Goal: Task Accomplishment & Management: Complete application form

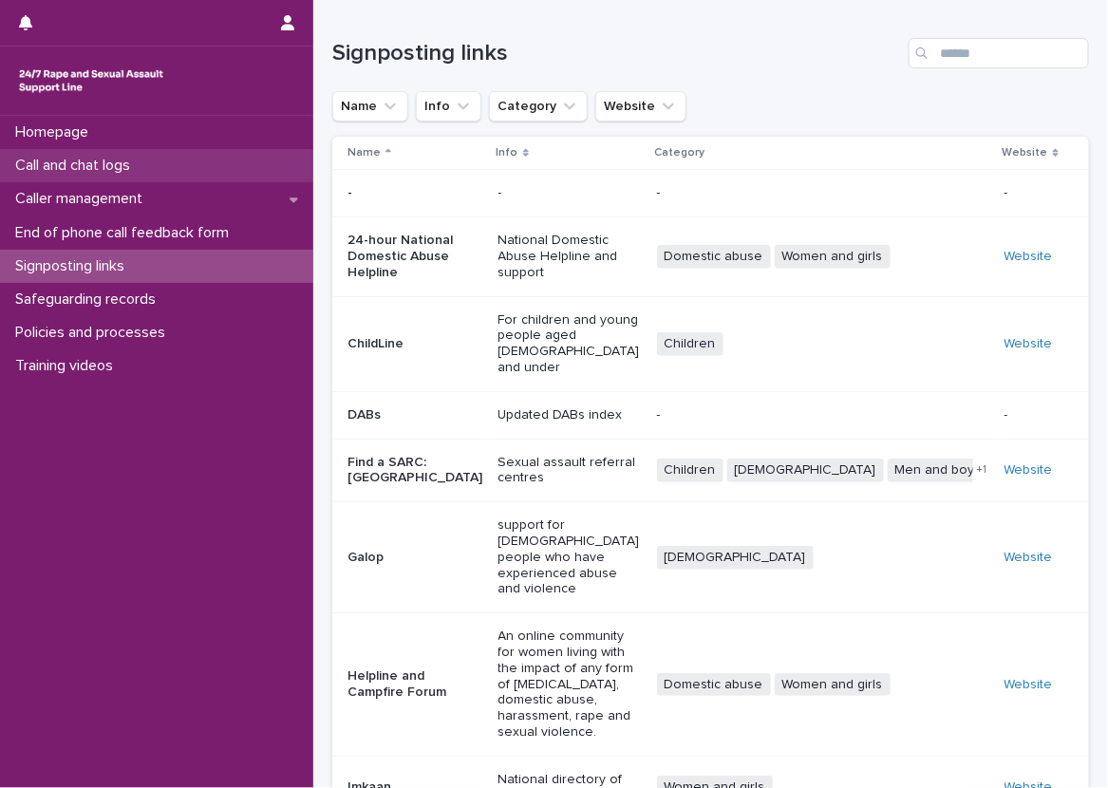
scroll to position [228, 0]
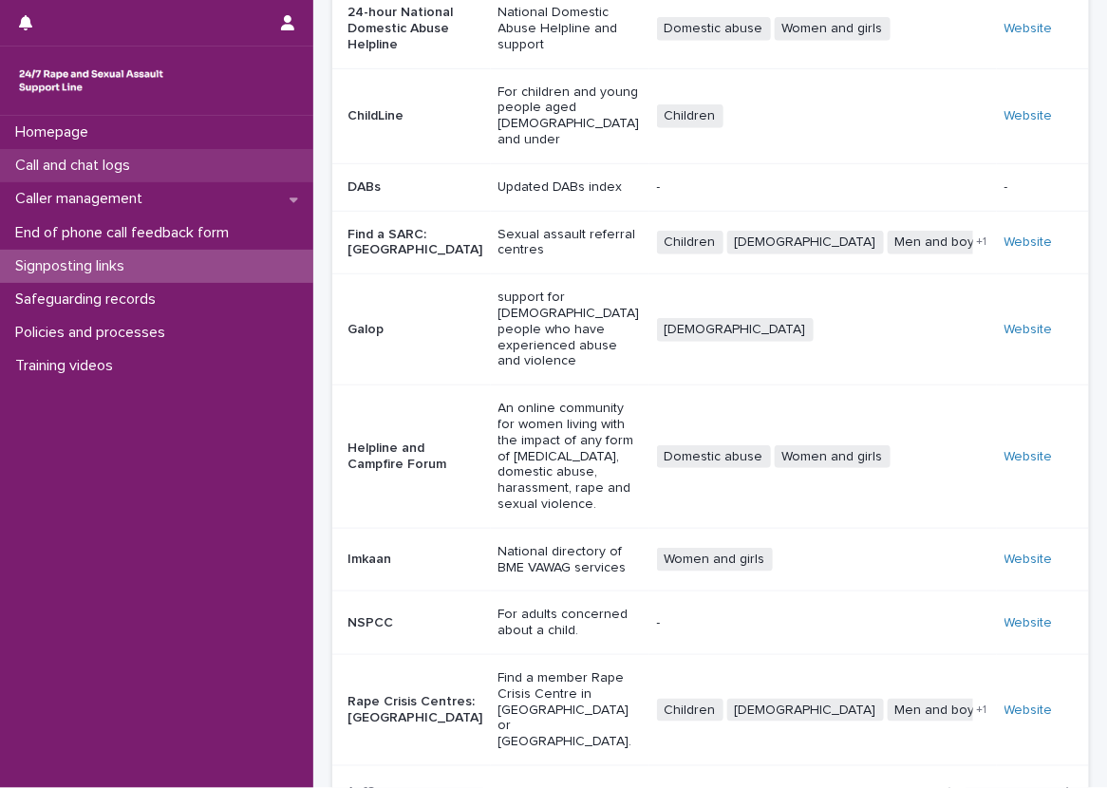
click at [238, 170] on div "Call and chat logs" at bounding box center [156, 165] width 313 height 33
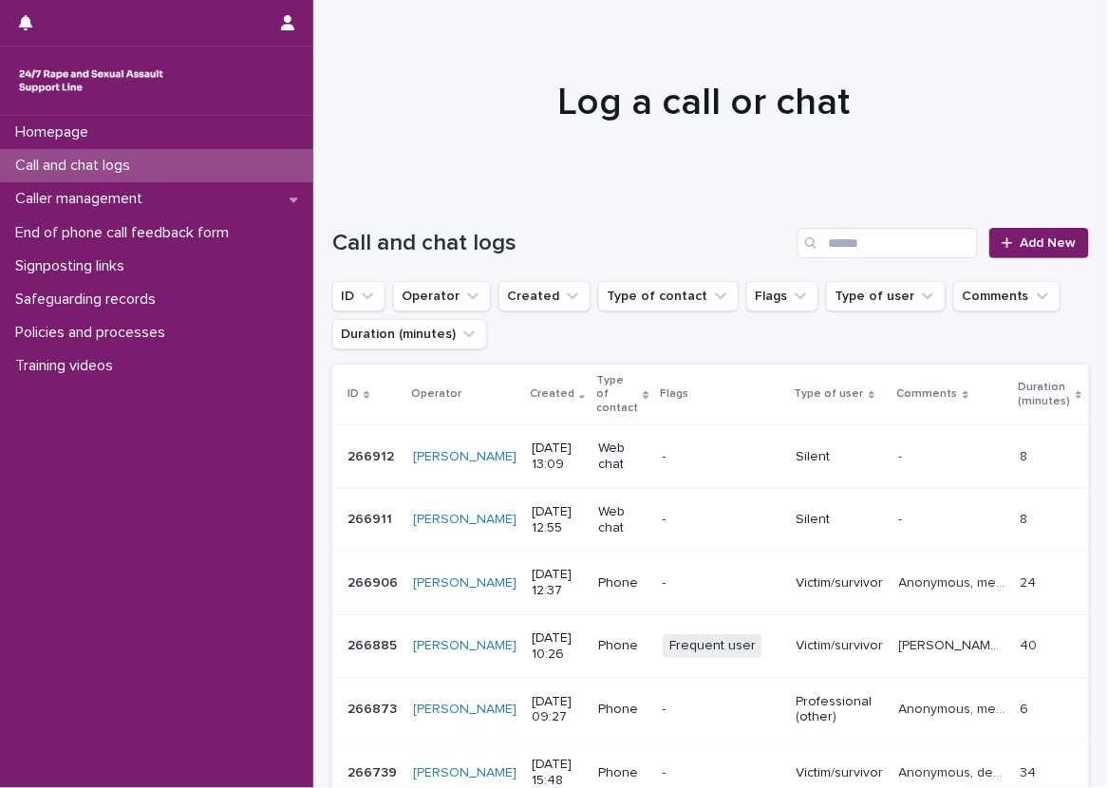
click at [350, 216] on div "Call and chat logs Add New" at bounding box center [710, 235] width 757 height 91
click at [1052, 235] on link "Add New" at bounding box center [1040, 243] width 100 height 30
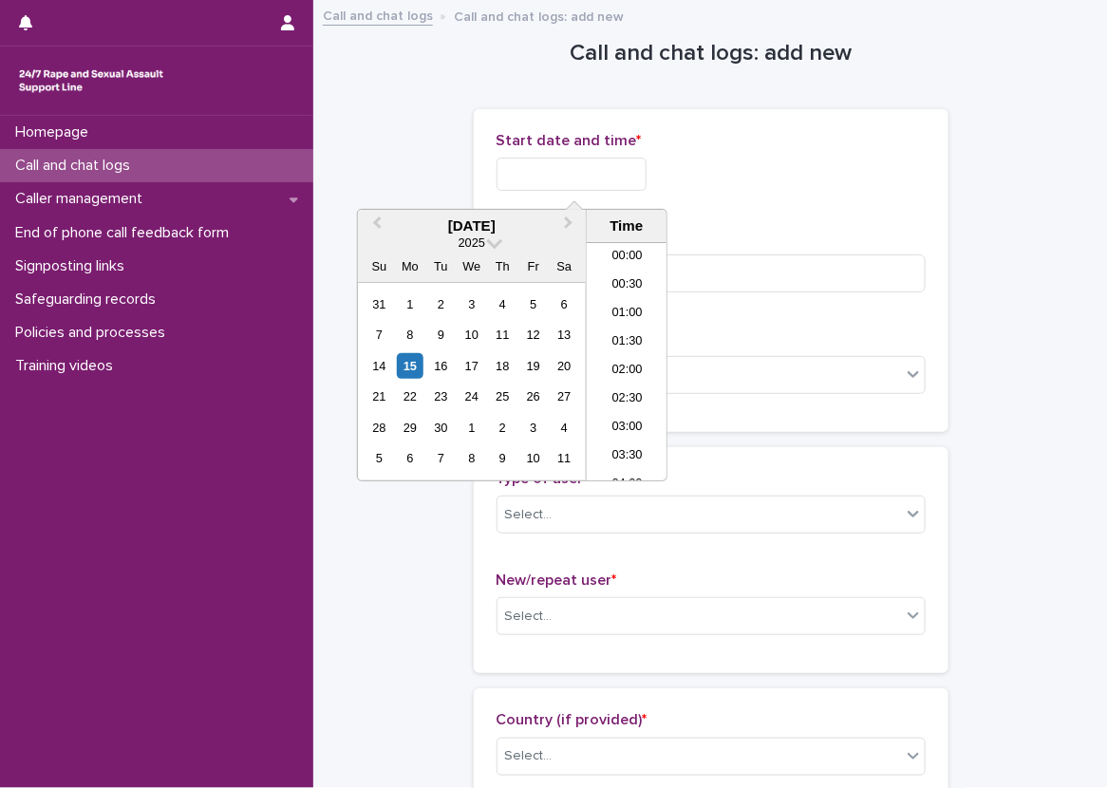
click at [545, 167] on input "text" at bounding box center [572, 174] width 150 height 33
click at [622, 305] on li "13:30" at bounding box center [627, 306] width 81 height 28
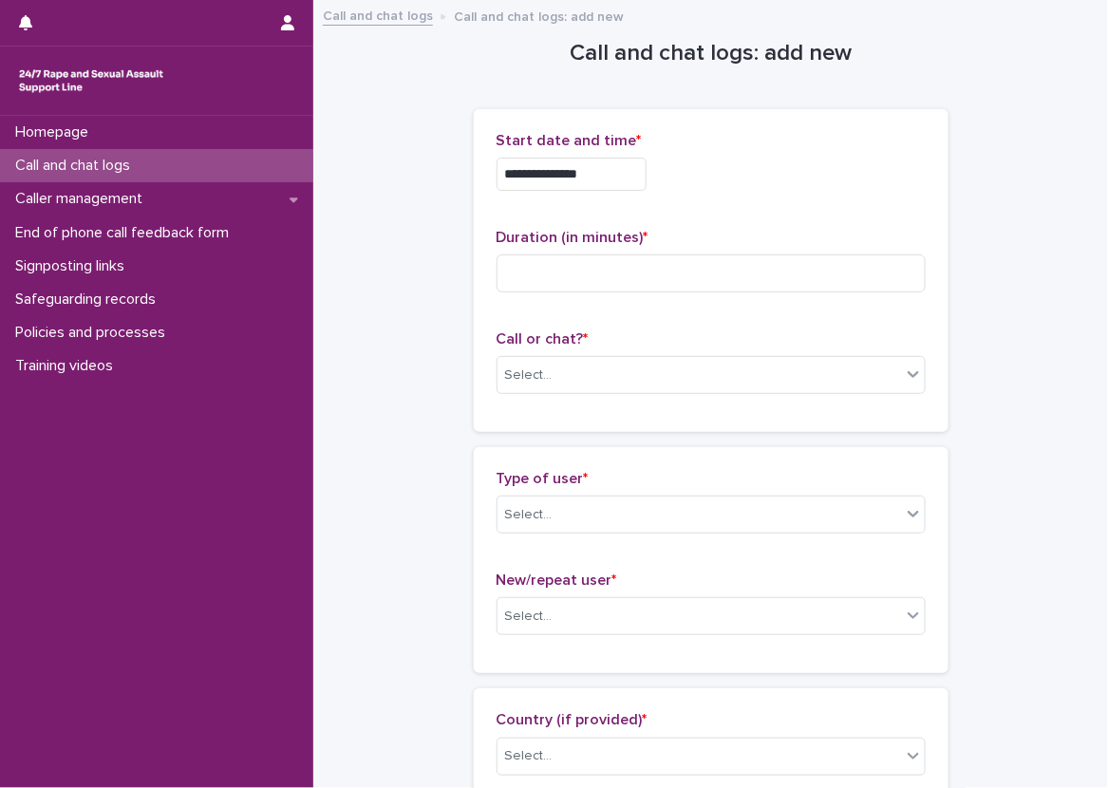
click at [612, 174] on input "**********" at bounding box center [572, 174] width 150 height 33
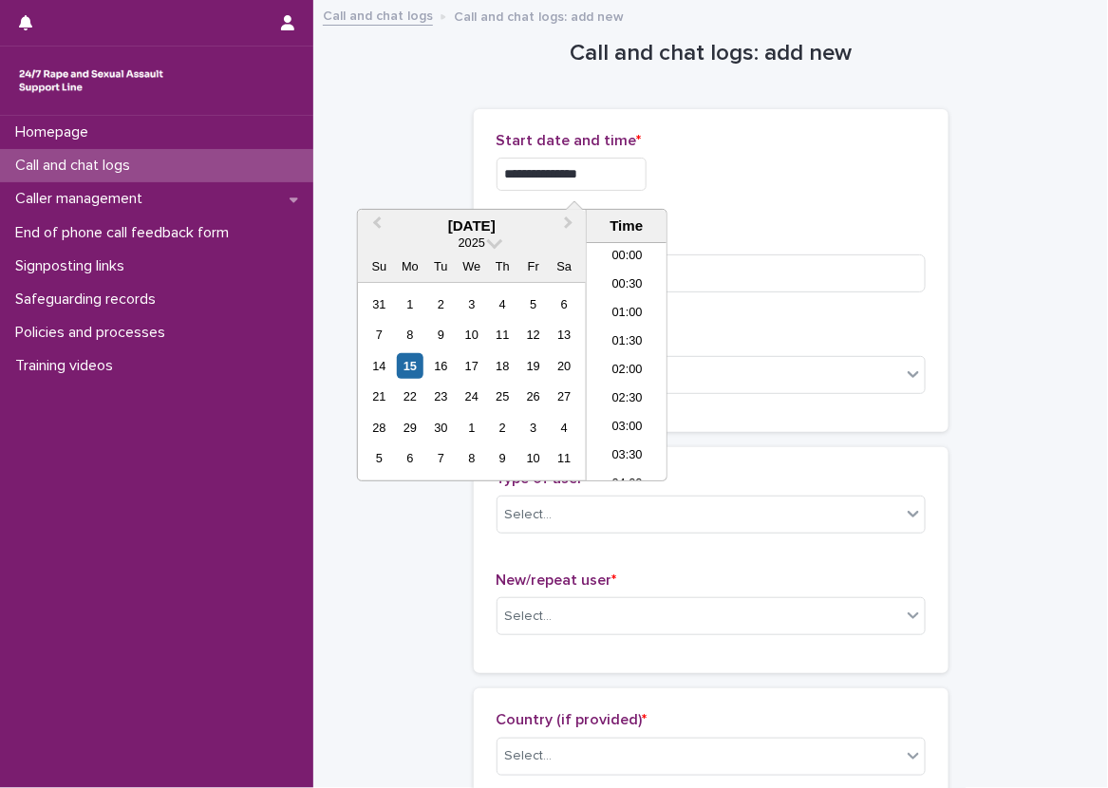
scroll to position [665, 0]
type input "**********"
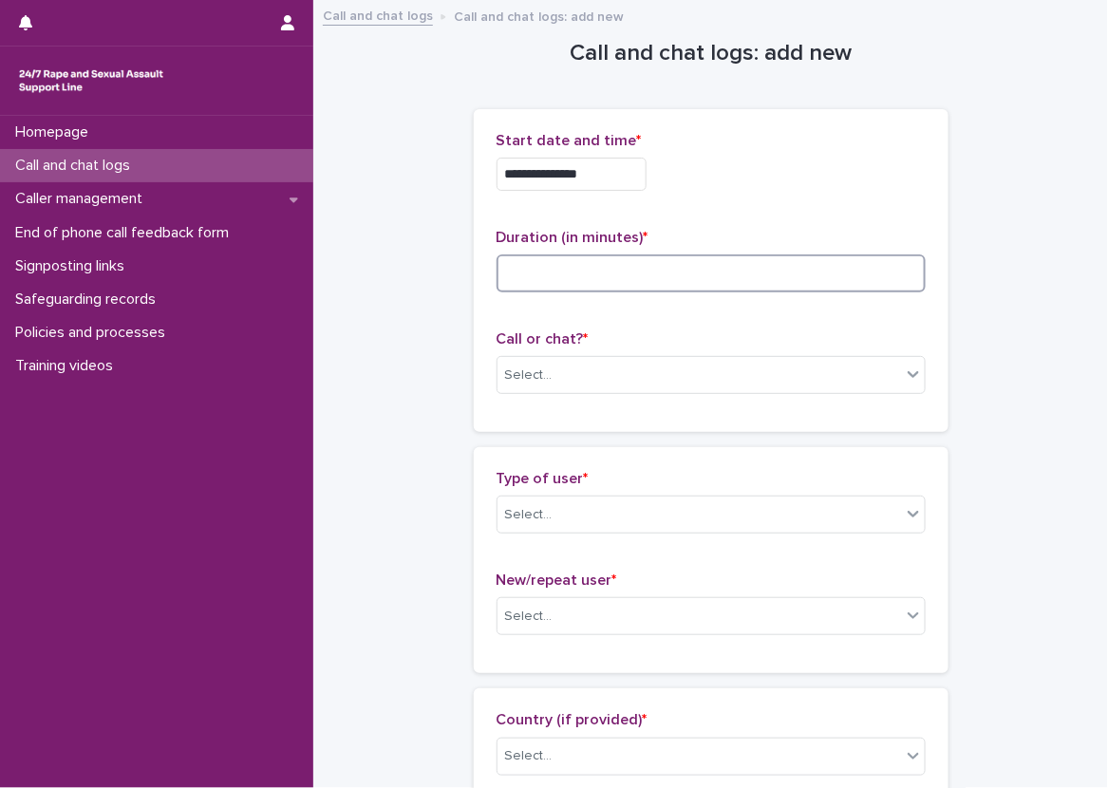
click at [785, 281] on input at bounding box center [711, 274] width 429 height 38
type input "**"
click at [724, 346] on p "Call or chat? *" at bounding box center [711, 340] width 429 height 18
click at [694, 361] on div "Select..." at bounding box center [700, 375] width 404 height 31
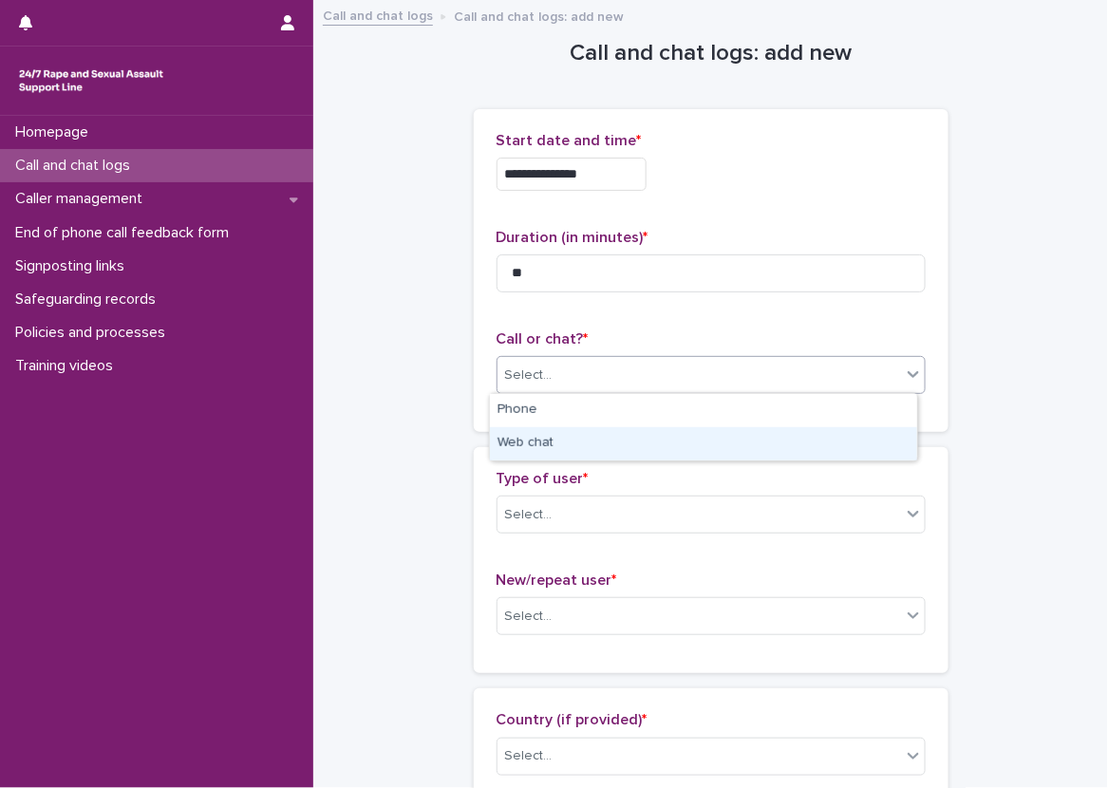
click at [624, 432] on div "Web chat" at bounding box center [703, 443] width 427 height 33
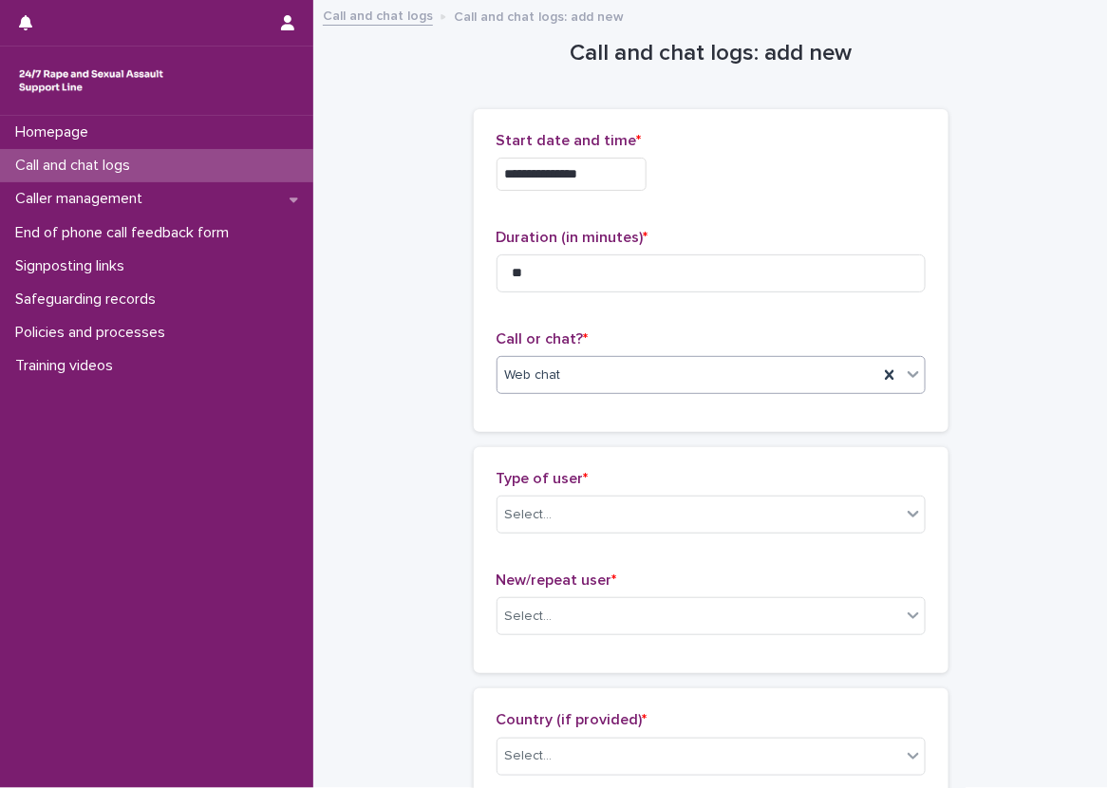
scroll to position [380, 0]
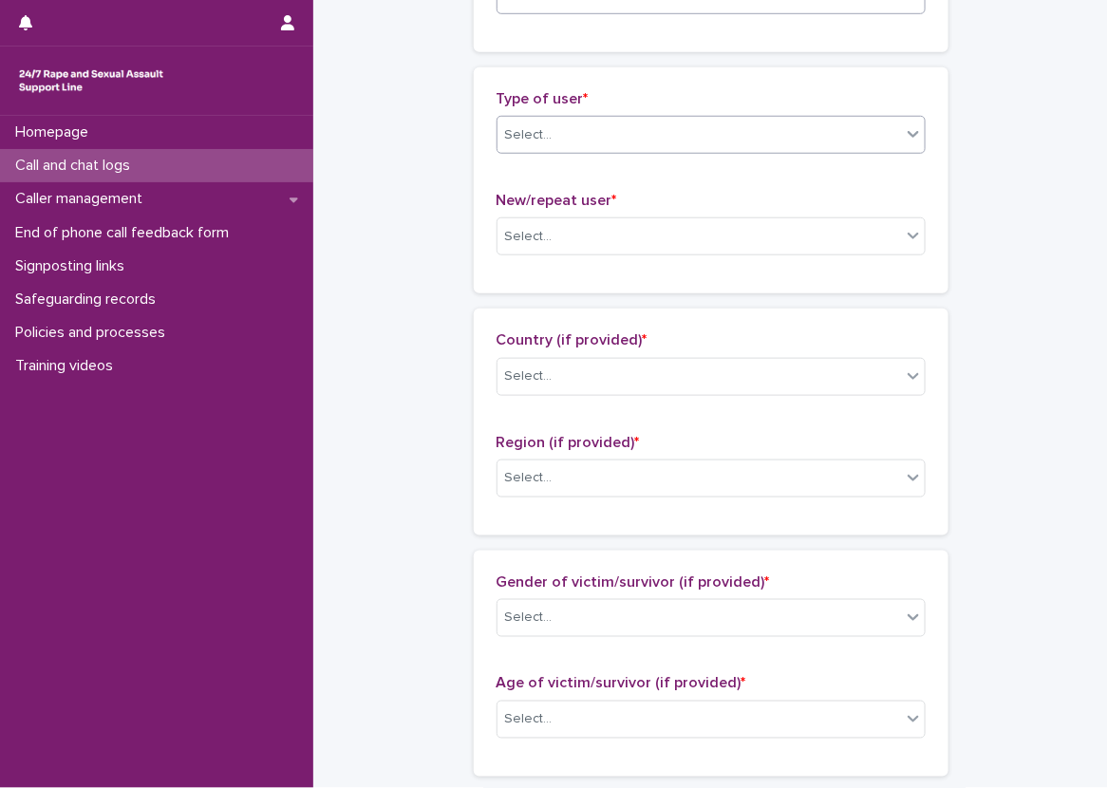
click at [590, 142] on div "Select..." at bounding box center [700, 135] width 404 height 31
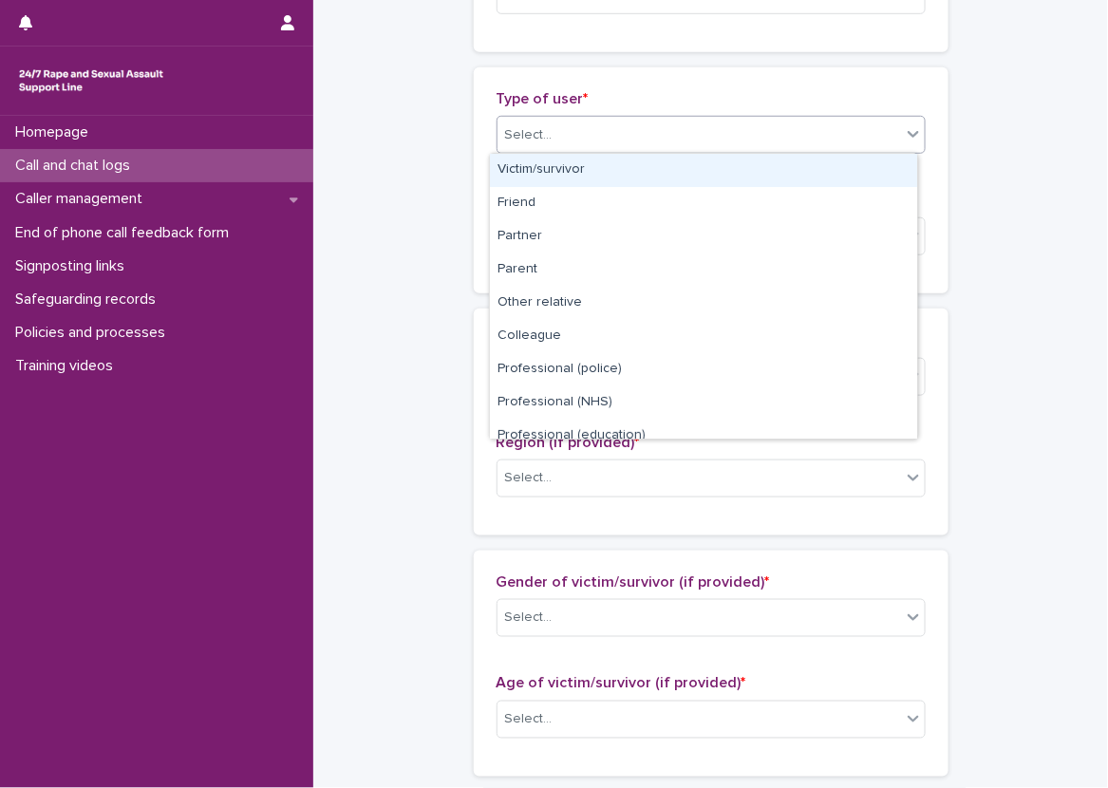
click at [566, 174] on div "Victim/survivor" at bounding box center [703, 170] width 427 height 33
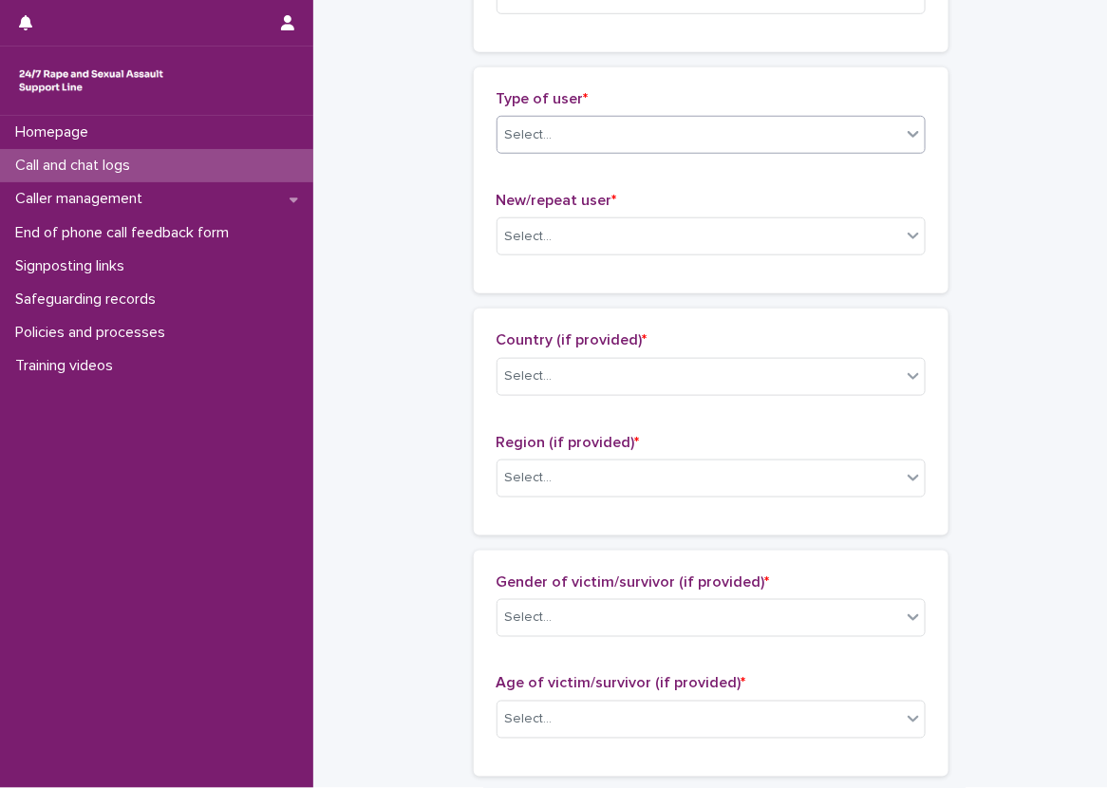
drag, startPoint x: 502, startPoint y: 190, endPoint x: 485, endPoint y: 188, distance: 17.2
click at [499, 192] on p "New/repeat user *" at bounding box center [711, 201] width 429 height 18
click at [498, 248] on div "Select..." at bounding box center [700, 236] width 404 height 31
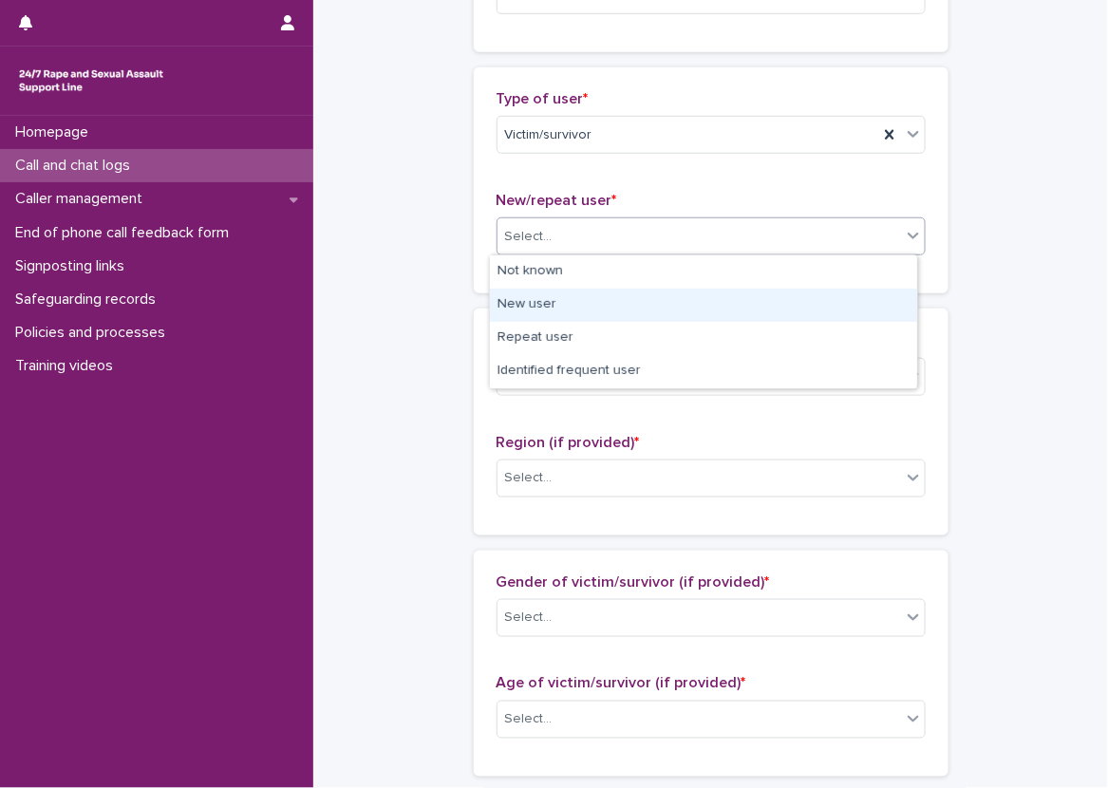
click at [542, 300] on div "New user" at bounding box center [703, 305] width 427 height 33
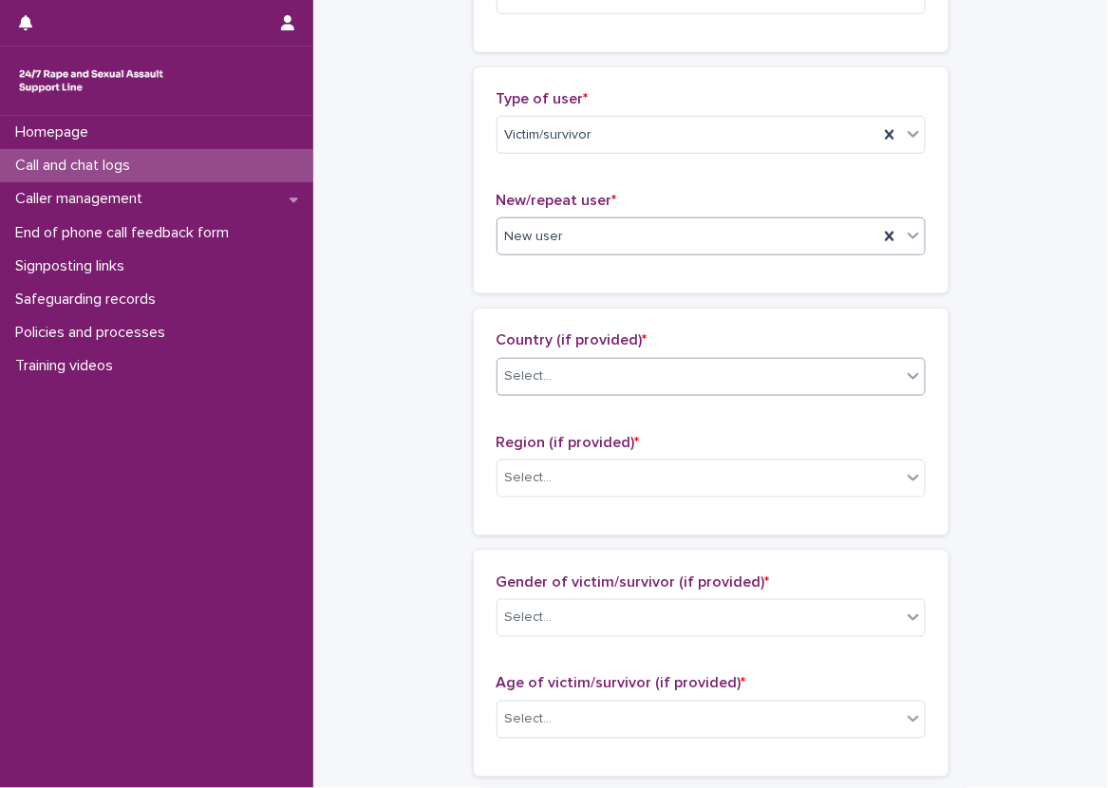
click at [510, 372] on div "Select..." at bounding box center [528, 377] width 47 height 20
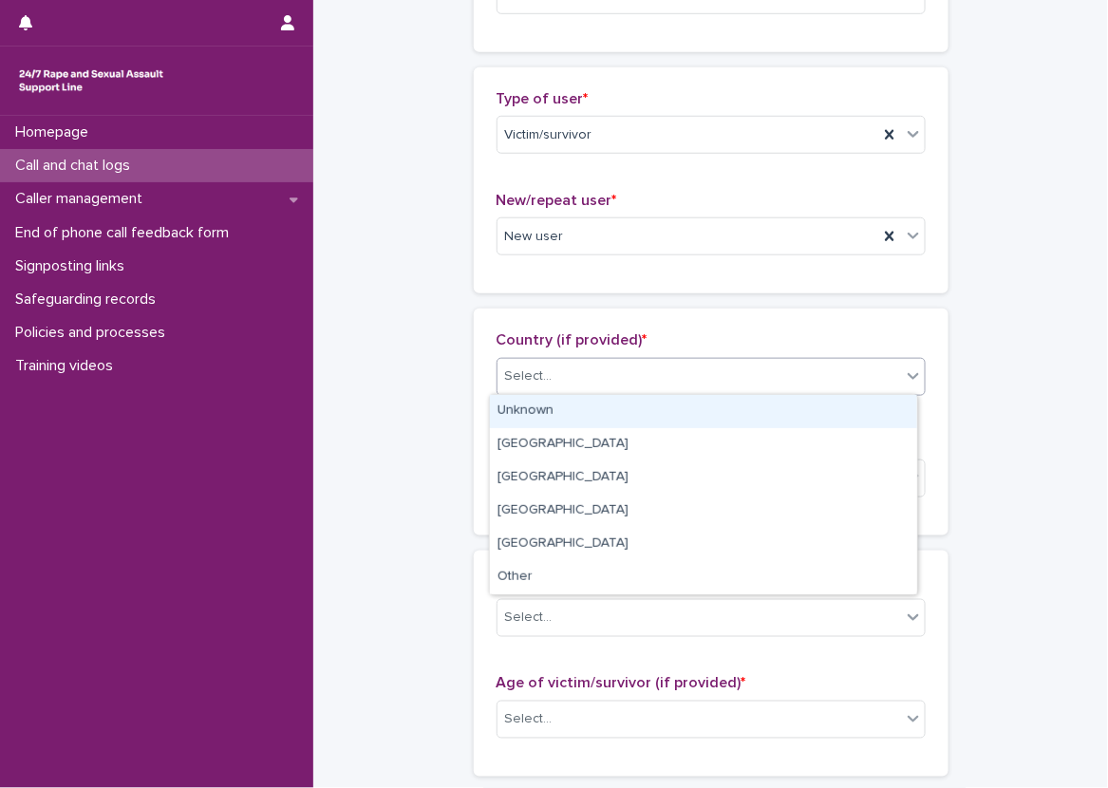
click at [531, 407] on div "Unknown" at bounding box center [703, 411] width 427 height 33
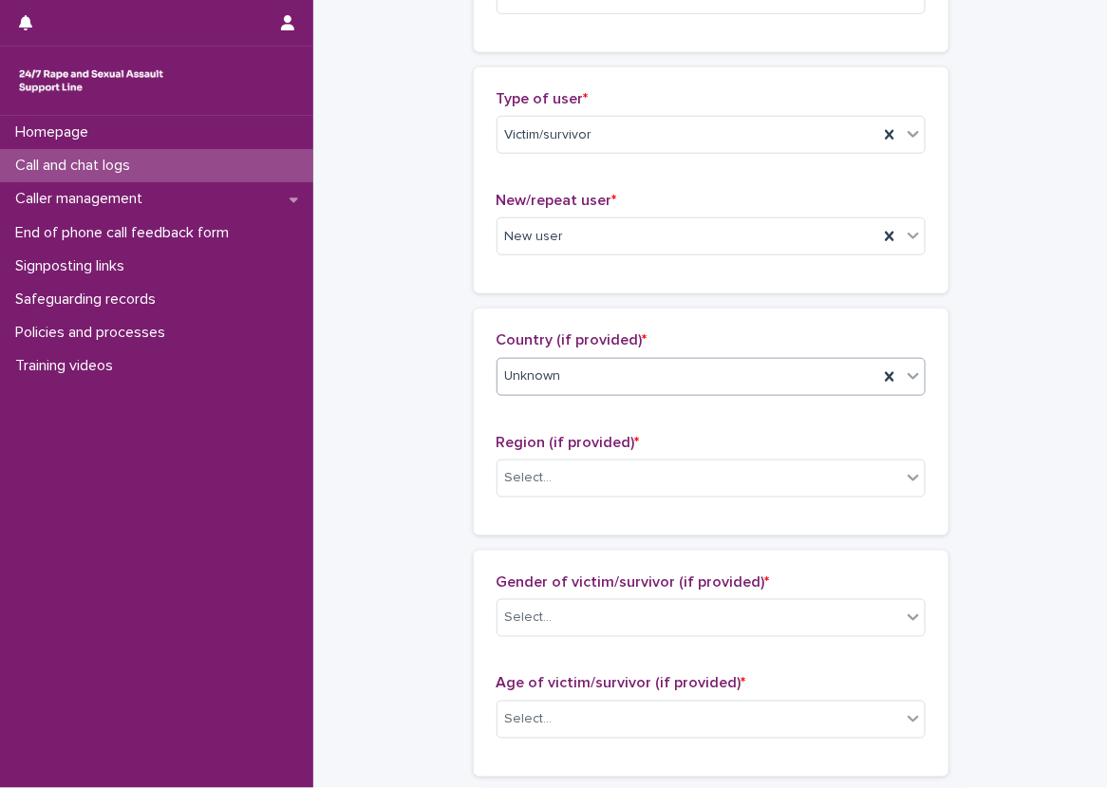
click at [535, 367] on span "Unknown" at bounding box center [533, 377] width 56 height 20
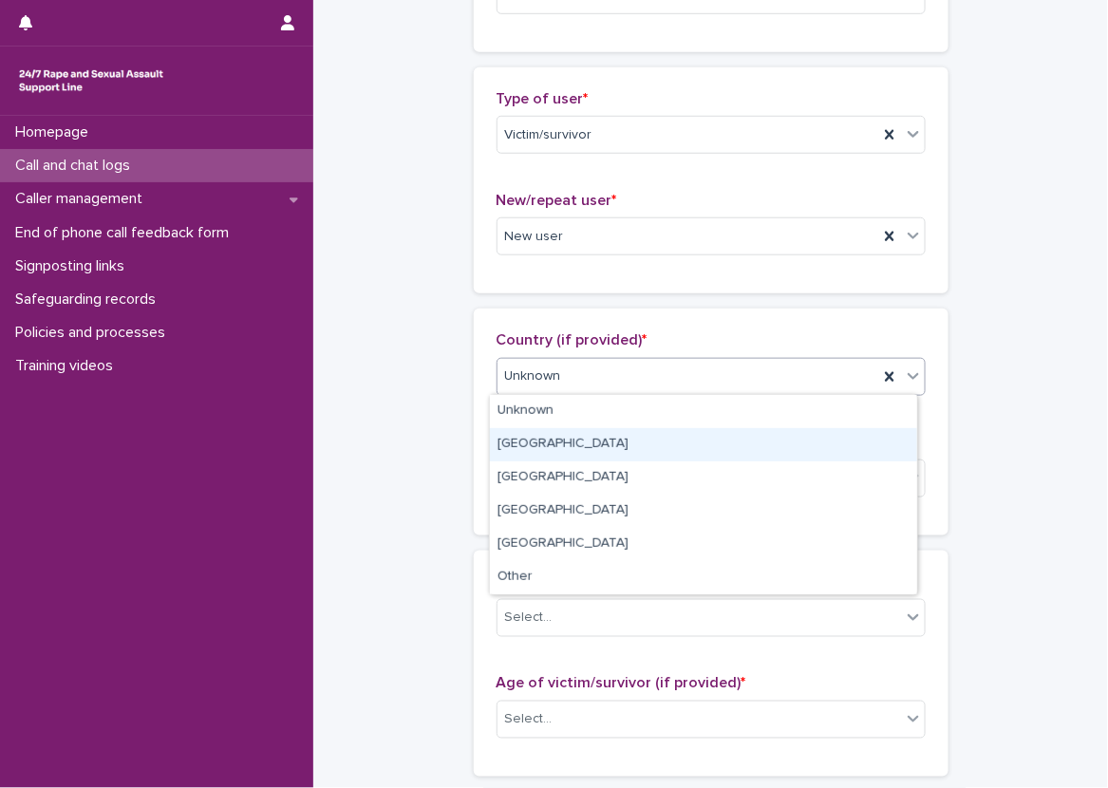
click at [550, 447] on div "[GEOGRAPHIC_DATA]" at bounding box center [703, 444] width 427 height 33
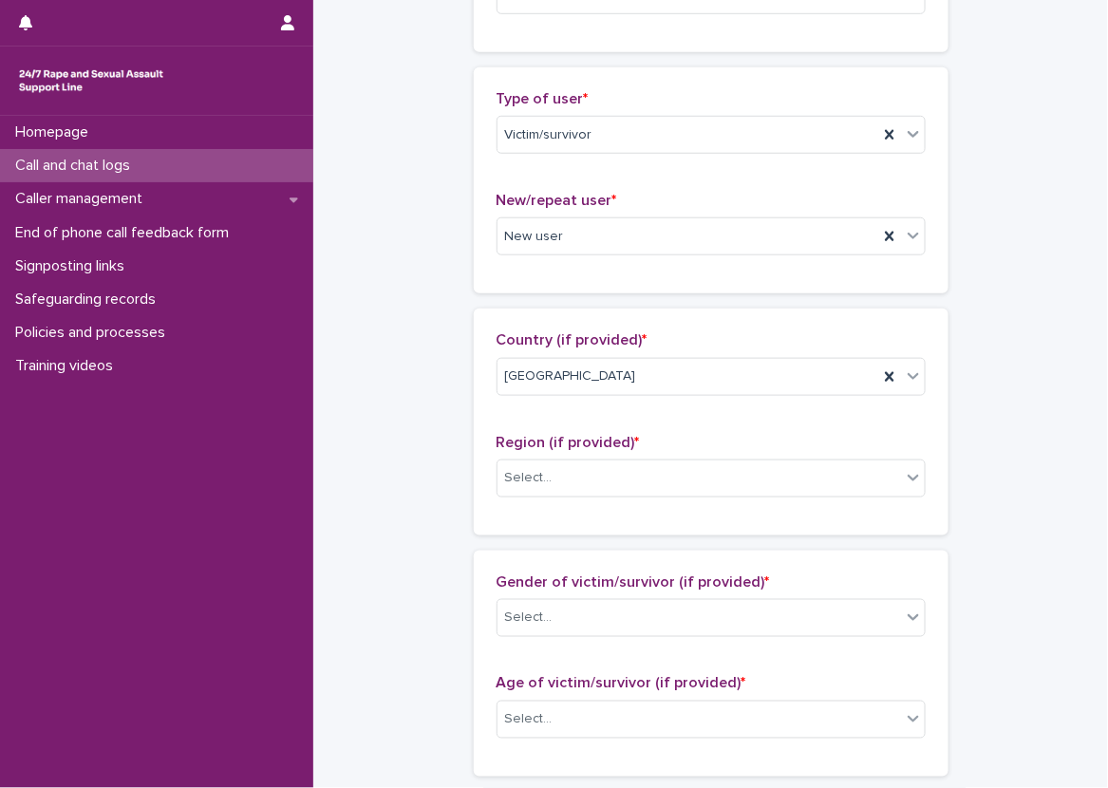
click at [636, 452] on div "Region (if provided) * Select..." at bounding box center [711, 473] width 429 height 79
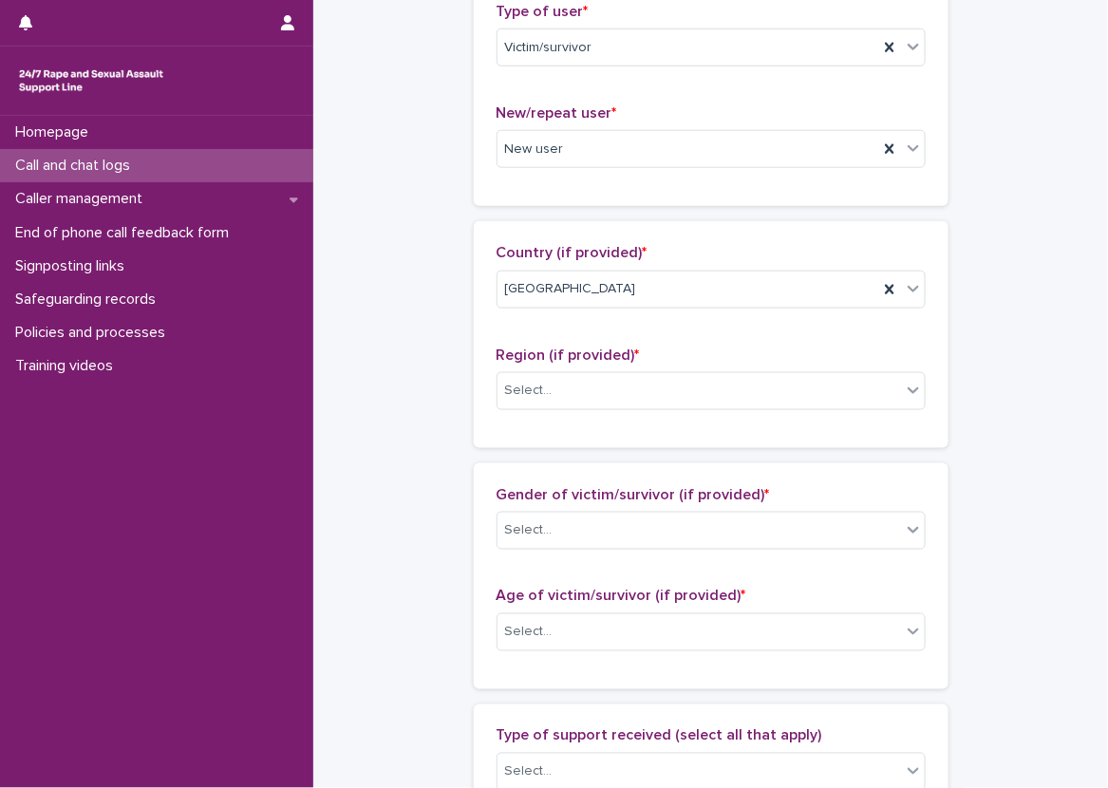
scroll to position [570, 0]
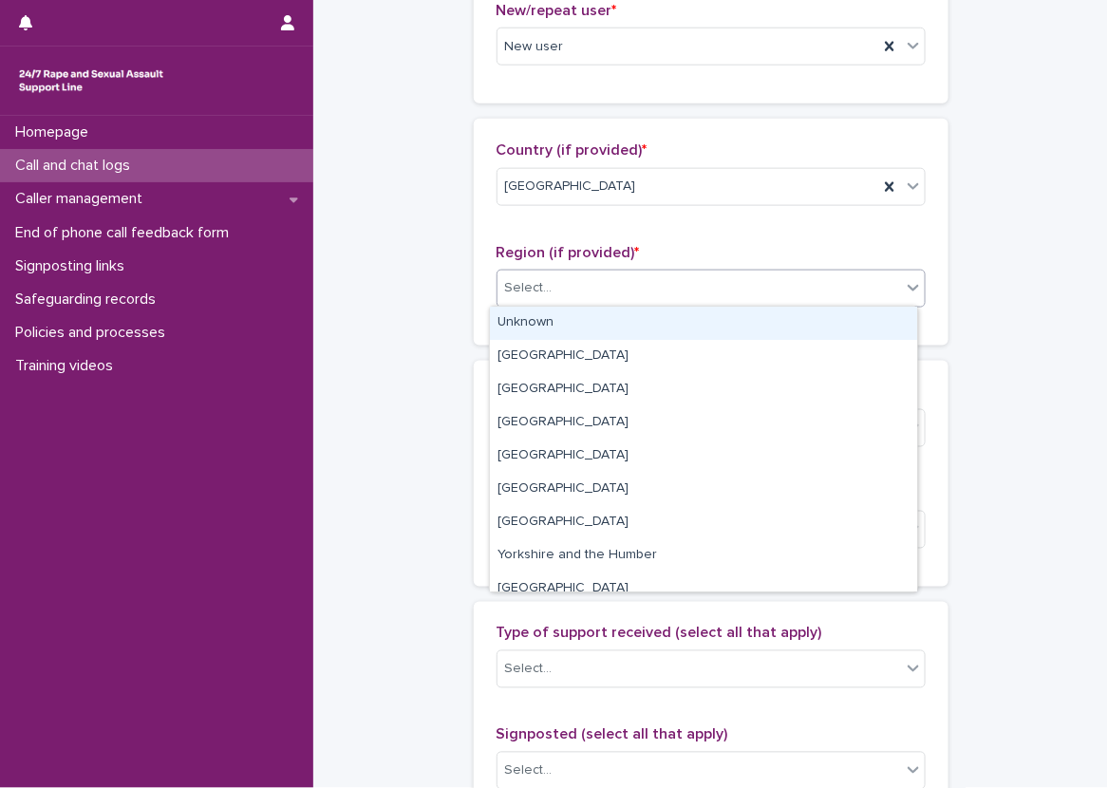
click at [582, 298] on div "Select..." at bounding box center [700, 288] width 404 height 31
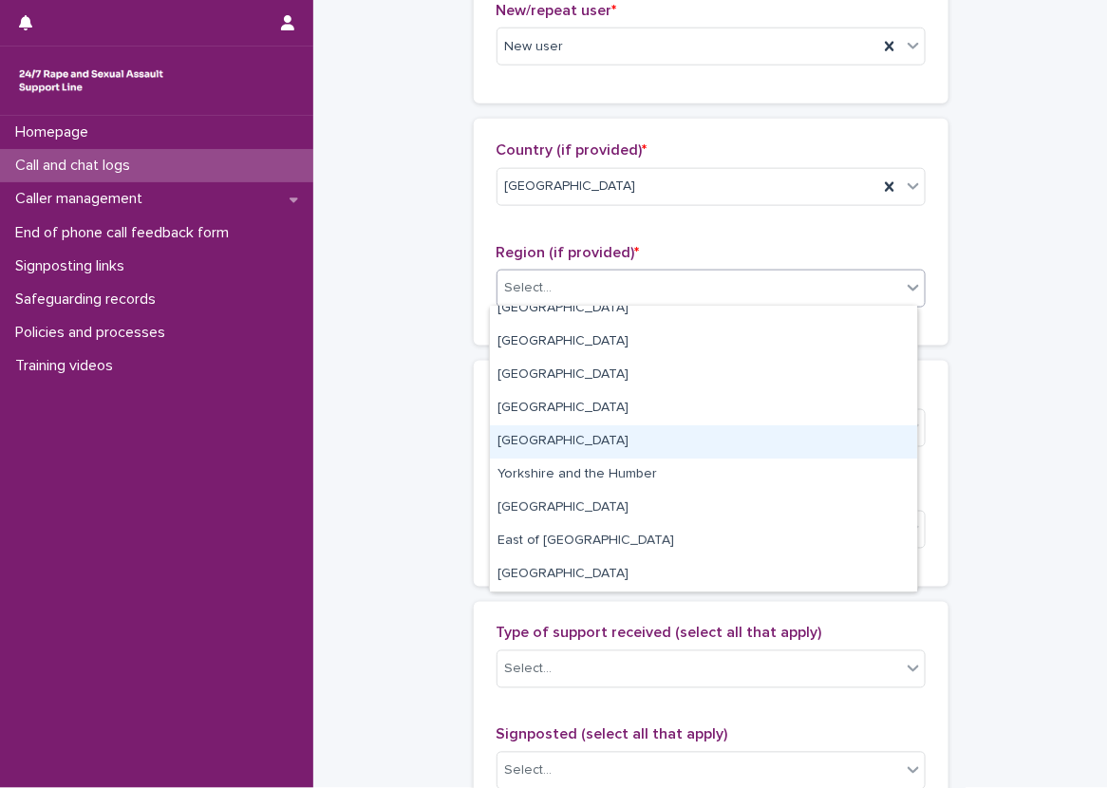
scroll to position [0, 0]
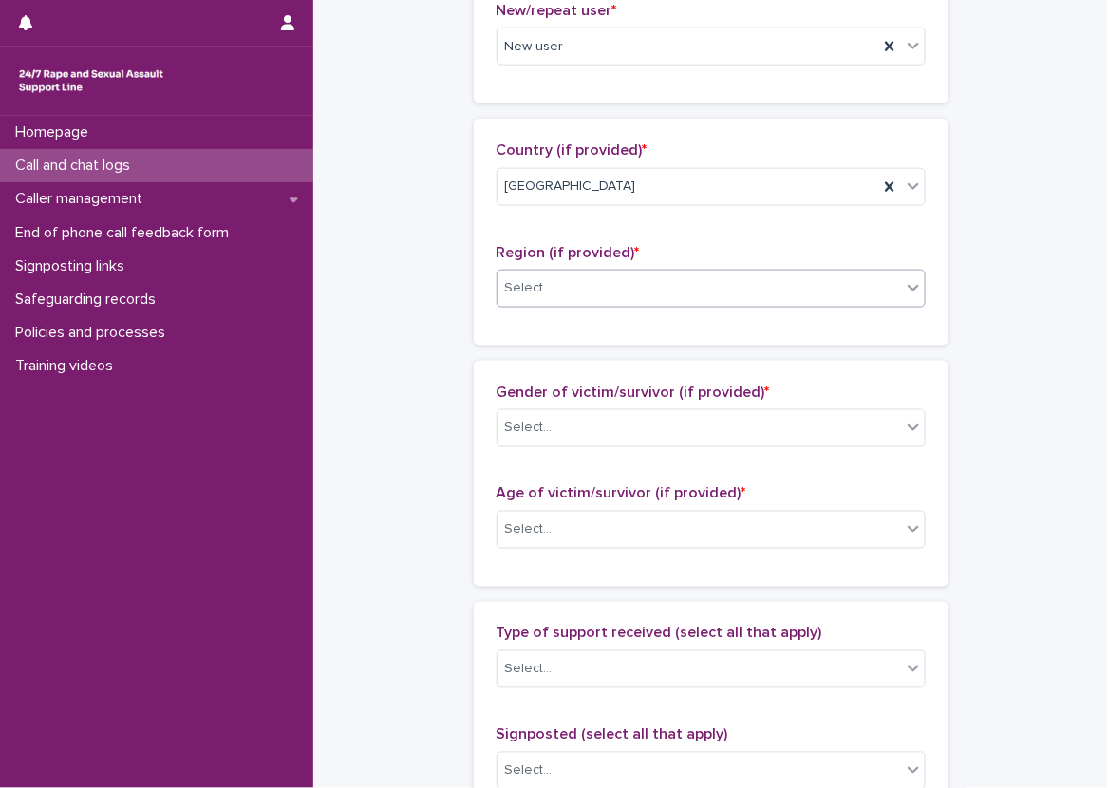
click at [596, 277] on div "Select..." at bounding box center [700, 288] width 404 height 31
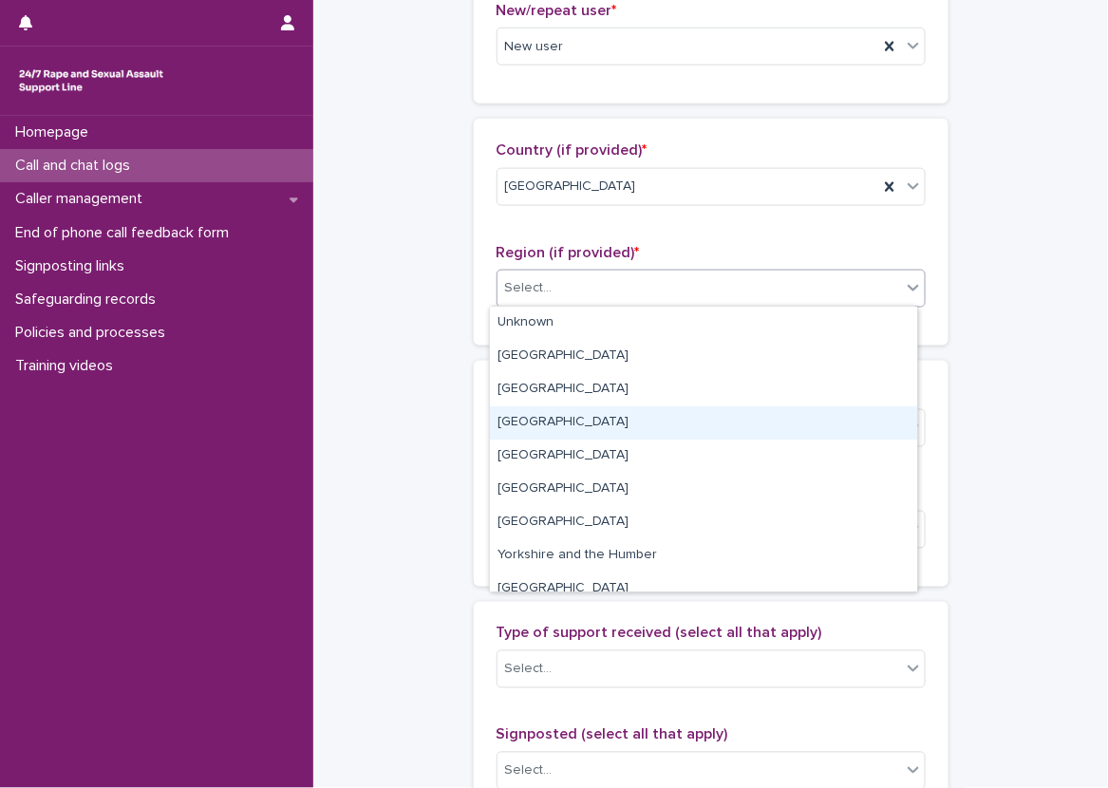
click at [612, 426] on div "[GEOGRAPHIC_DATA]" at bounding box center [703, 423] width 427 height 33
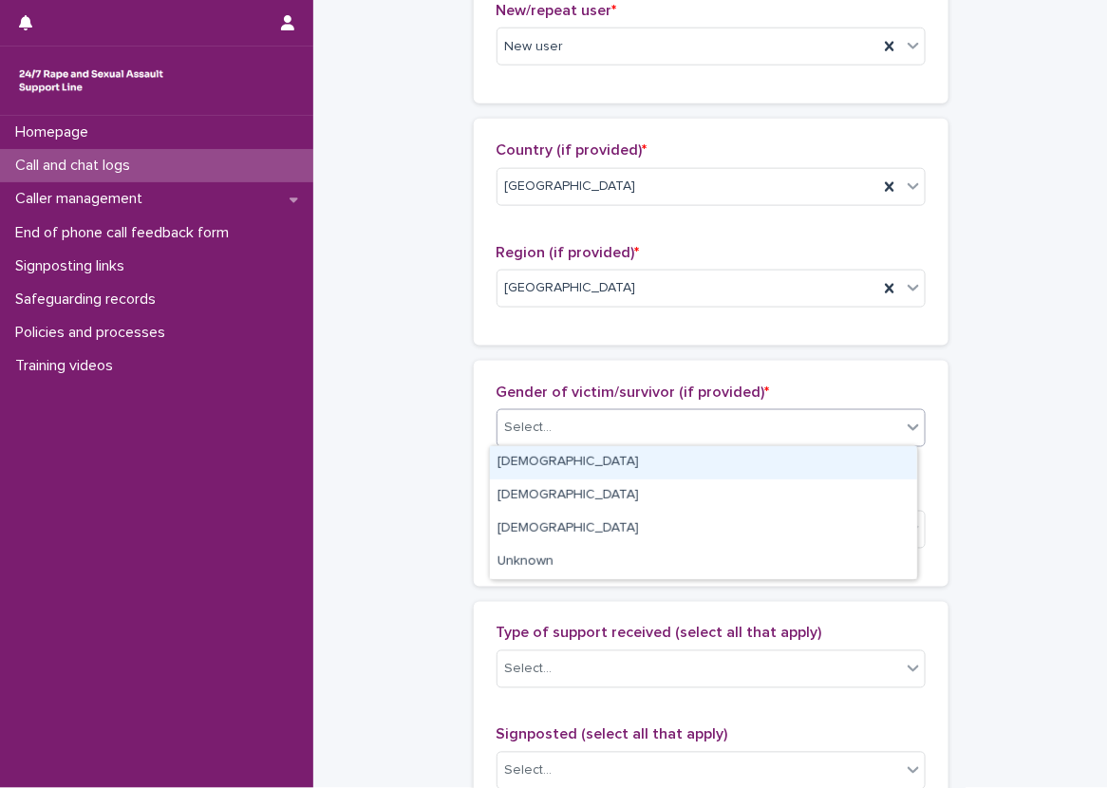
click at [580, 412] on div "Select..." at bounding box center [700, 427] width 404 height 31
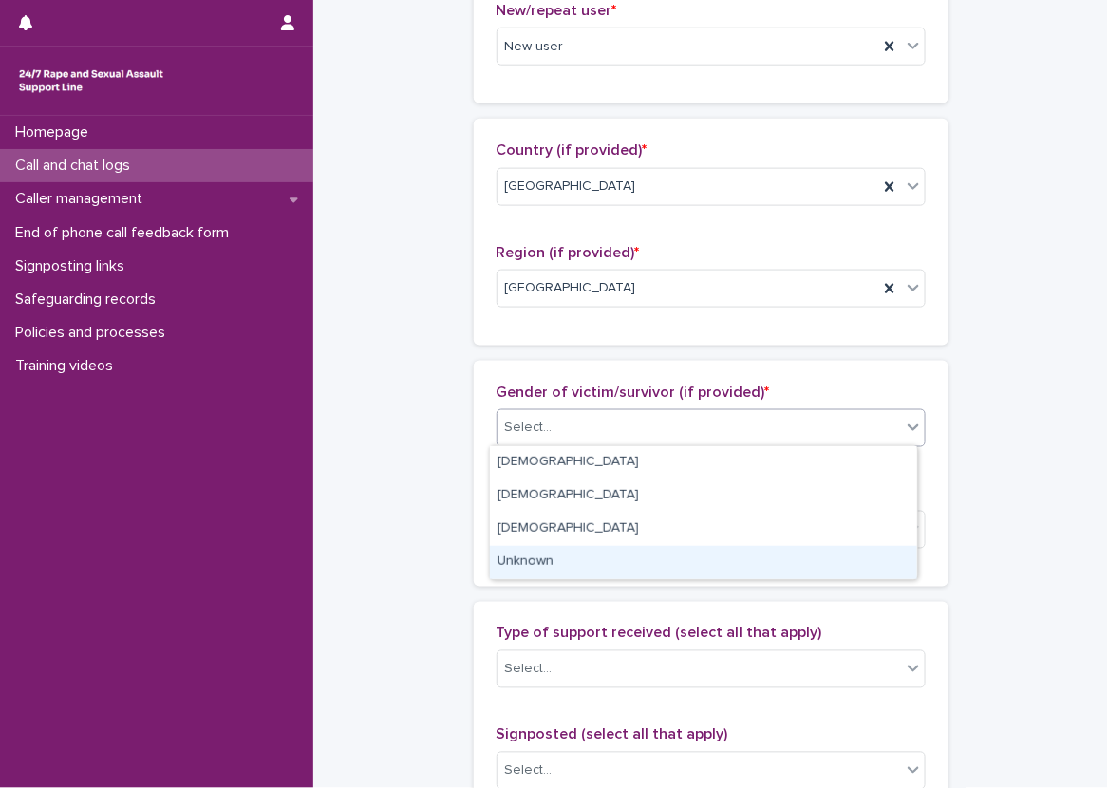
click at [591, 560] on div "Unknown" at bounding box center [703, 562] width 427 height 33
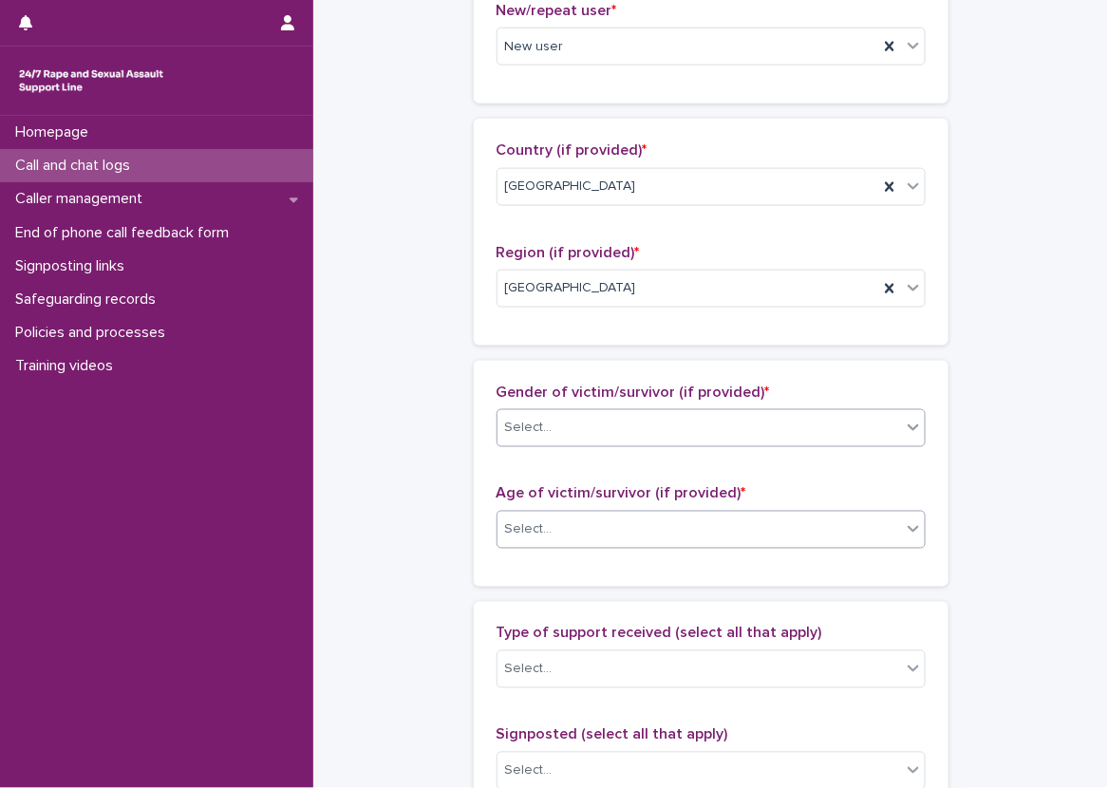
click at [565, 519] on div "Select..." at bounding box center [700, 530] width 404 height 31
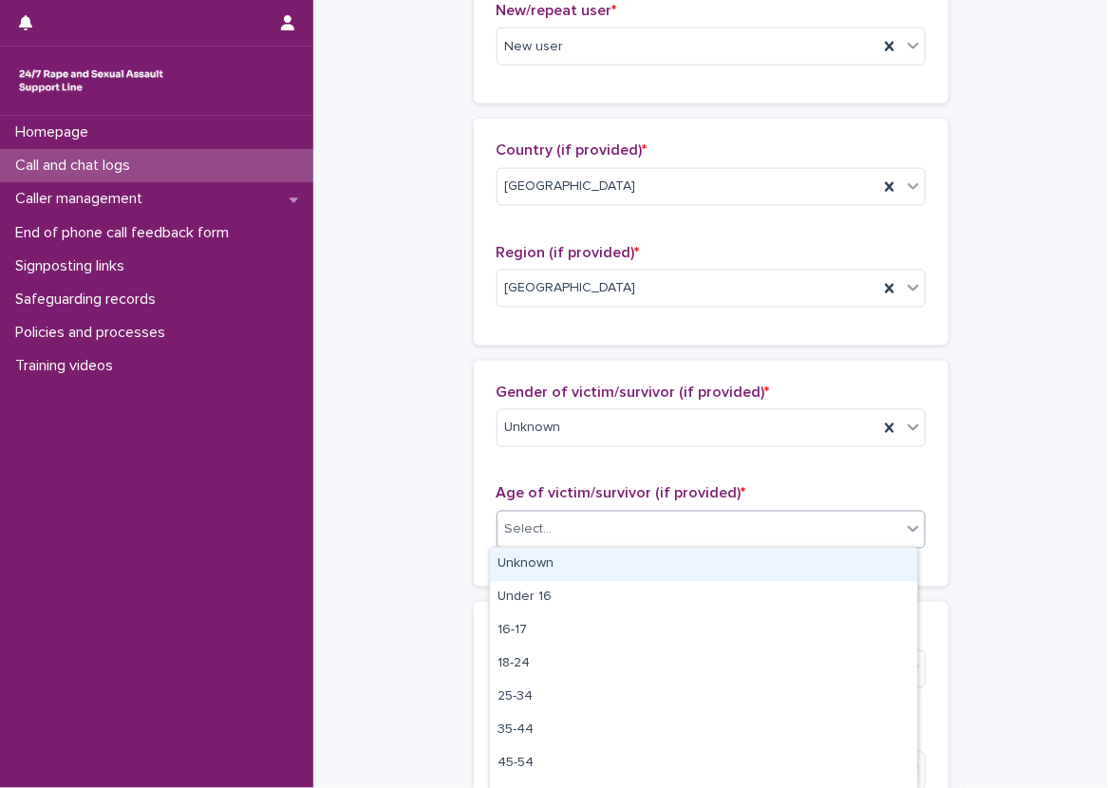
click at [555, 553] on div "Unknown" at bounding box center [703, 564] width 427 height 33
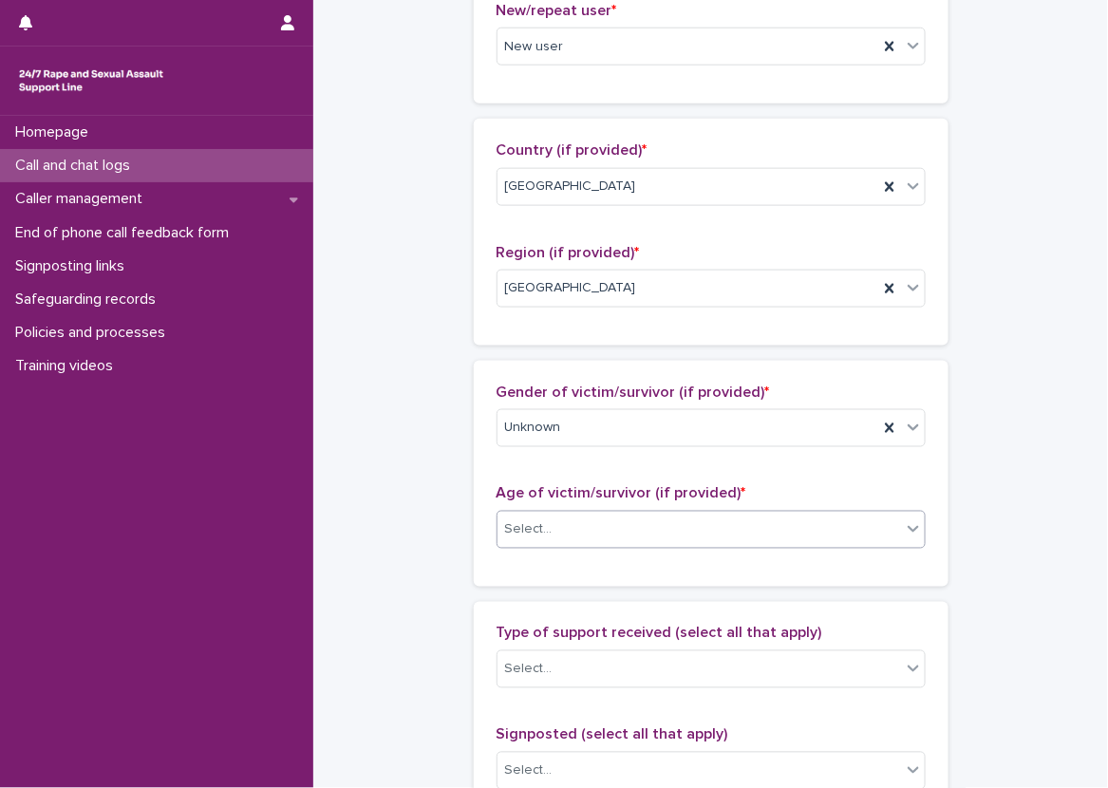
click at [453, 537] on div "**********" at bounding box center [710, 460] width 757 height 2056
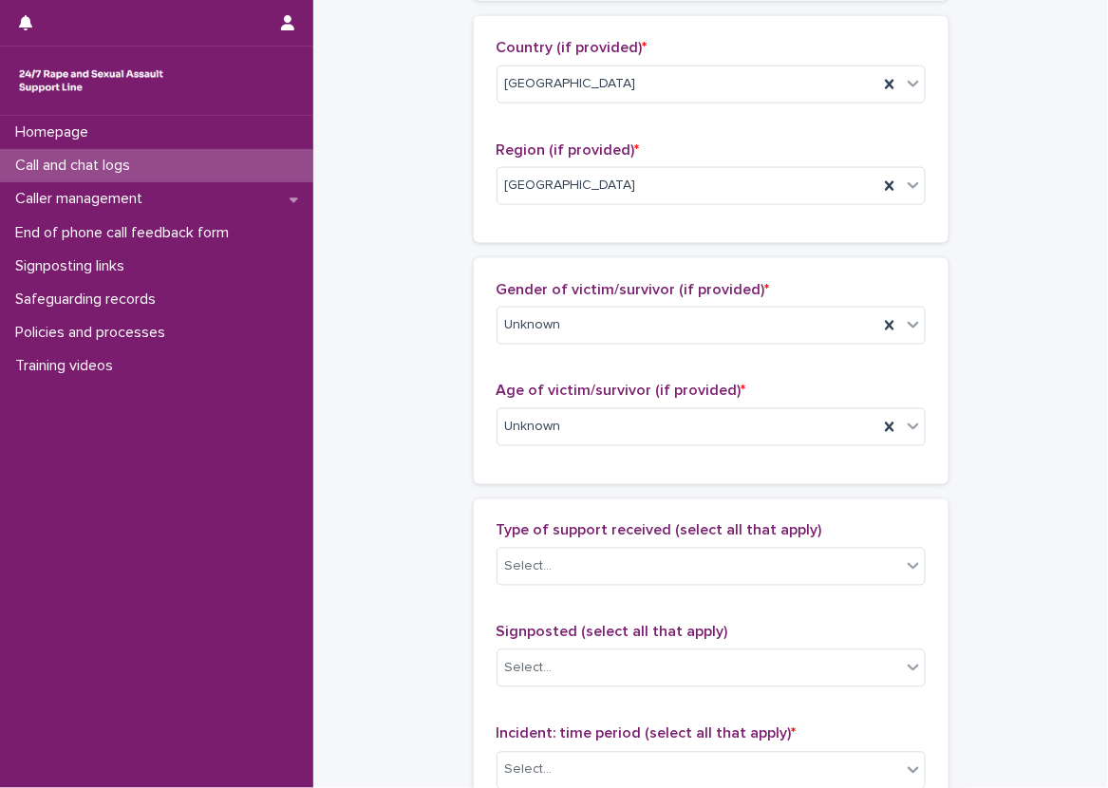
scroll to position [760, 0]
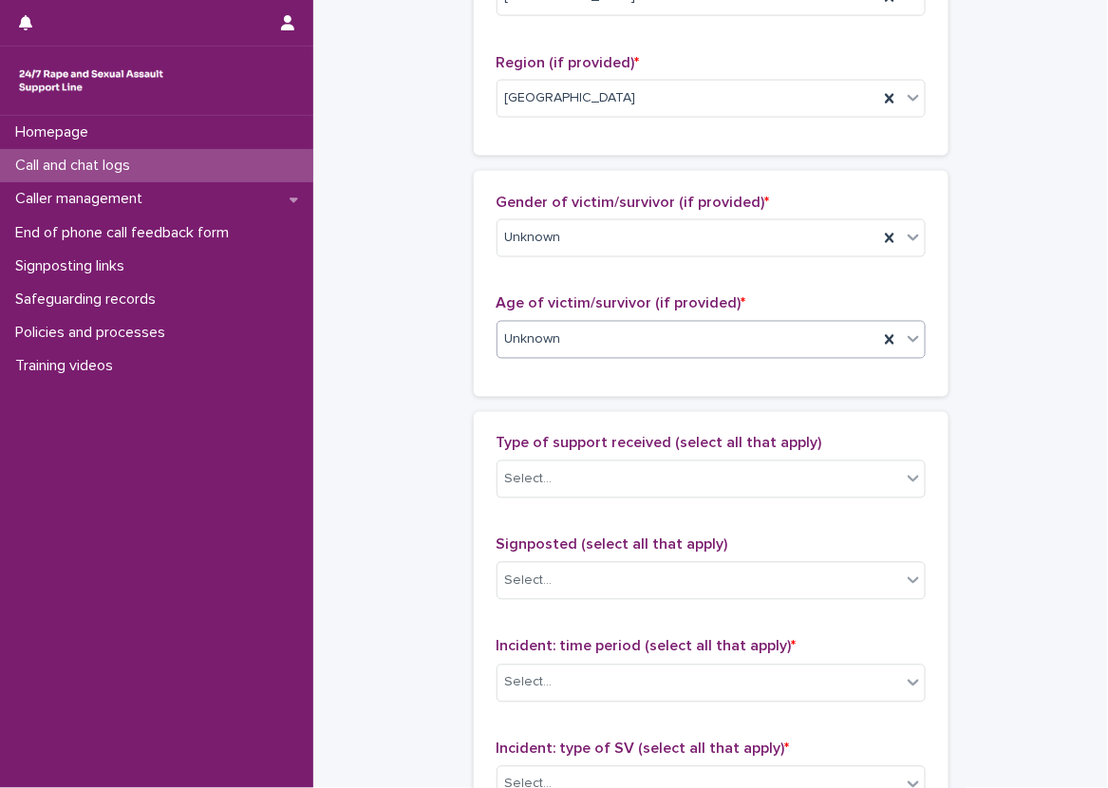
click at [610, 347] on div "Unknown" at bounding box center [688, 340] width 381 height 31
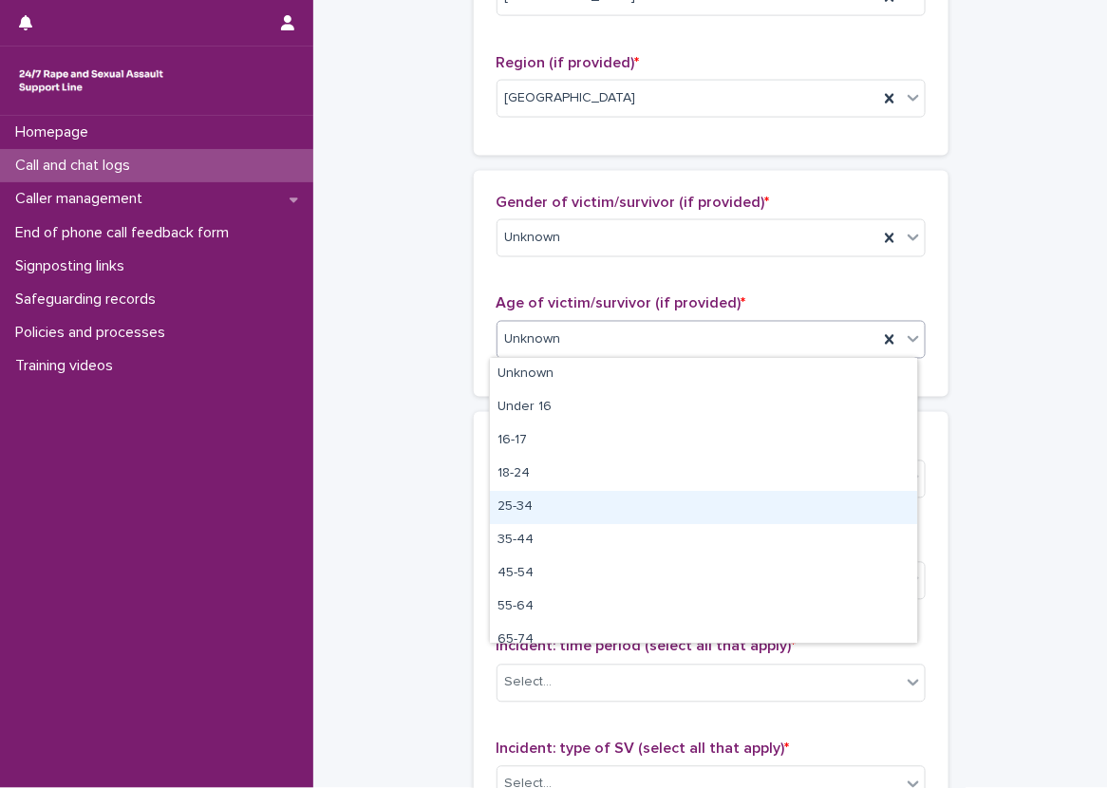
click at [585, 500] on div "25-34" at bounding box center [703, 507] width 427 height 33
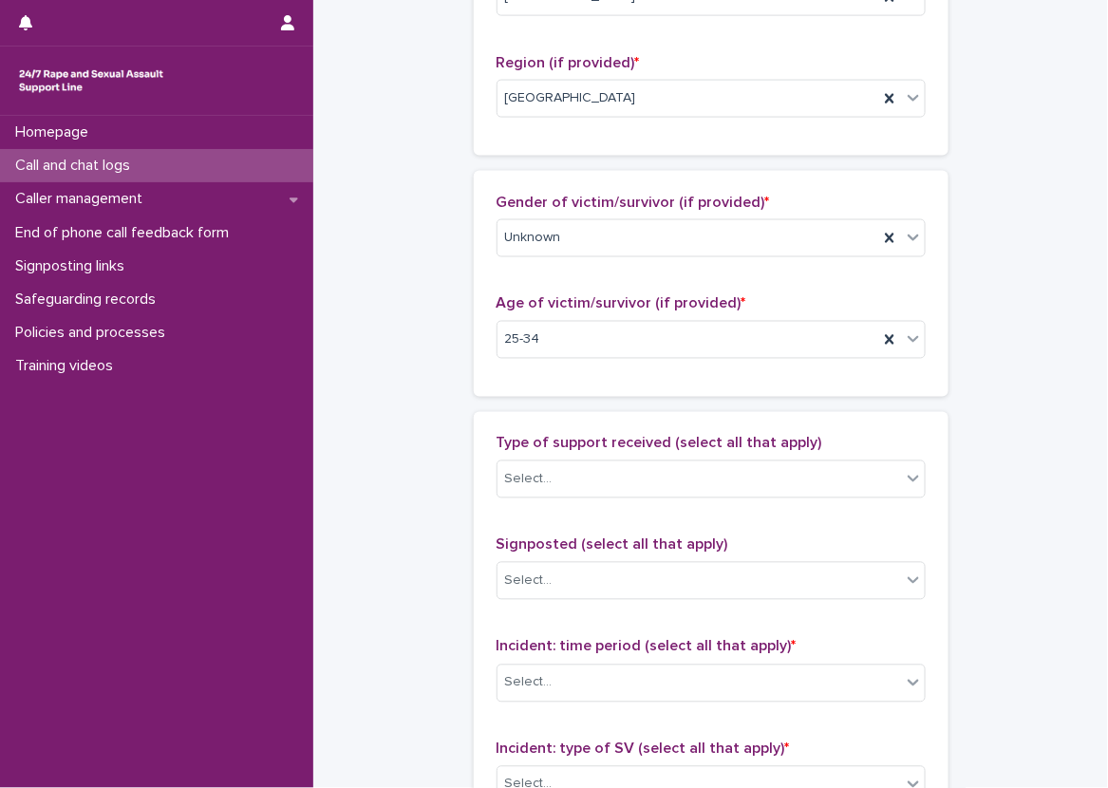
click at [349, 360] on div "**********" at bounding box center [710, 270] width 757 height 2056
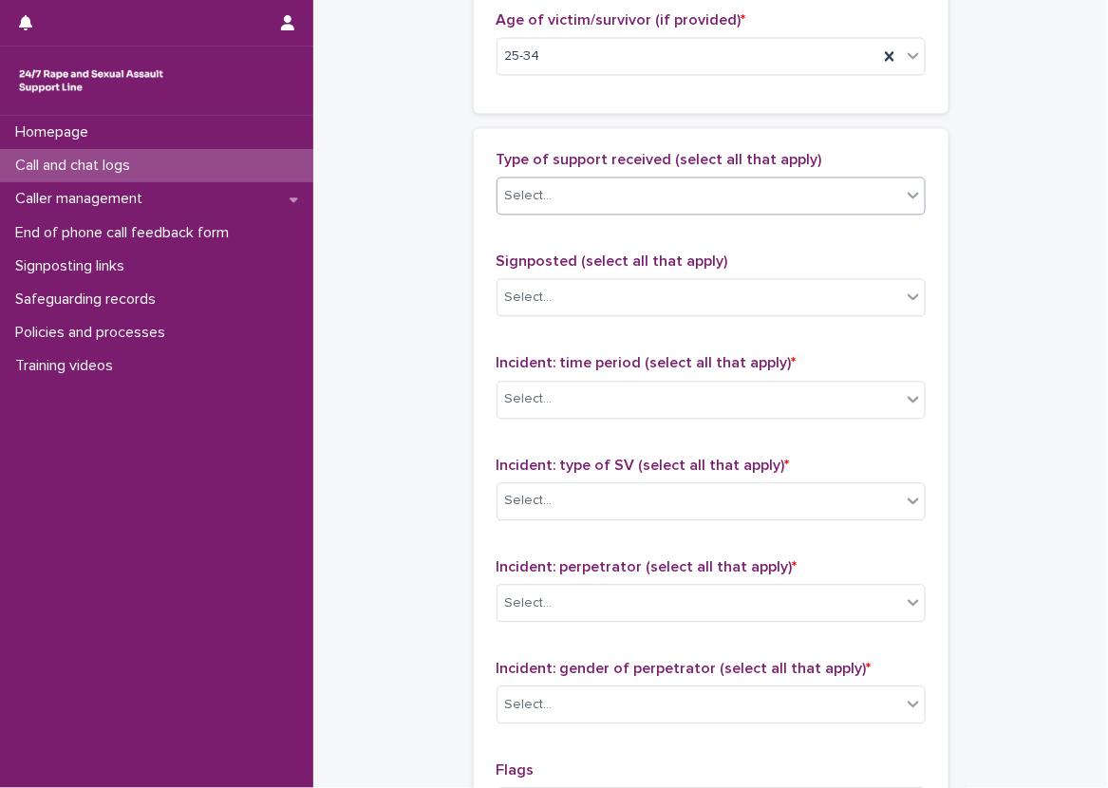
scroll to position [1045, 0]
click at [539, 189] on div "Select..." at bounding box center [528, 195] width 47 height 20
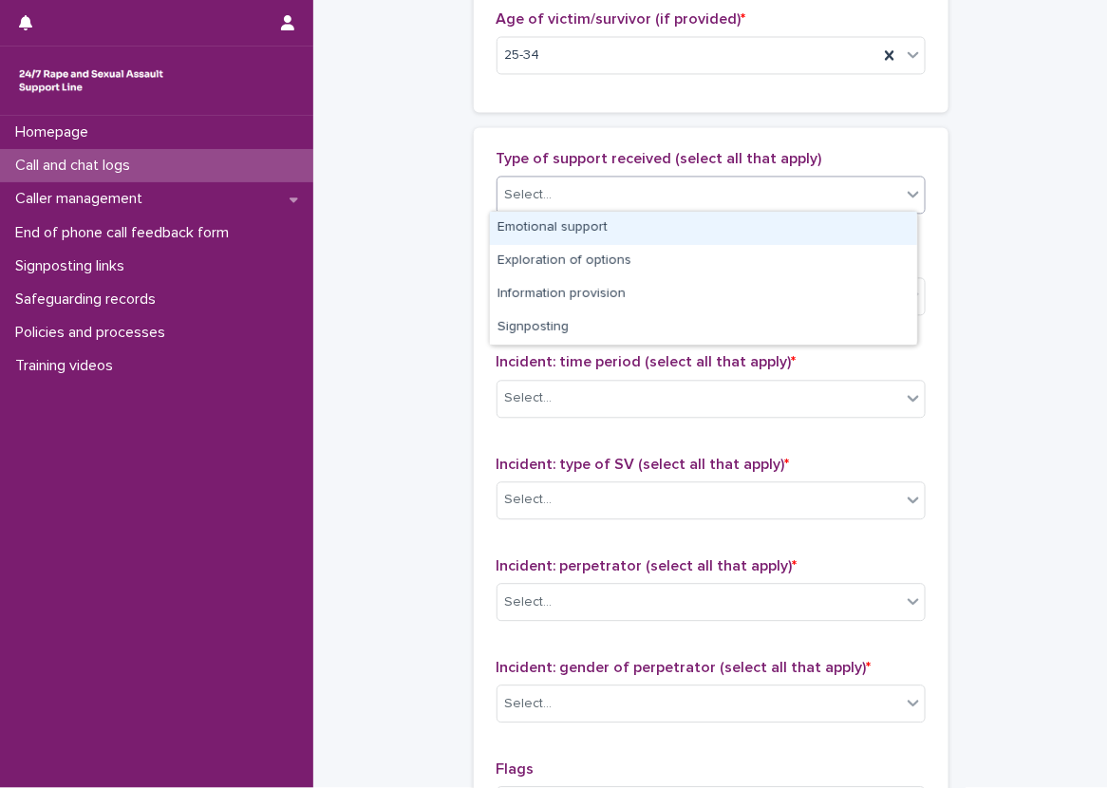
click at [557, 227] on div "Emotional support" at bounding box center [703, 228] width 427 height 33
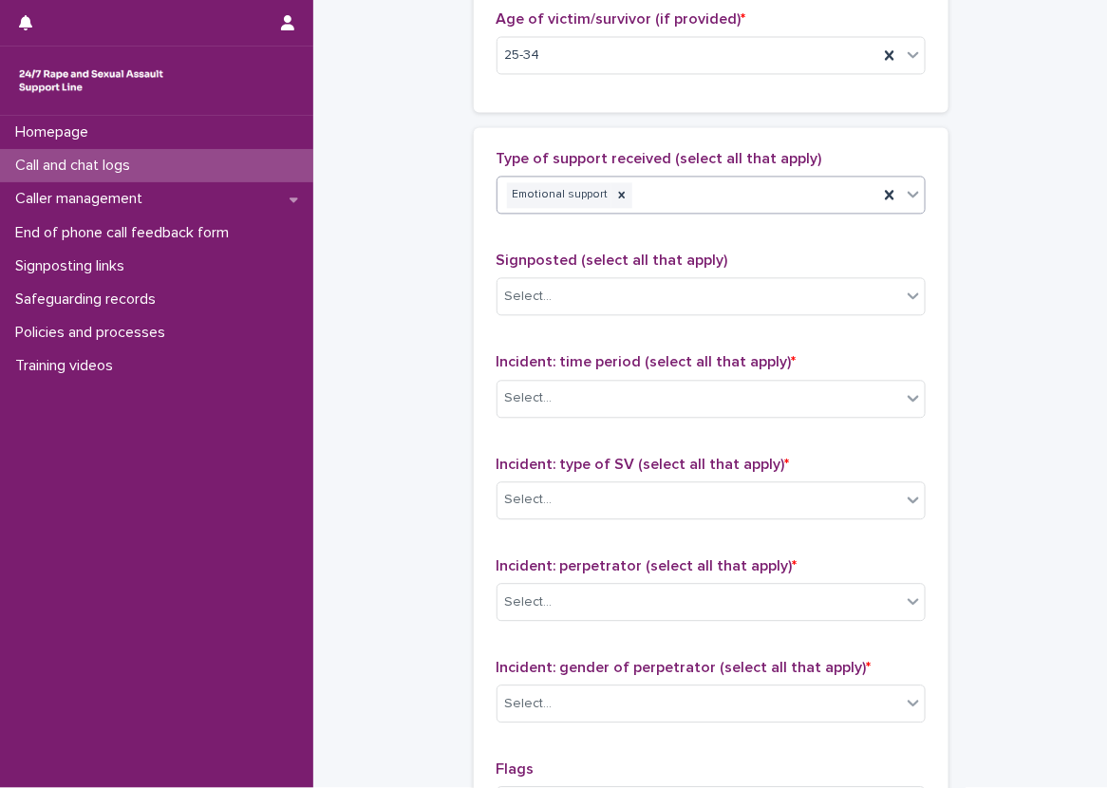
click at [861, 194] on div "Emotional support" at bounding box center [688, 195] width 381 height 33
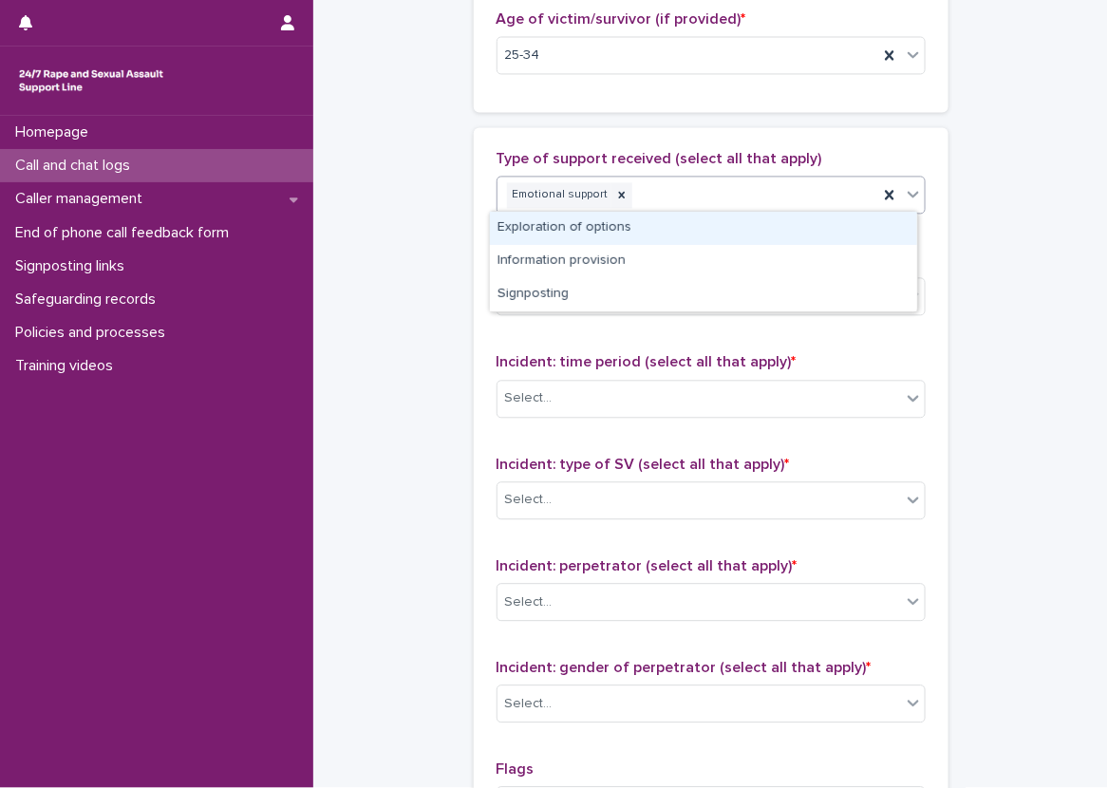
click at [804, 234] on div "Exploration of options" at bounding box center [703, 228] width 427 height 33
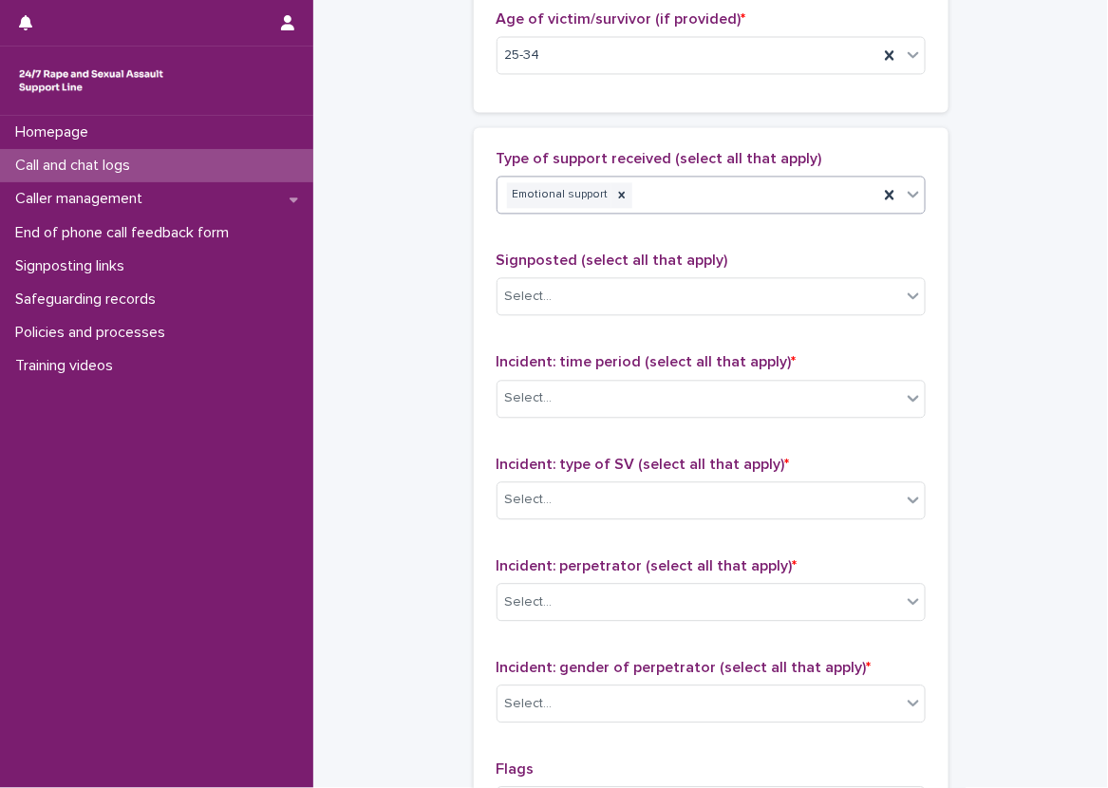
click at [799, 203] on div "Emotional support" at bounding box center [688, 195] width 381 height 33
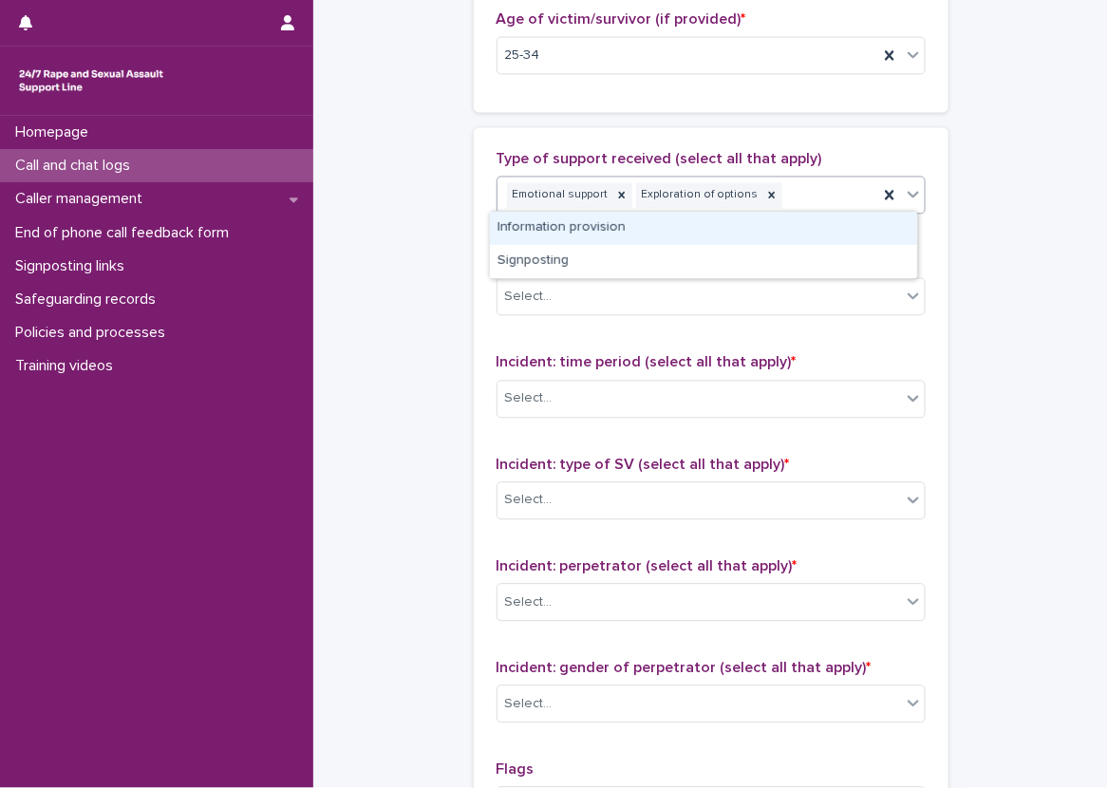
click at [800, 237] on div "Information provision" at bounding box center [703, 228] width 427 height 33
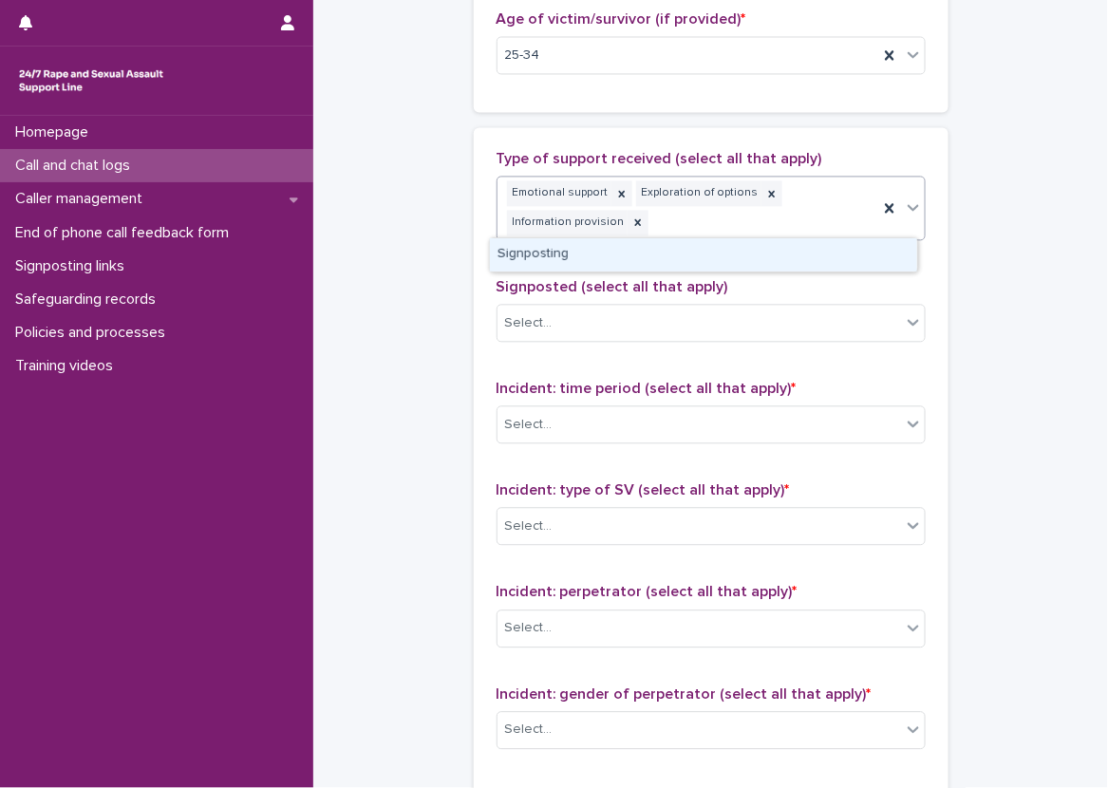
click at [810, 215] on div "Emotional support Exploration of options Information provision" at bounding box center [688, 208] width 381 height 63
click at [802, 248] on div "Signposting" at bounding box center [703, 254] width 427 height 33
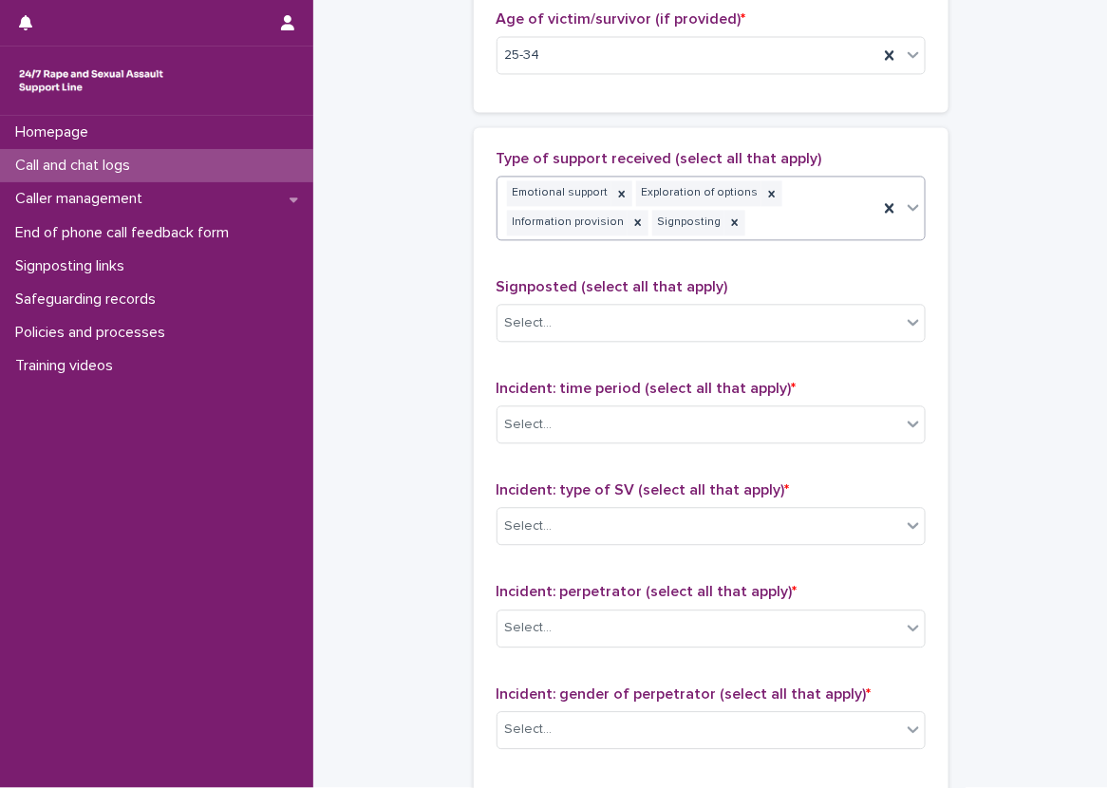
click at [607, 299] on div "Signposted (select all that apply) Select..." at bounding box center [711, 317] width 429 height 79
click at [606, 314] on div "Select..." at bounding box center [700, 323] width 404 height 31
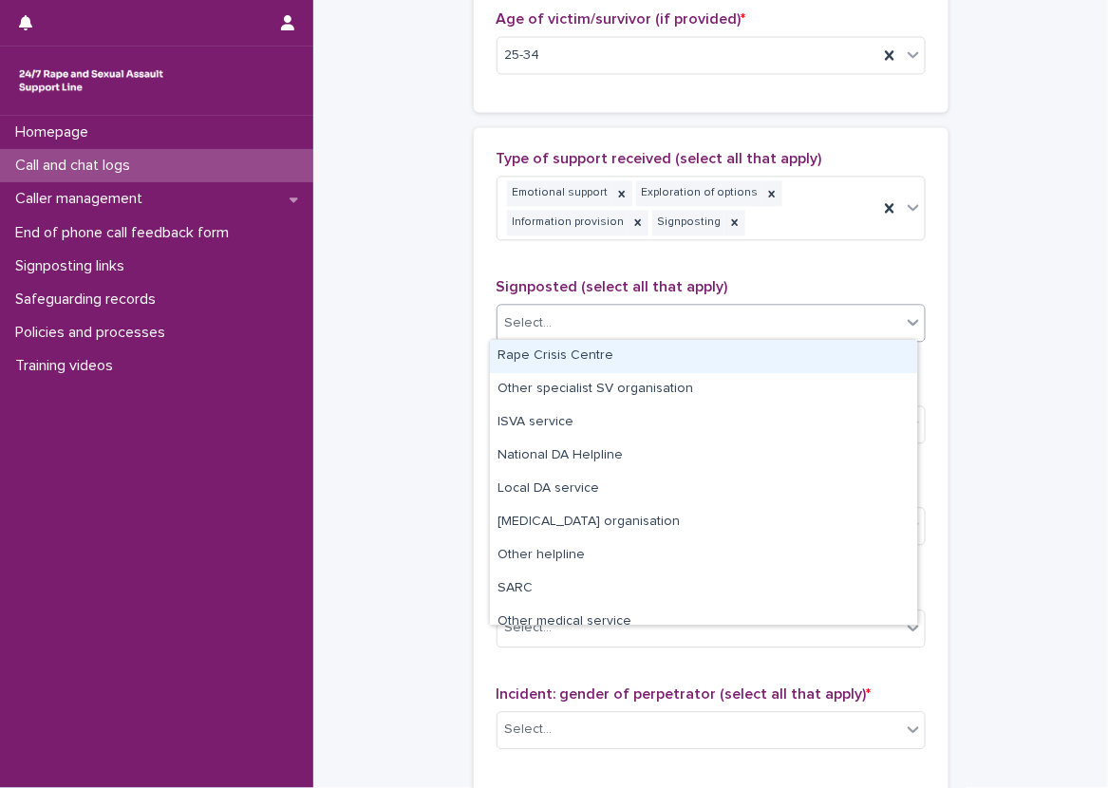
click at [586, 340] on div "Rape Crisis Centre" at bounding box center [703, 356] width 427 height 33
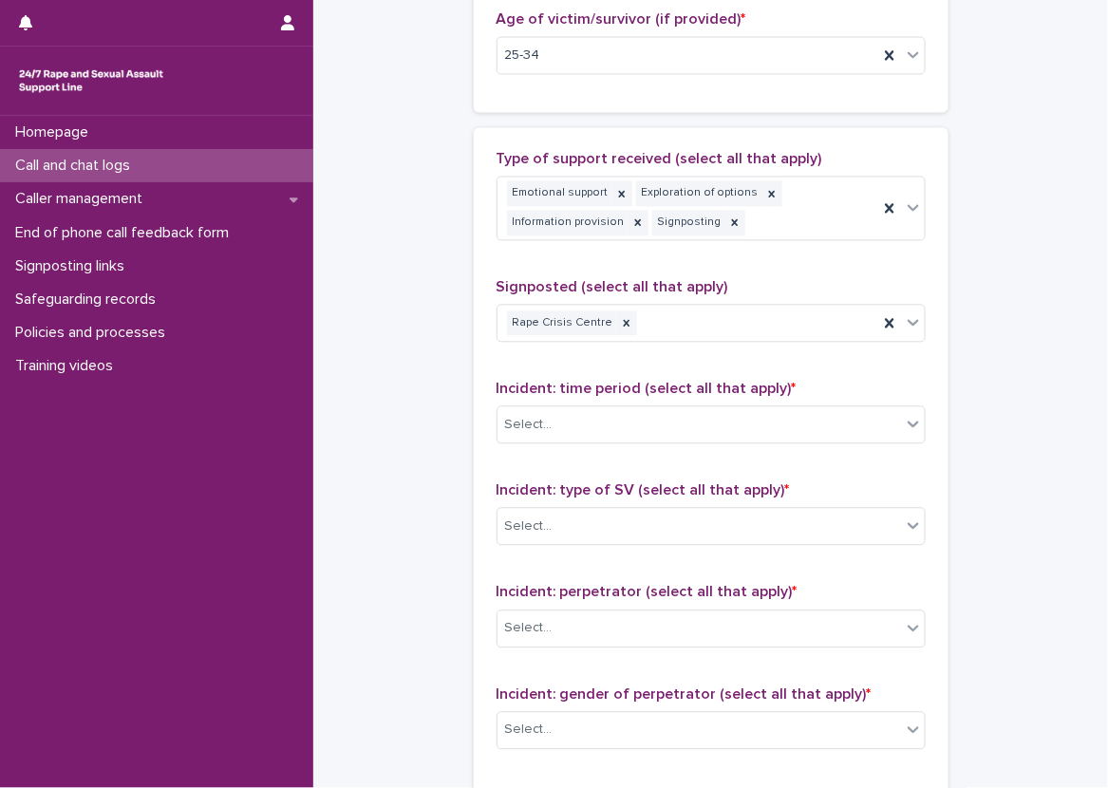
click at [474, 346] on div "Type of support received (select all that apply) Emotional support Exploration …" at bounding box center [711, 560] width 475 height 866
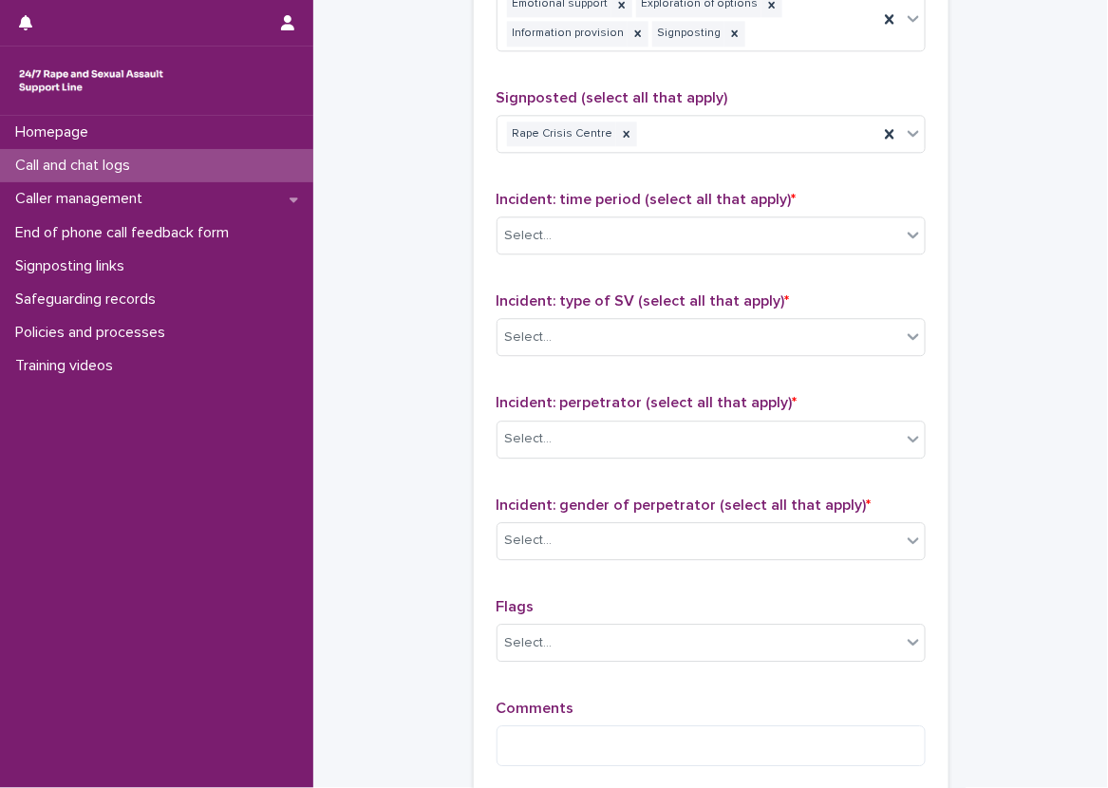
scroll to position [1235, 0]
click at [552, 232] on div "Select..." at bounding box center [700, 234] width 404 height 31
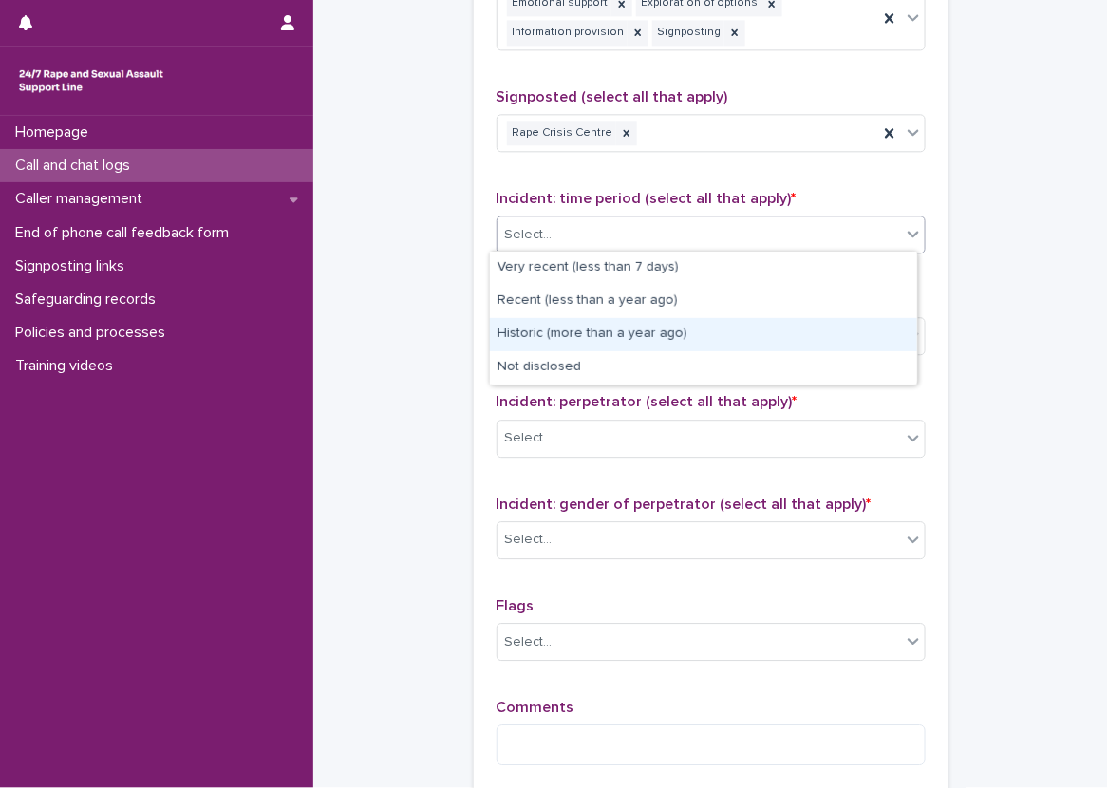
click at [721, 321] on div "Historic (more than a year ago)" at bounding box center [703, 334] width 427 height 33
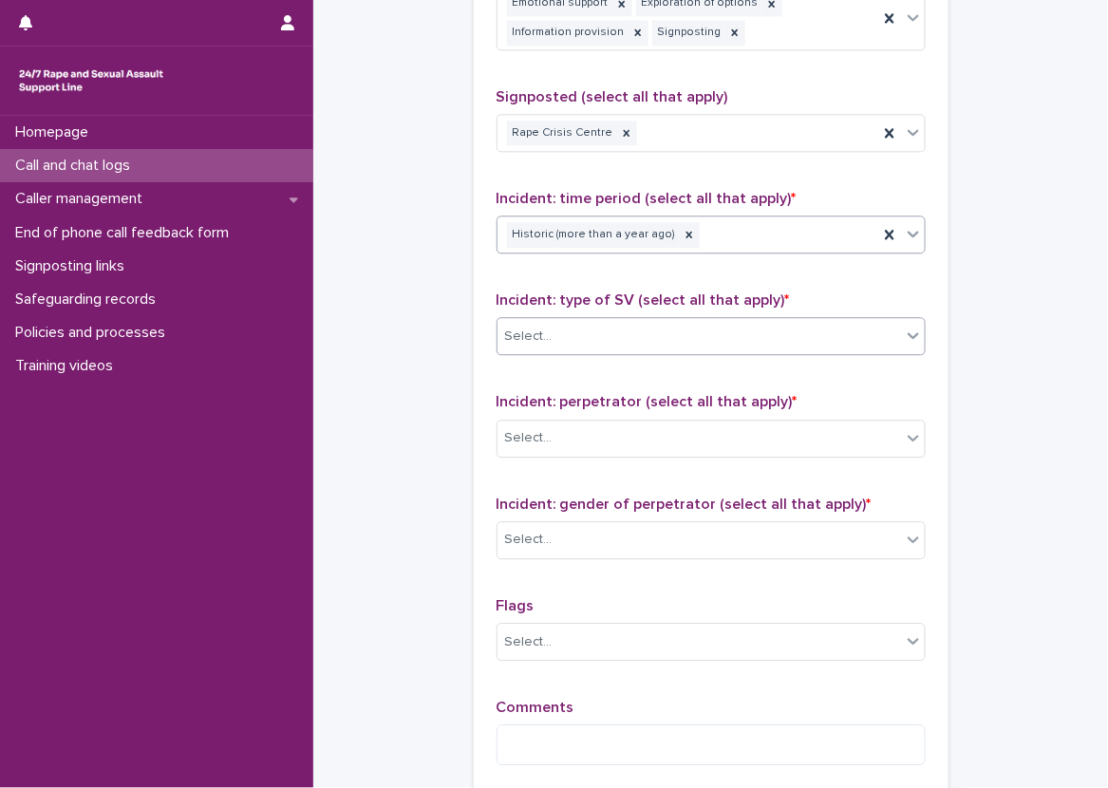
click at [638, 326] on div "Select..." at bounding box center [700, 336] width 404 height 31
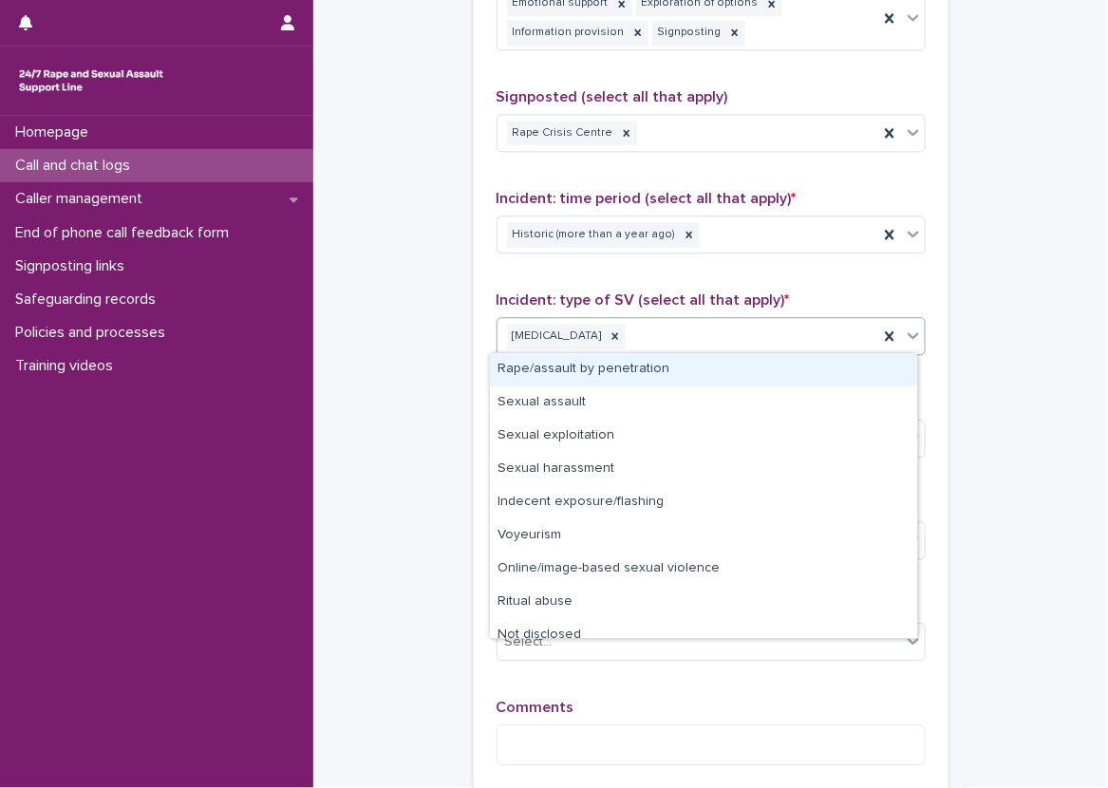
click at [717, 336] on div "[MEDICAL_DATA]" at bounding box center [688, 336] width 381 height 33
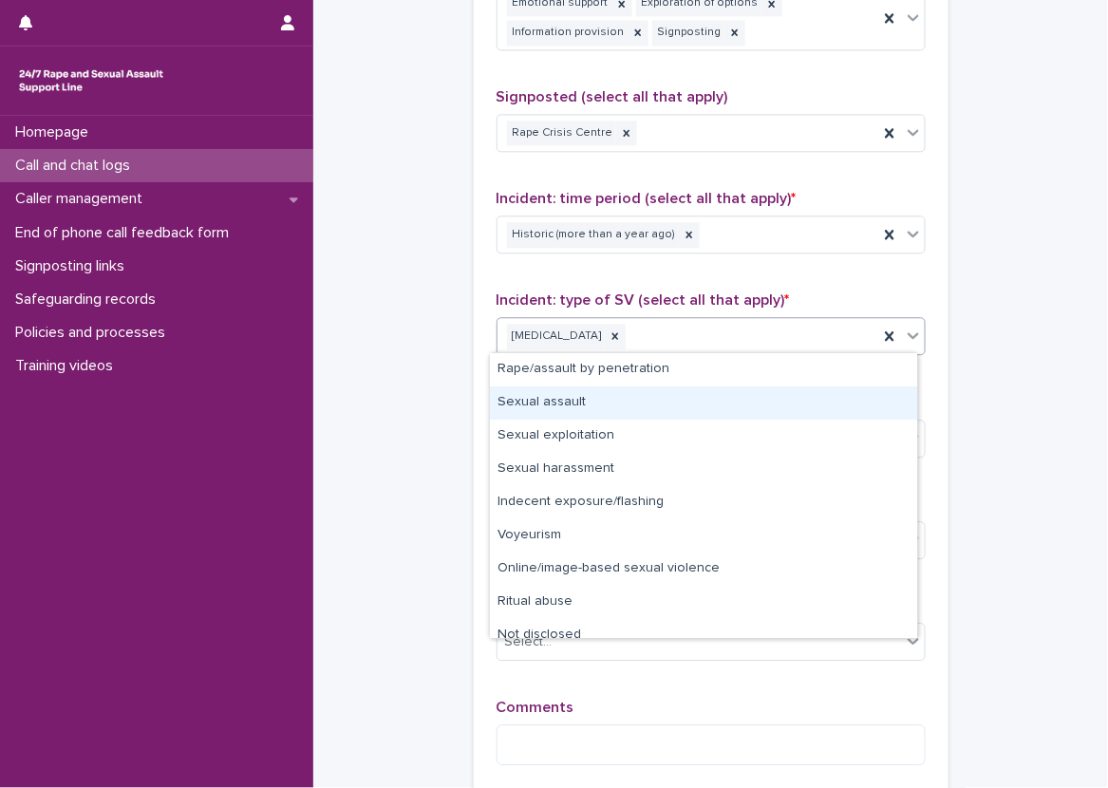
click at [680, 400] on div "Sexual assault" at bounding box center [703, 403] width 427 height 33
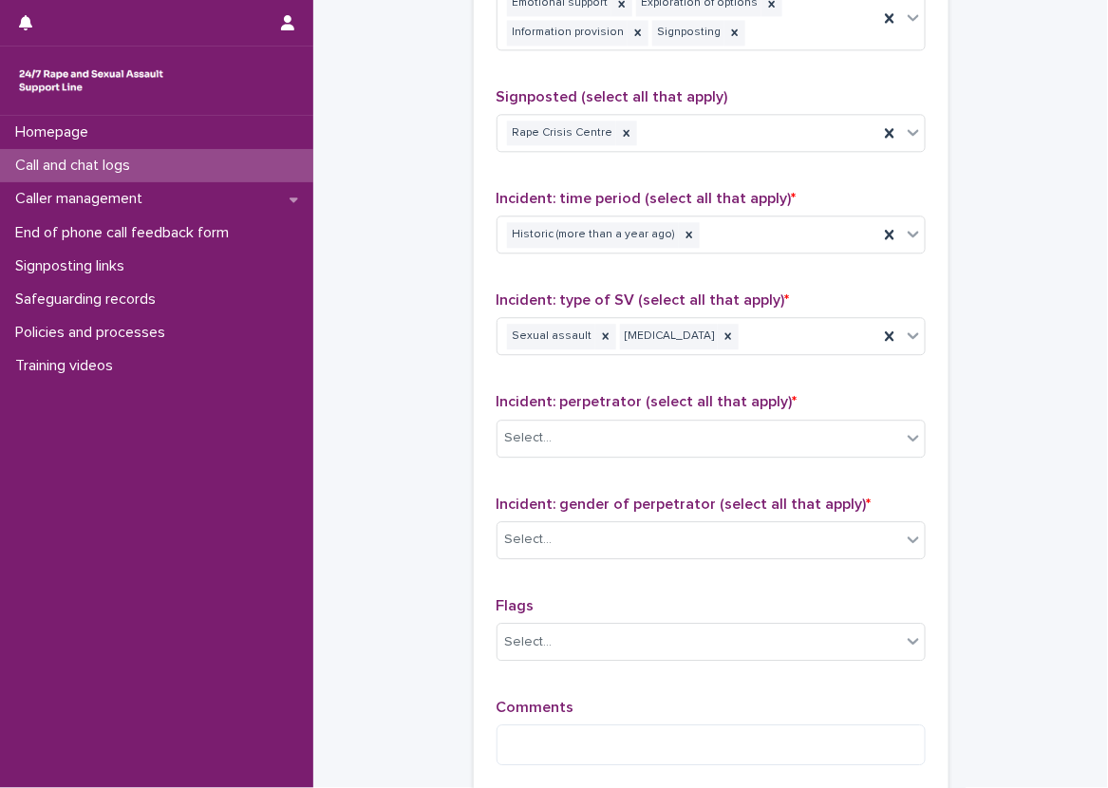
click at [719, 462] on div "Incident: perpetrator (select all that apply) * Select..." at bounding box center [711, 432] width 429 height 79
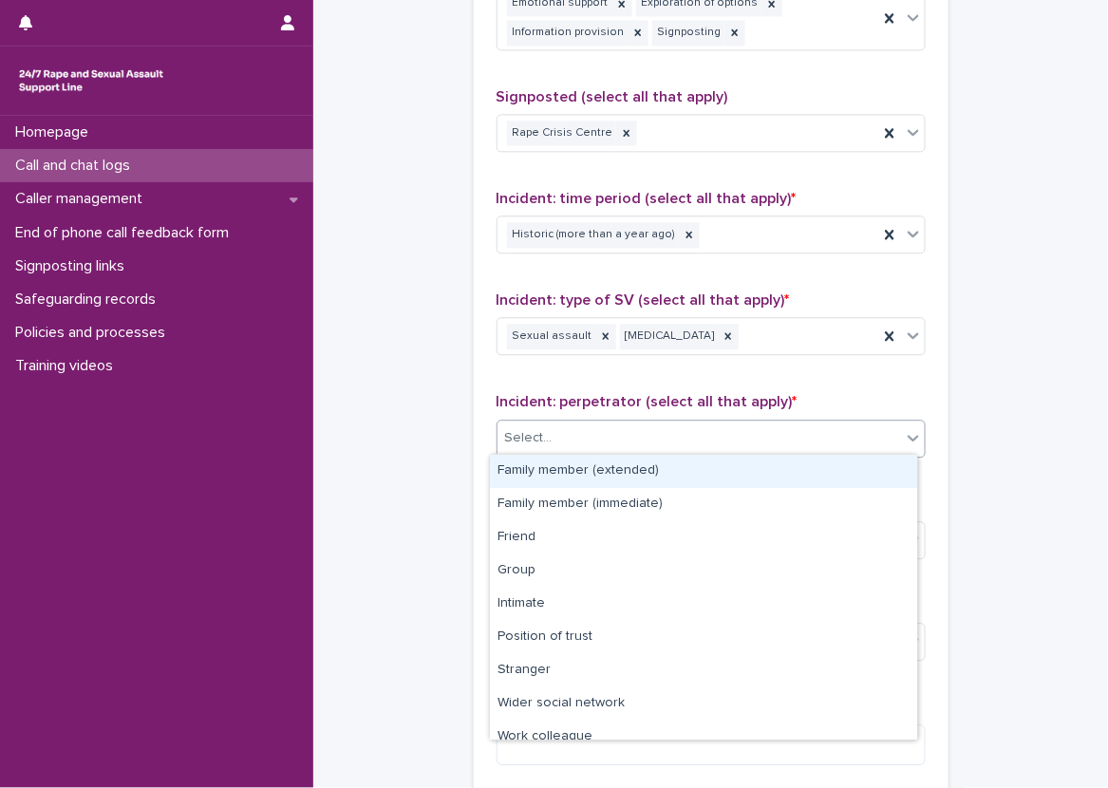
click at [702, 443] on div "Select..." at bounding box center [700, 438] width 404 height 31
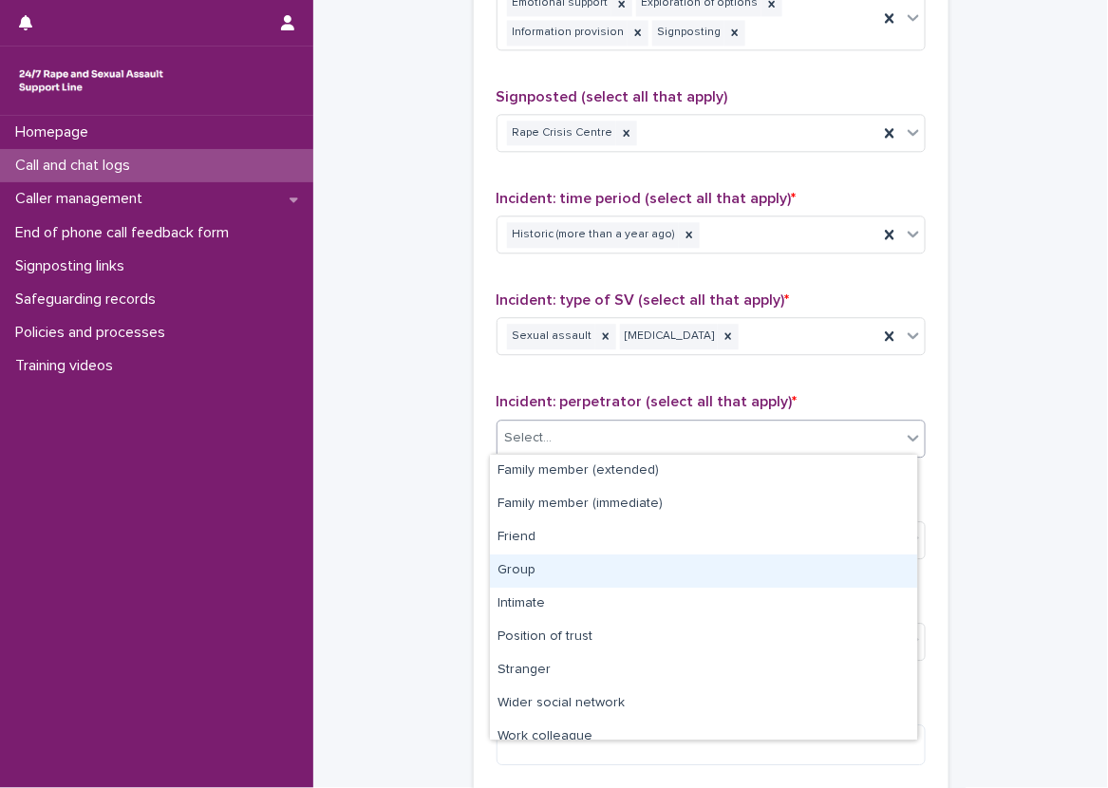
scroll to position [81, 0]
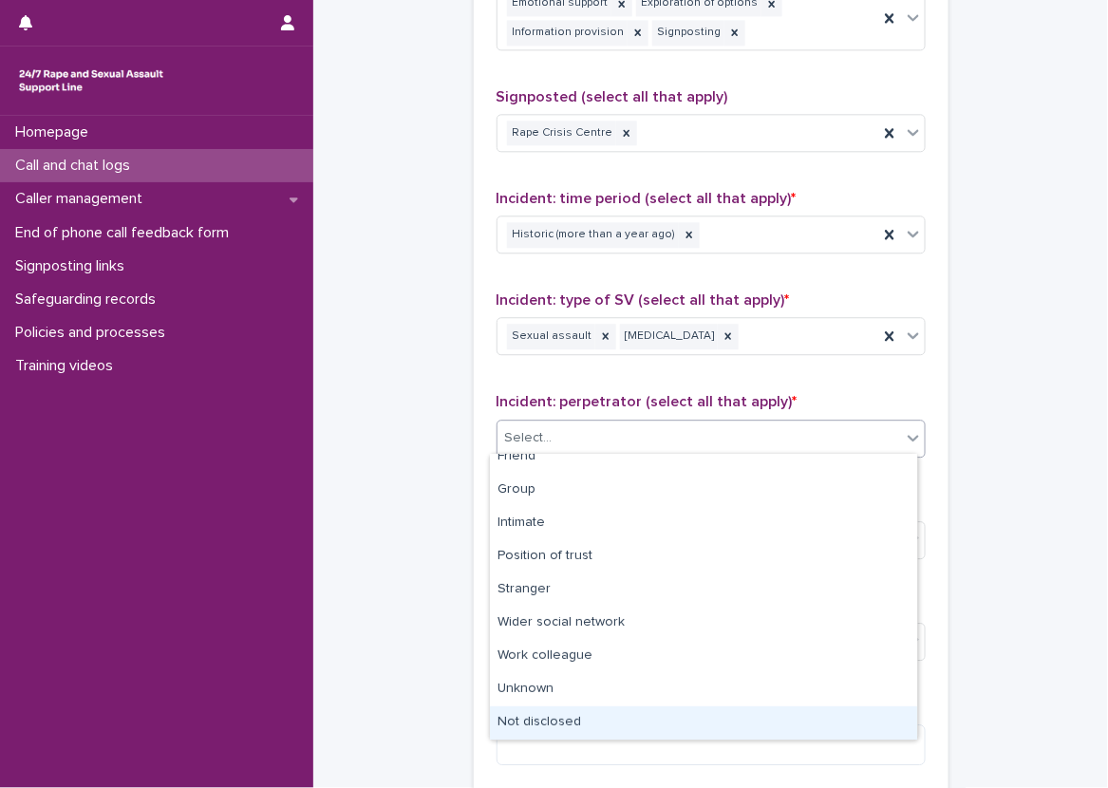
click at [721, 717] on div "Not disclosed" at bounding box center [703, 723] width 427 height 33
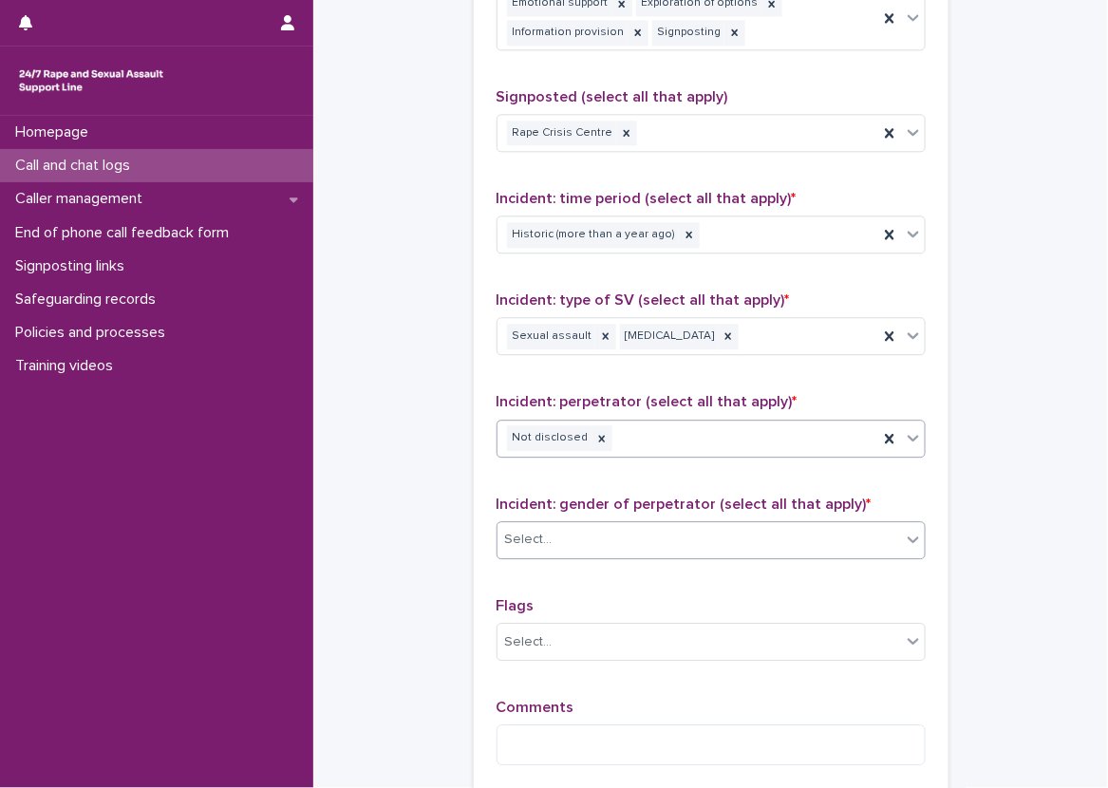
click at [559, 535] on div "Select..." at bounding box center [700, 539] width 404 height 31
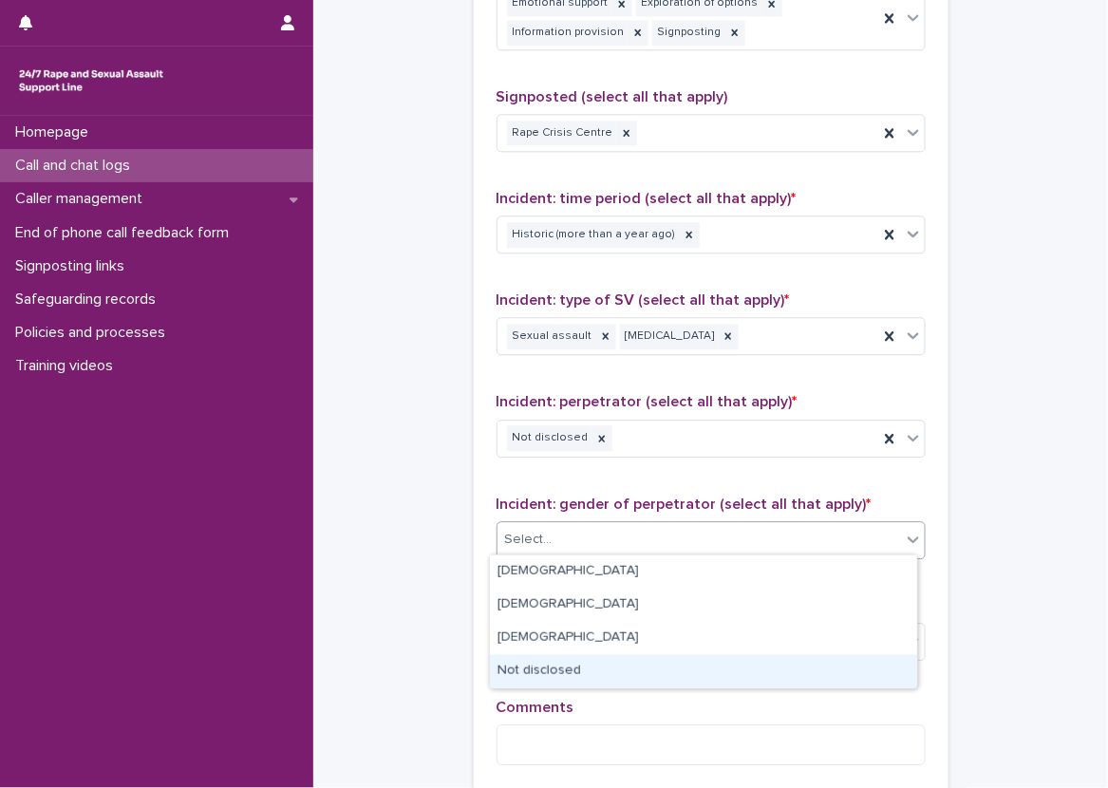
click at [594, 668] on div "Not disclosed" at bounding box center [703, 671] width 427 height 33
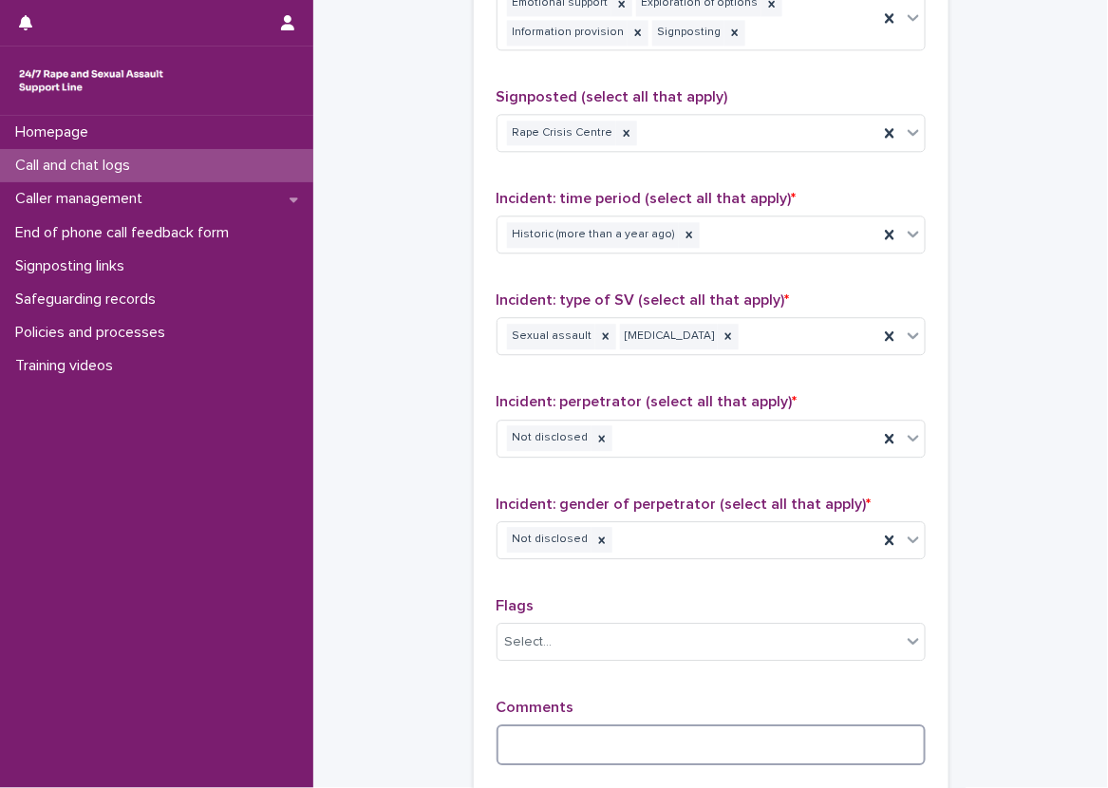
click at [559, 725] on textarea at bounding box center [711, 745] width 429 height 41
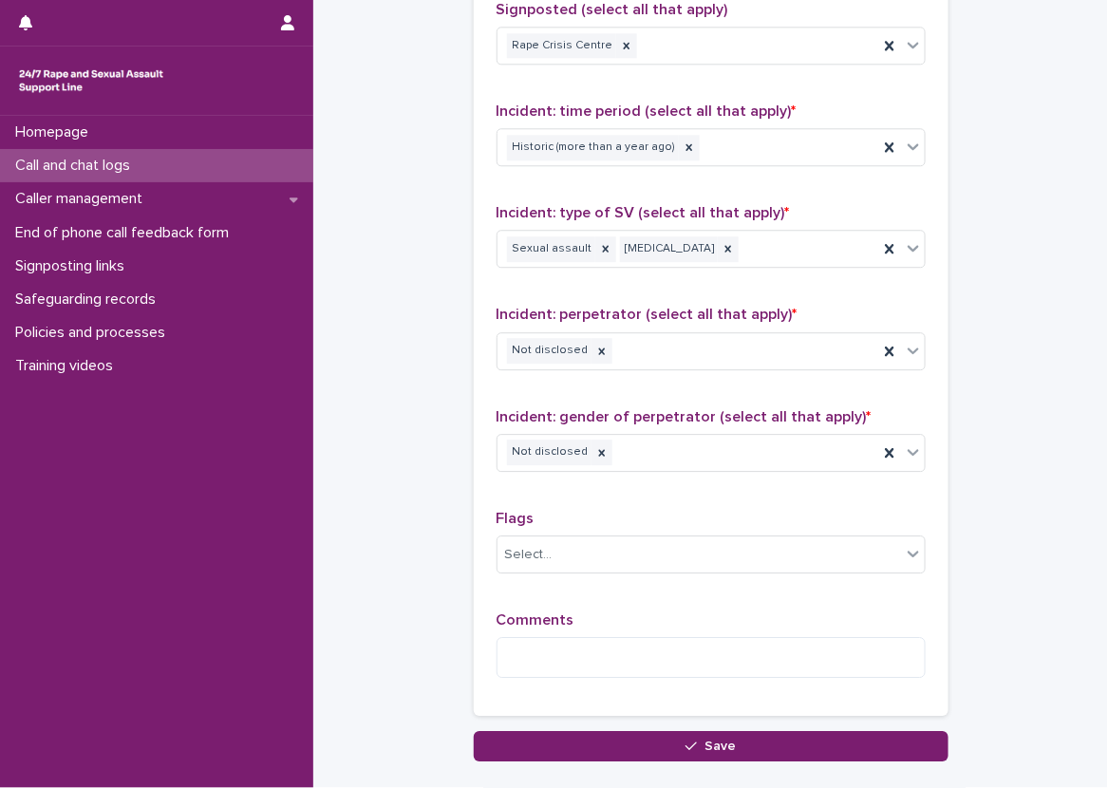
scroll to position [1425, 0]
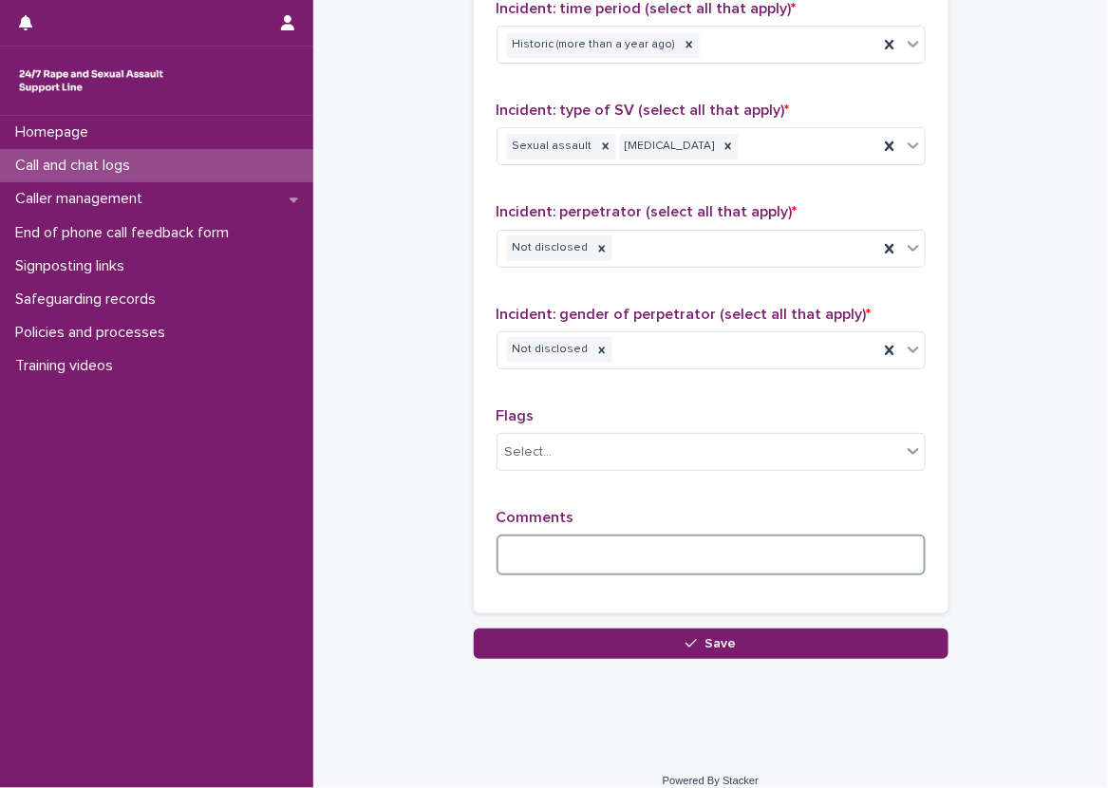
click at [523, 553] on textarea at bounding box center [711, 555] width 429 height 41
click at [871, 535] on textarea "**********" at bounding box center [711, 555] width 429 height 41
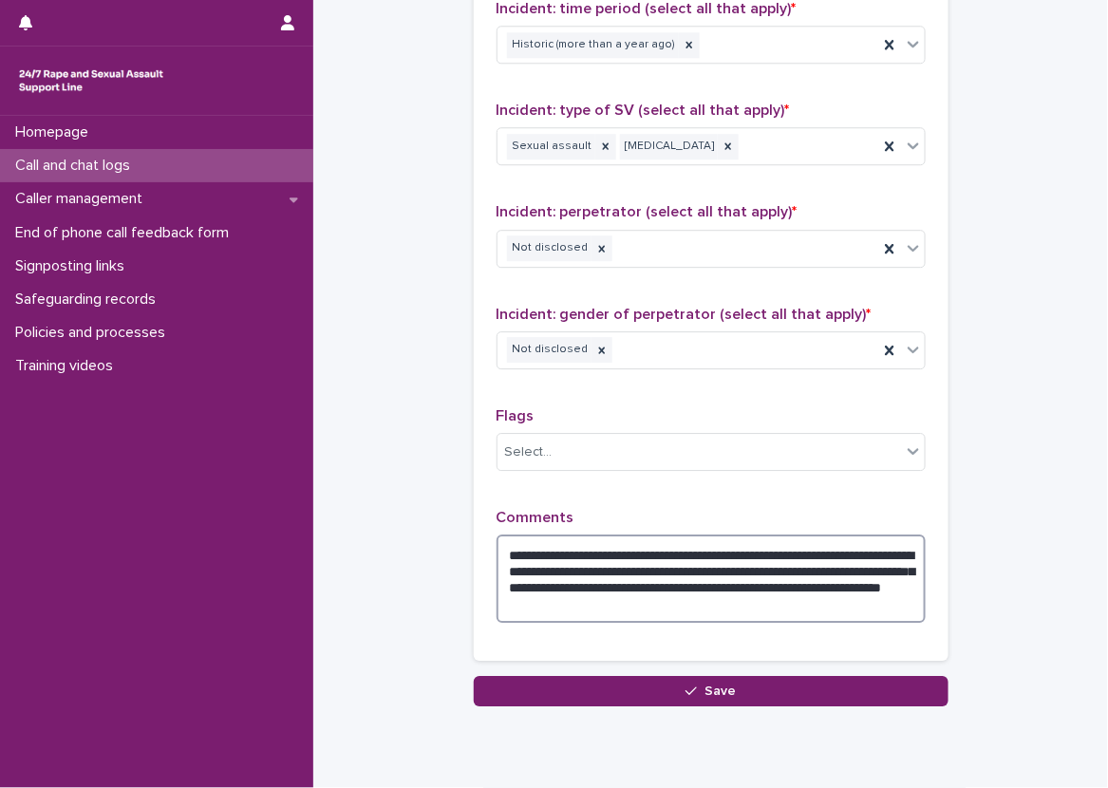
type textarea "**********"
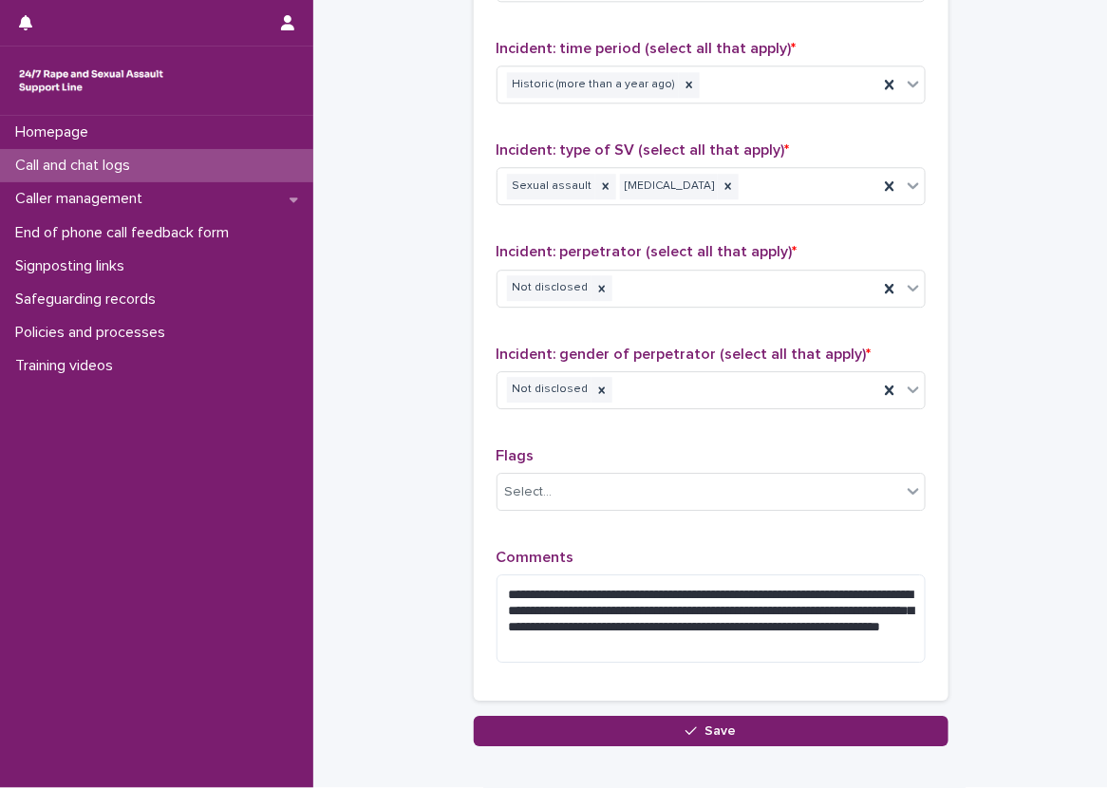
scroll to position [1388, 0]
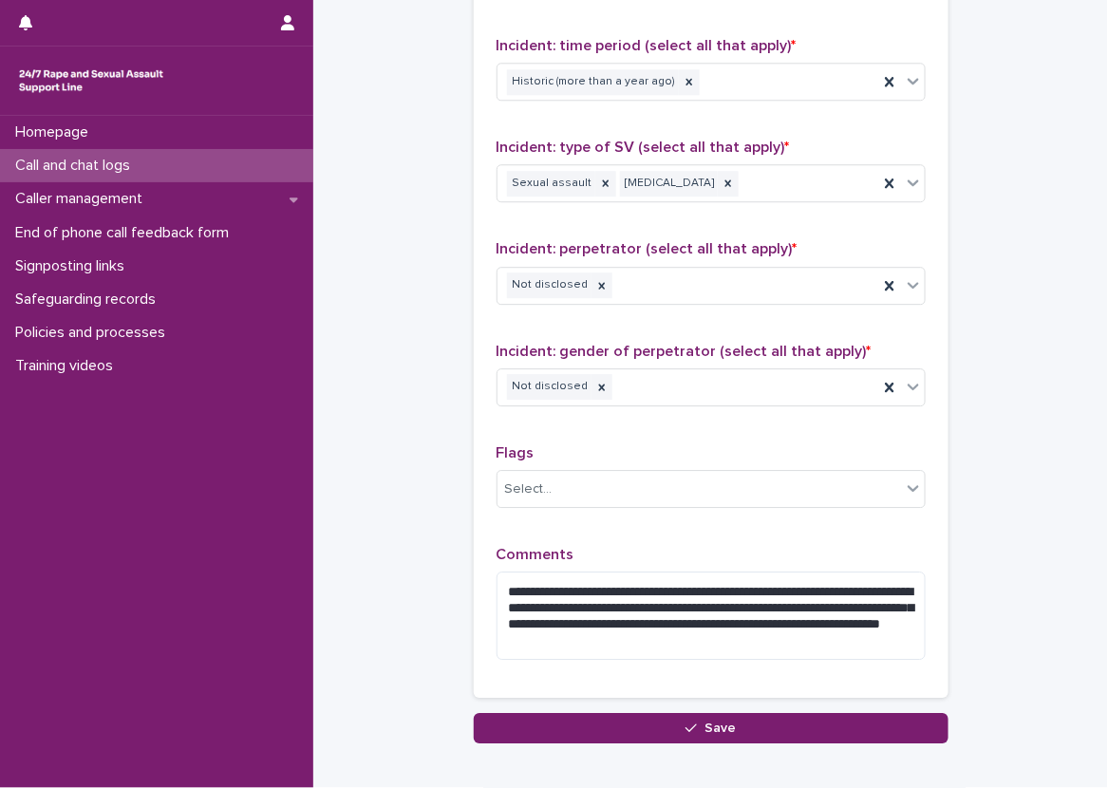
click at [596, 388] on icon at bounding box center [602, 387] width 13 height 13
click at [617, 391] on div "Select..." at bounding box center [700, 386] width 404 height 31
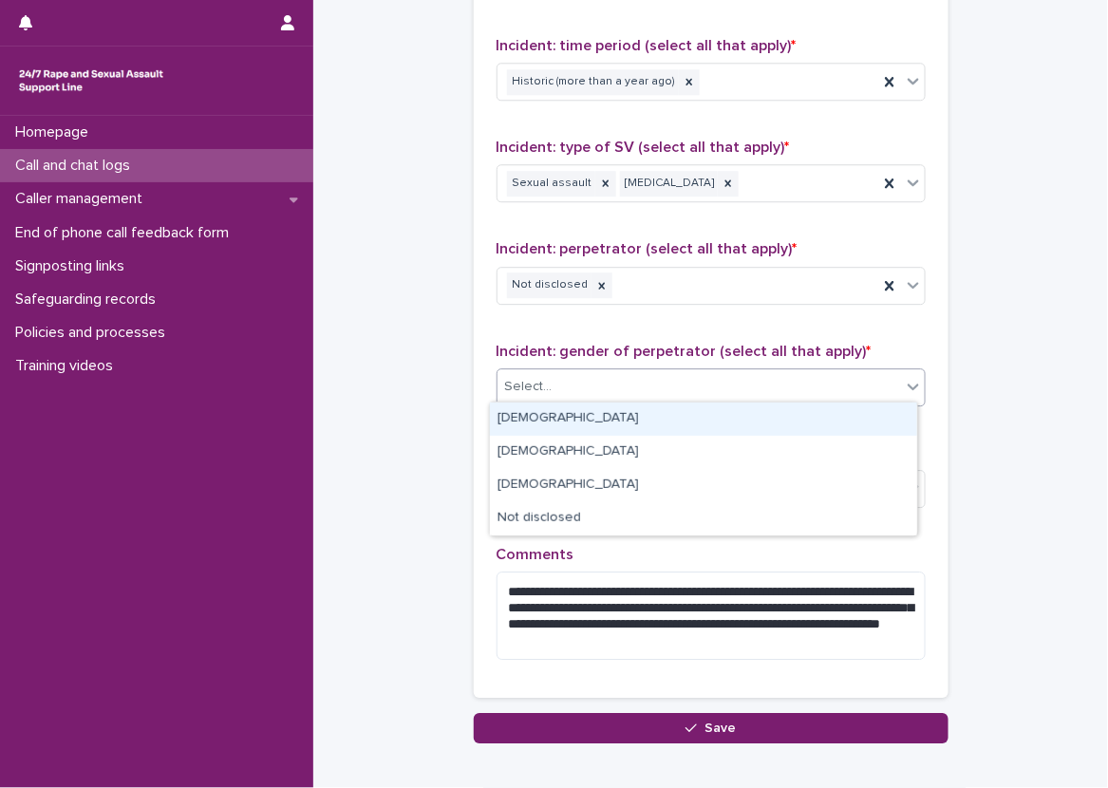
click at [587, 410] on div "[DEMOGRAPHIC_DATA]" at bounding box center [703, 419] width 427 height 33
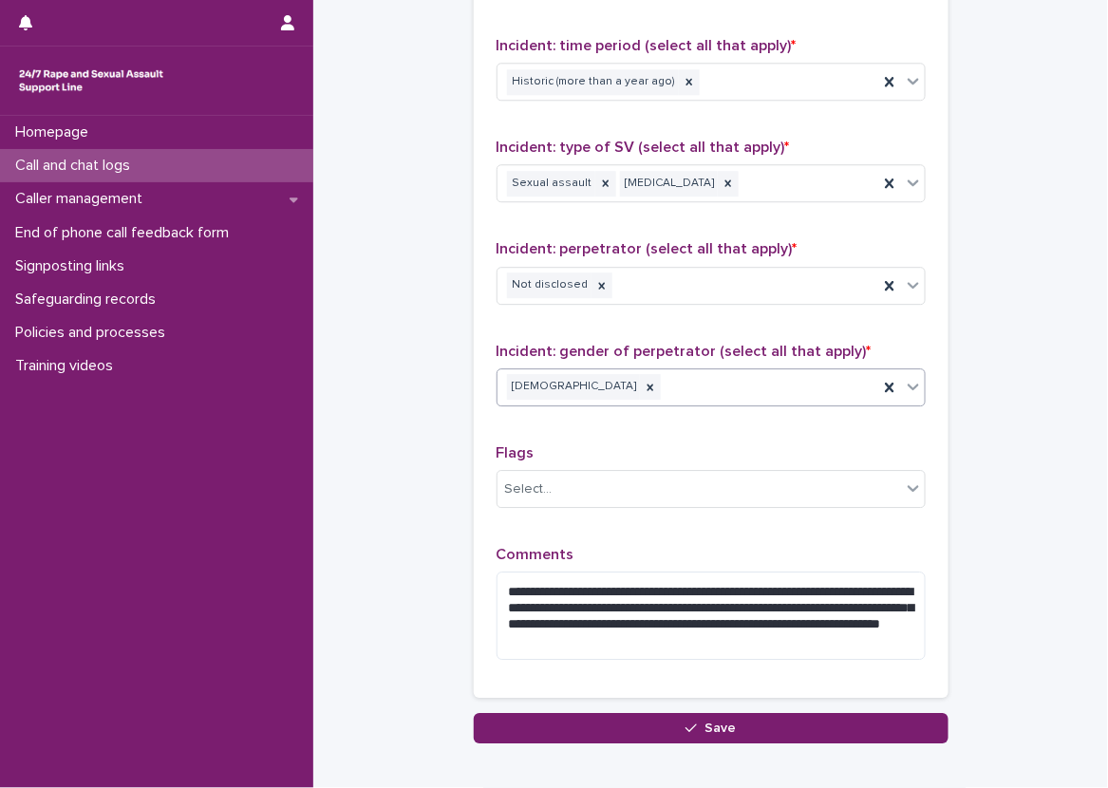
click at [474, 366] on div "**********" at bounding box center [711, 241] width 475 height 914
click at [588, 540] on div "**********" at bounding box center [711, 241] width 429 height 868
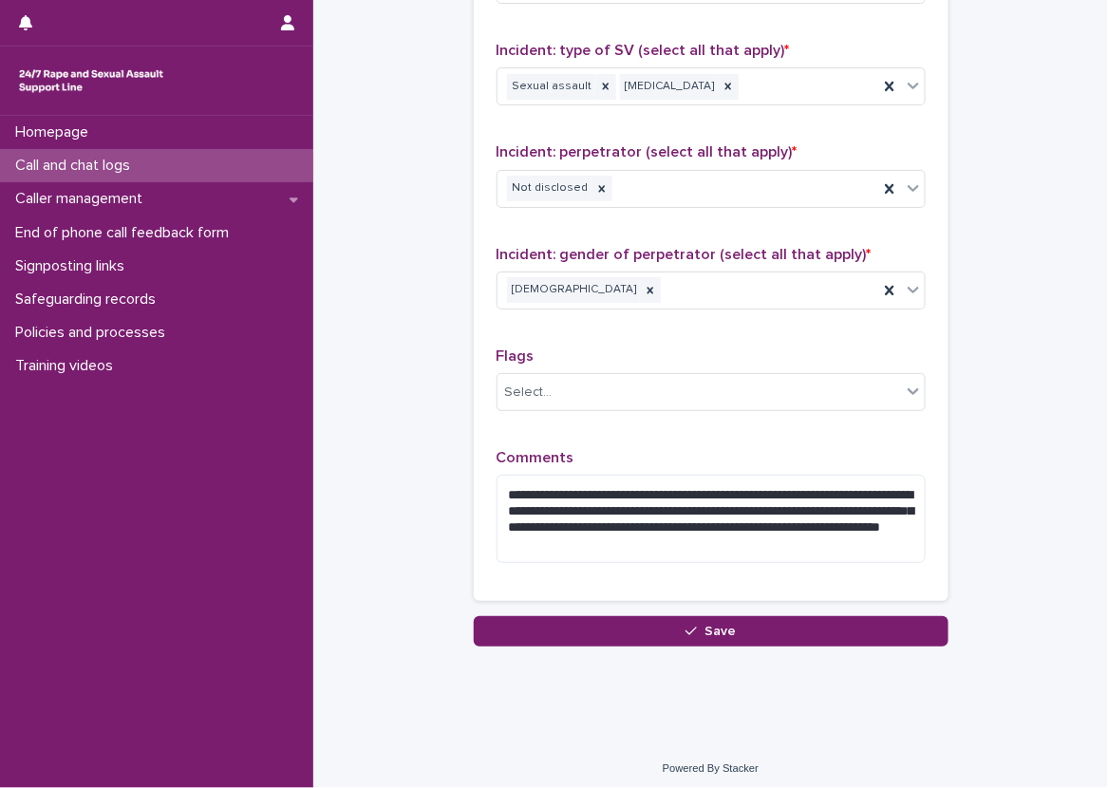
scroll to position [1486, 0]
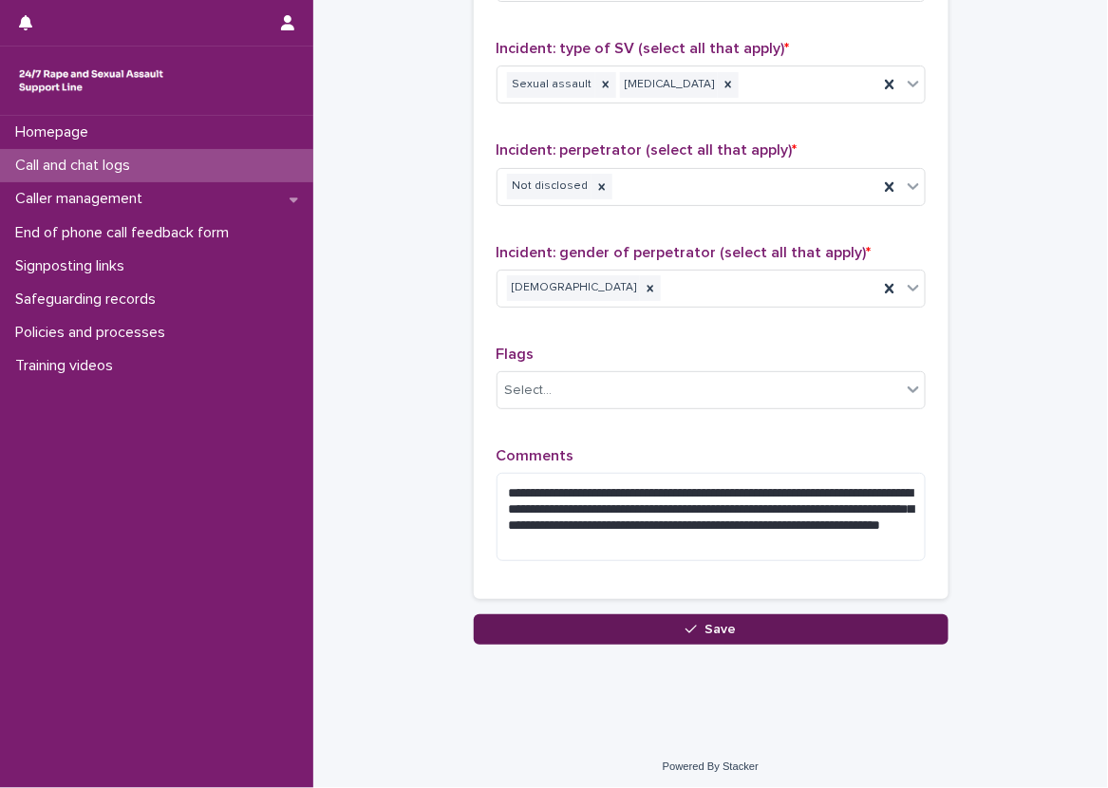
click at [790, 638] on button "Save" at bounding box center [711, 630] width 475 height 30
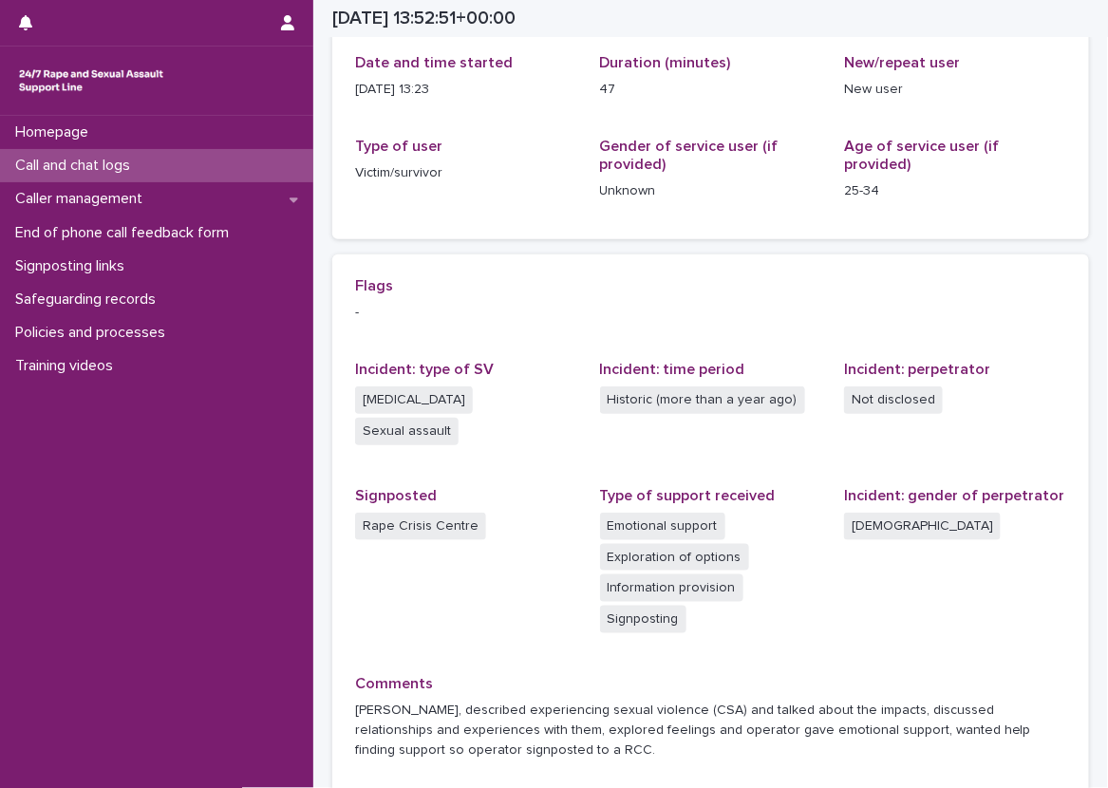
scroll to position [235, 0]
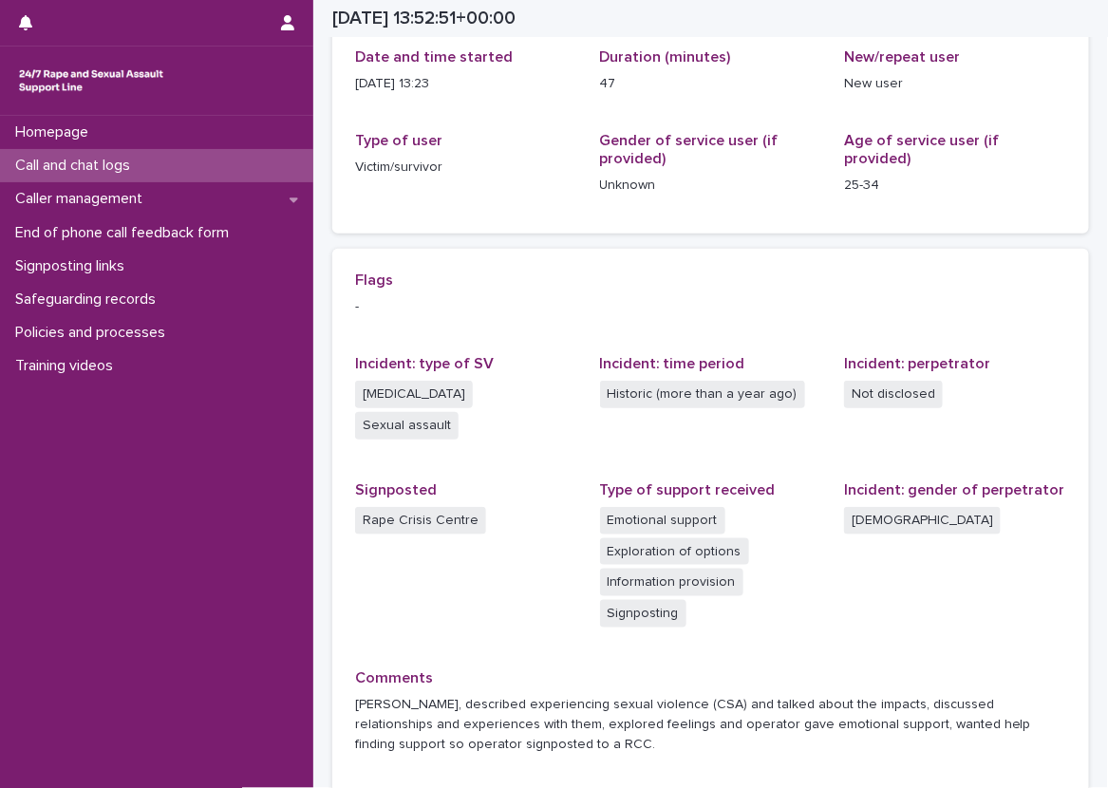
click at [545, 388] on div "[MEDICAL_DATA] Sexual assault" at bounding box center [466, 412] width 222 height 63
click at [605, 326] on div "Flags -" at bounding box center [710, 302] width 711 height 61
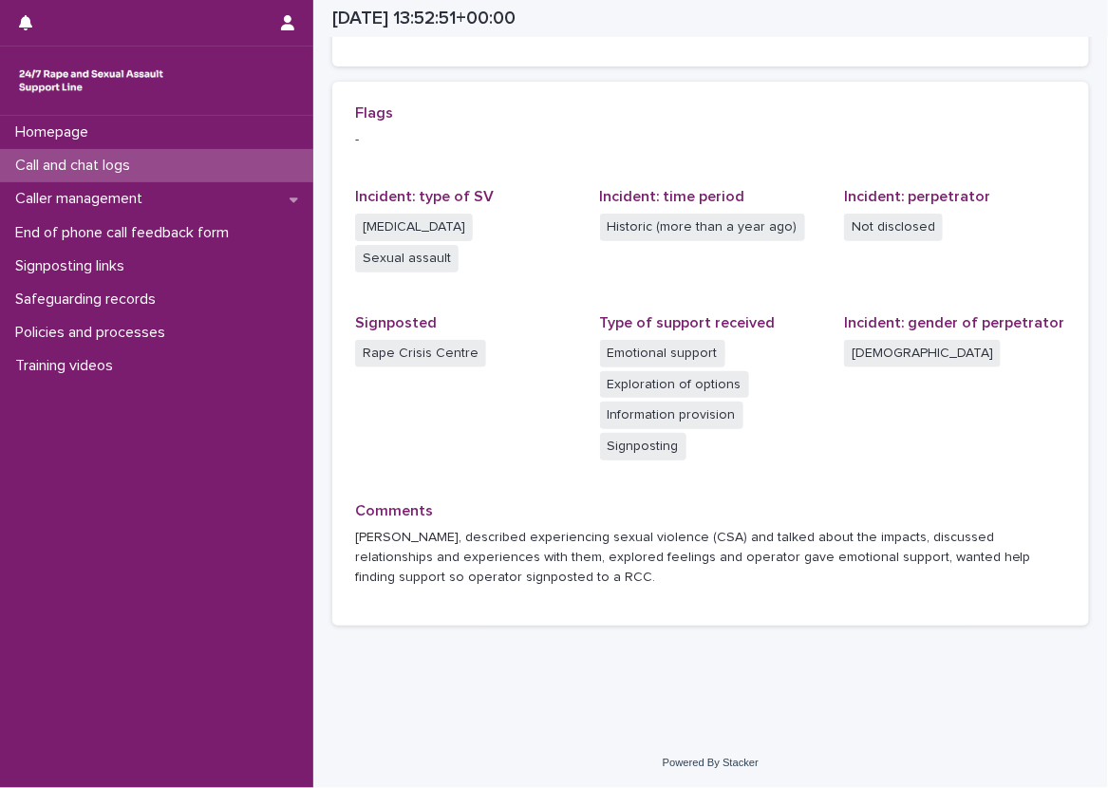
scroll to position [403, 0]
click at [553, 336] on div "Signposted Rape Crisis Centre" at bounding box center [466, 349] width 222 height 72
click at [483, 243] on div "[MEDICAL_DATA] Sexual assault" at bounding box center [466, 244] width 222 height 63
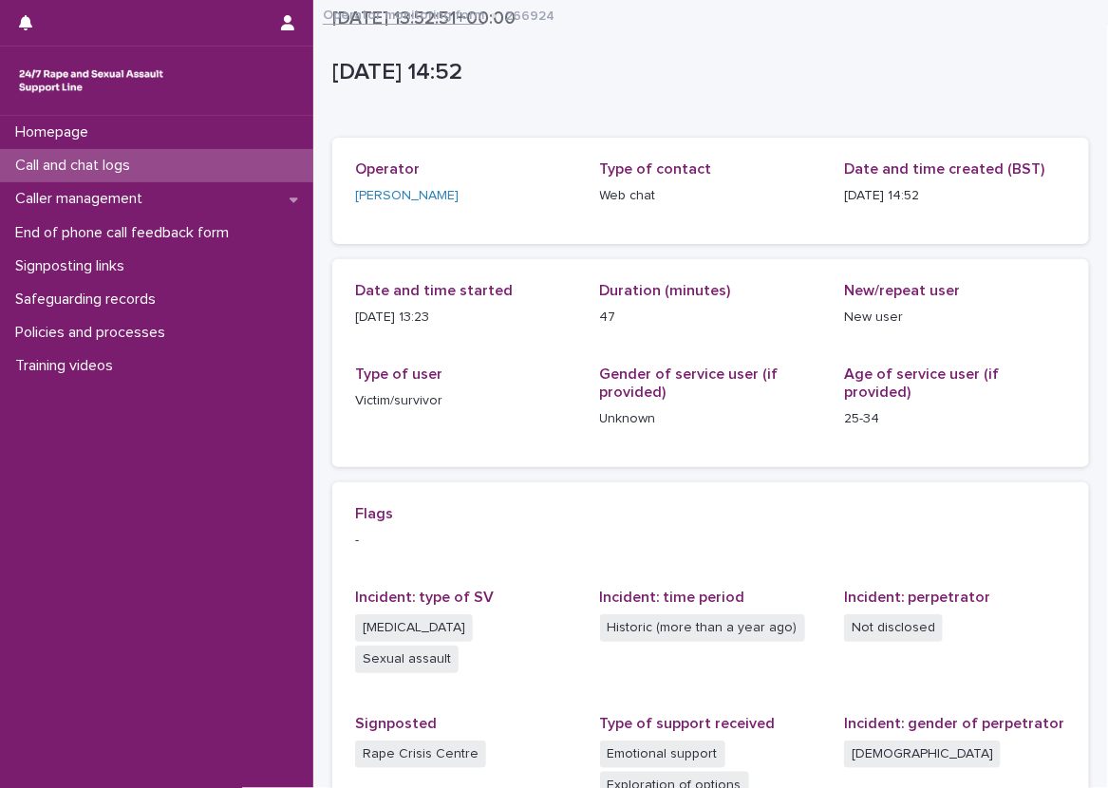
scroll to position [0, 0]
click at [251, 149] on div "Call and chat logs" at bounding box center [156, 165] width 313 height 33
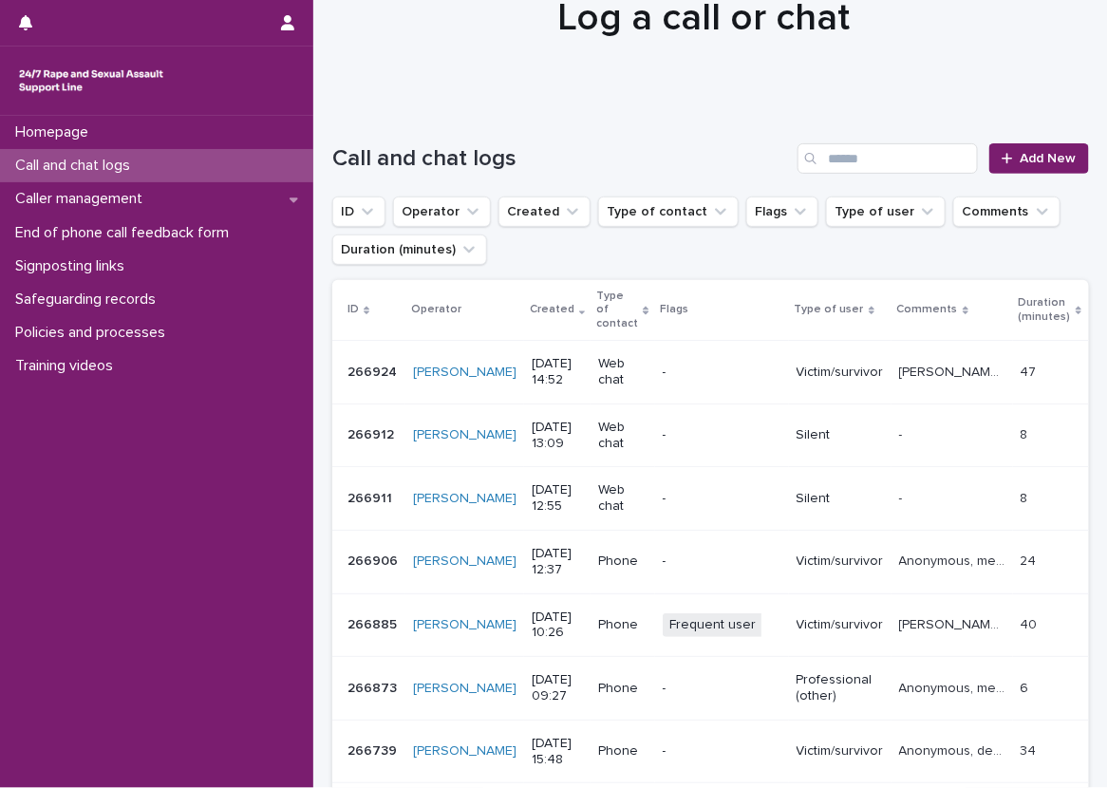
scroll to position [190, 0]
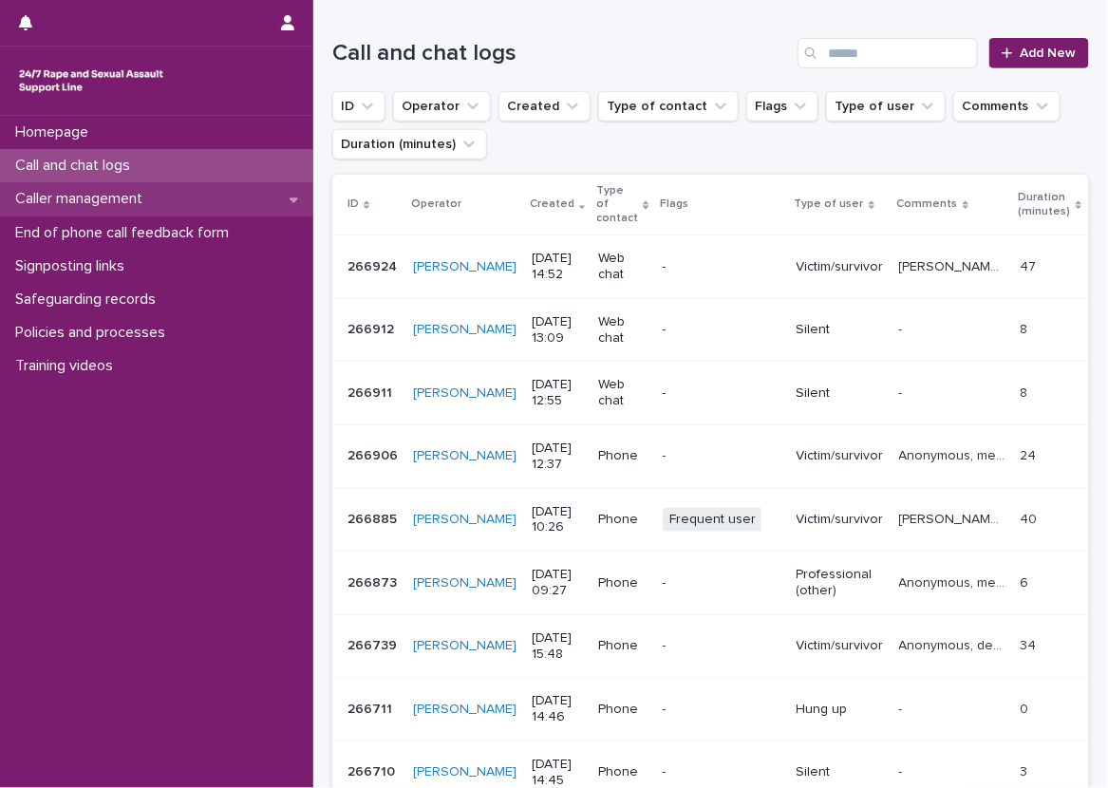
click at [293, 187] on div "Caller management" at bounding box center [156, 198] width 313 height 33
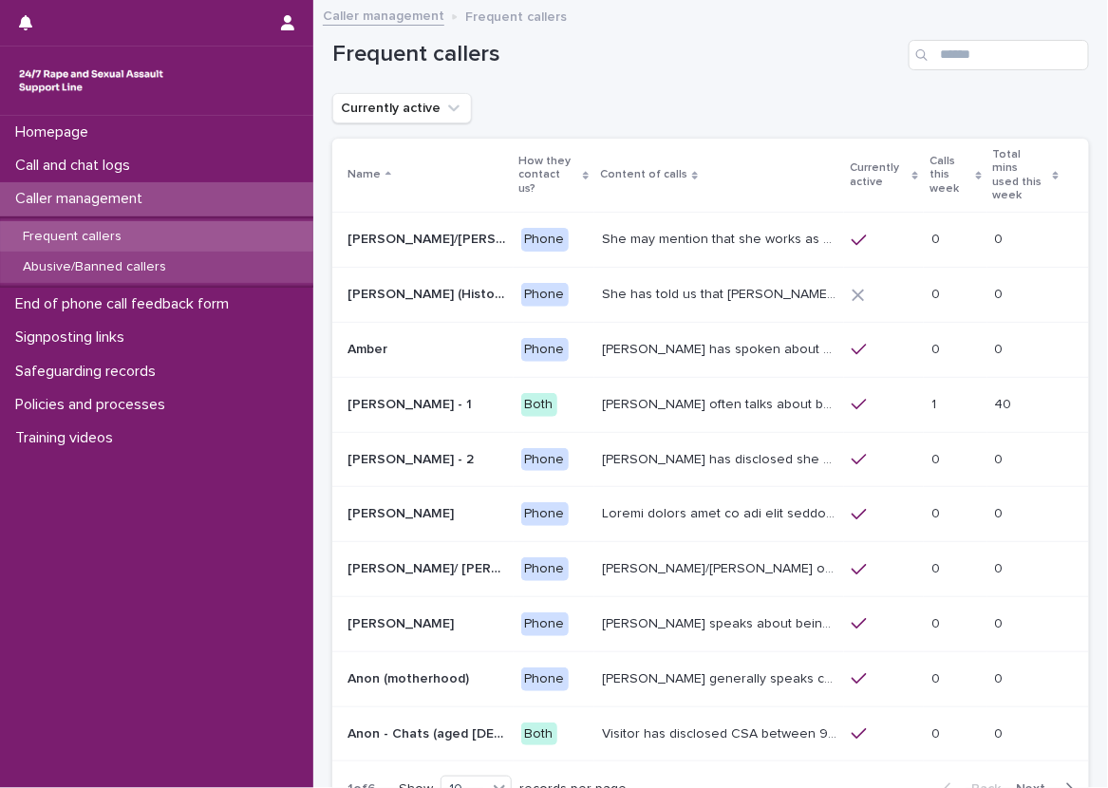
click at [279, 259] on div "Abusive/Banned callers" at bounding box center [156, 267] width 313 height 31
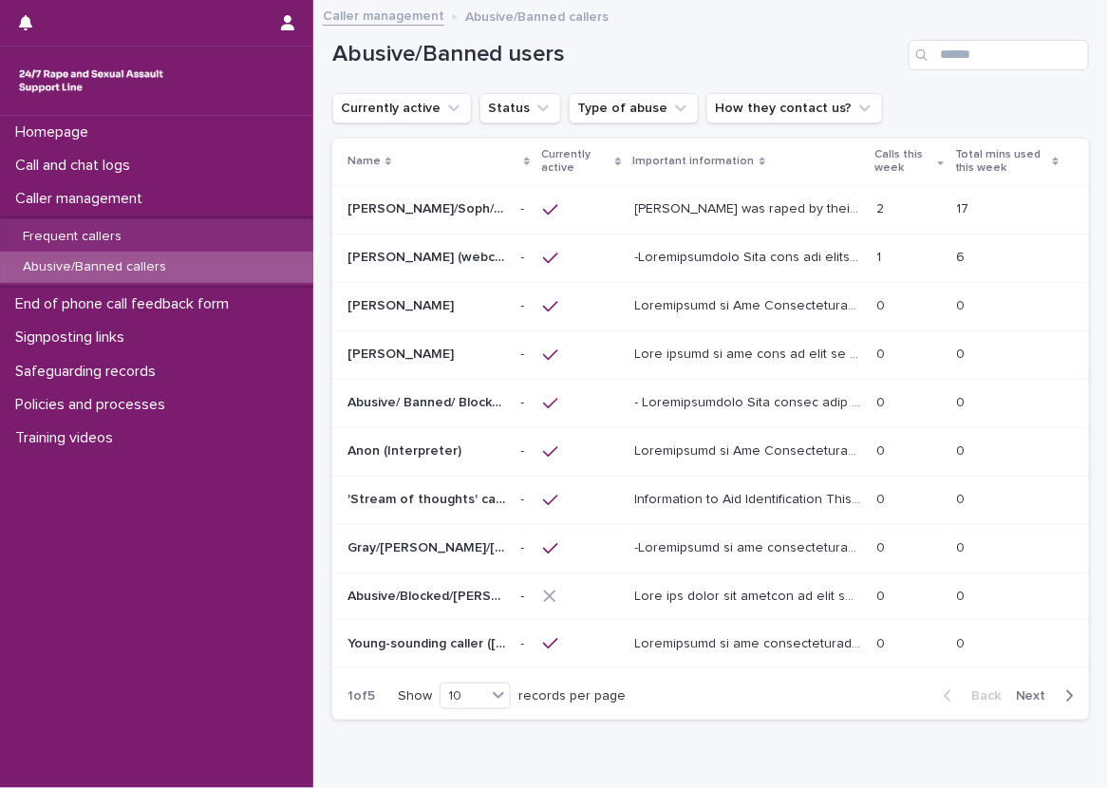
click at [752, 199] on p "[PERSON_NAME] was raped by their partner last year and they're currently facing…" at bounding box center [750, 208] width 231 height 20
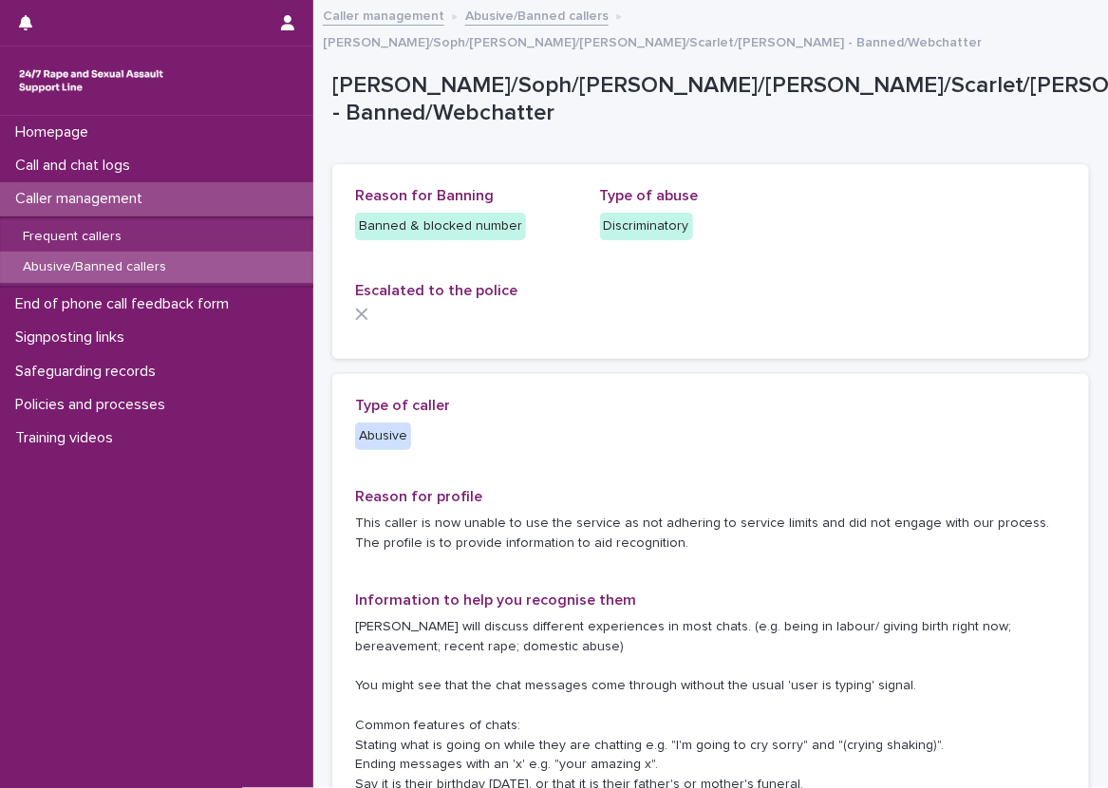
click at [673, 317] on div "Reason for Banning Banned & blocked number Type of abuse Discriminatory Escalat…" at bounding box center [710, 261] width 757 height 195
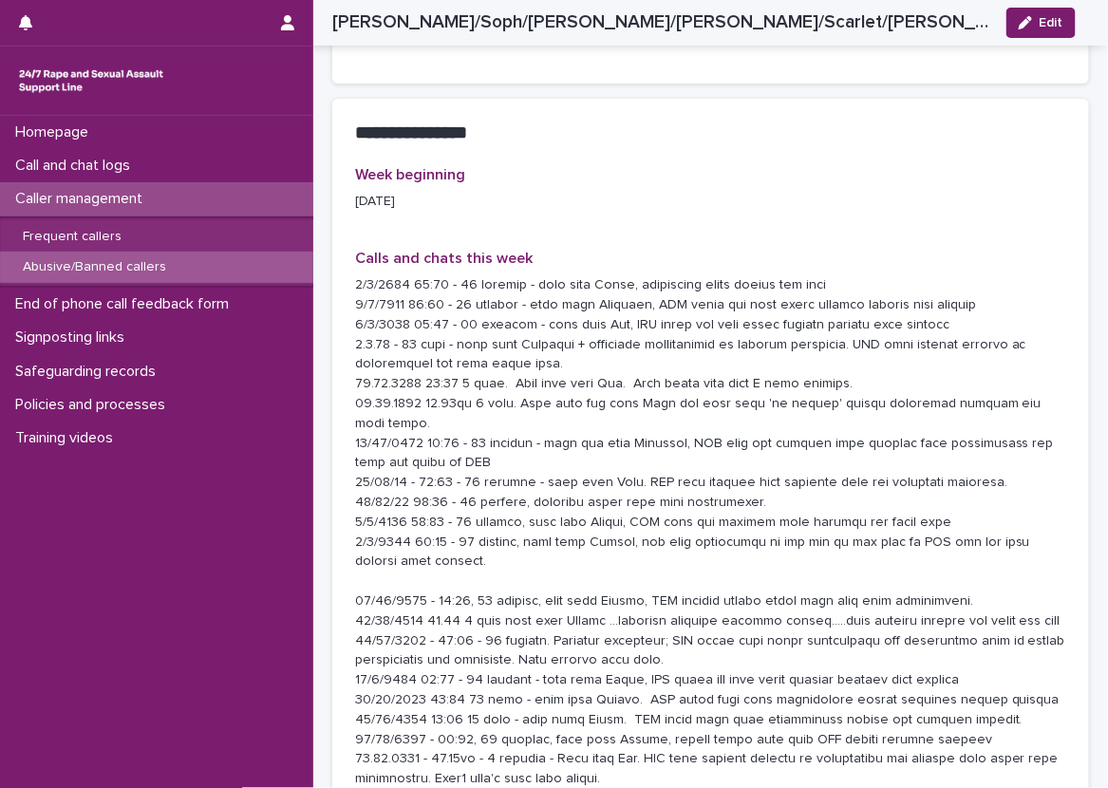
scroll to position [1889, 0]
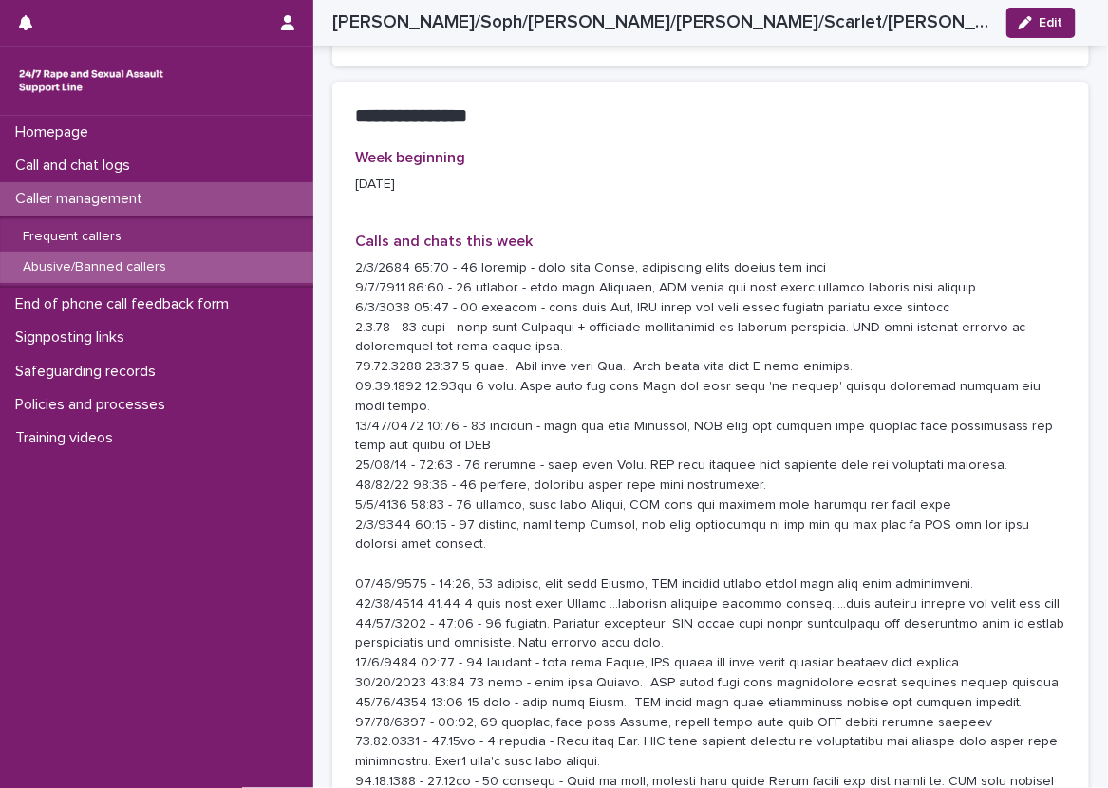
click at [1048, 513] on p at bounding box center [710, 534] width 711 height 553
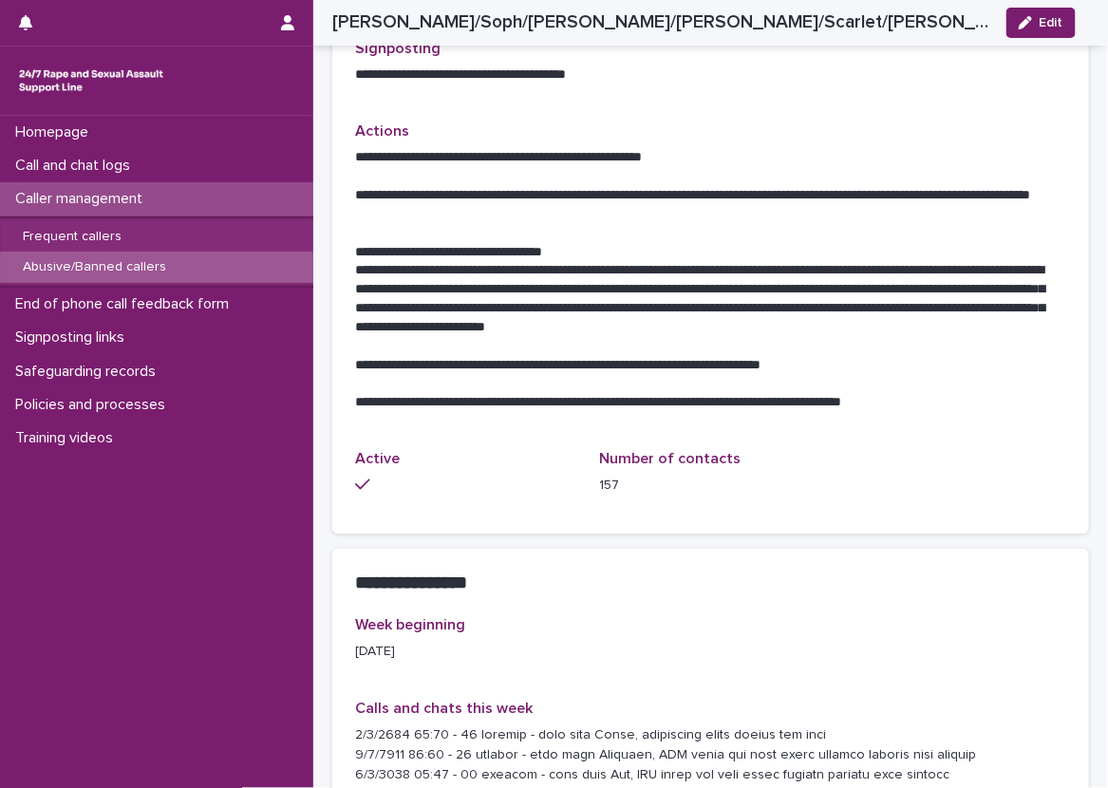
scroll to position [1319, 0]
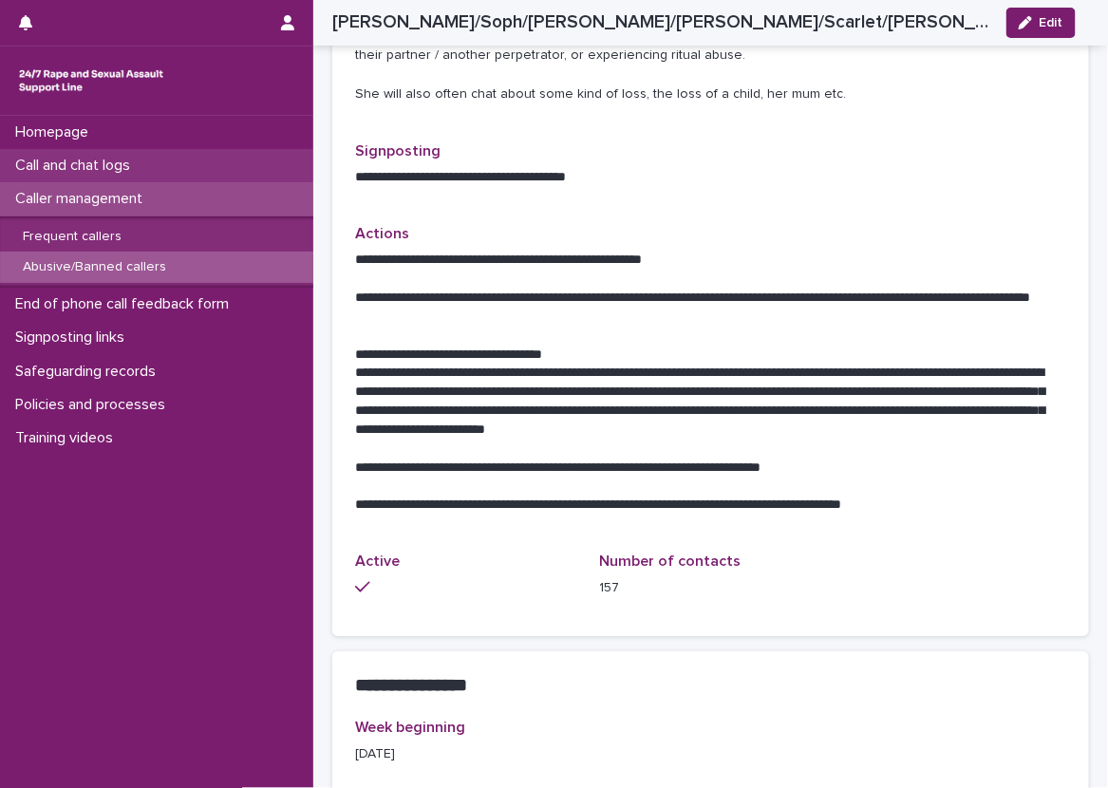
click at [214, 153] on div "Call and chat logs" at bounding box center [156, 165] width 313 height 33
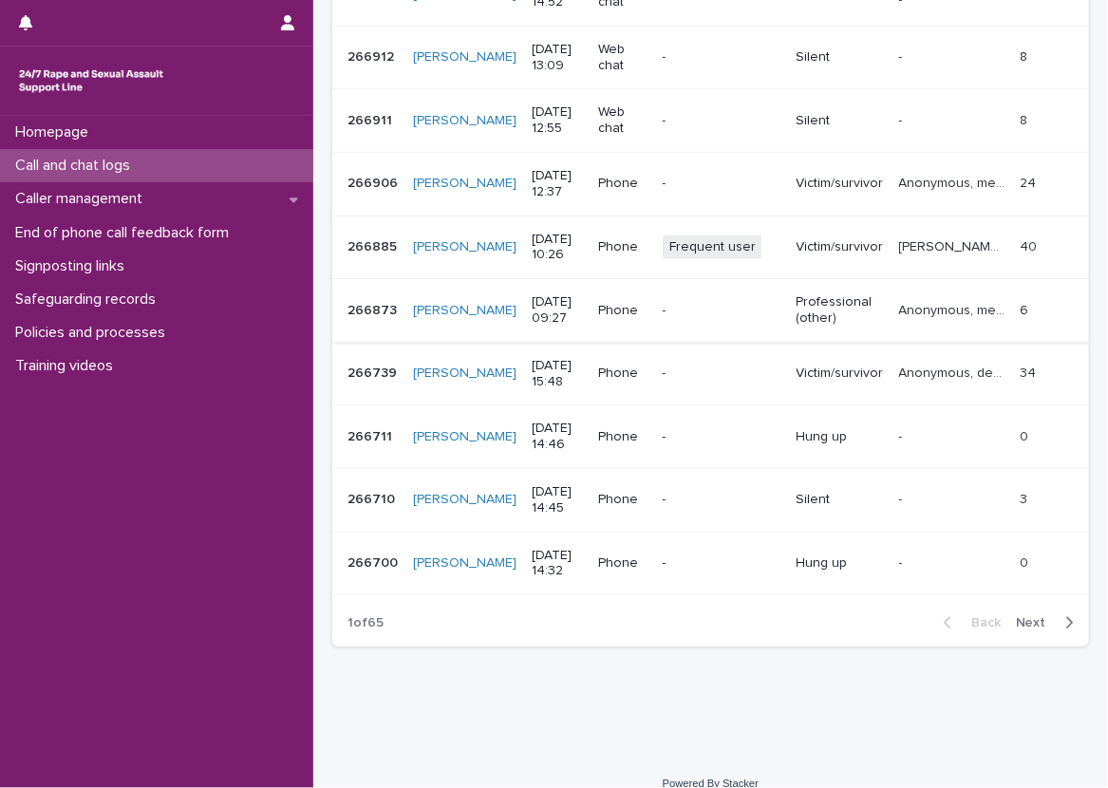
scroll to position [468, 0]
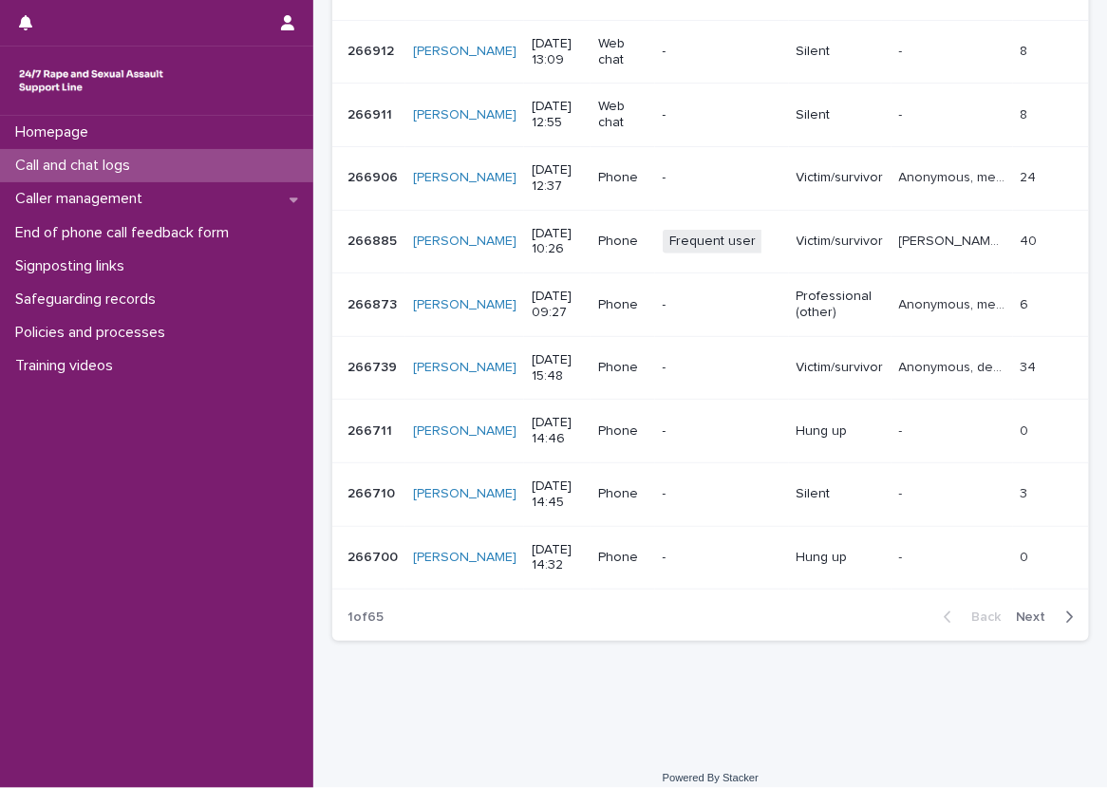
click at [1020, 611] on span "Next" at bounding box center [1037, 617] width 42 height 13
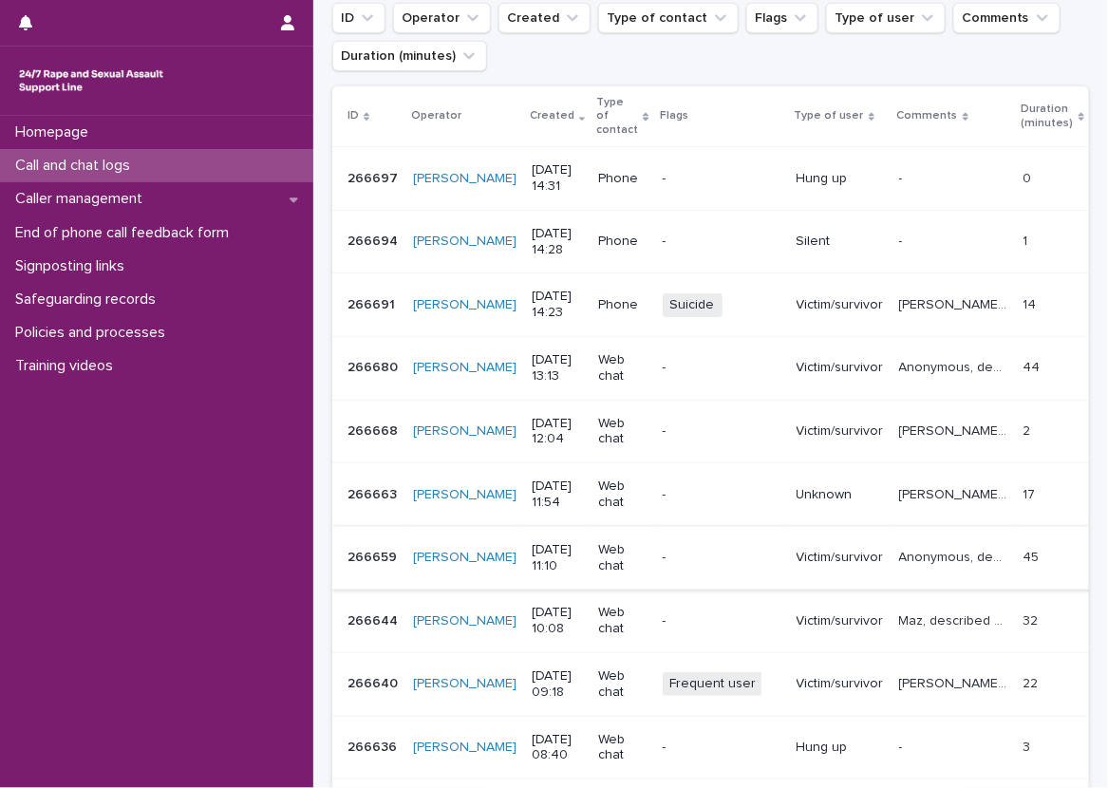
scroll to position [373, 0]
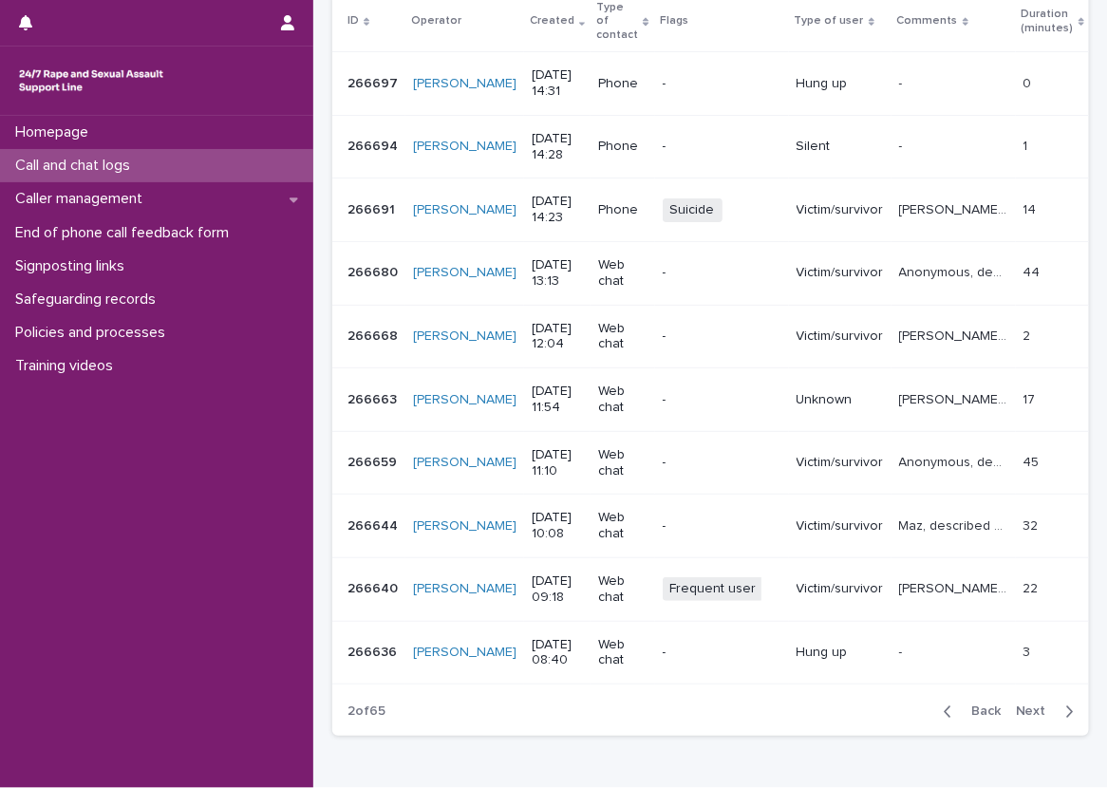
click at [932, 261] on p "Anonymous, described experiencing sexual violence perpetrated by their husband,…" at bounding box center [955, 271] width 113 height 20
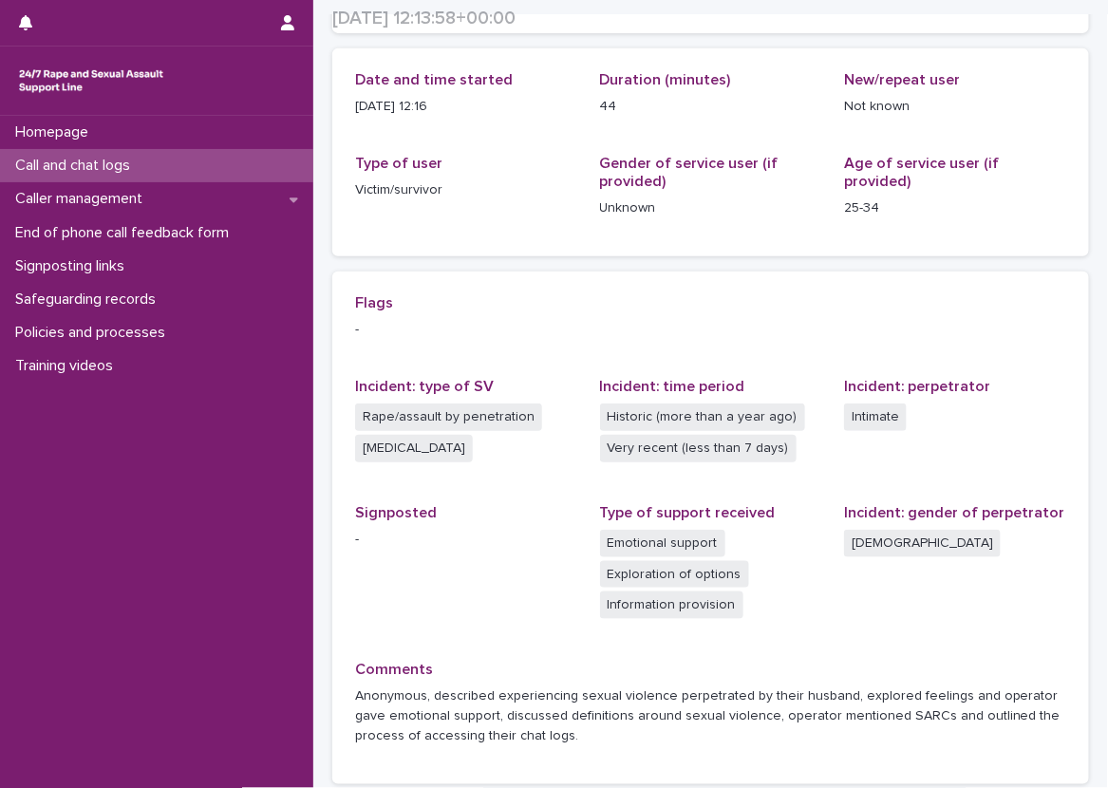
scroll to position [371, 0]
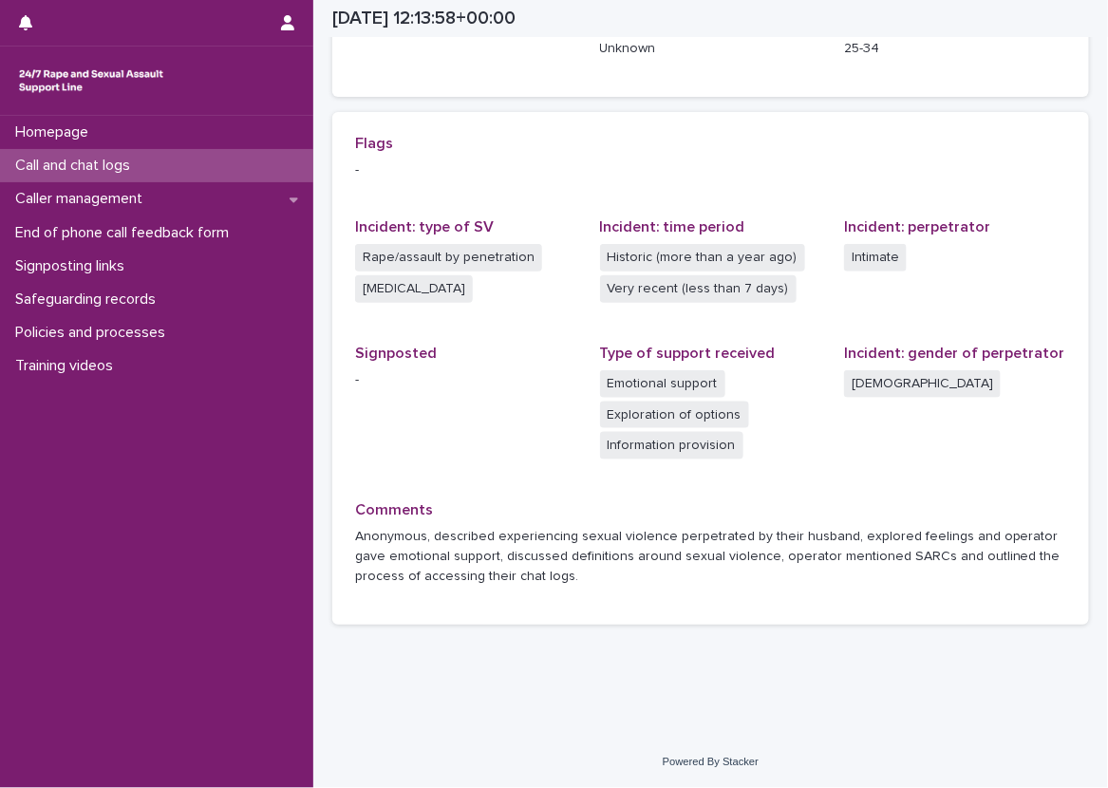
click at [204, 177] on div "Call and chat logs" at bounding box center [156, 165] width 313 height 33
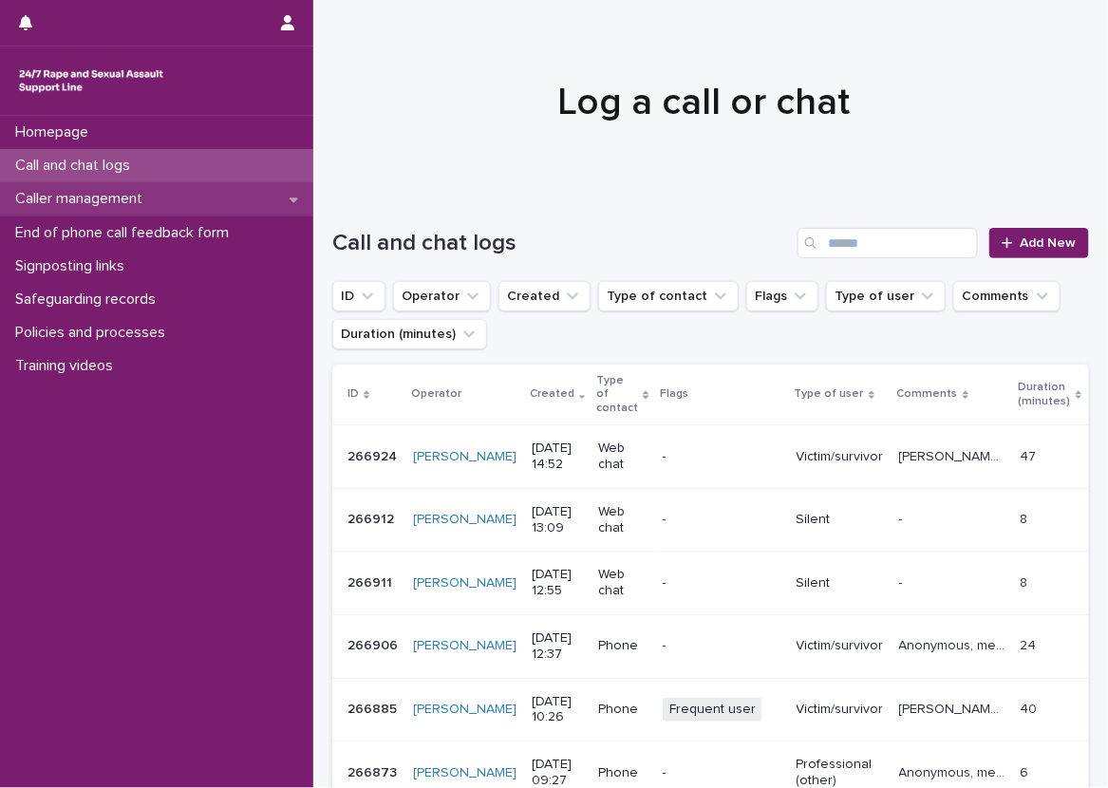
click at [282, 186] on div "Caller management" at bounding box center [156, 198] width 313 height 33
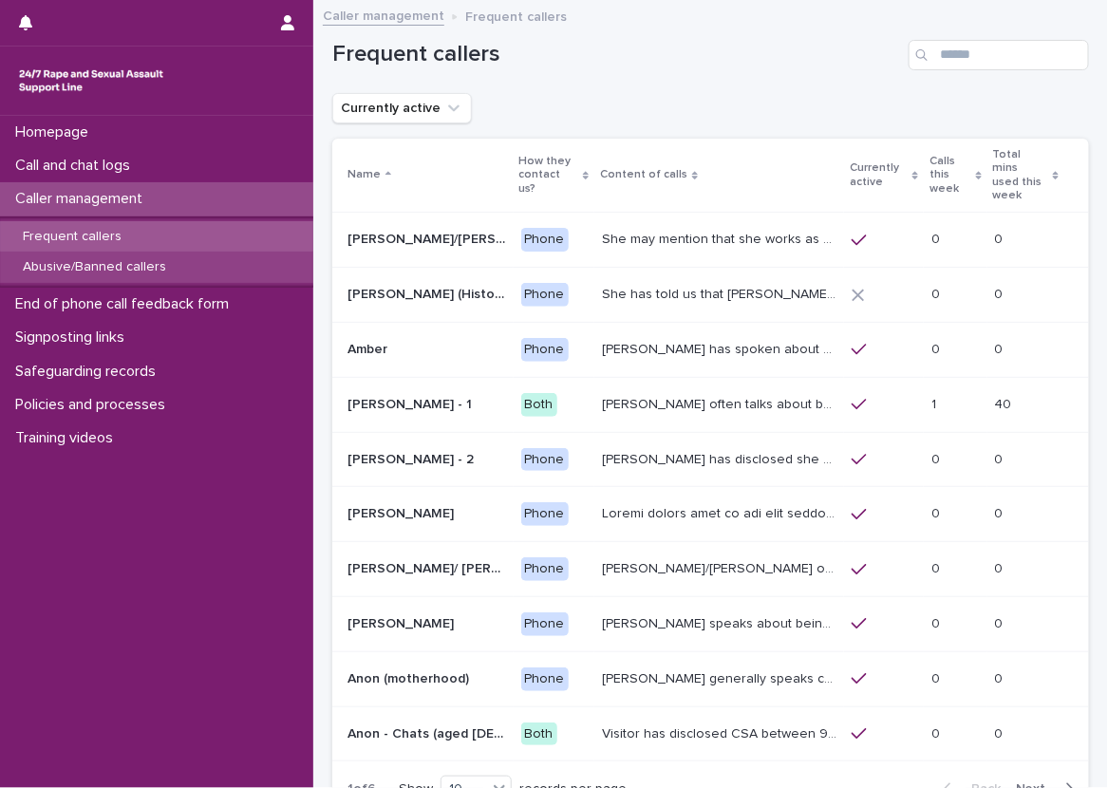
click at [268, 258] on div "Abusive/Banned callers" at bounding box center [156, 267] width 313 height 31
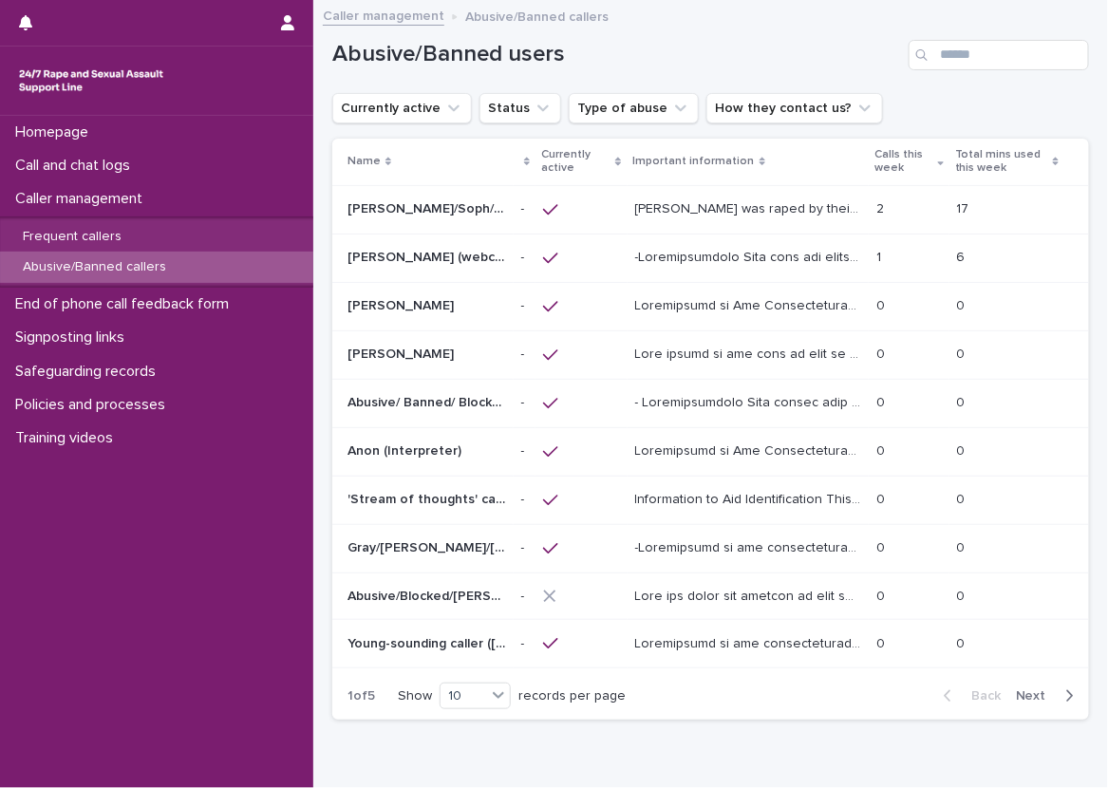
click at [746, 192] on td "[PERSON_NAME] was raped by their partner last year and they're currently facing…" at bounding box center [749, 209] width 242 height 48
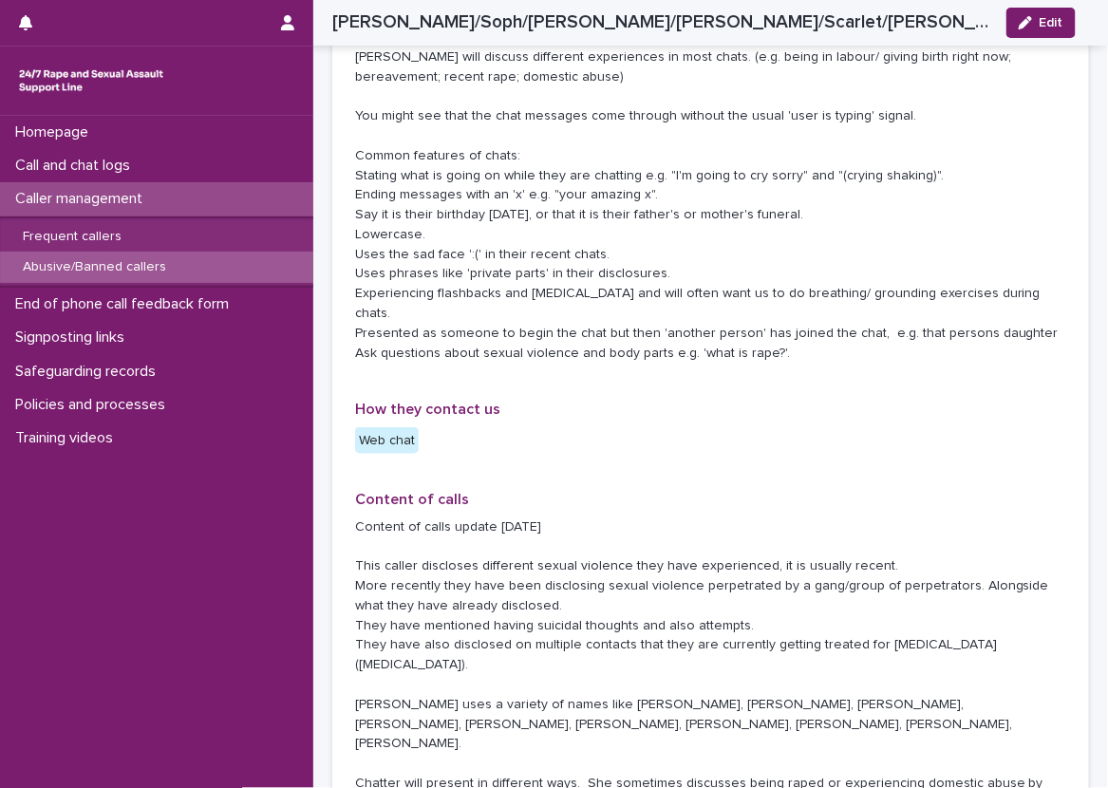
scroll to position [665, 0]
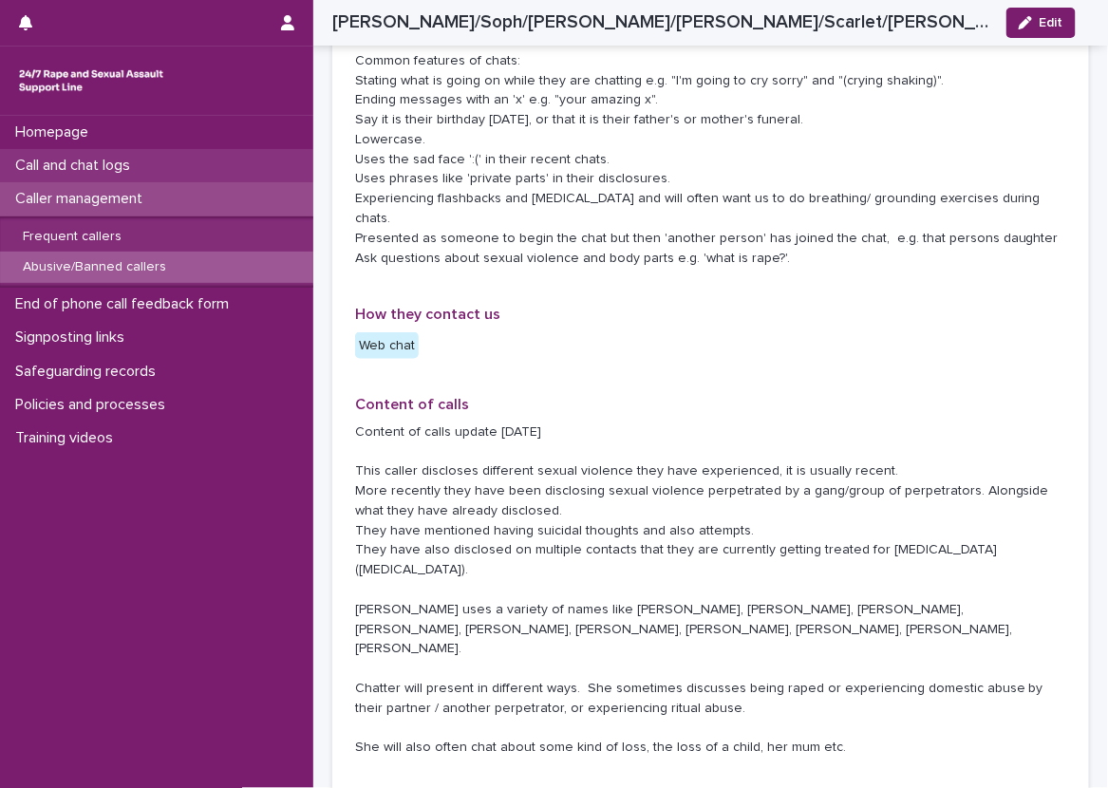
click at [187, 178] on div "Call and chat logs" at bounding box center [156, 165] width 313 height 33
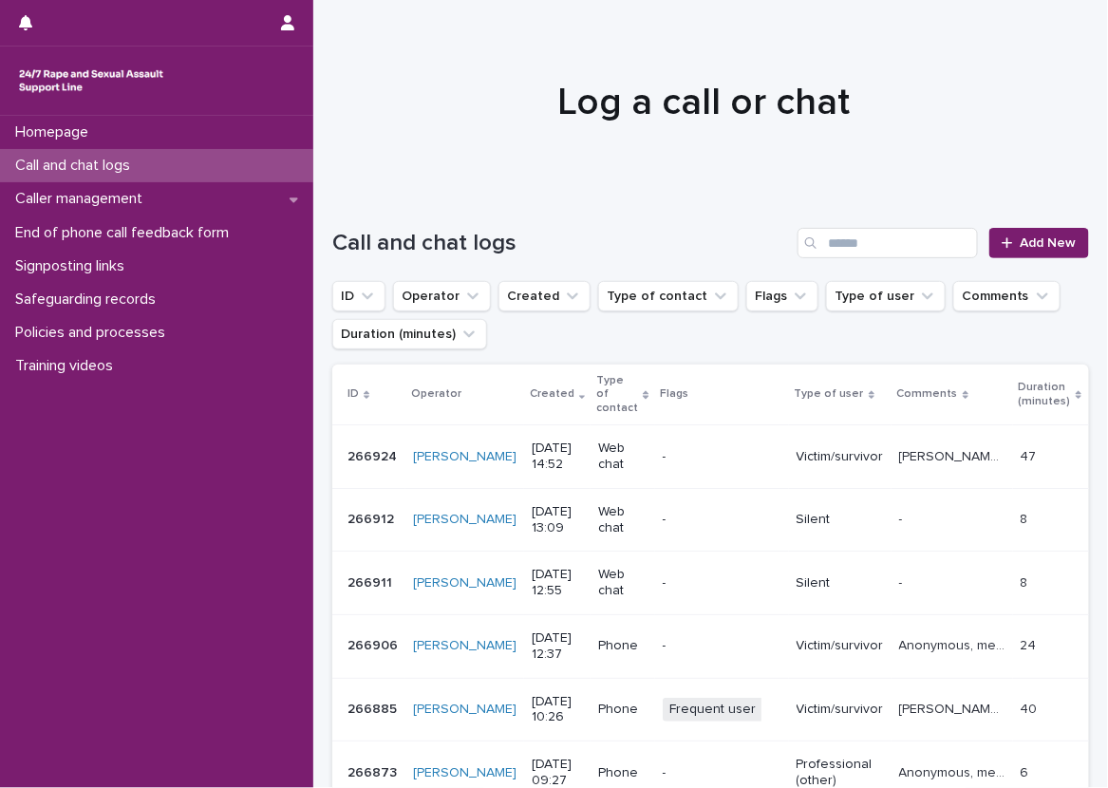
click at [804, 140] on div at bounding box center [704, 94] width 782 height 190
click at [1037, 239] on span "Add New" at bounding box center [1049, 243] width 56 height 13
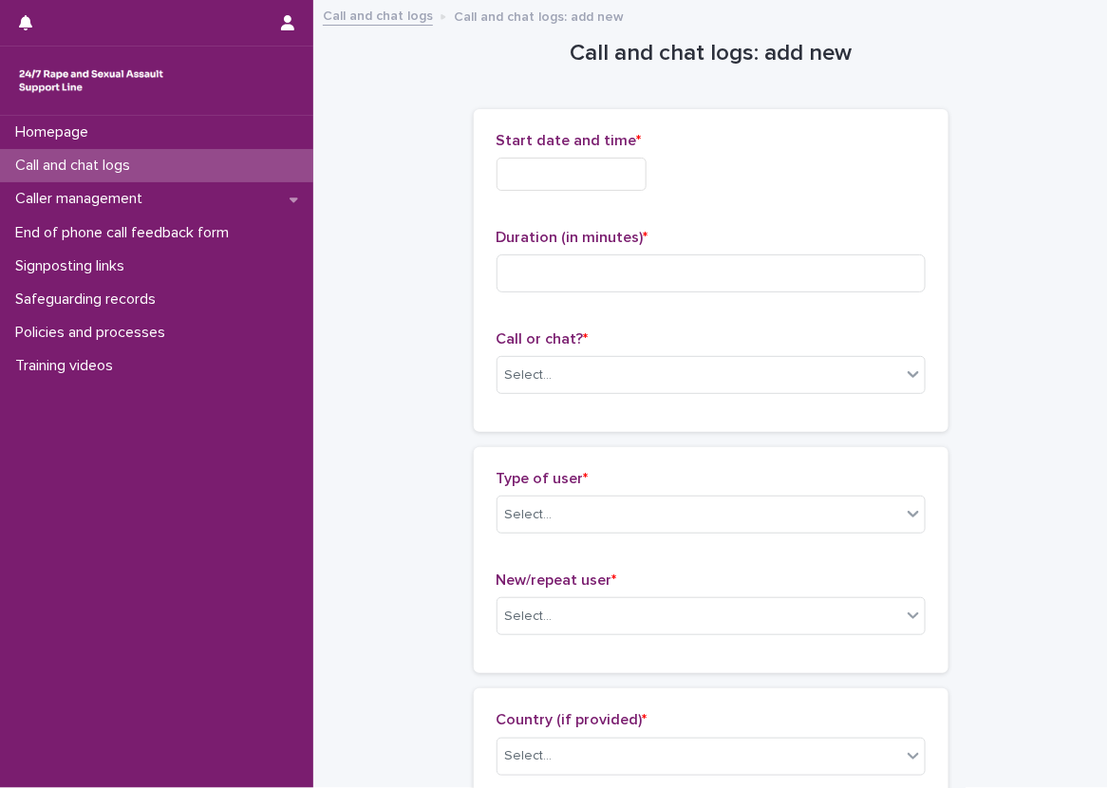
click at [619, 162] on input "text" at bounding box center [572, 174] width 150 height 33
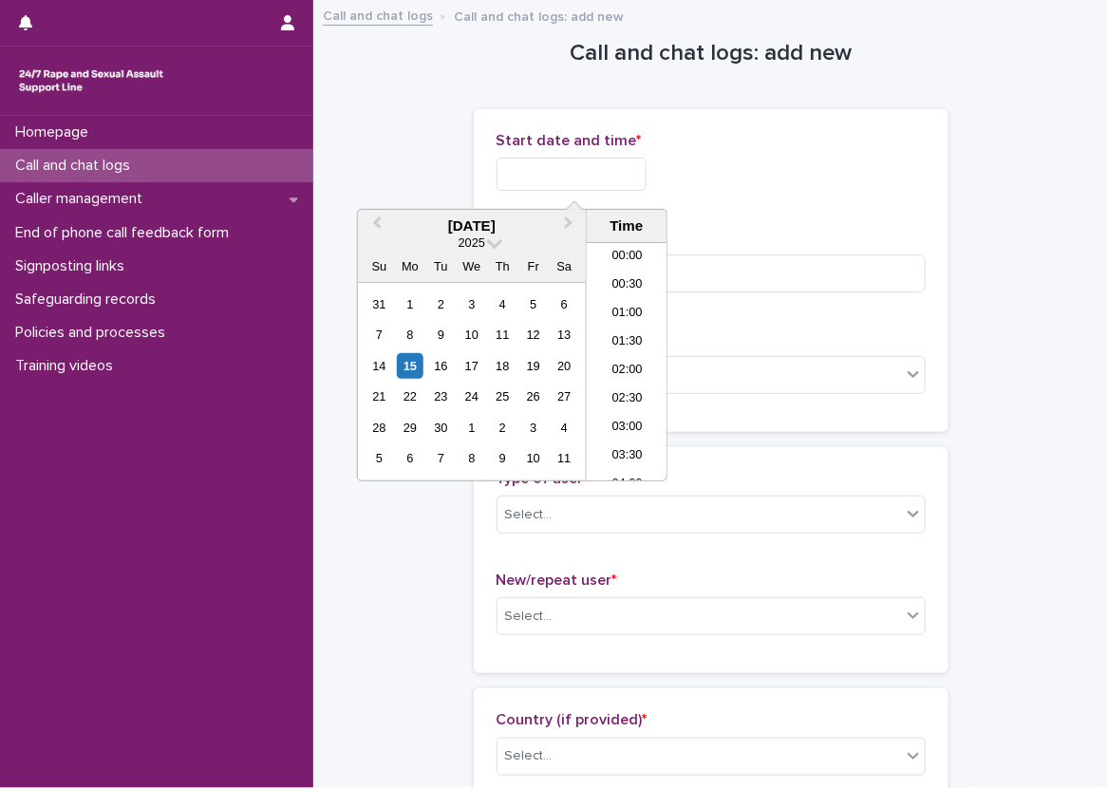
scroll to position [750, 0]
click at [621, 331] on li "14:30" at bounding box center [627, 333] width 81 height 28
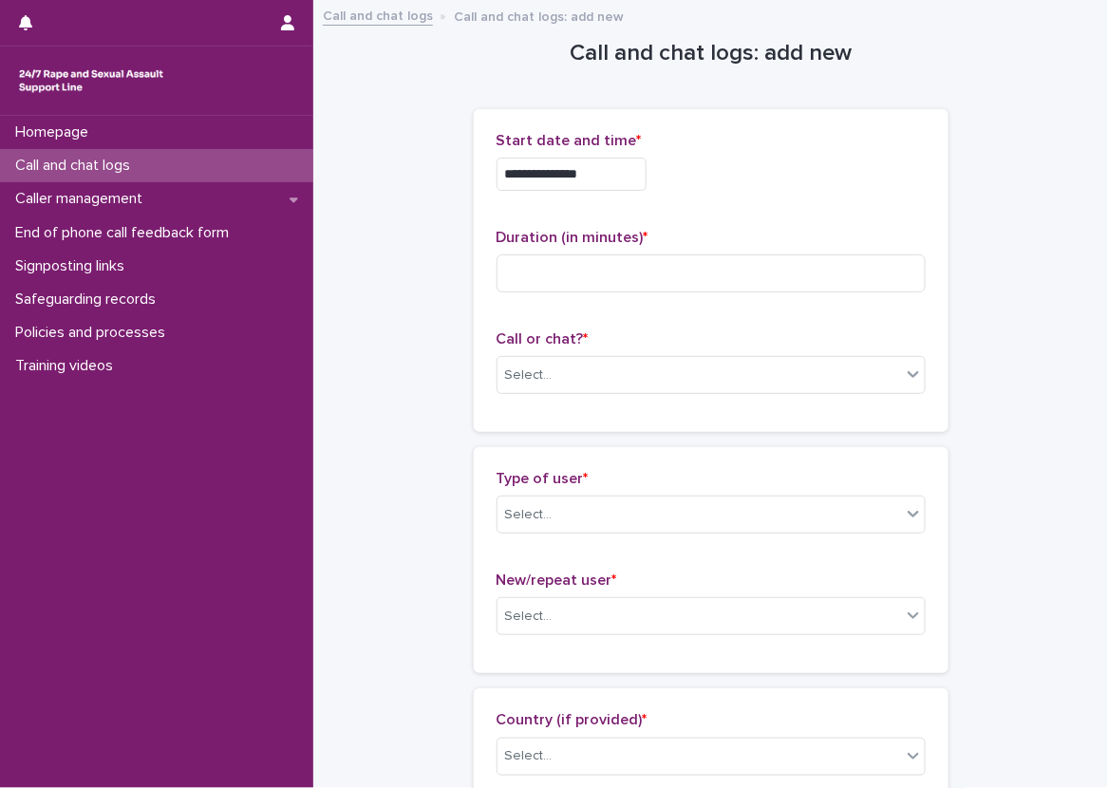
click at [612, 169] on input "**********" at bounding box center [572, 174] width 150 height 33
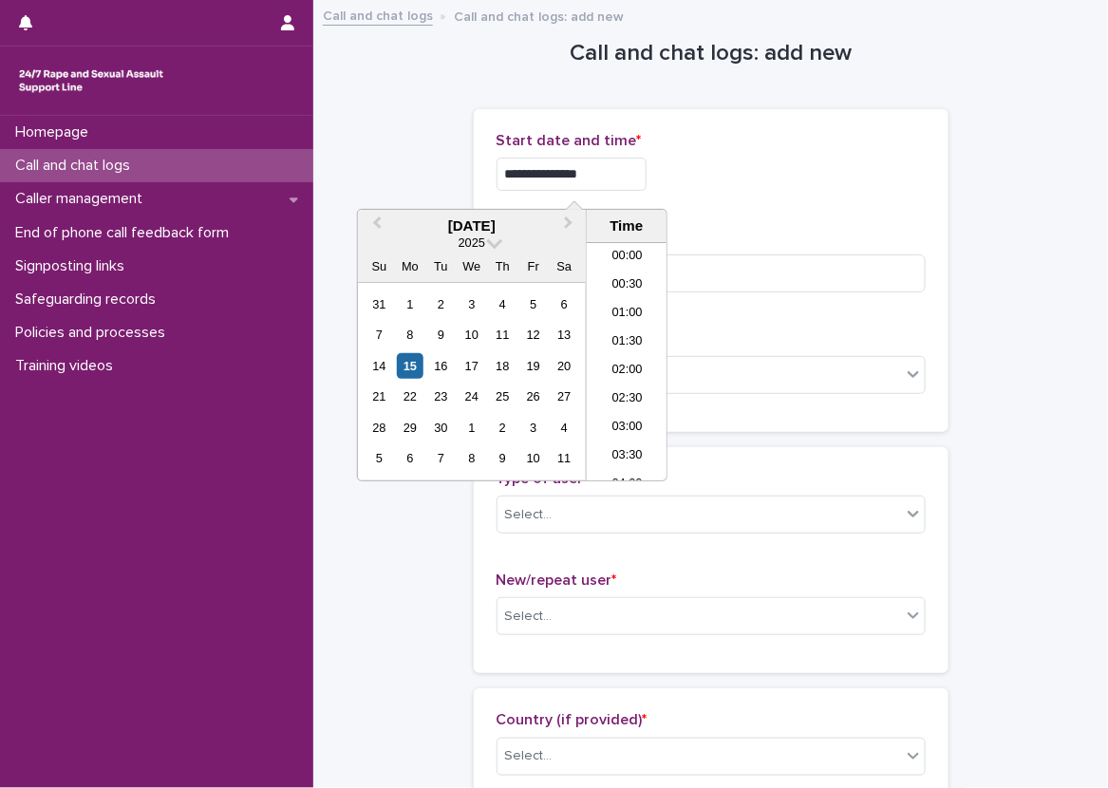
scroll to position [721, 0]
type input "**********"
click at [787, 146] on p "Start date and time *" at bounding box center [711, 141] width 429 height 18
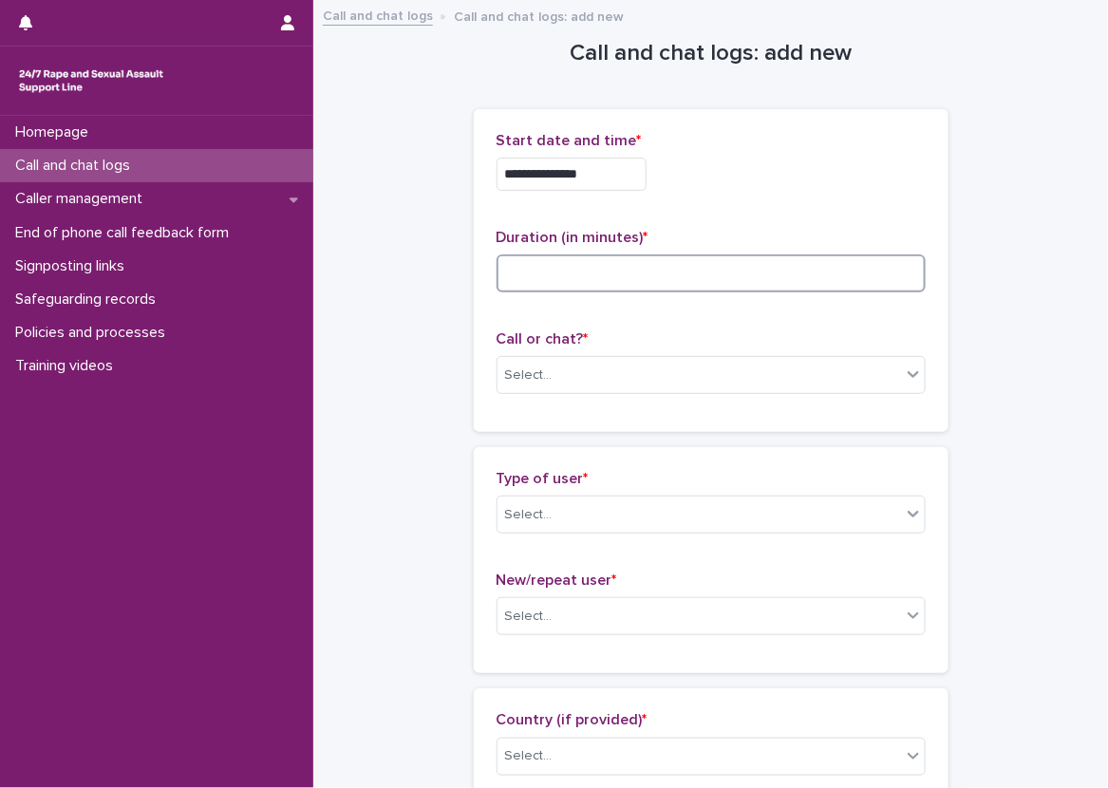
click at [670, 259] on input at bounding box center [711, 274] width 429 height 38
click at [599, 388] on div "Select..." at bounding box center [700, 375] width 404 height 31
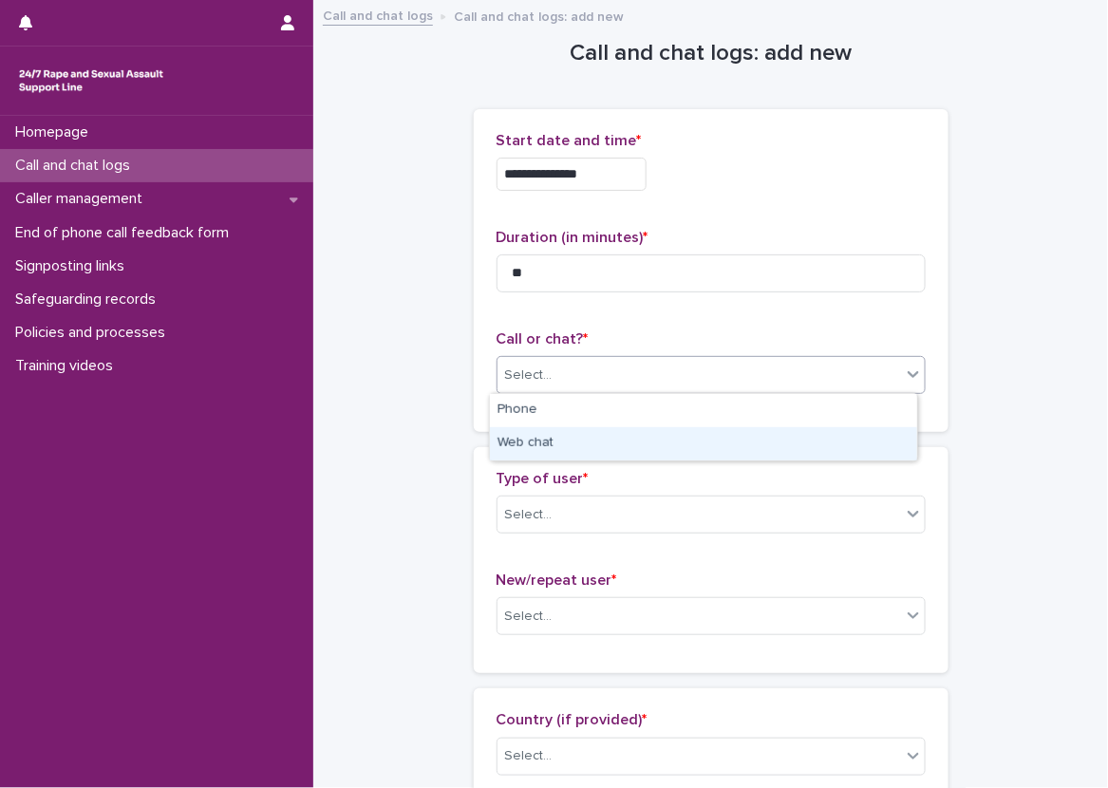
click at [555, 440] on div "Web chat" at bounding box center [703, 443] width 427 height 33
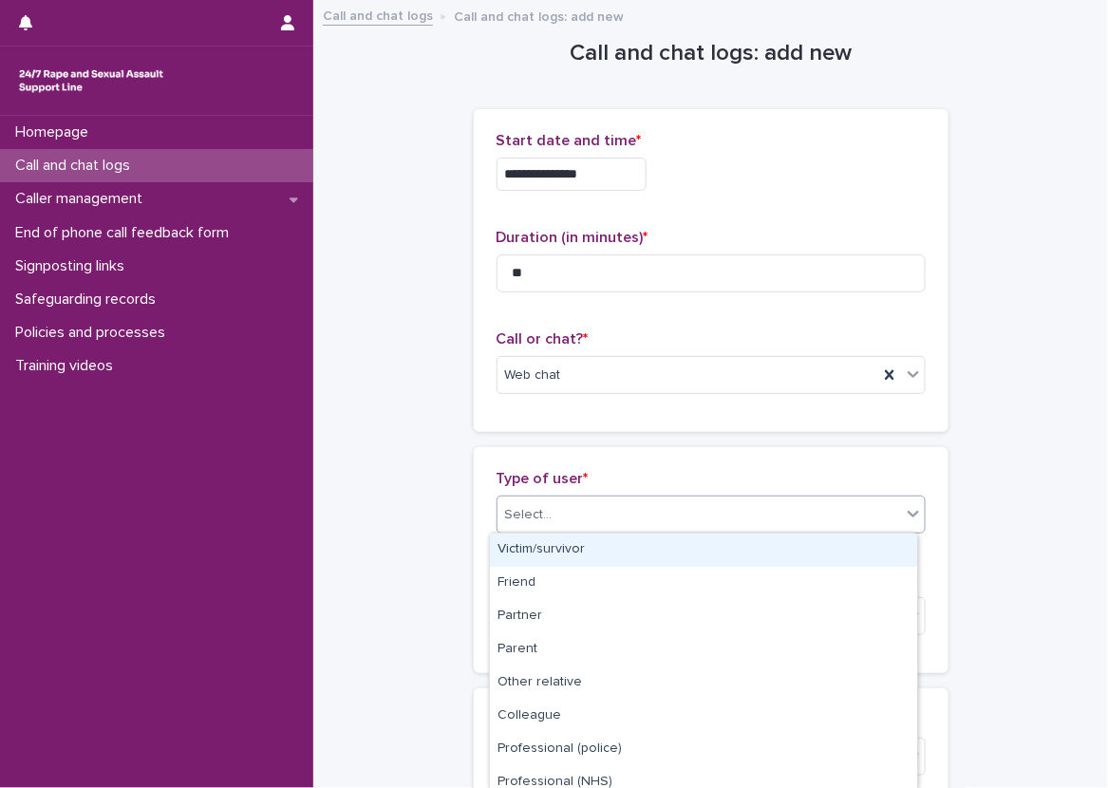
click at [573, 500] on div "Select..." at bounding box center [700, 515] width 404 height 31
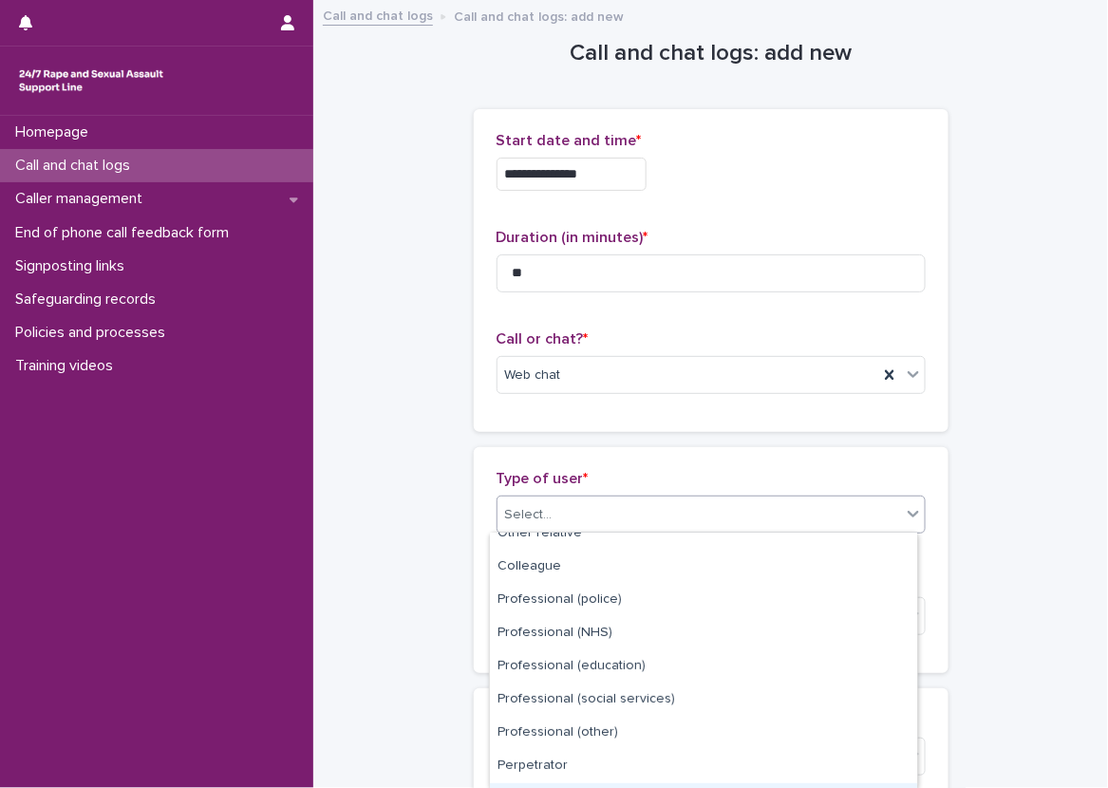
scroll to position [244, 0]
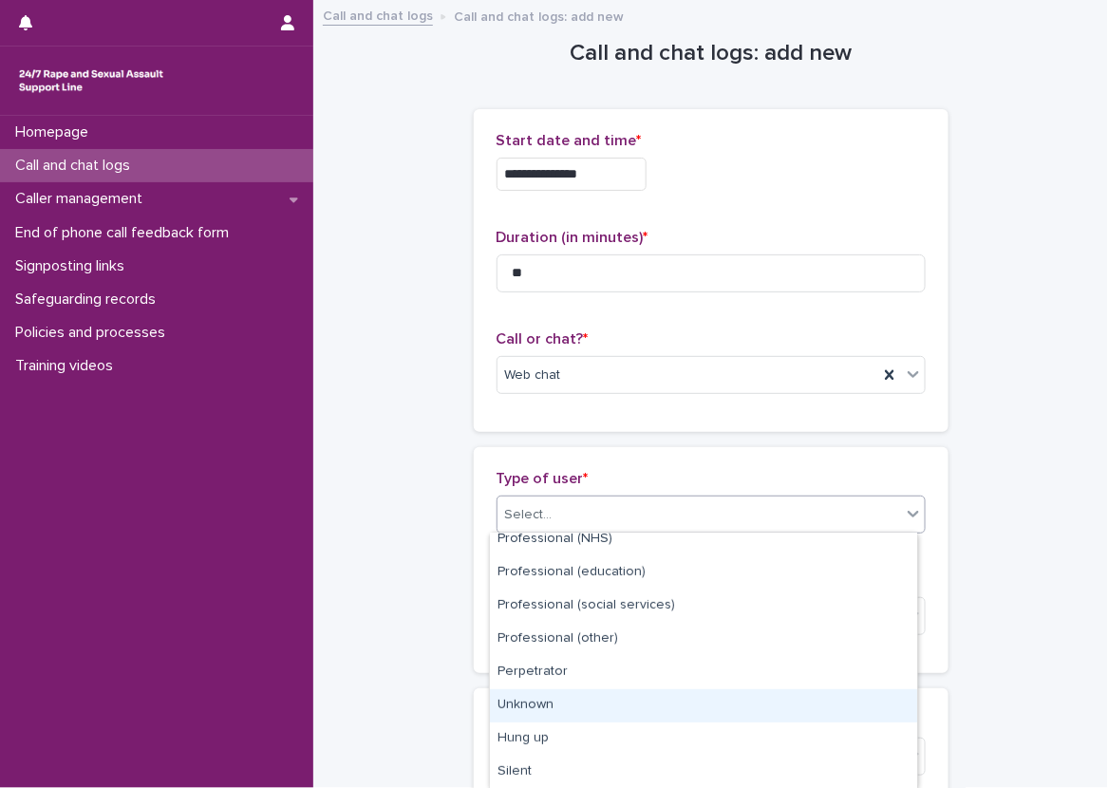
click at [619, 714] on div "Unknown" at bounding box center [703, 706] width 427 height 33
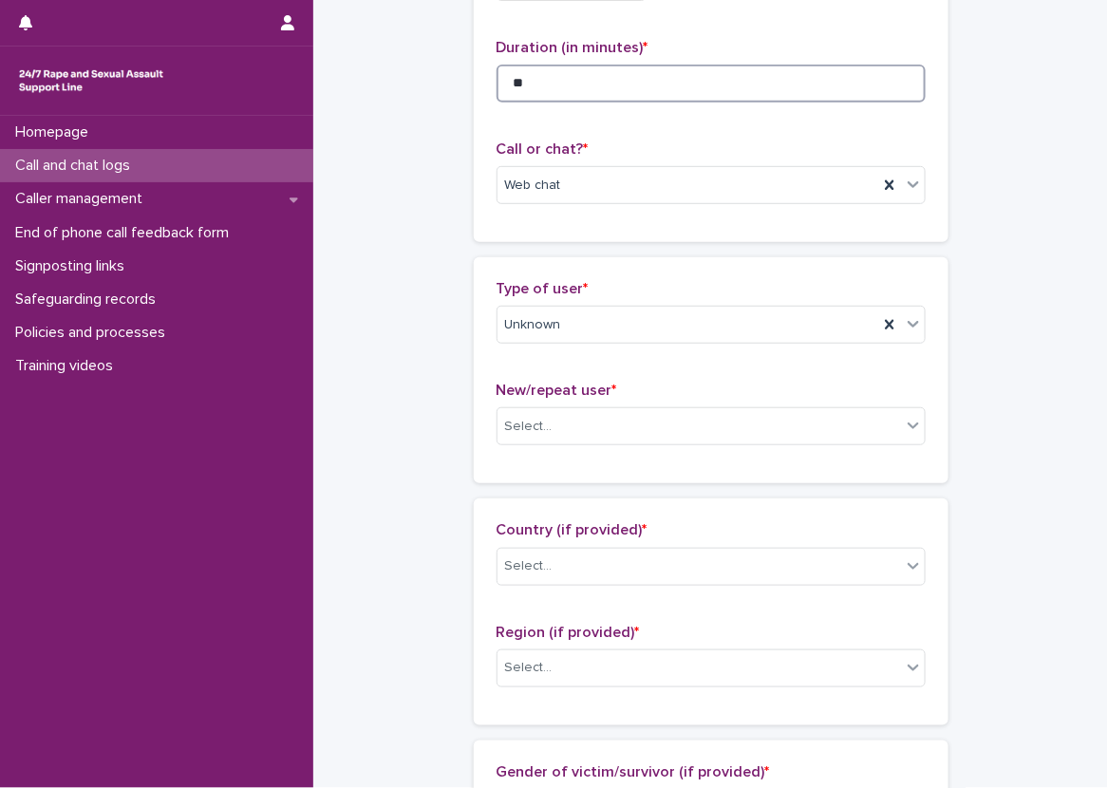
click at [585, 88] on input "**" at bounding box center [711, 84] width 429 height 38
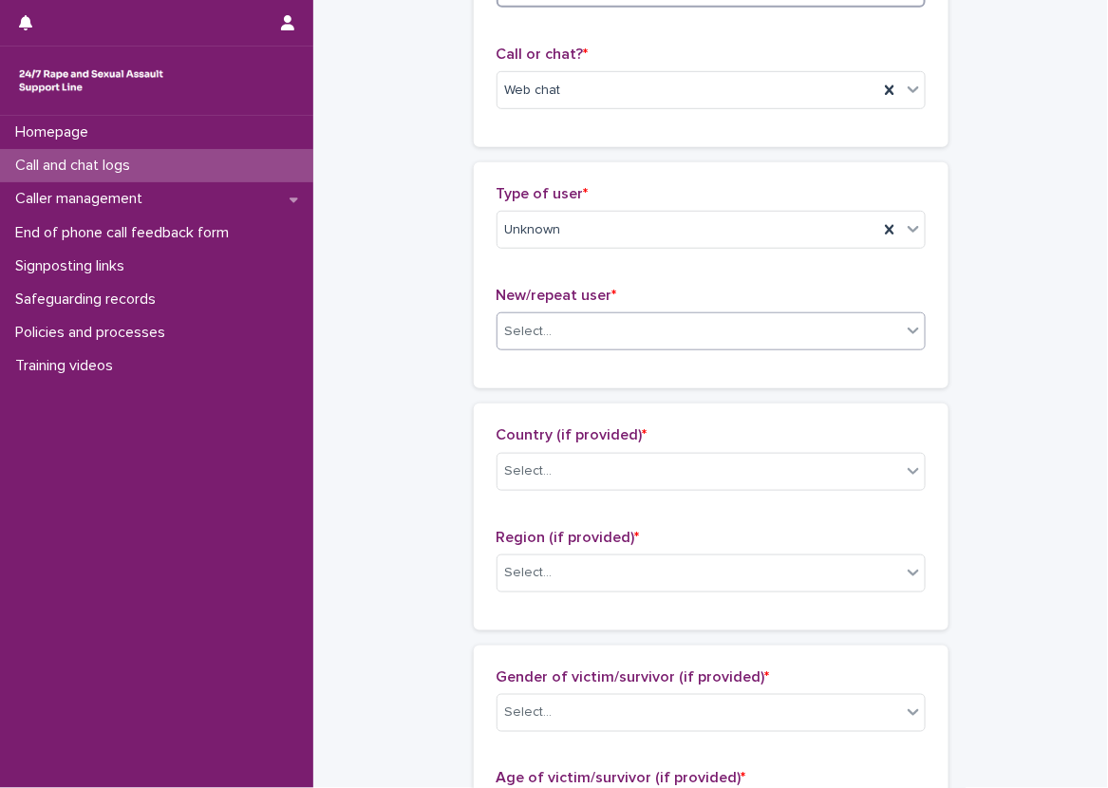
type input "**"
click at [561, 328] on div "Select..." at bounding box center [700, 331] width 404 height 31
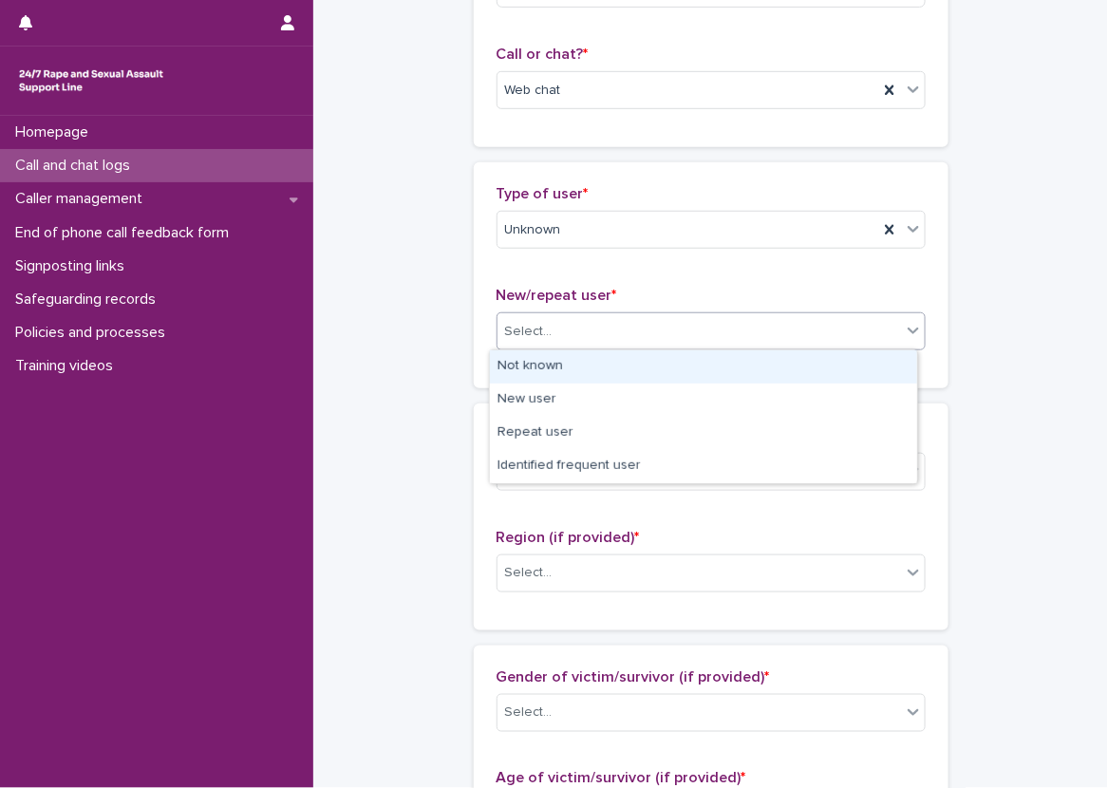
click at [572, 374] on div "Not known" at bounding box center [703, 366] width 427 height 33
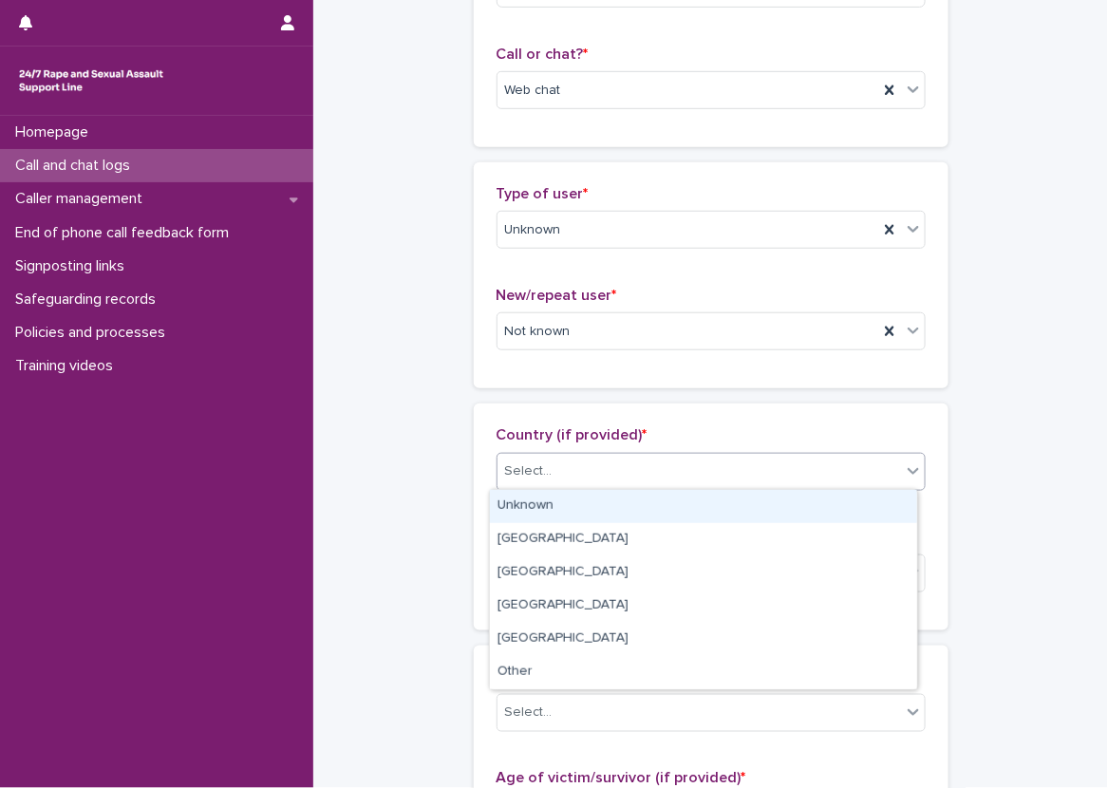
click at [573, 453] on div "Select..." at bounding box center [711, 472] width 429 height 38
click at [593, 520] on div "Unknown" at bounding box center [703, 506] width 427 height 33
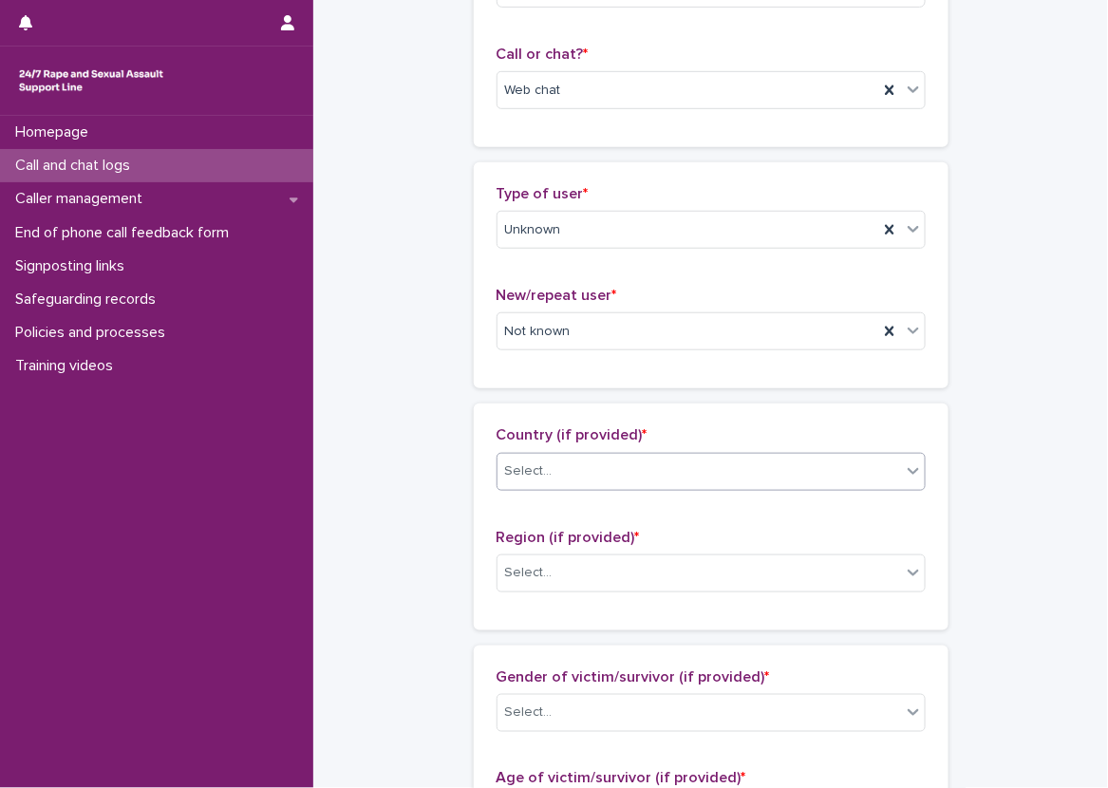
click at [568, 603] on div "Region (if provided) * Select..." at bounding box center [711, 568] width 429 height 79
click at [566, 571] on div "Select..." at bounding box center [700, 573] width 404 height 31
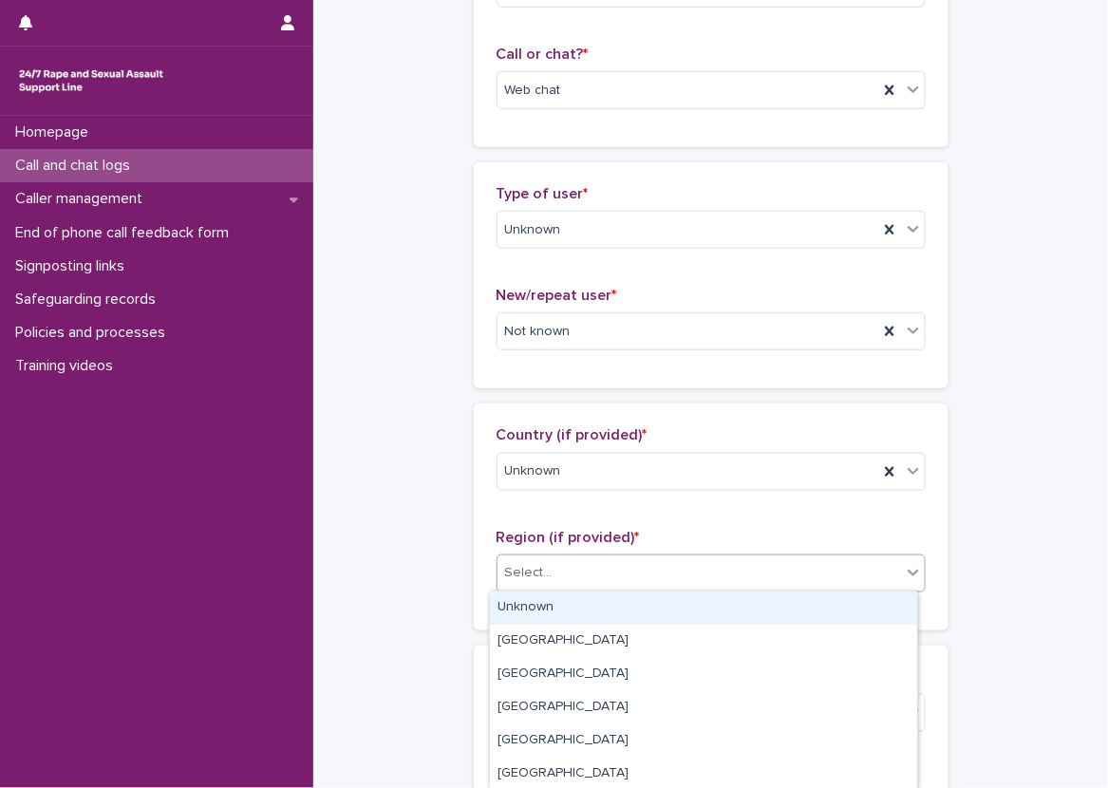
click at [548, 617] on div "Unknown" at bounding box center [703, 608] width 427 height 33
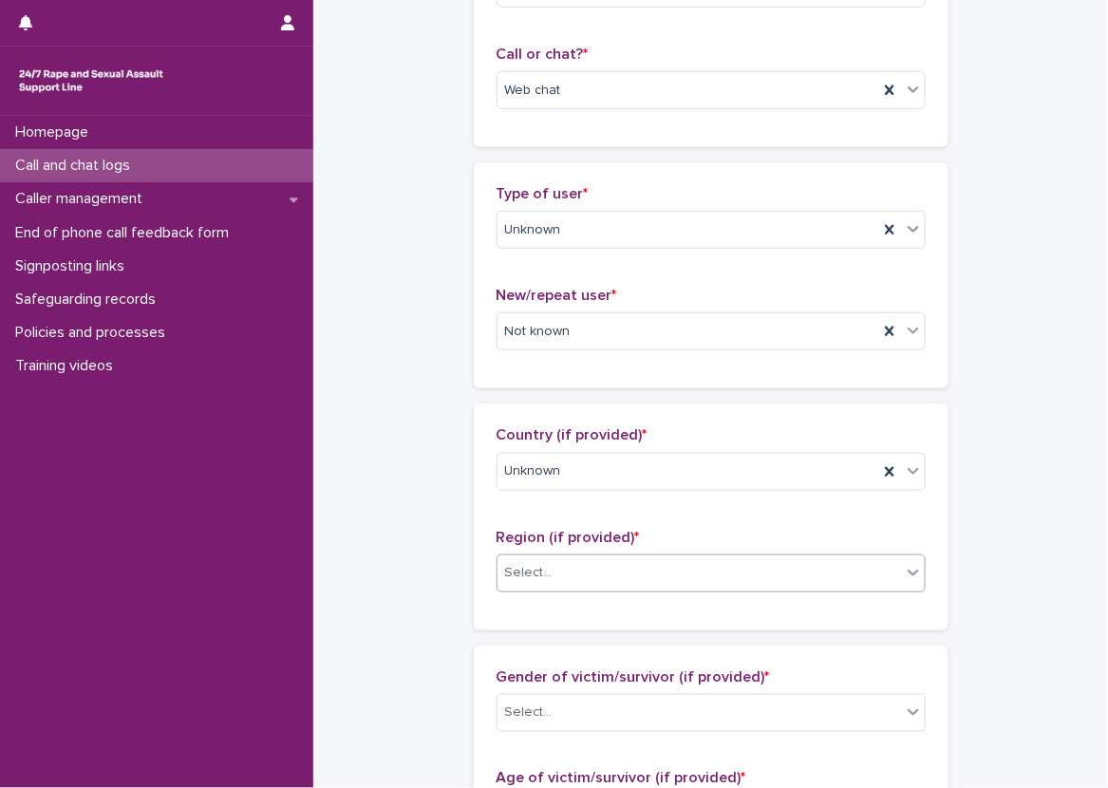
click at [437, 596] on div "**********" at bounding box center [710, 745] width 757 height 2056
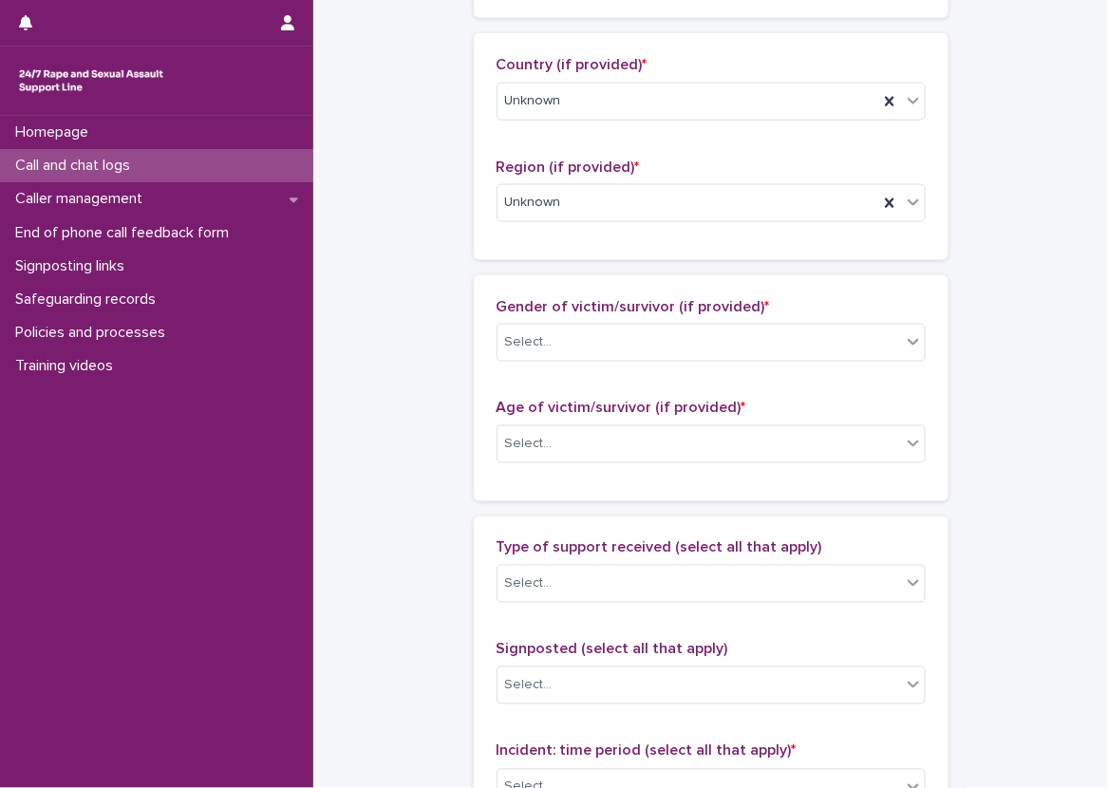
scroll to position [665, 0]
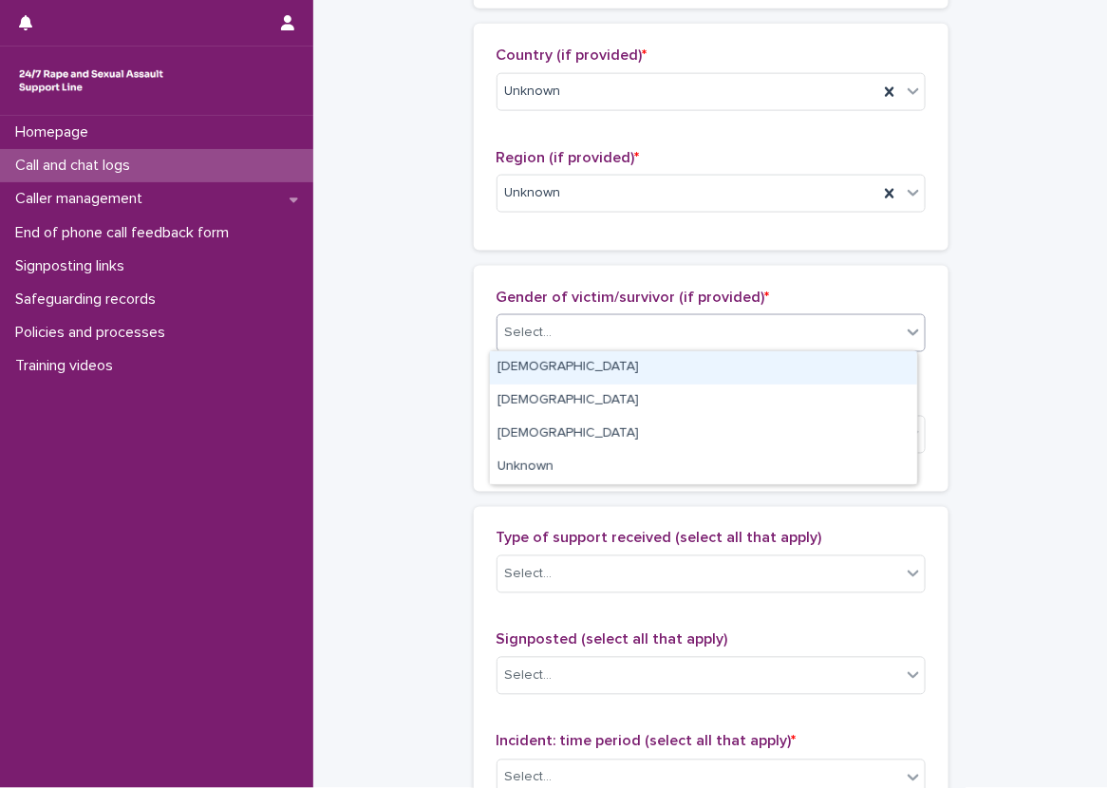
click at [551, 329] on div "Select..." at bounding box center [700, 332] width 404 height 31
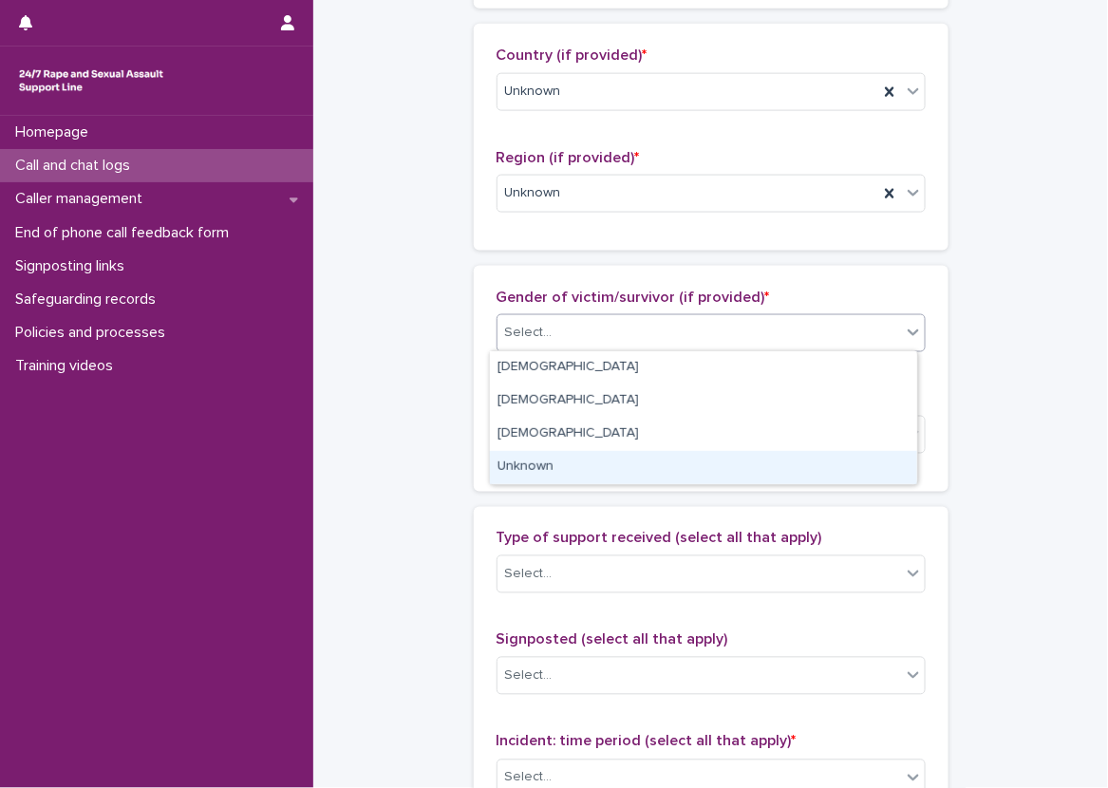
click at [550, 463] on div "Unknown" at bounding box center [703, 467] width 427 height 33
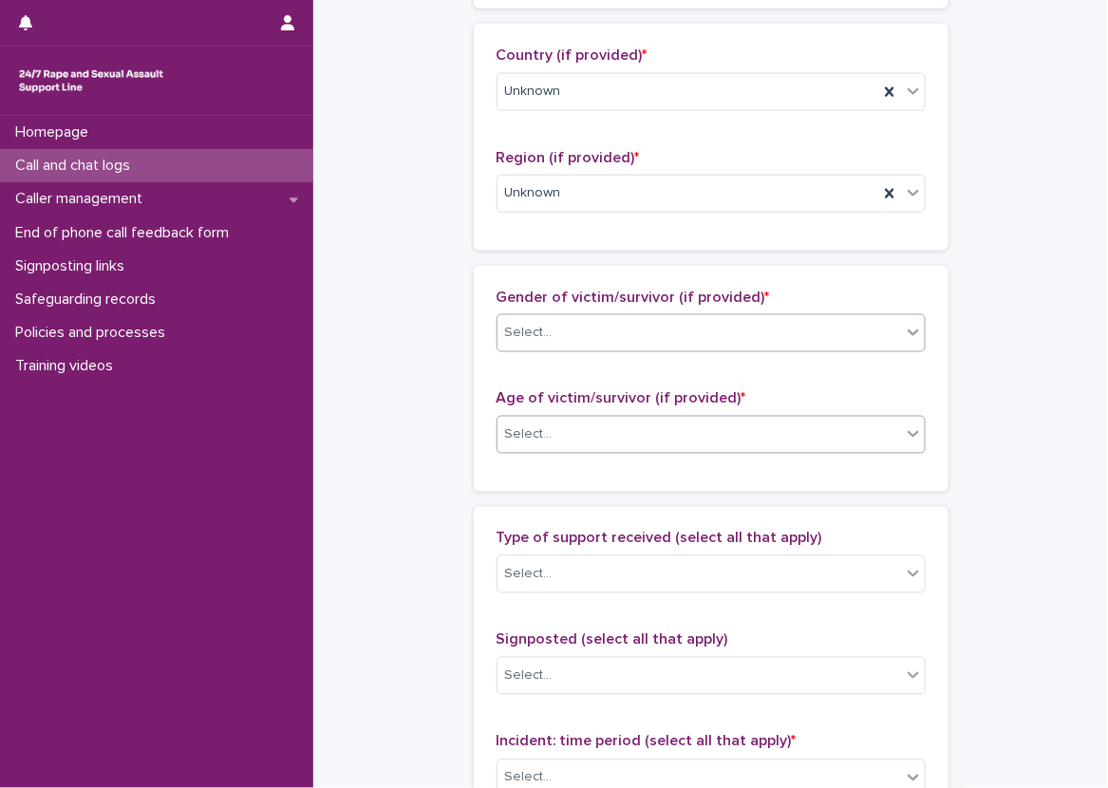
click at [550, 445] on div "Select..." at bounding box center [700, 435] width 404 height 31
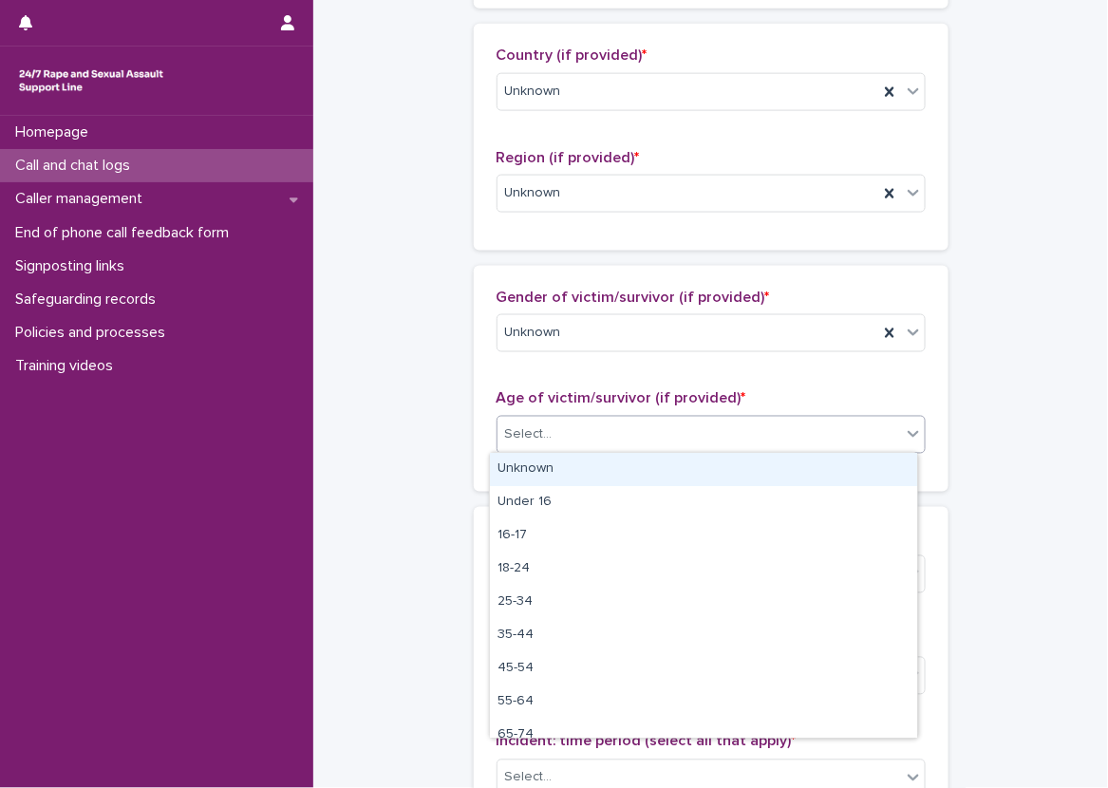
click at [551, 481] on div "Unknown" at bounding box center [703, 469] width 427 height 33
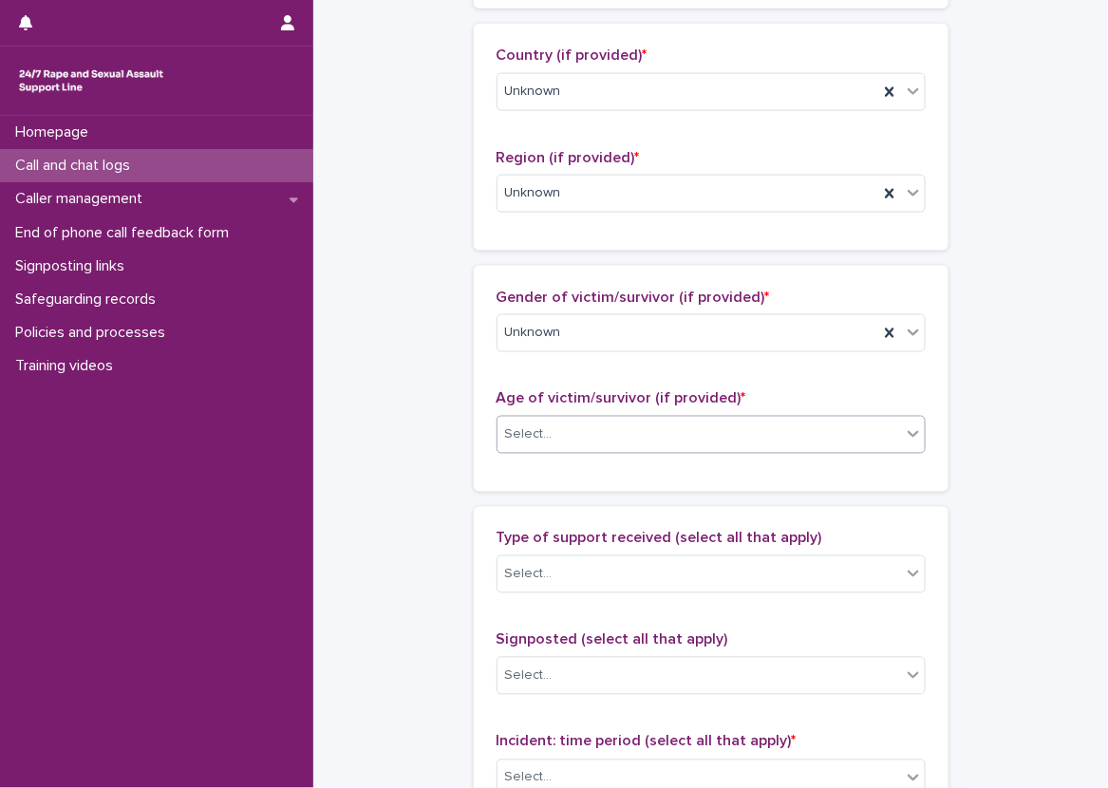
click at [511, 472] on div "Gender of victim/survivor (if provided) * Unknown Age of victim/survivor (if pr…" at bounding box center [711, 379] width 475 height 226
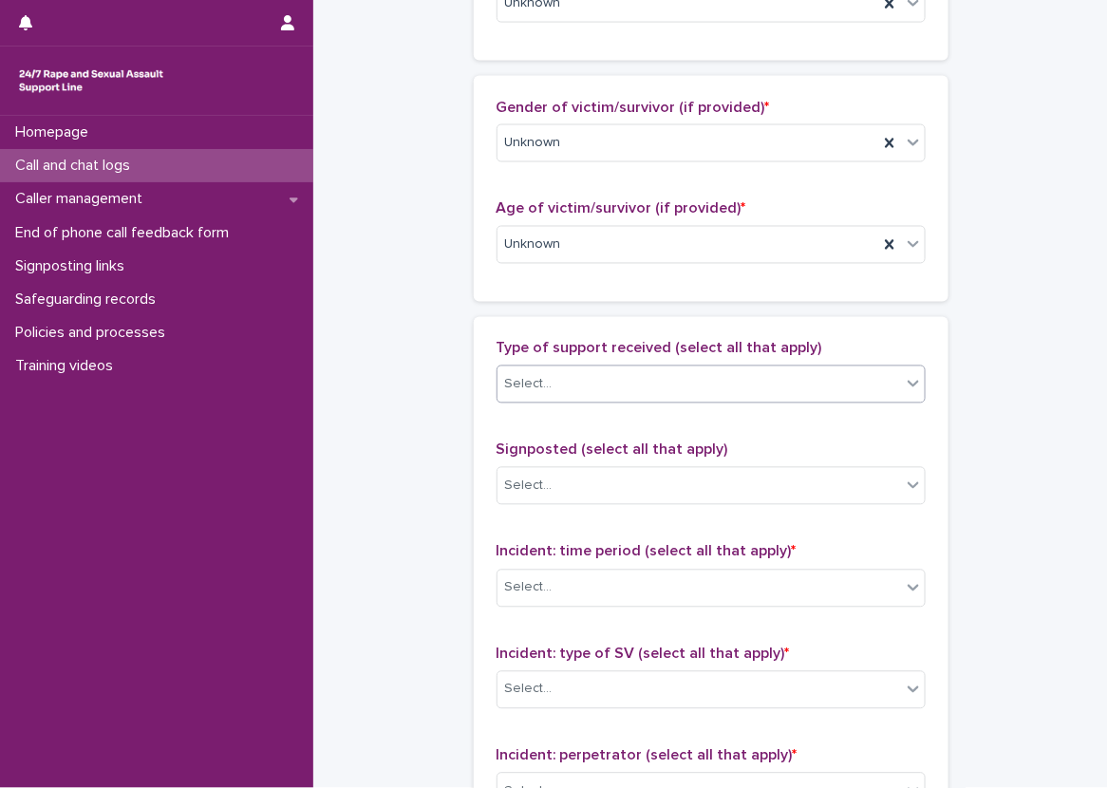
click at [576, 369] on div "Select..." at bounding box center [700, 384] width 404 height 31
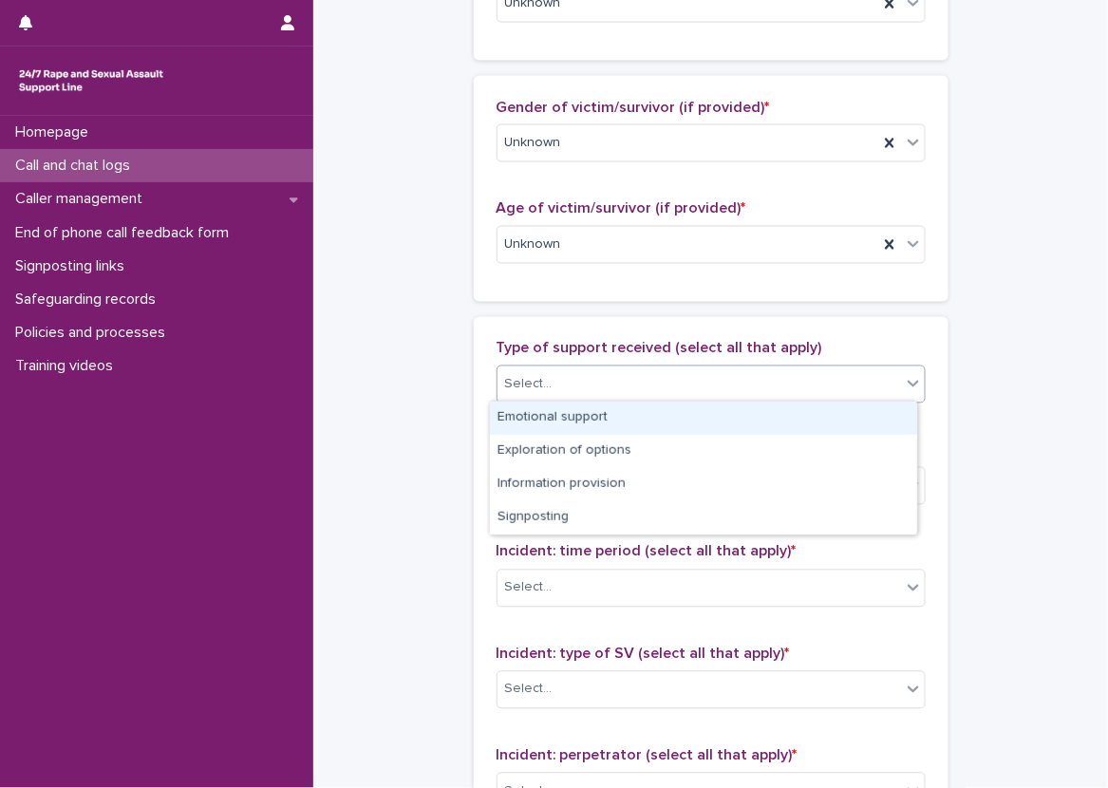
click at [587, 426] on div "Emotional support" at bounding box center [703, 418] width 427 height 33
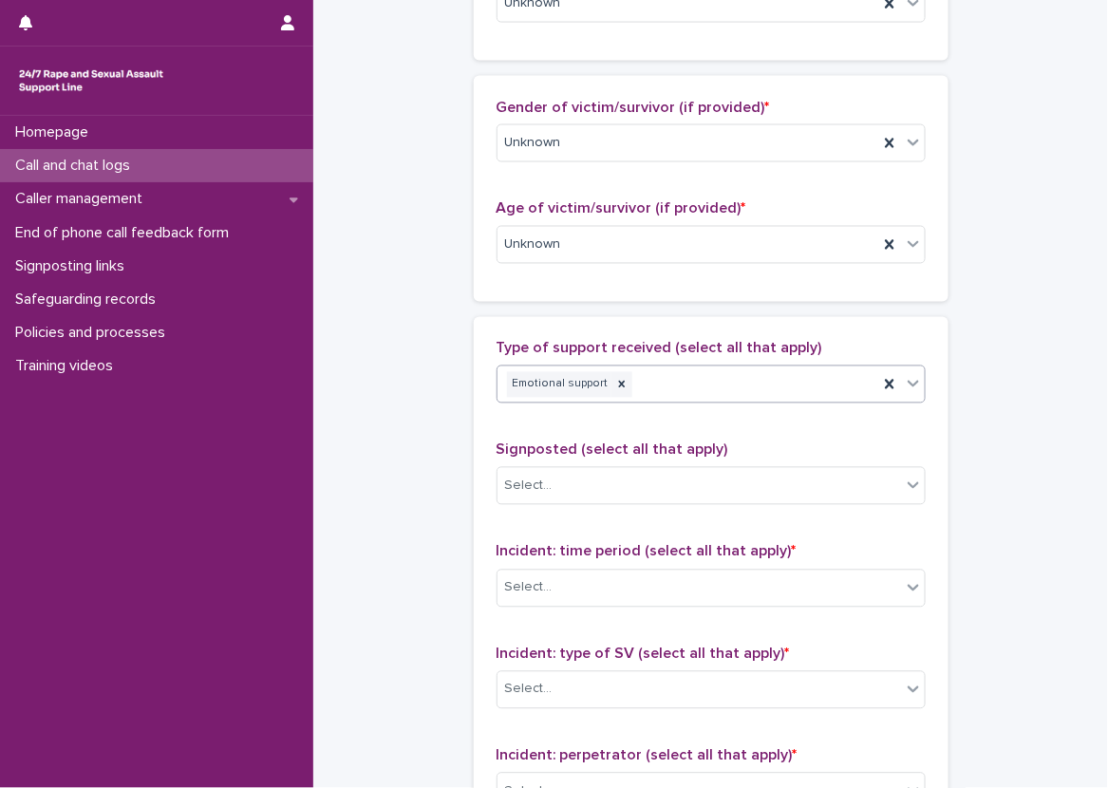
click at [454, 437] on div "**********" at bounding box center [710, 175] width 757 height 2056
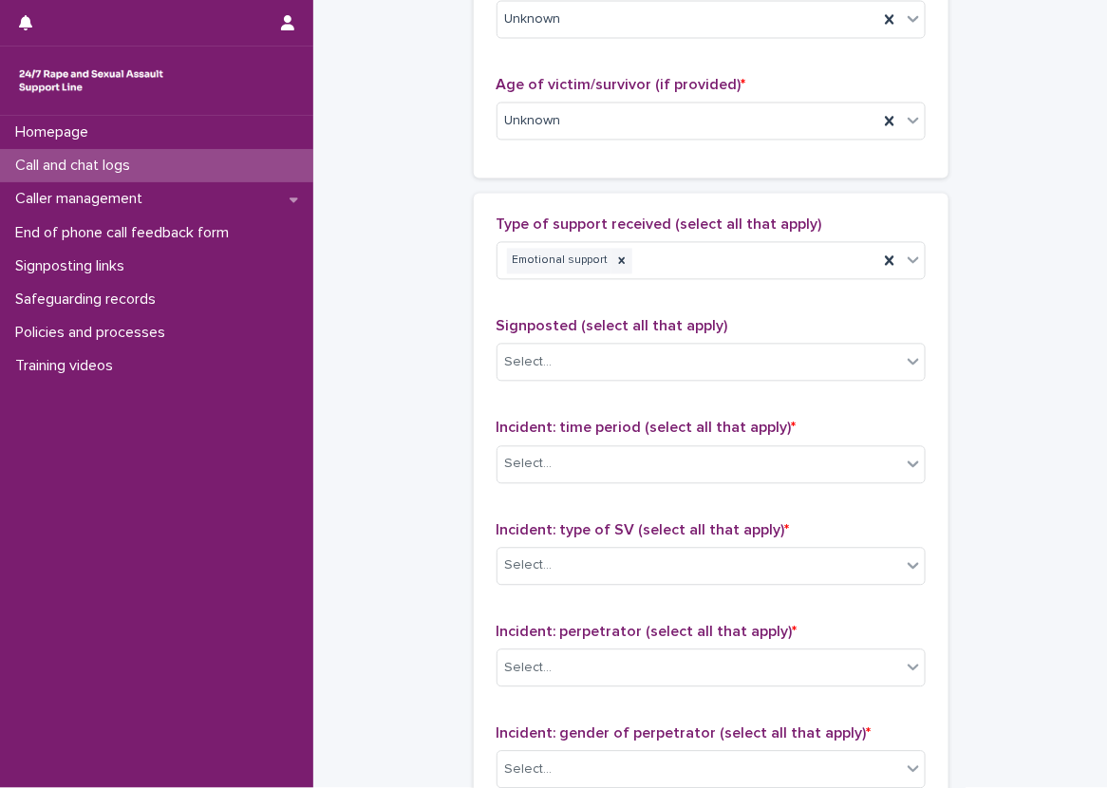
scroll to position [1330, 0]
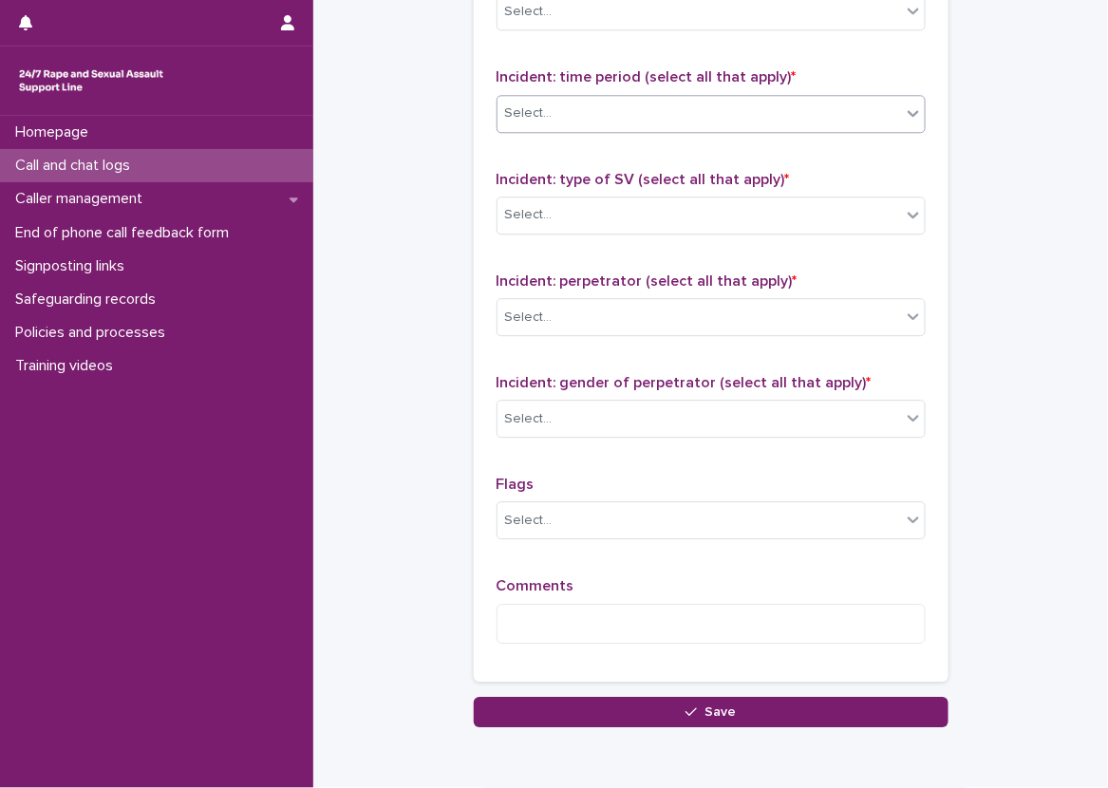
click at [539, 98] on div "Select..." at bounding box center [700, 113] width 404 height 31
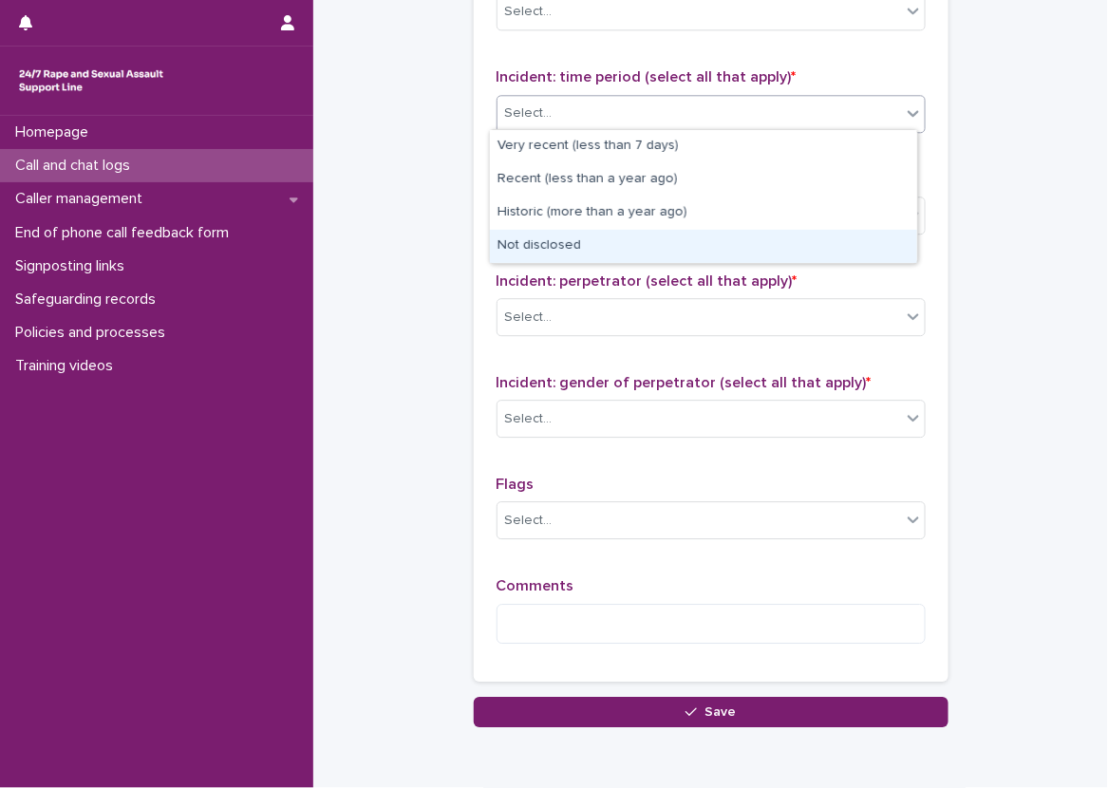
click at [551, 245] on div "Not disclosed" at bounding box center [703, 246] width 427 height 33
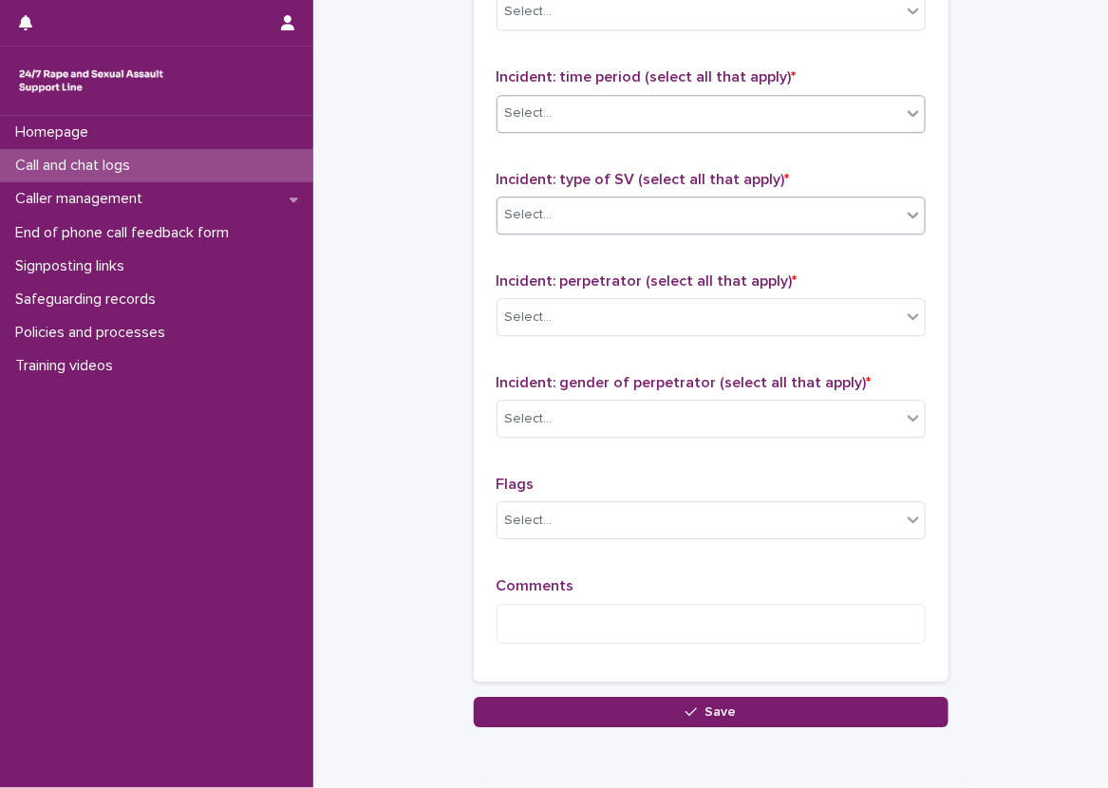
click at [561, 216] on div "Select..." at bounding box center [700, 214] width 404 height 31
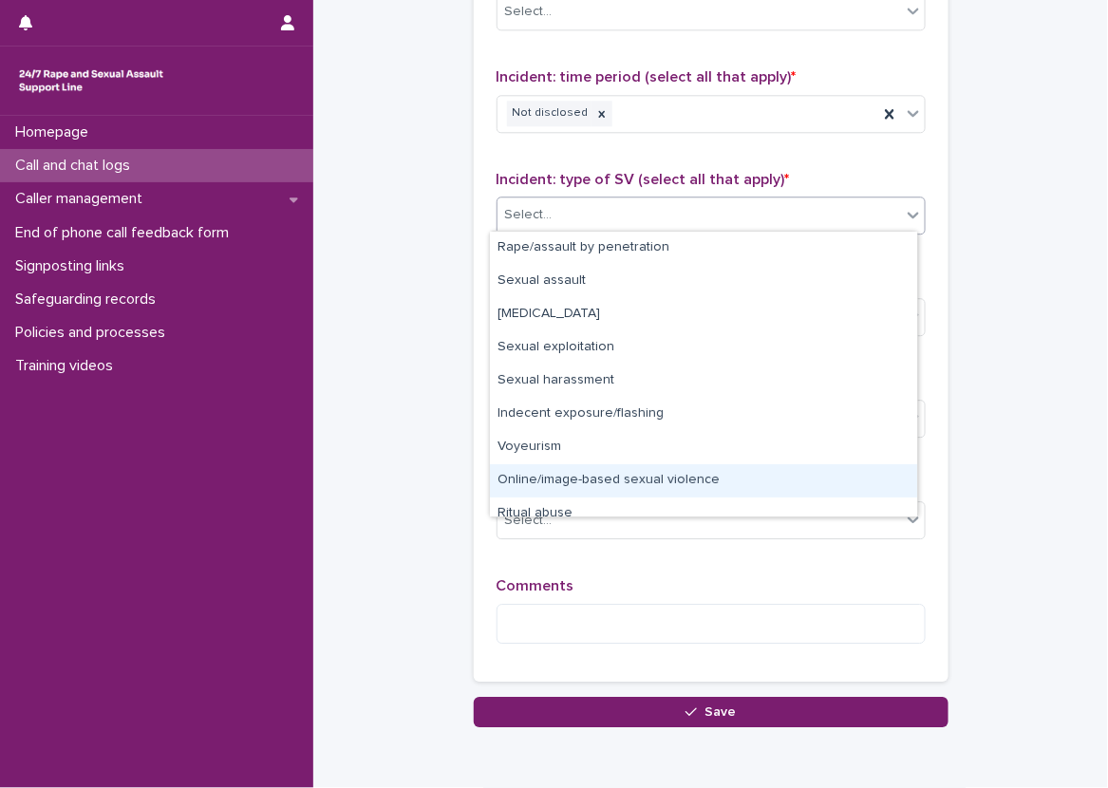
scroll to position [47, 0]
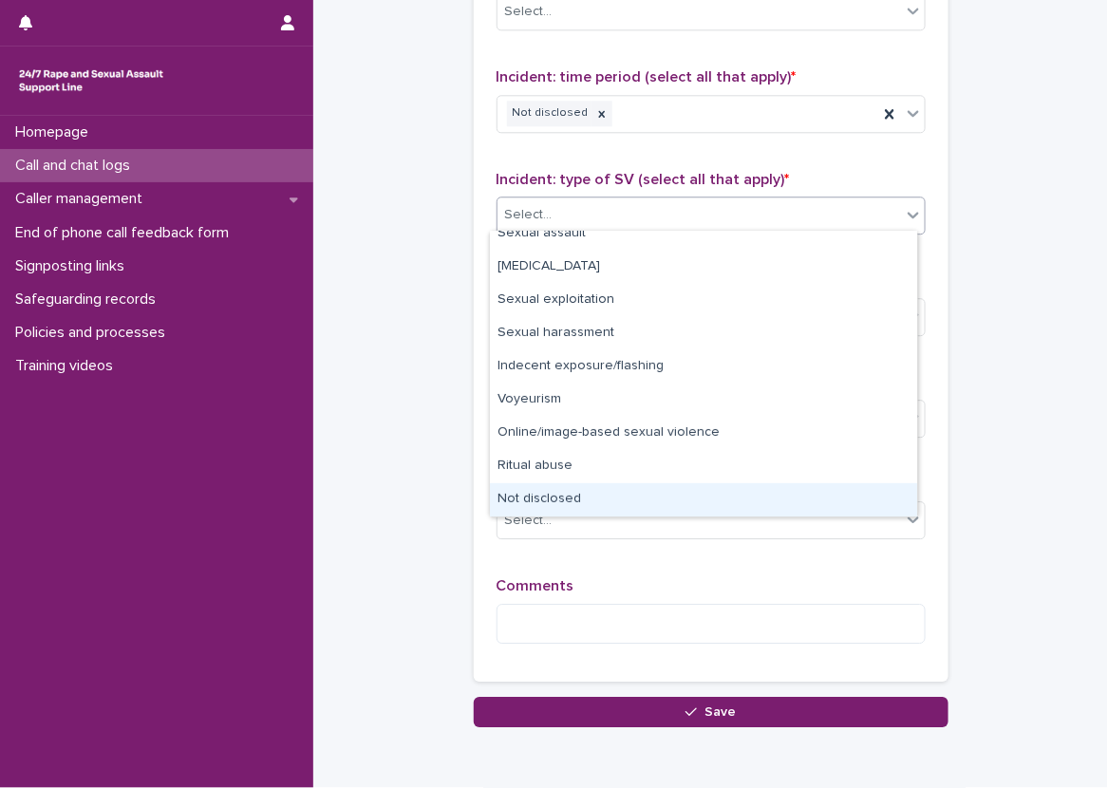
click at [571, 505] on div "Not disclosed" at bounding box center [703, 499] width 427 height 33
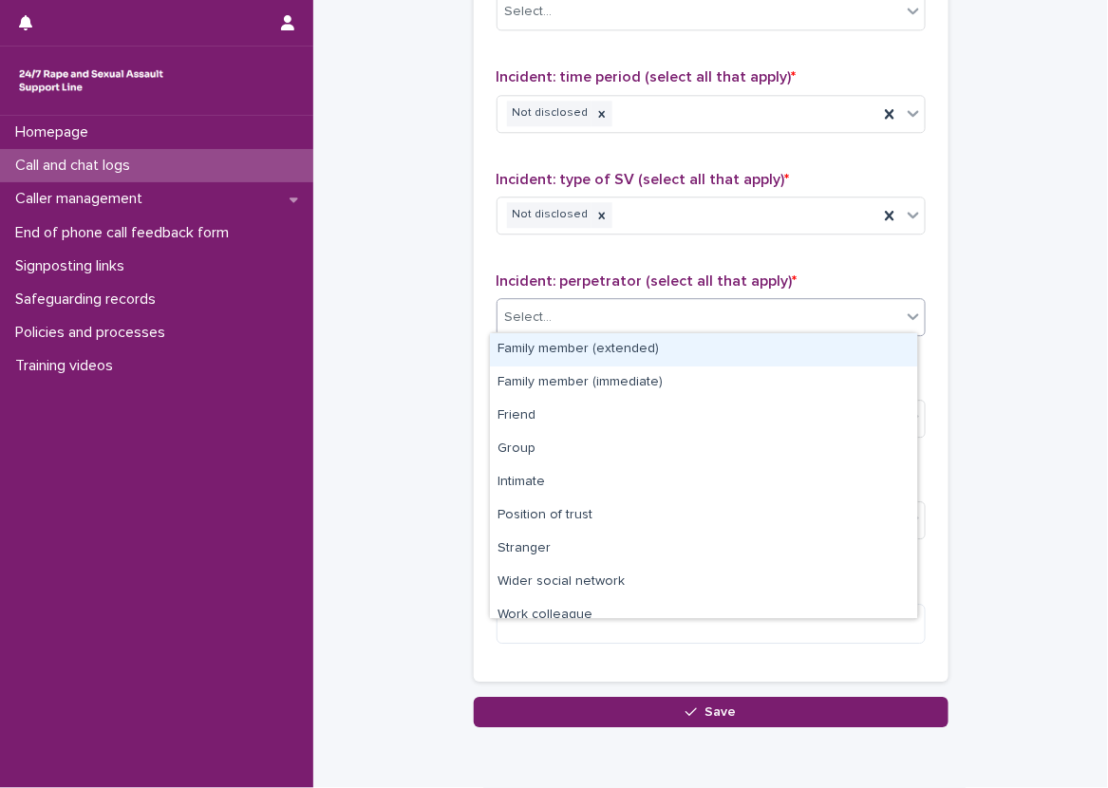
click at [572, 330] on div "Select..." at bounding box center [711, 317] width 429 height 38
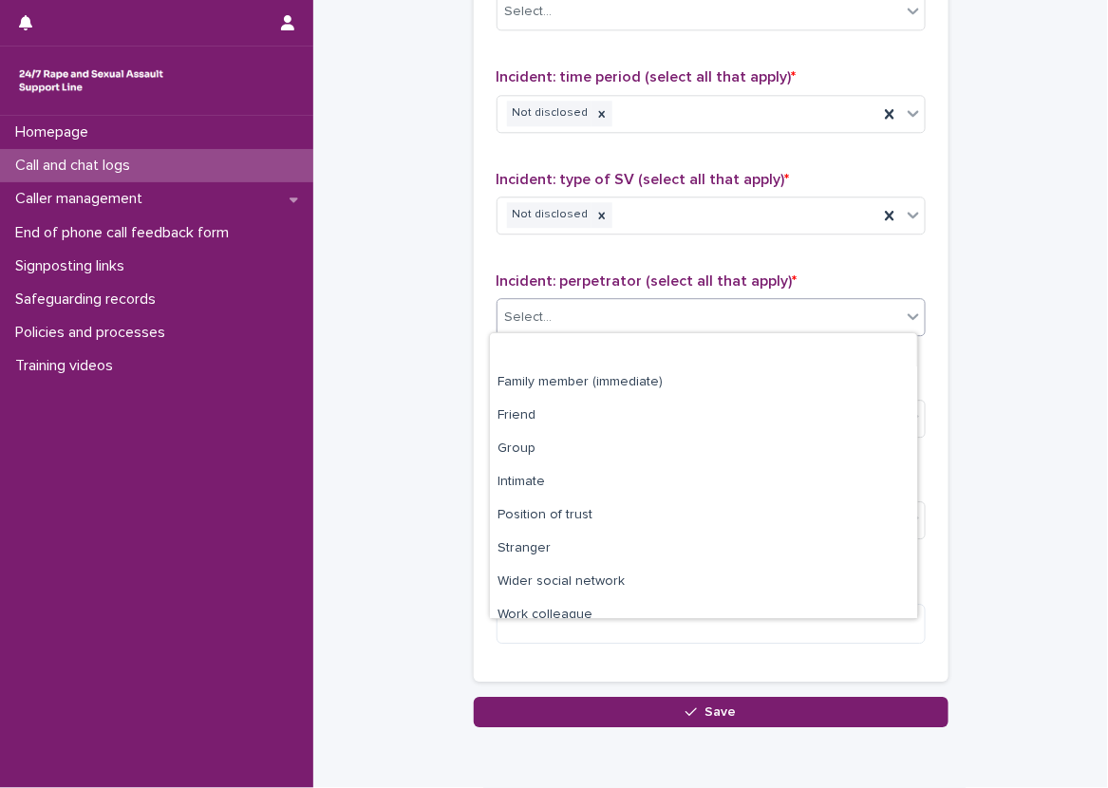
scroll to position [81, 0]
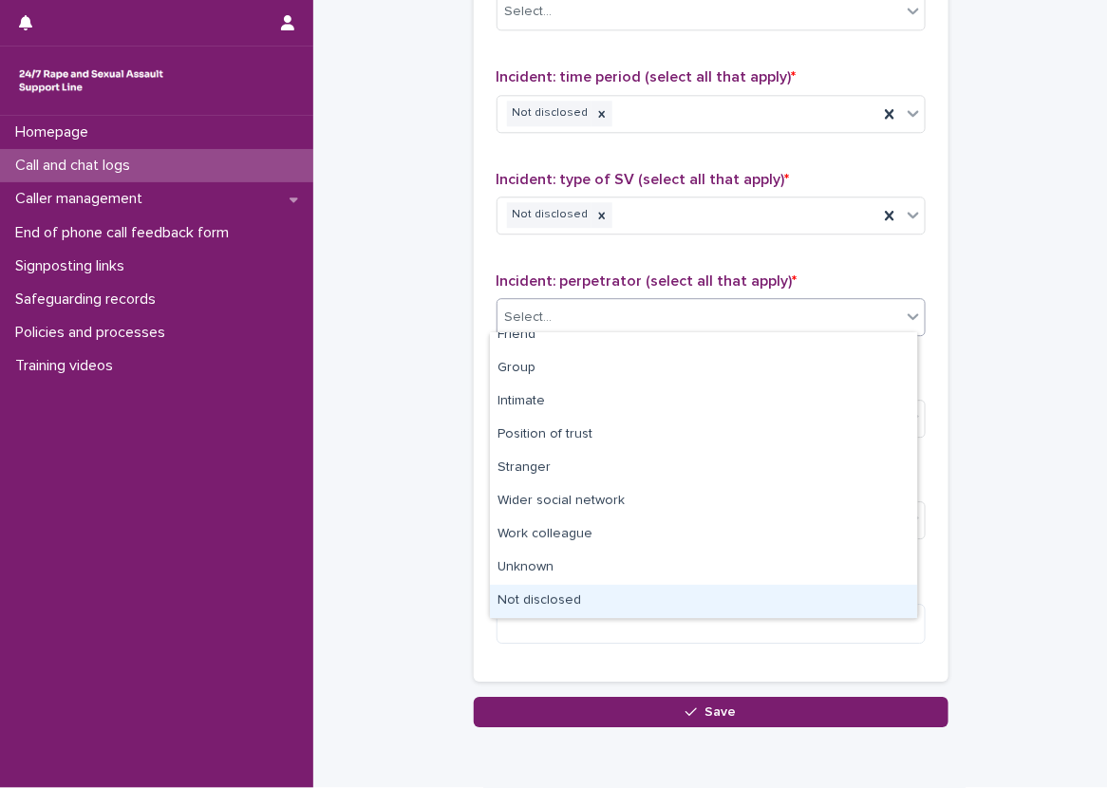
click at [563, 610] on div "Not disclosed" at bounding box center [703, 601] width 427 height 33
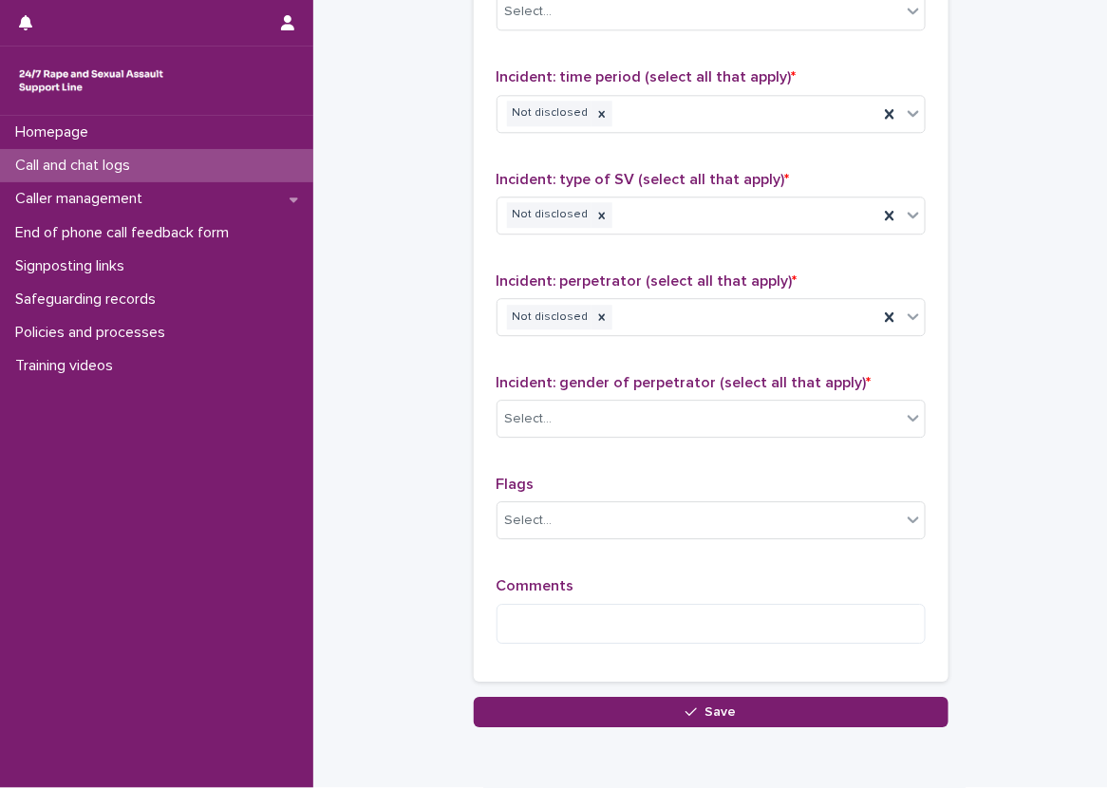
click at [559, 390] on div "Incident: gender of perpetrator (select all that apply) * Select..." at bounding box center [711, 413] width 429 height 79
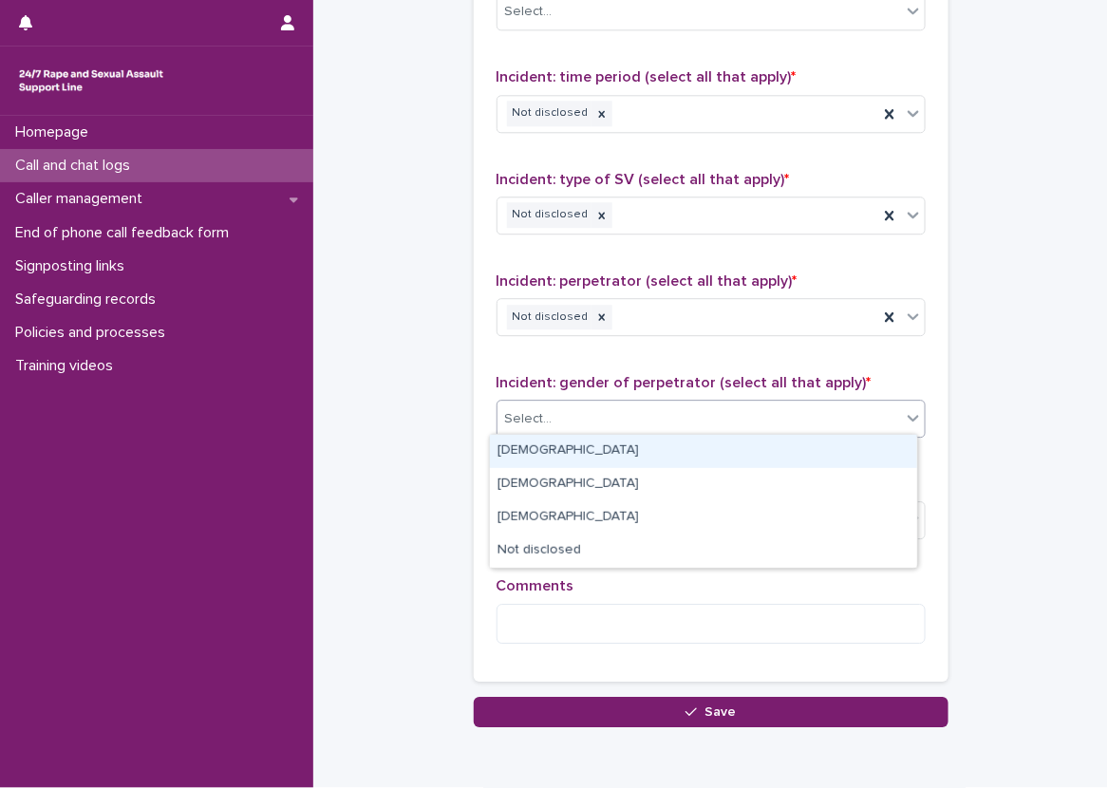
click at [564, 404] on div "Select..." at bounding box center [700, 419] width 404 height 31
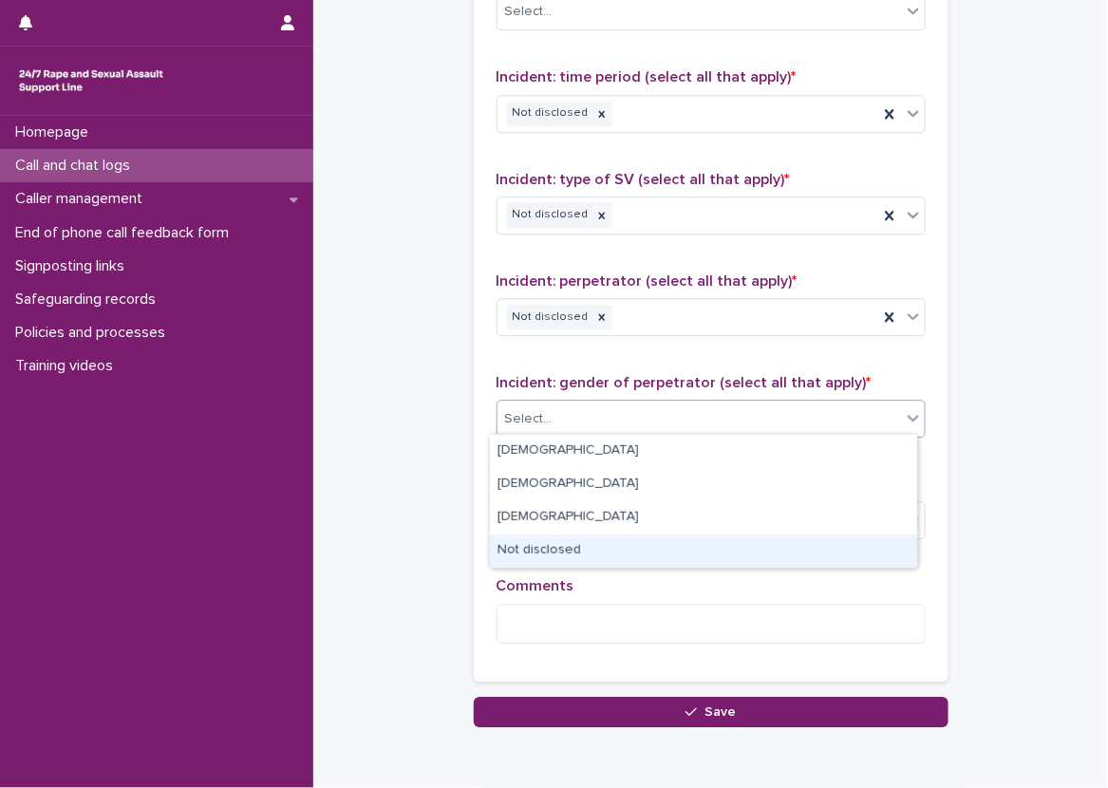
click at [545, 543] on div "Not disclosed" at bounding box center [703, 551] width 427 height 33
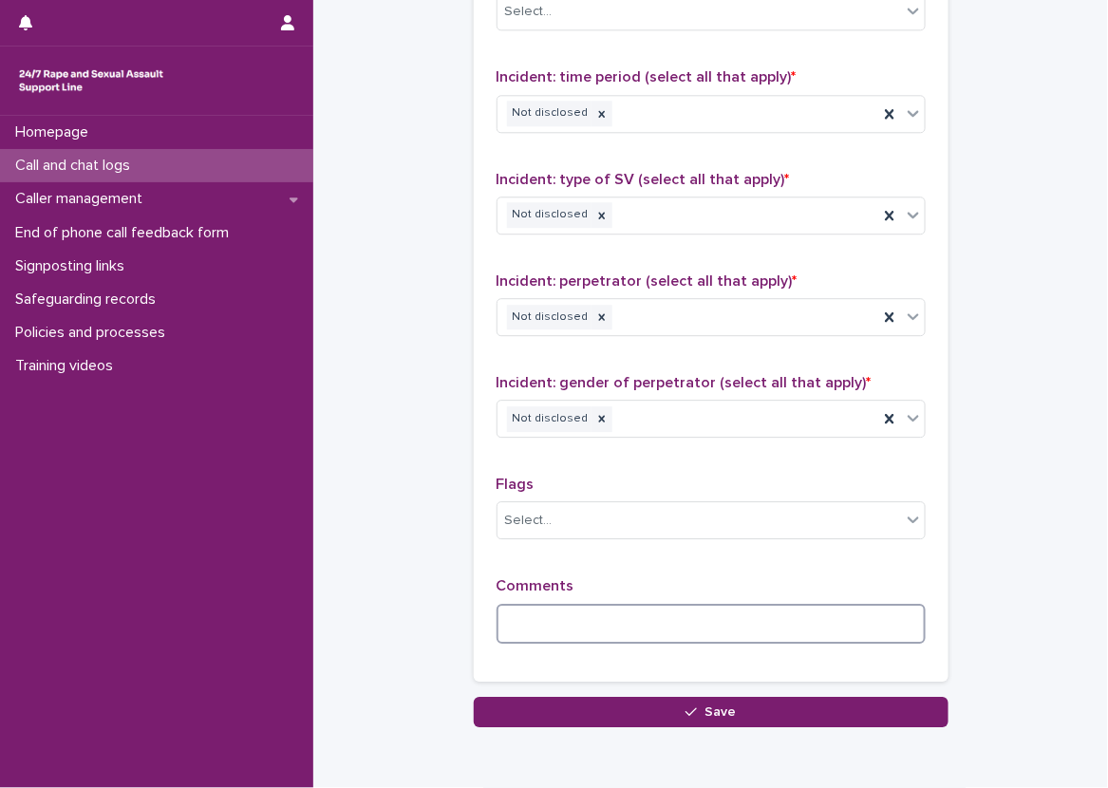
click at [538, 606] on textarea at bounding box center [711, 624] width 429 height 41
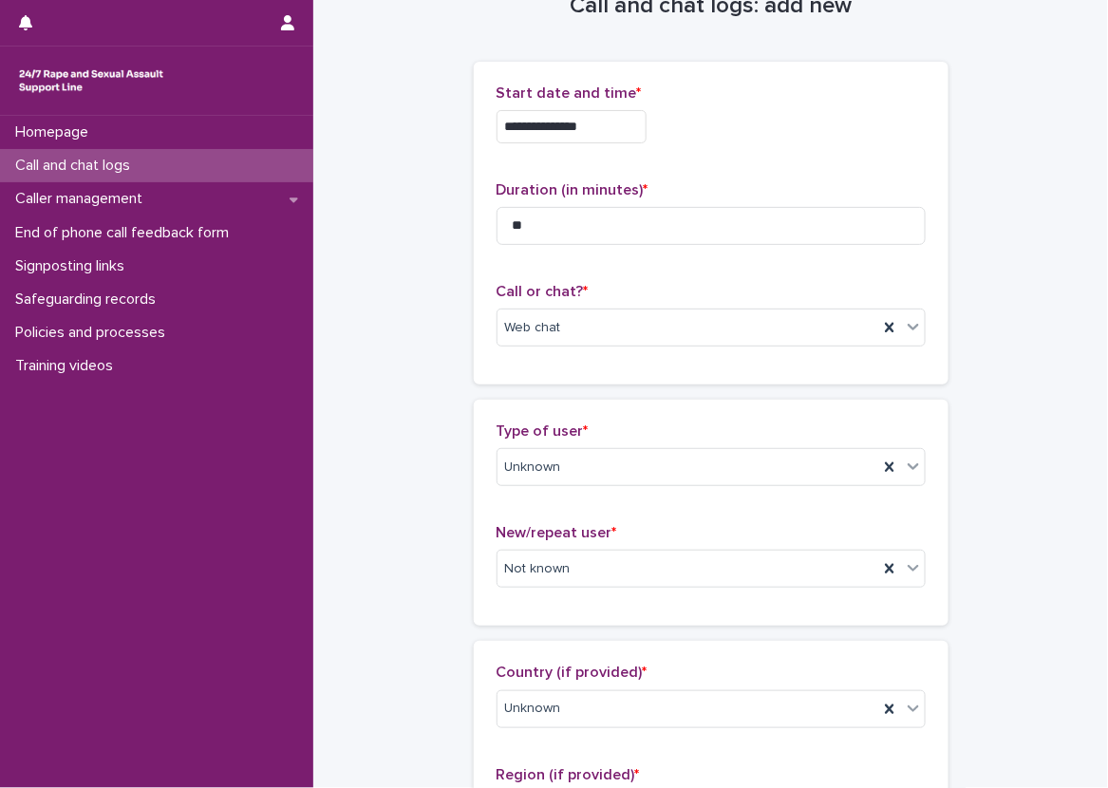
scroll to position [95, 0]
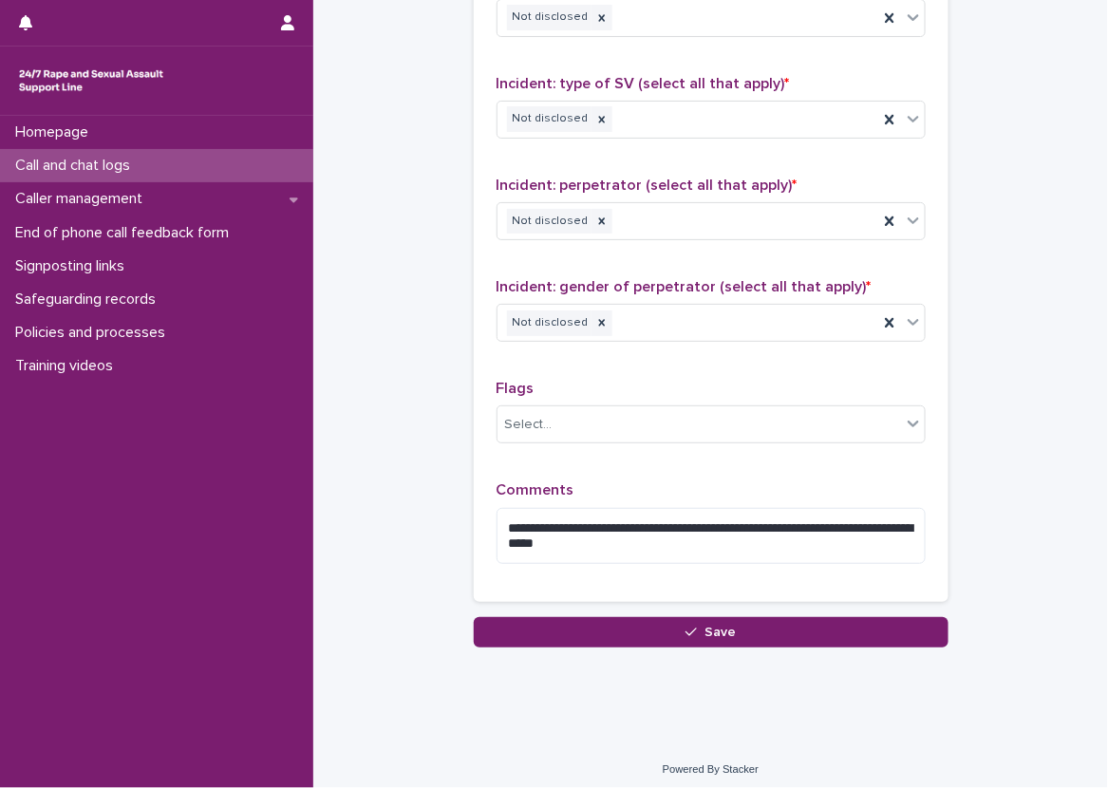
scroll to position [1430, 0]
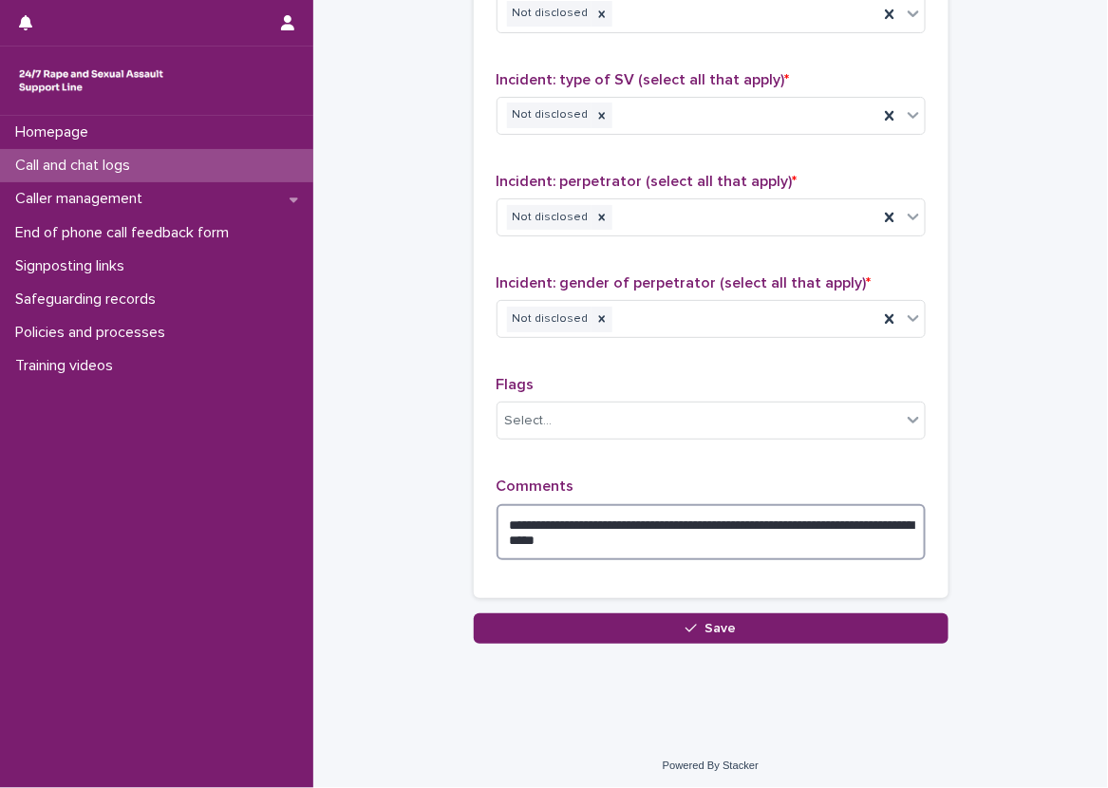
click at [731, 536] on textarea "**********" at bounding box center [711, 532] width 429 height 57
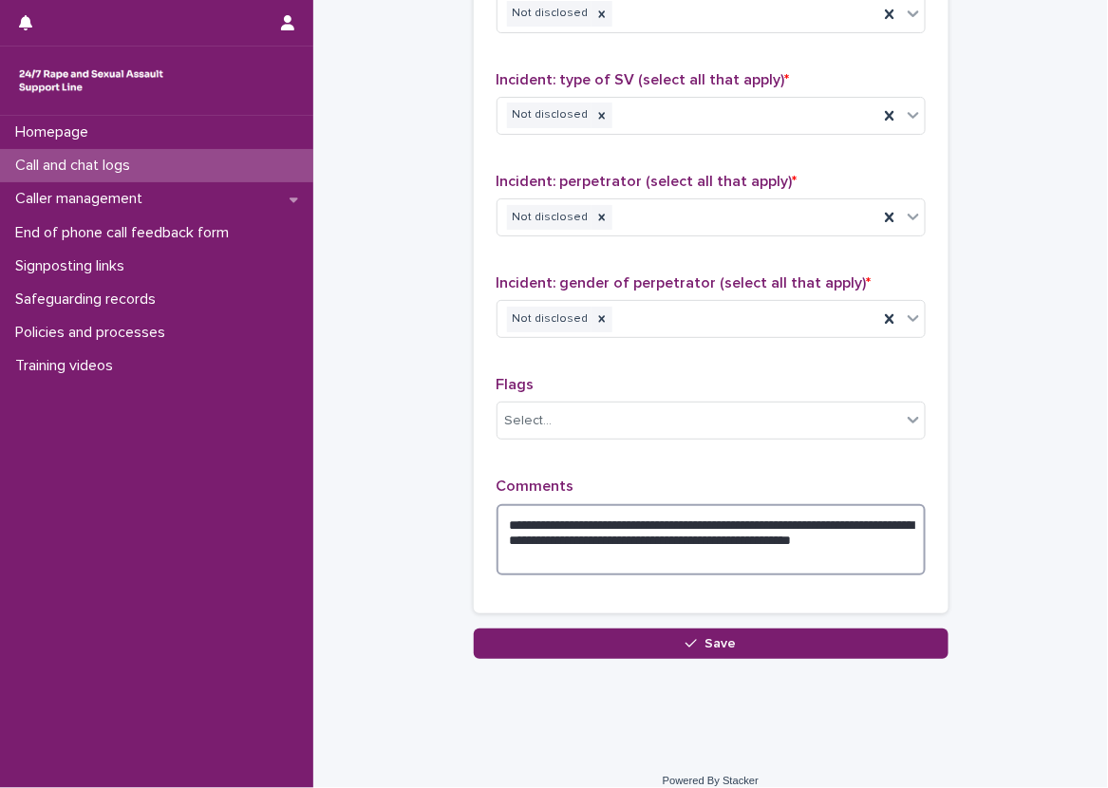
type textarea "**********"
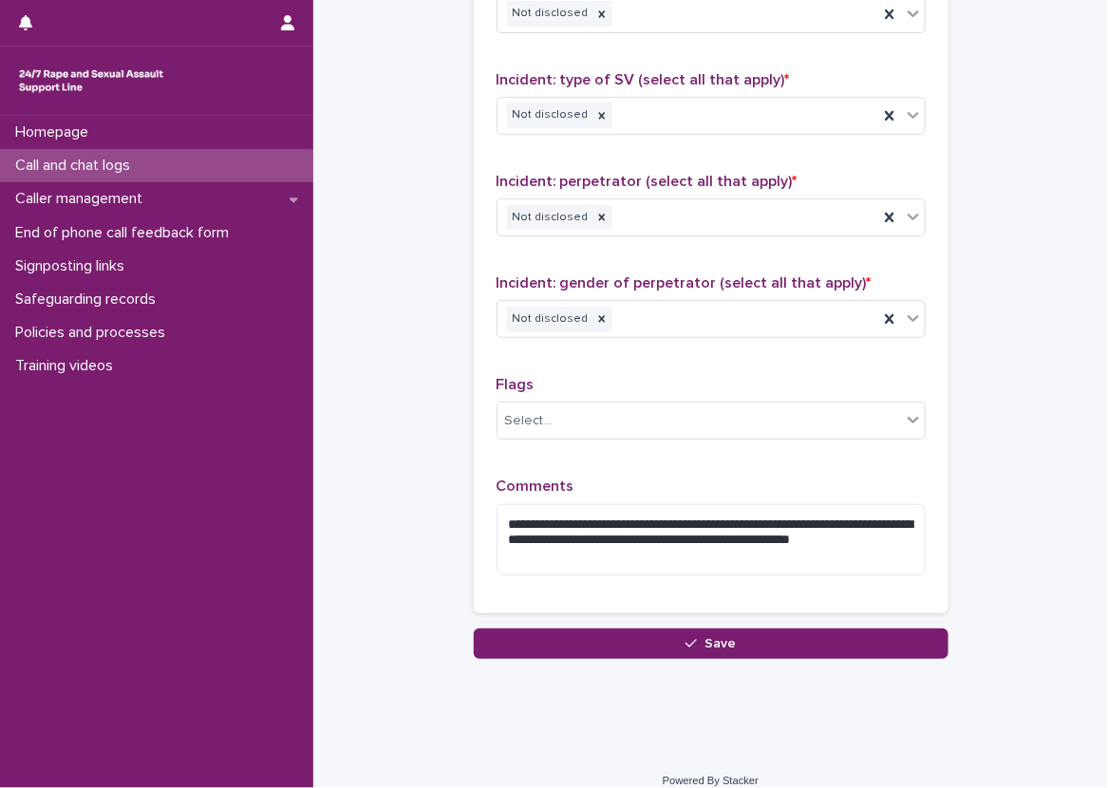
click at [749, 479] on p "Comments" at bounding box center [711, 487] width 429 height 18
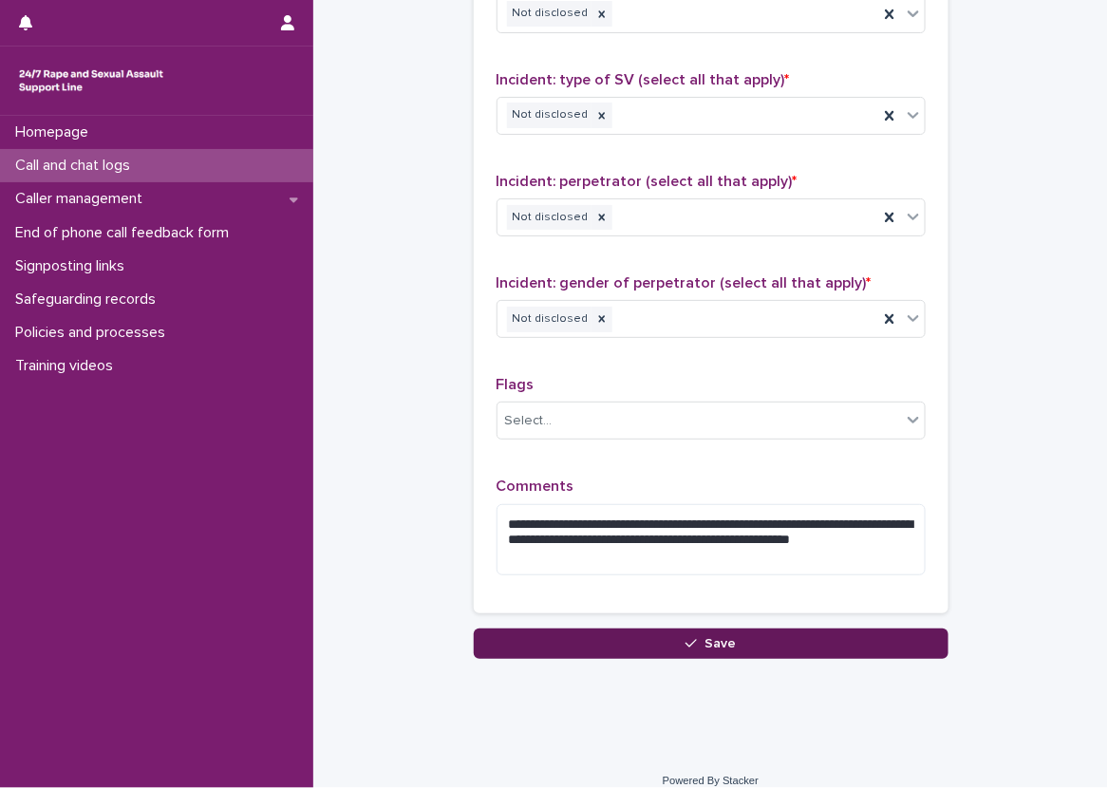
click at [677, 631] on button "Save" at bounding box center [711, 644] width 475 height 30
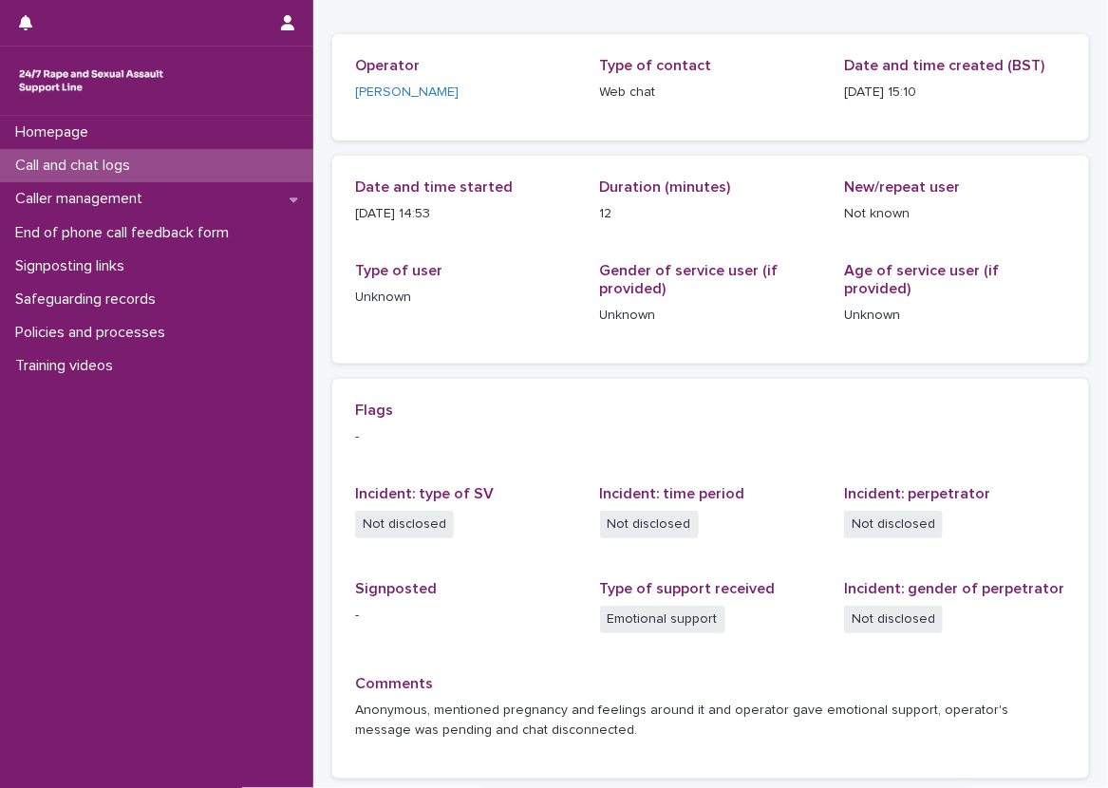
scroll to position [117, 0]
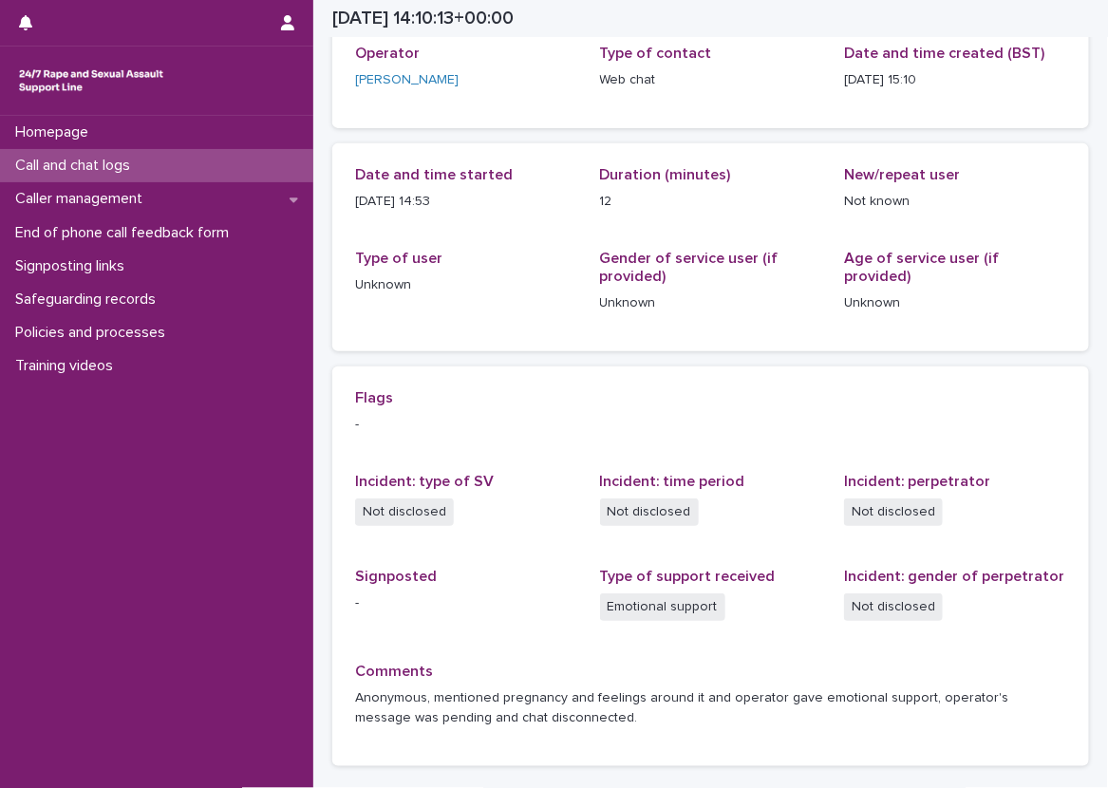
click at [202, 170] on div "Call and chat logs" at bounding box center [156, 165] width 313 height 33
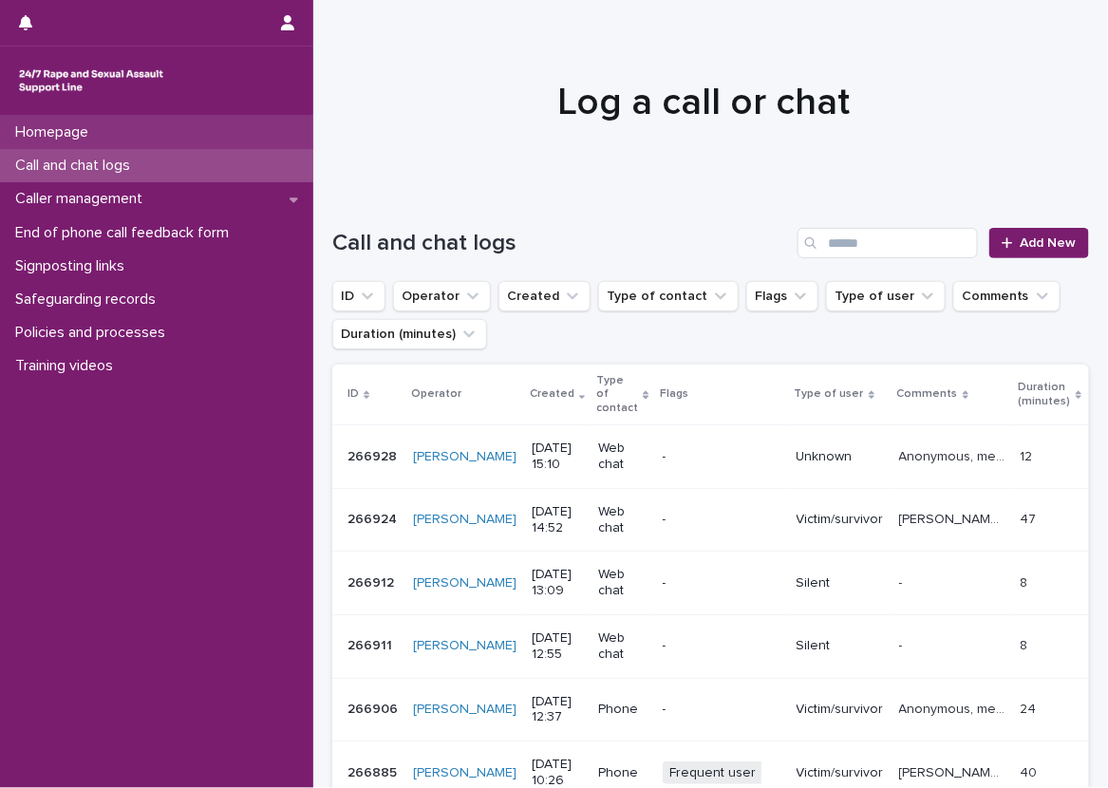
click at [237, 146] on div "Homepage" at bounding box center [156, 132] width 313 height 33
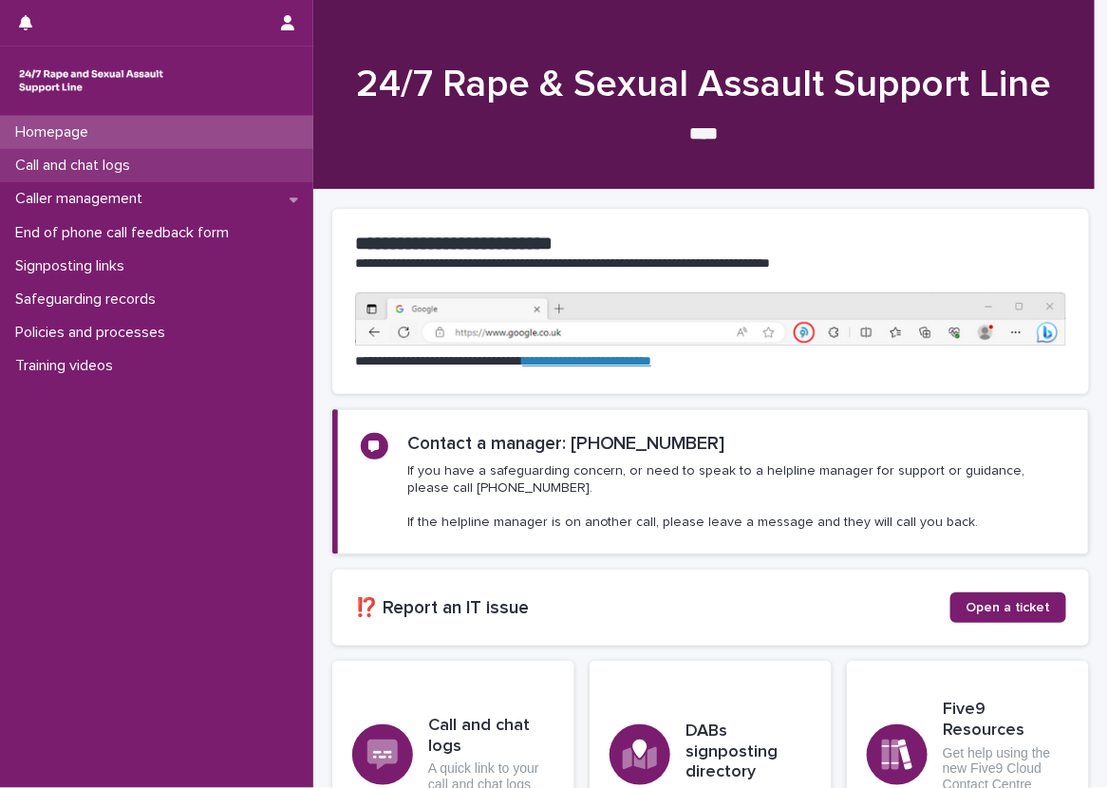
click at [254, 162] on div "Call and chat logs" at bounding box center [156, 165] width 313 height 33
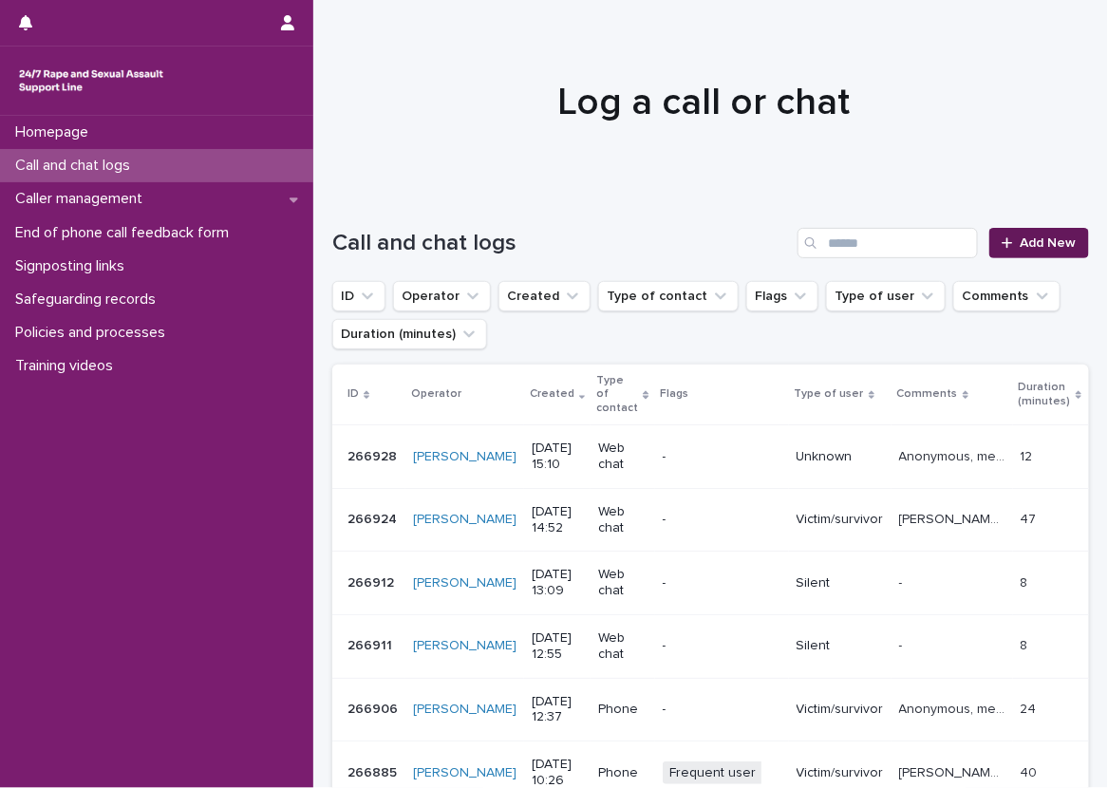
click at [993, 234] on link "Add New" at bounding box center [1040, 243] width 100 height 30
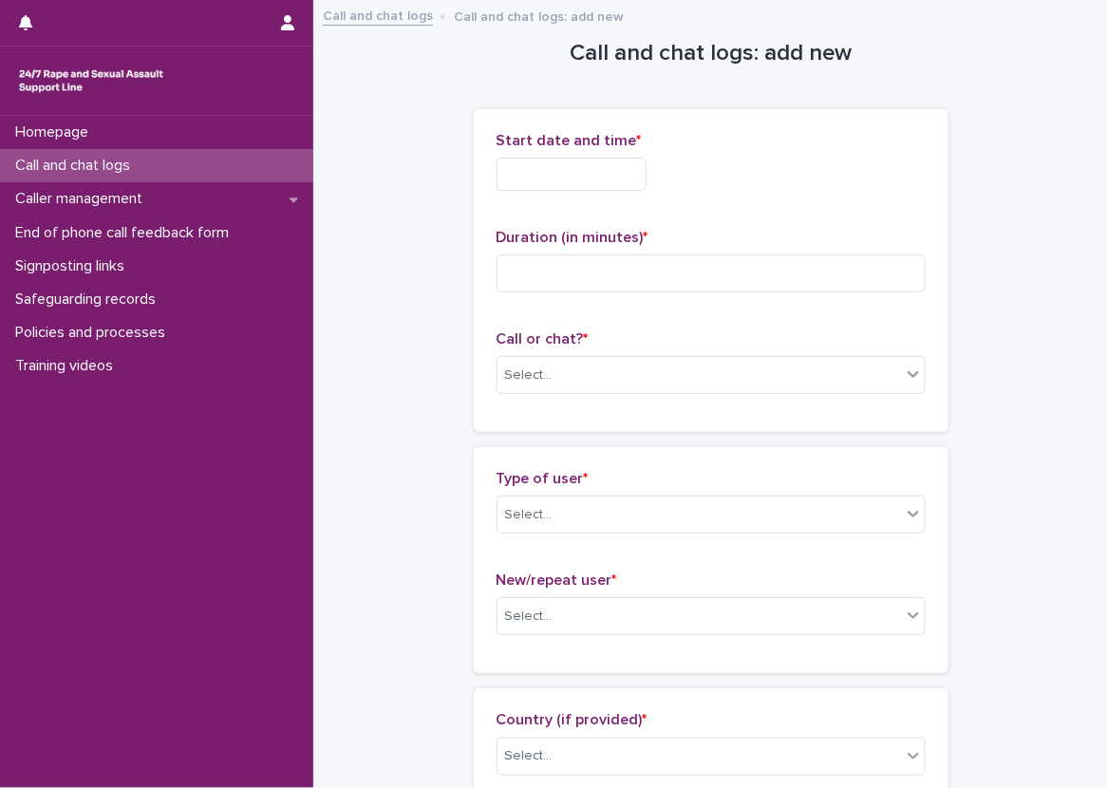
click at [608, 180] on input "text" at bounding box center [572, 174] width 150 height 33
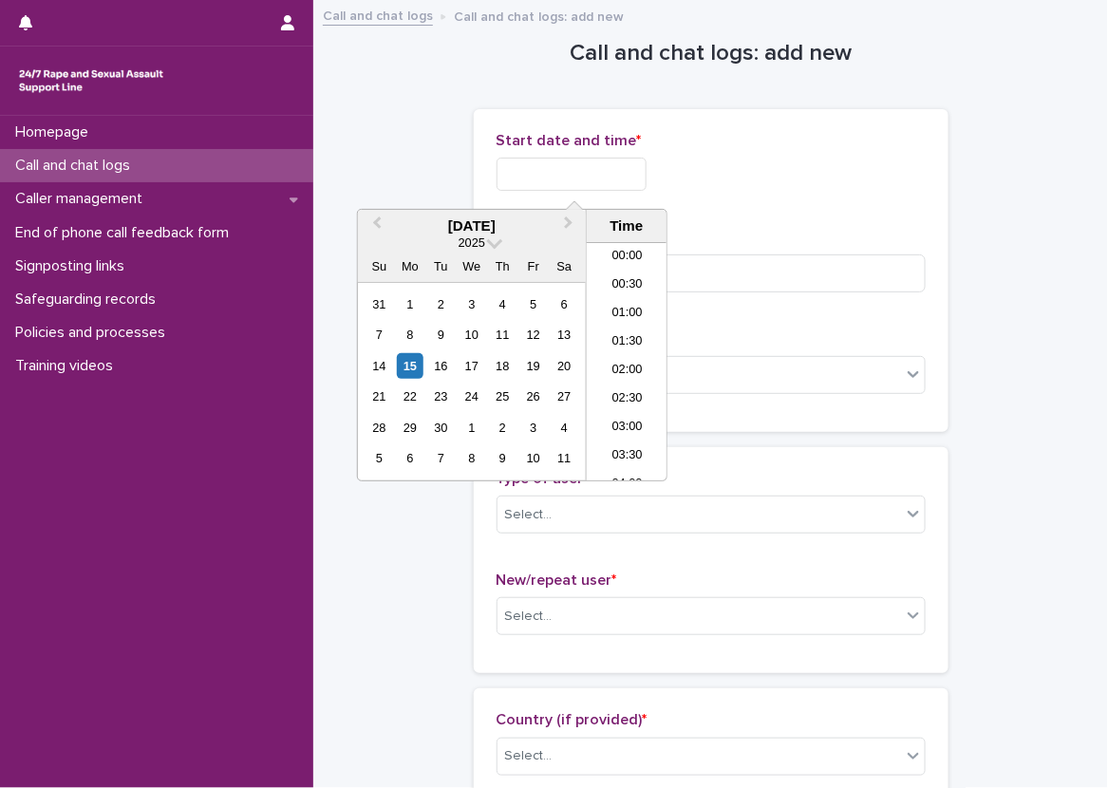
scroll to position [750, 0]
click at [631, 303] on li "14:00" at bounding box center [627, 305] width 81 height 28
click at [621, 172] on input "**********" at bounding box center [572, 174] width 150 height 33
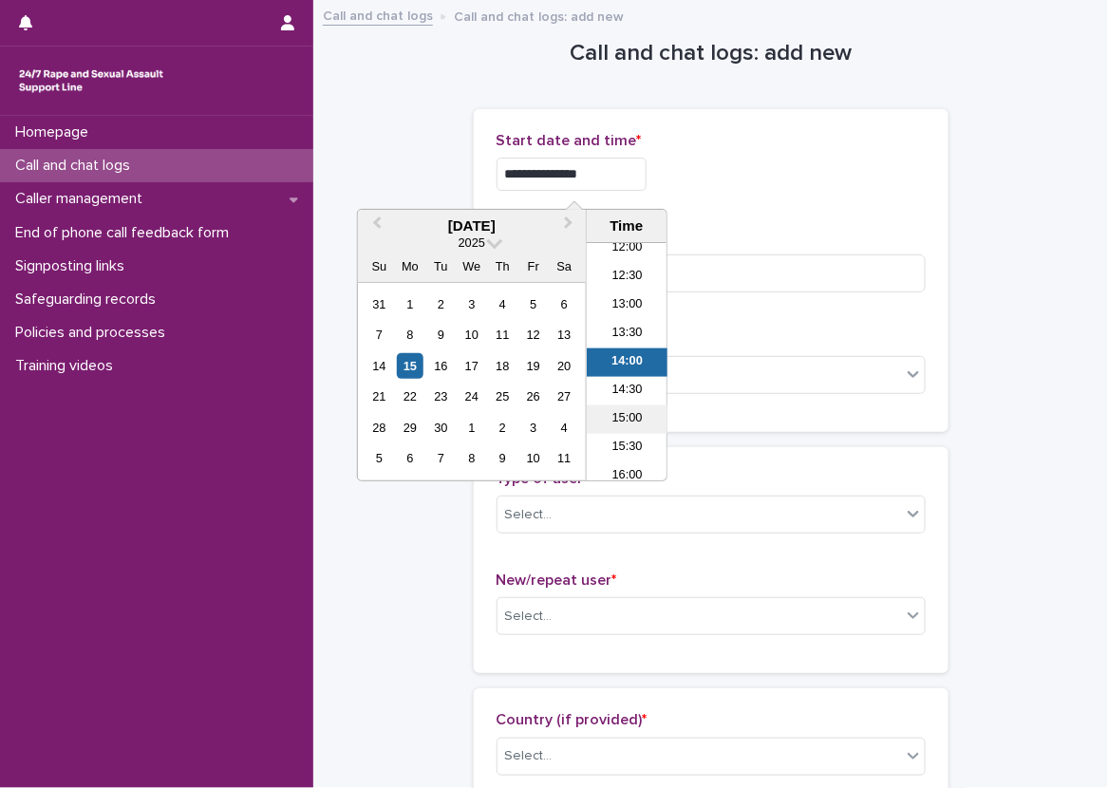
click at [634, 416] on li "15:00" at bounding box center [627, 420] width 81 height 28
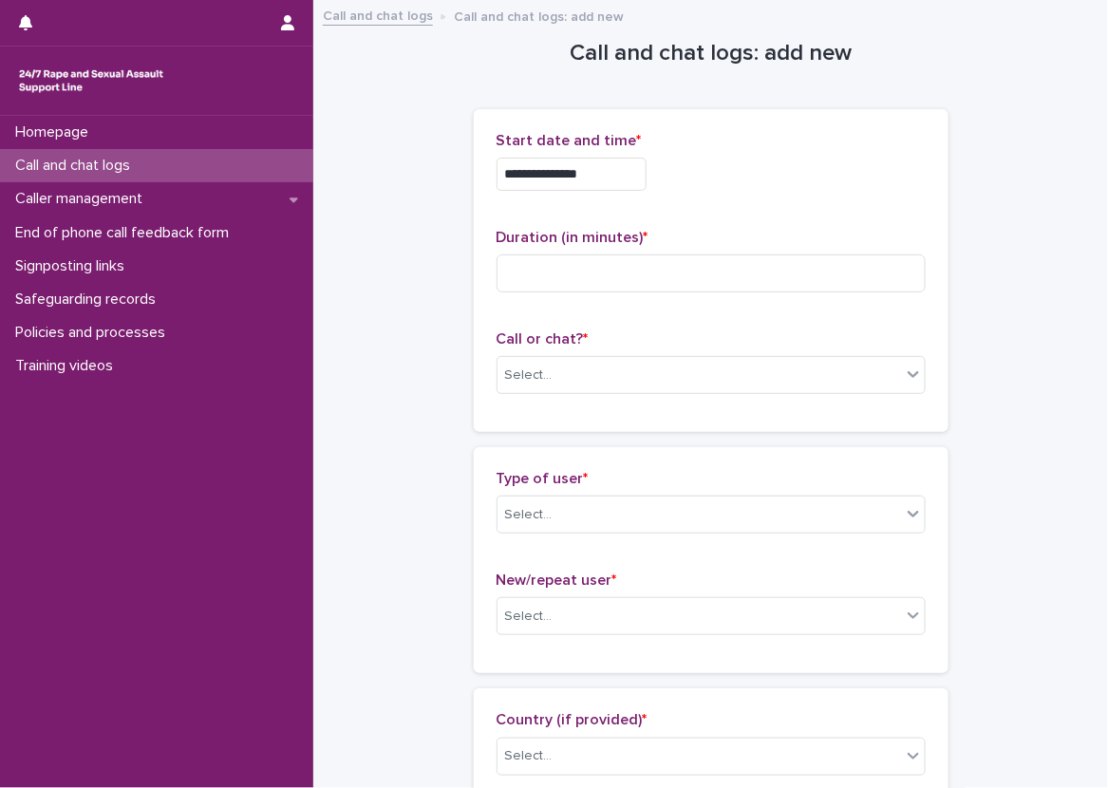
click at [622, 176] on input "**********" at bounding box center [572, 174] width 150 height 33
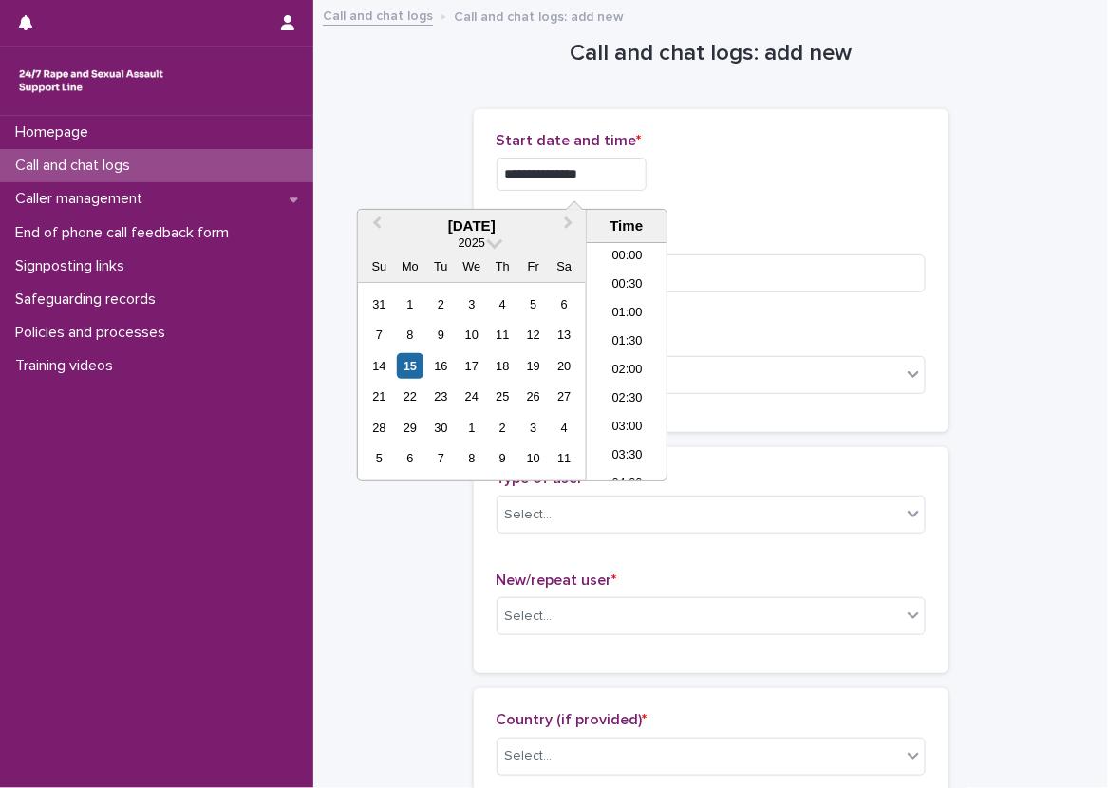
scroll to position [750, 0]
type input "**********"
click at [701, 257] on input at bounding box center [711, 274] width 429 height 38
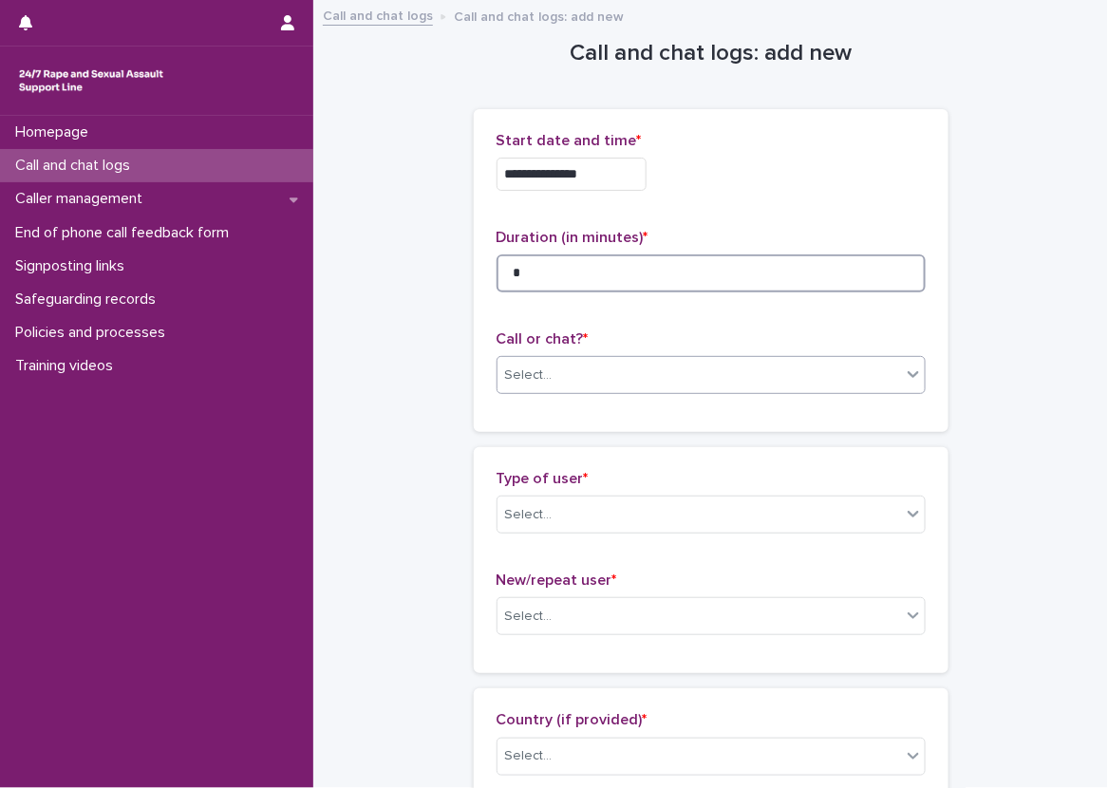
type input "*"
click at [630, 364] on div "Select..." at bounding box center [700, 375] width 404 height 31
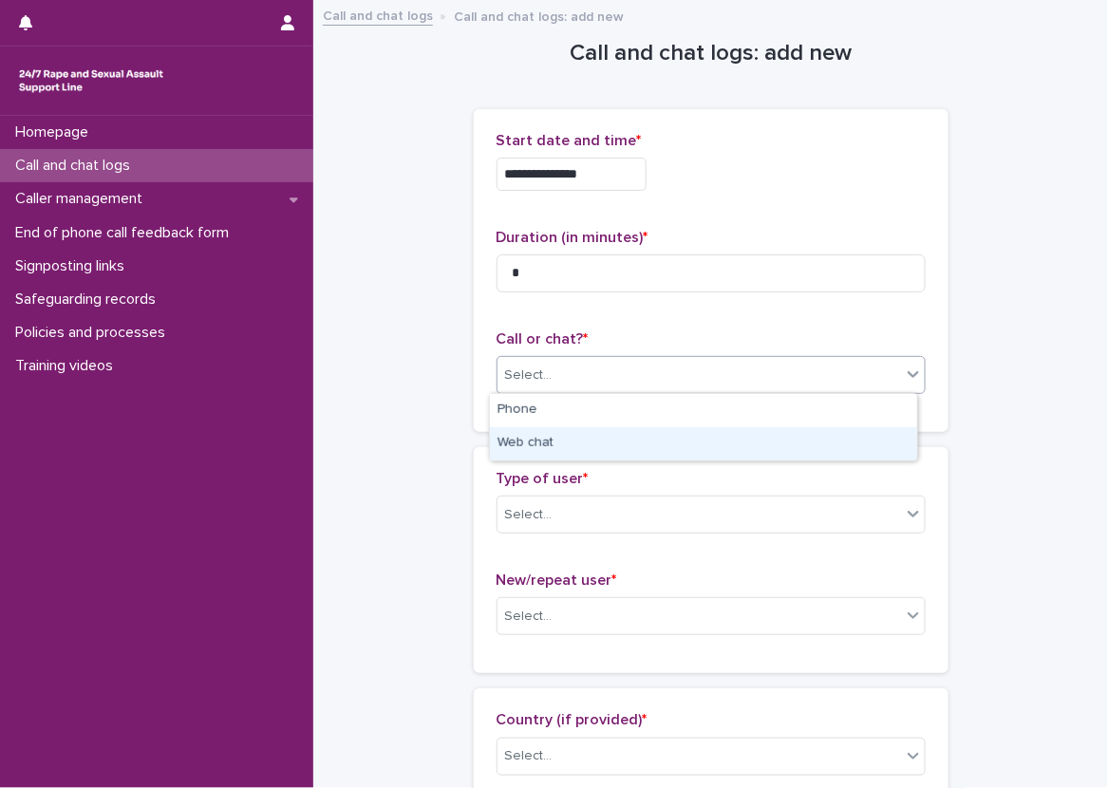
click at [573, 445] on div "Web chat" at bounding box center [703, 443] width 427 height 33
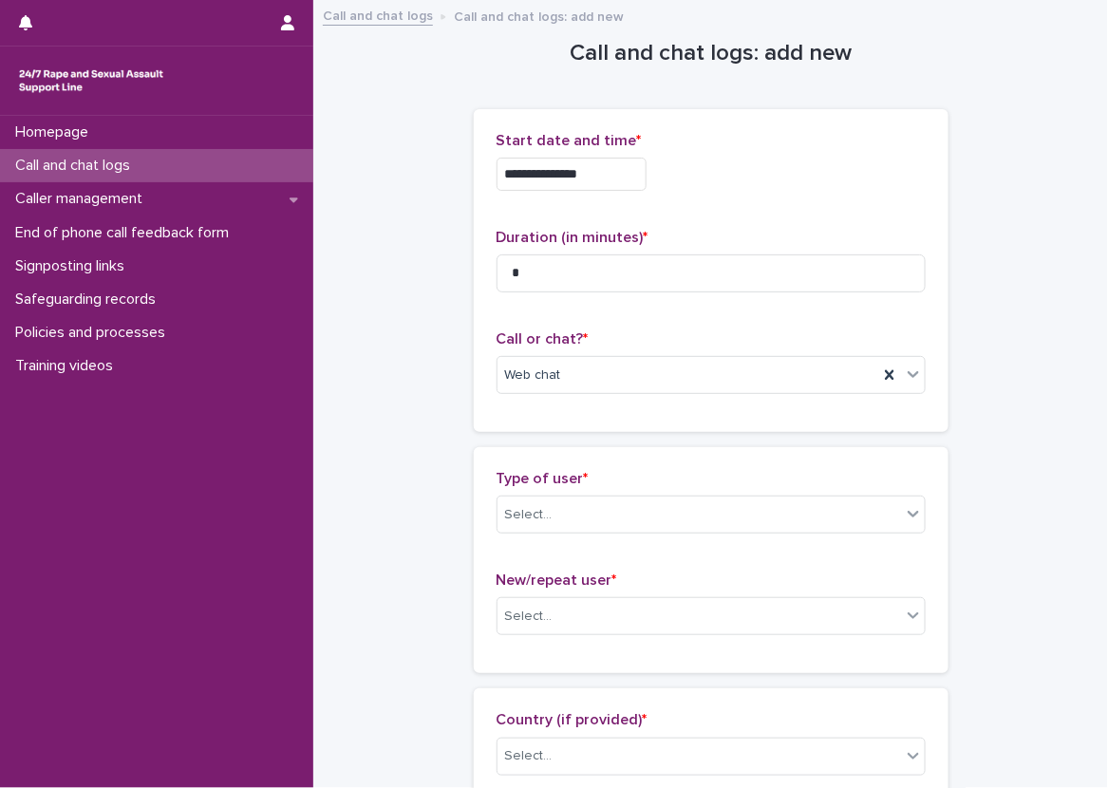
click at [573, 554] on div "Type of user * Select... New/repeat user * Select..." at bounding box center [711, 560] width 429 height 180
click at [568, 521] on div "Select..." at bounding box center [700, 515] width 404 height 31
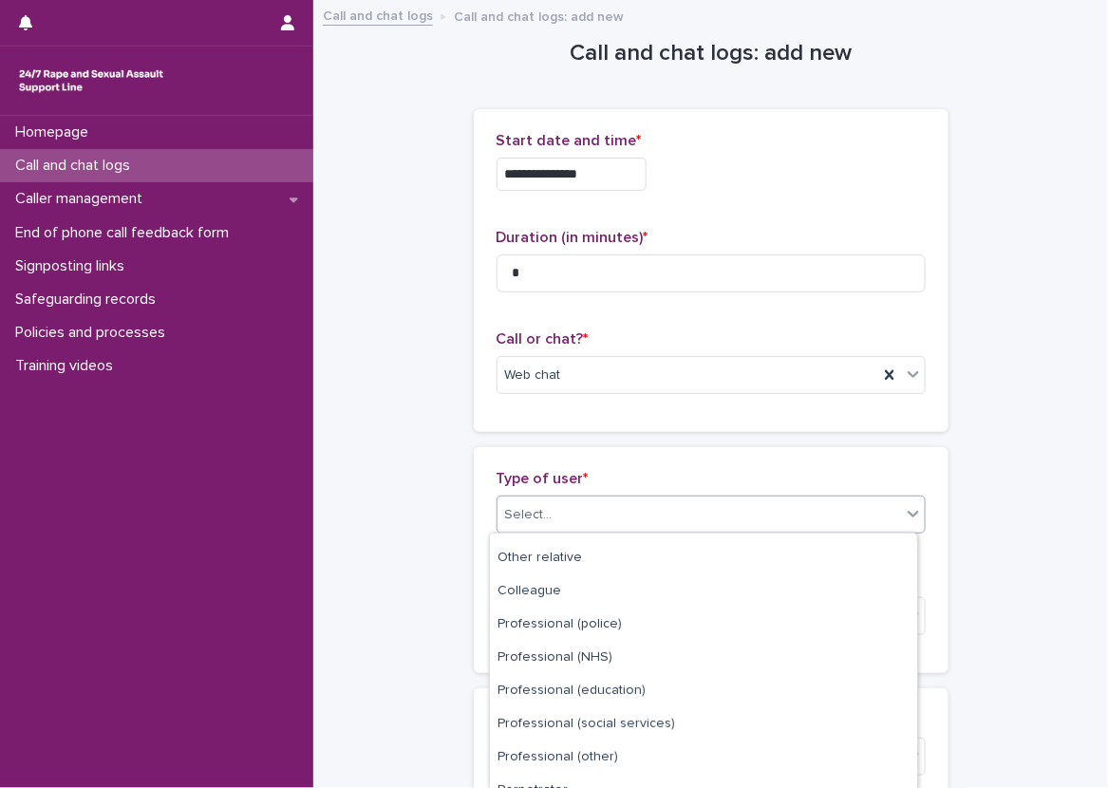
scroll to position [244, 0]
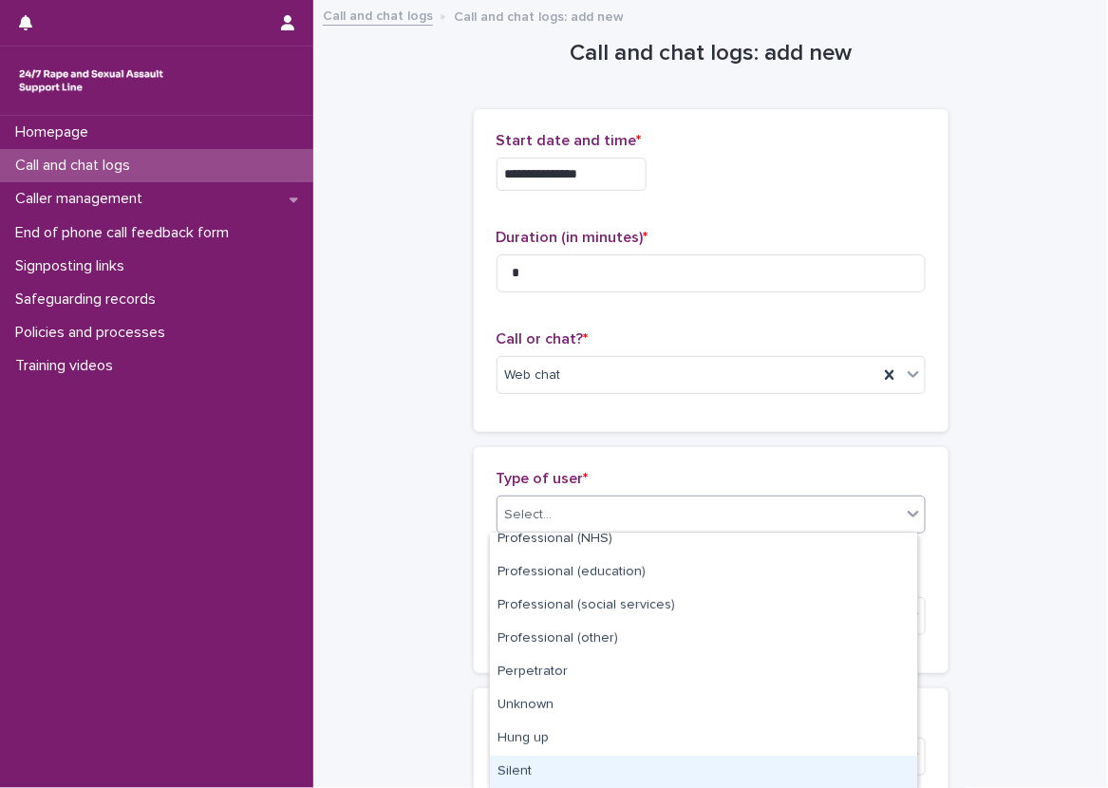
click at [559, 769] on div "Silent" at bounding box center [703, 772] width 427 height 33
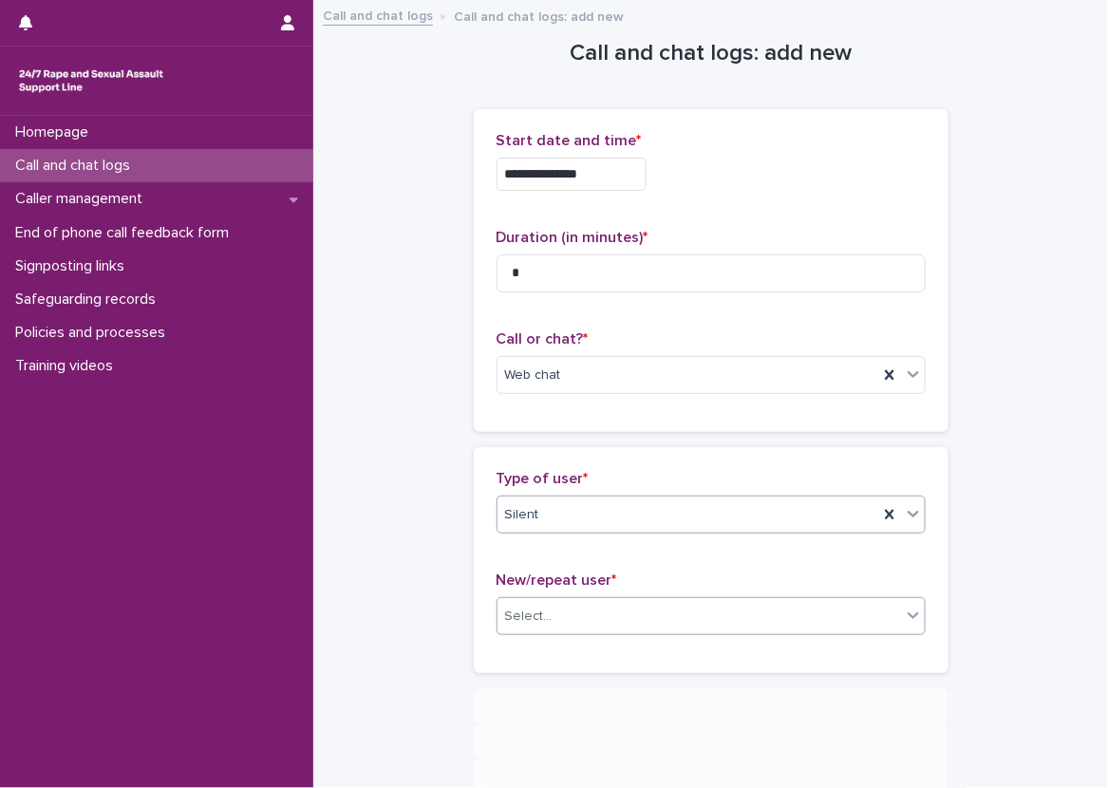
click at [552, 611] on div "Select..." at bounding box center [700, 616] width 404 height 31
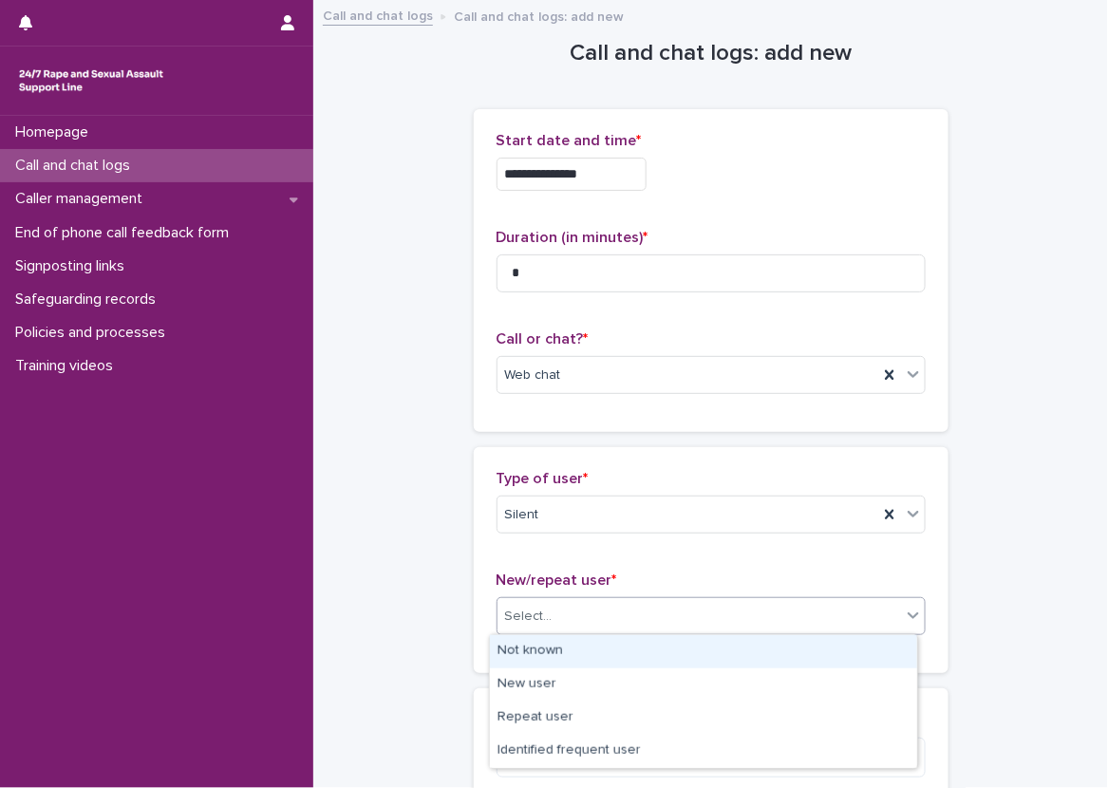
drag, startPoint x: 533, startPoint y: 665, endPoint x: 484, endPoint y: 662, distance: 48.5
click at [532, 667] on div "Not known" at bounding box center [703, 651] width 427 height 33
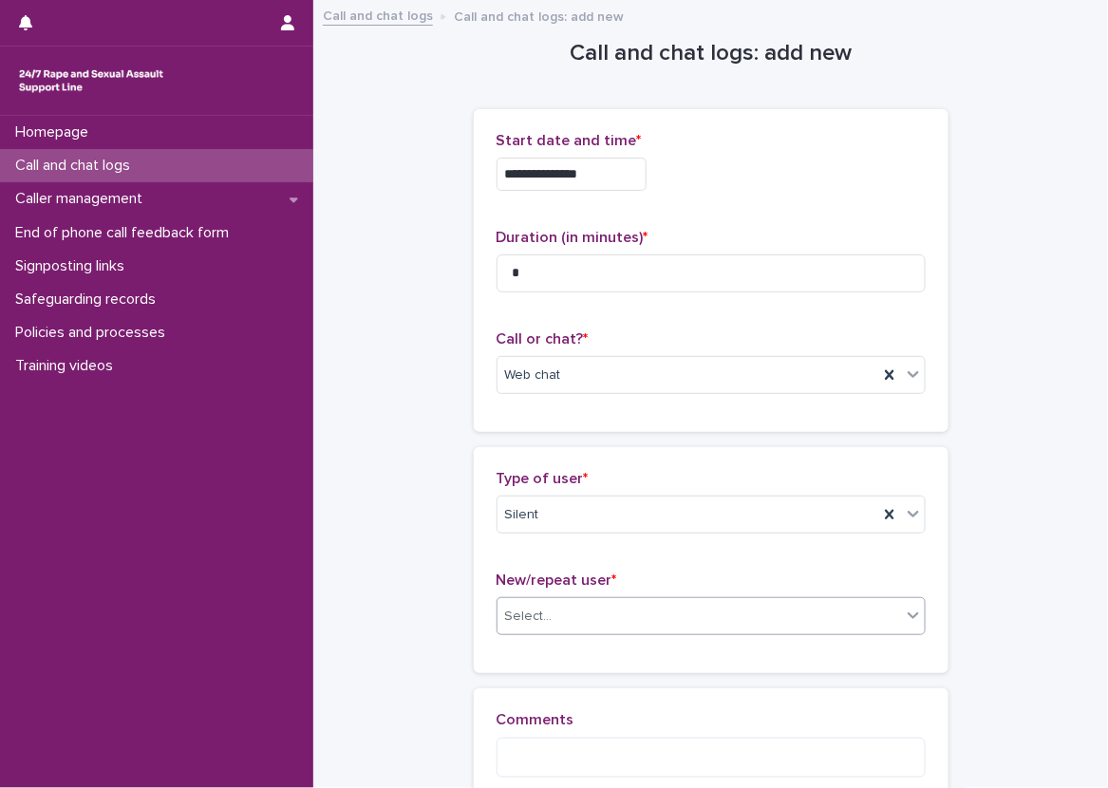
click at [474, 657] on div "Type of user * Silent New/repeat user * option Not known, selected. 0 results a…" at bounding box center [711, 560] width 475 height 226
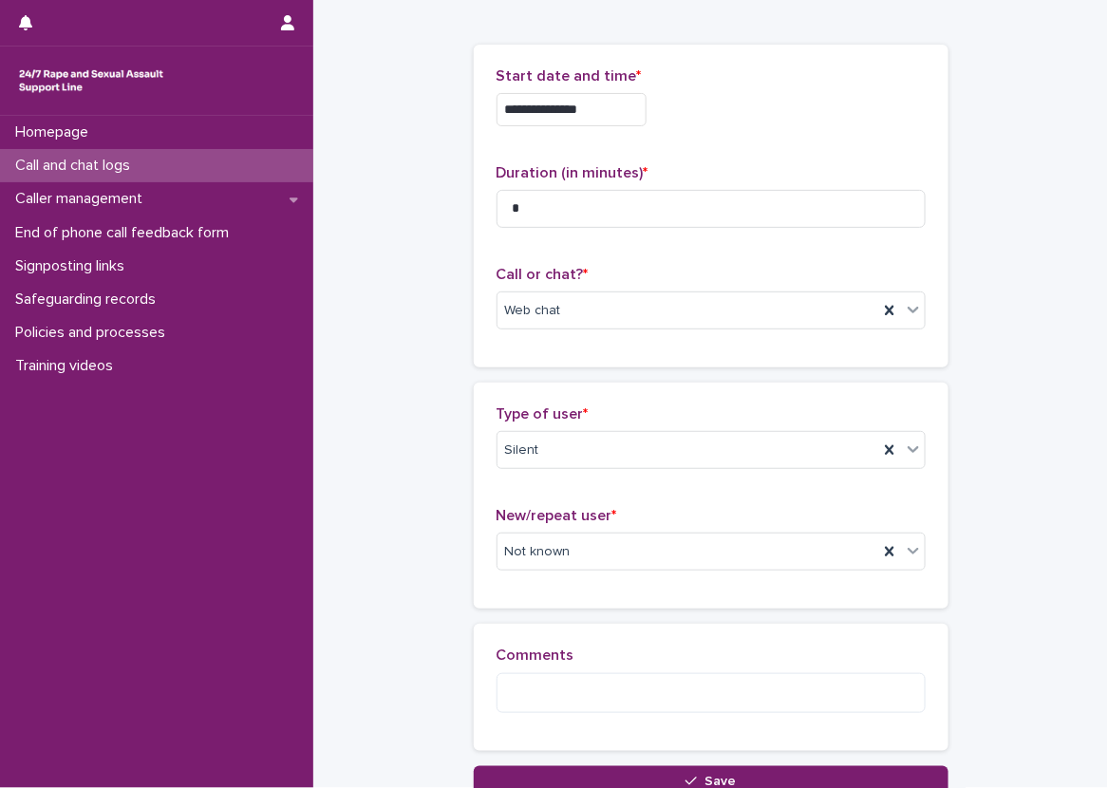
scroll to position [95, 0]
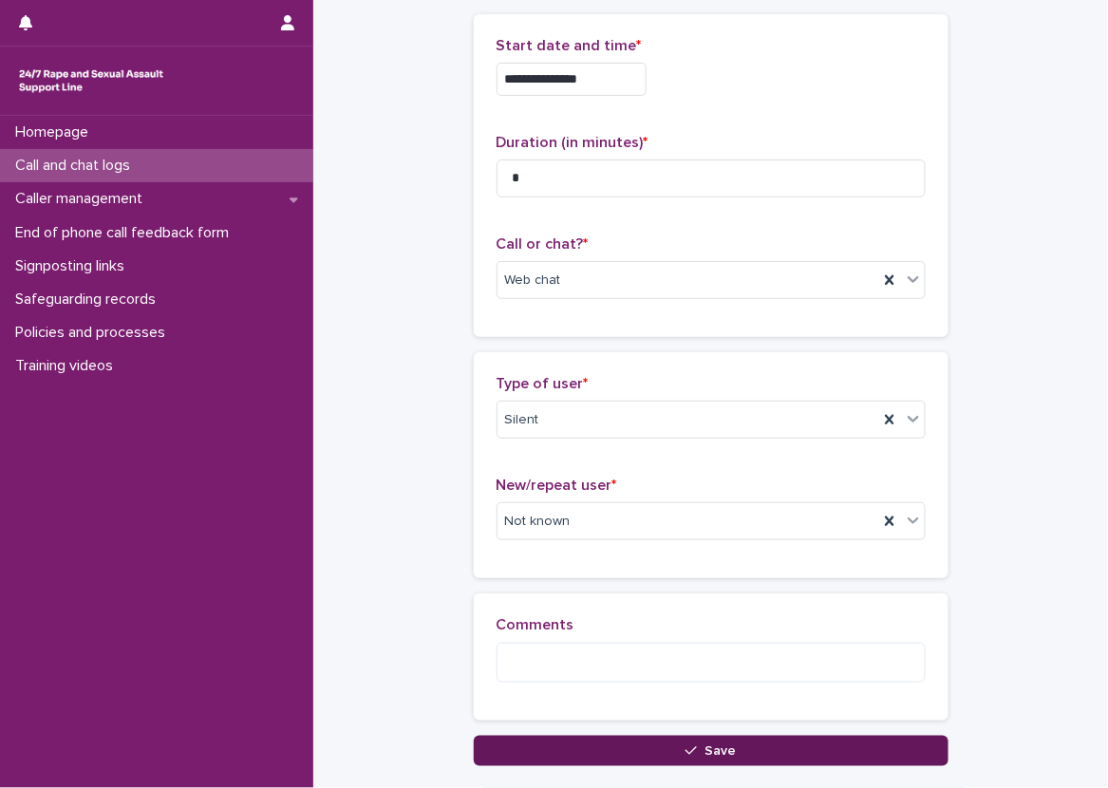
click at [586, 738] on button "Save" at bounding box center [711, 751] width 475 height 30
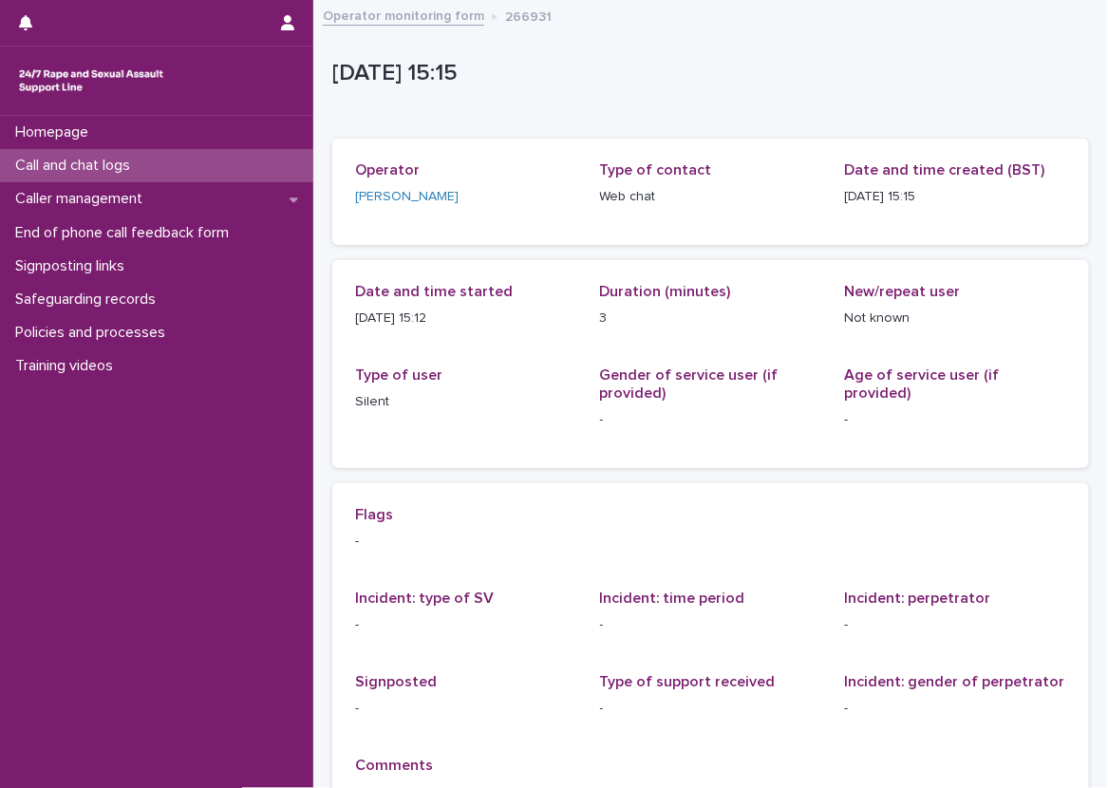
click at [236, 167] on div "Call and chat logs" at bounding box center [156, 165] width 313 height 33
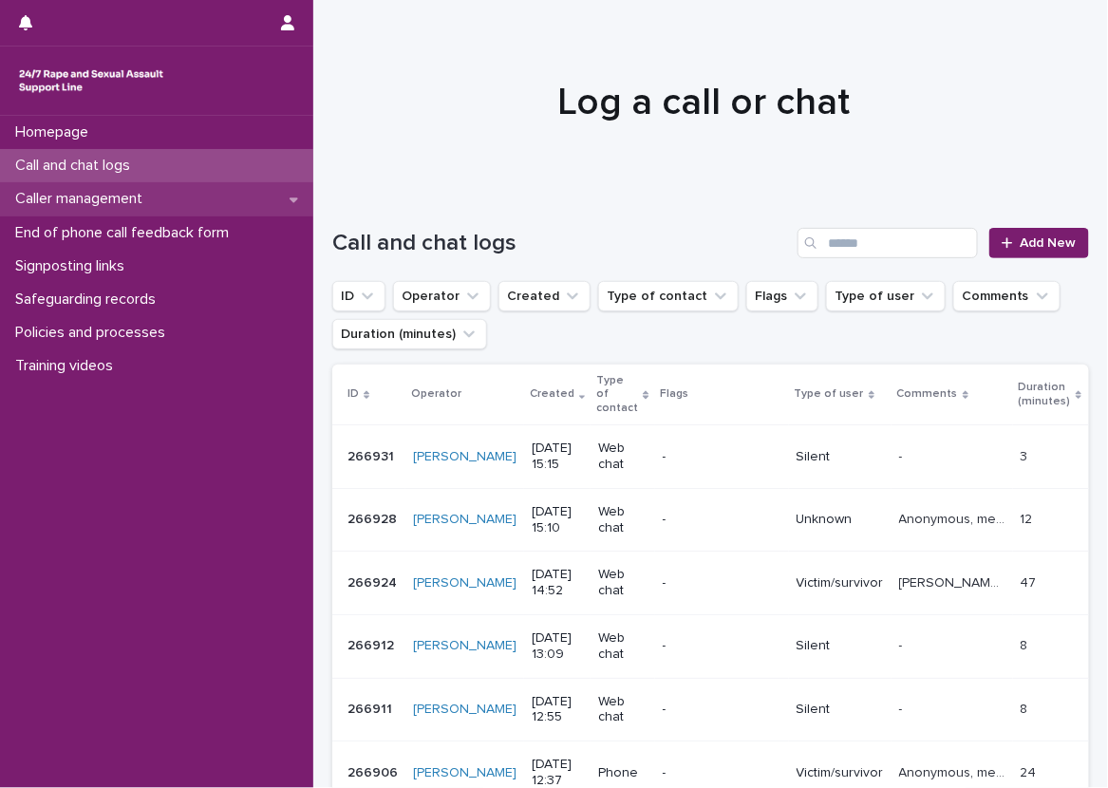
drag, startPoint x: 274, startPoint y: 176, endPoint x: 263, endPoint y: 197, distance: 23.4
click at [274, 176] on div "Call and chat logs" at bounding box center [156, 165] width 313 height 33
click at [261, 200] on div "Caller management" at bounding box center [156, 198] width 313 height 33
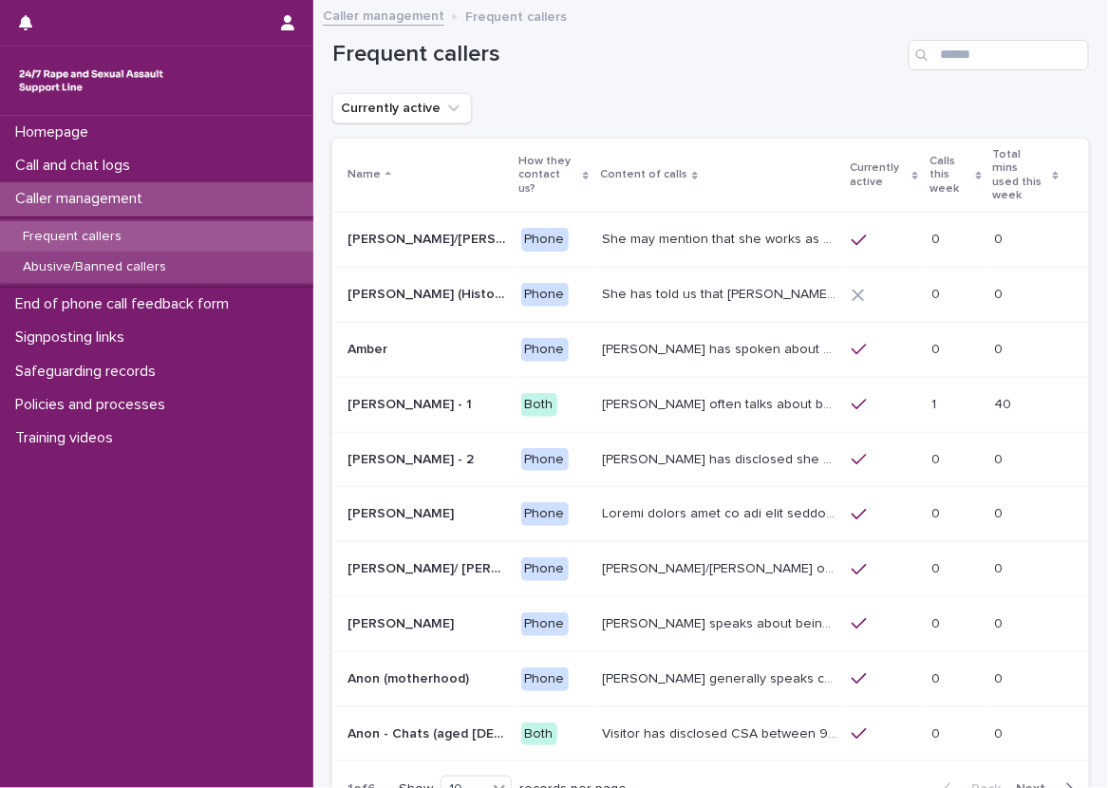
click at [224, 275] on div "Abusive/Banned callers" at bounding box center [156, 267] width 313 height 31
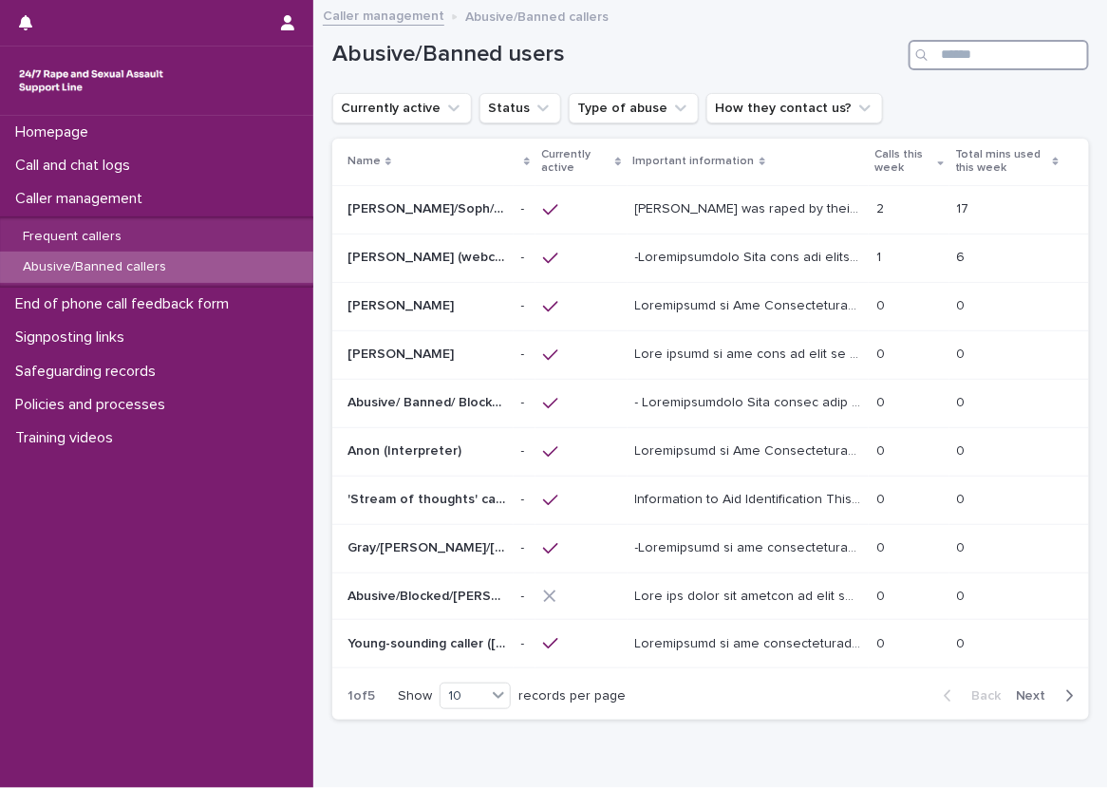
click at [965, 61] on input "Search" at bounding box center [999, 55] width 180 height 30
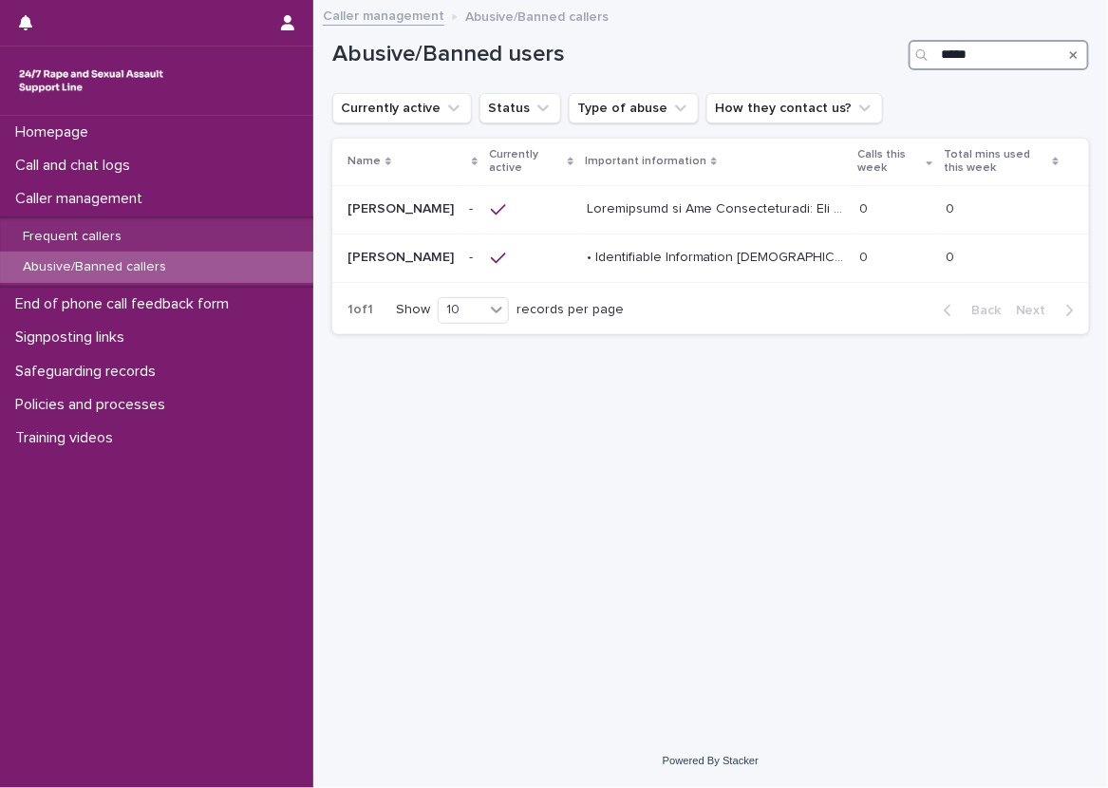
type input "*****"
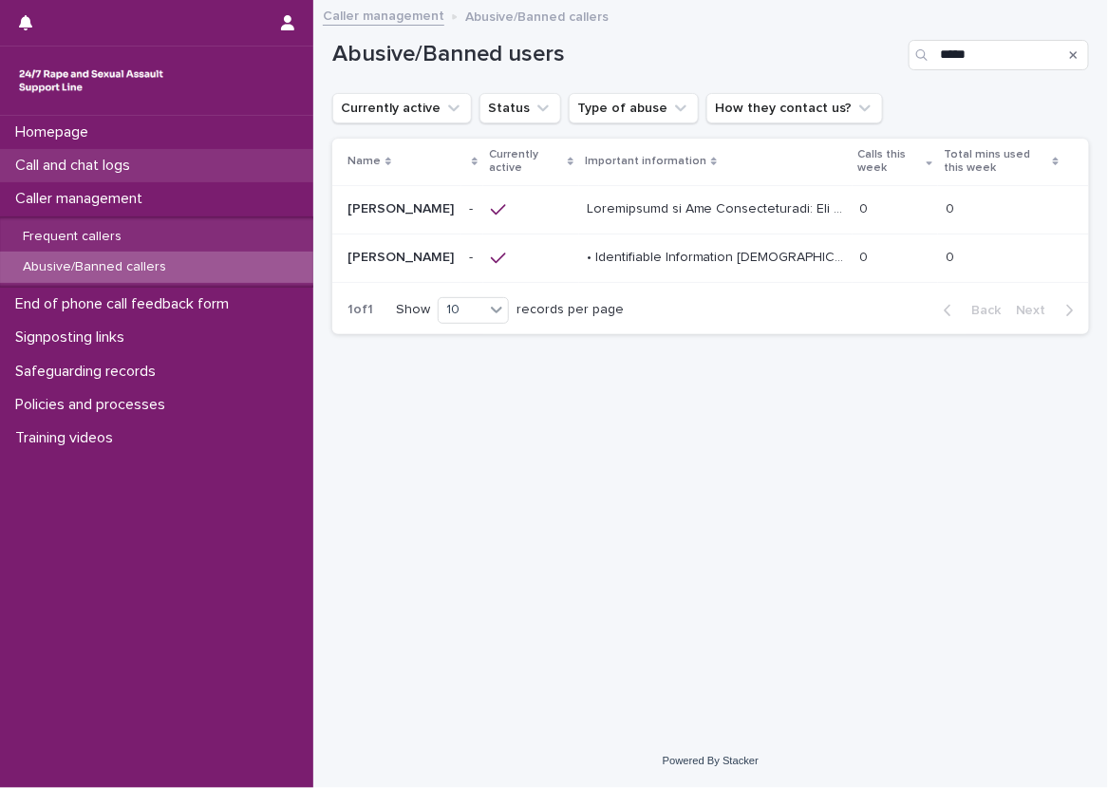
click at [194, 162] on div "Call and chat logs" at bounding box center [156, 165] width 313 height 33
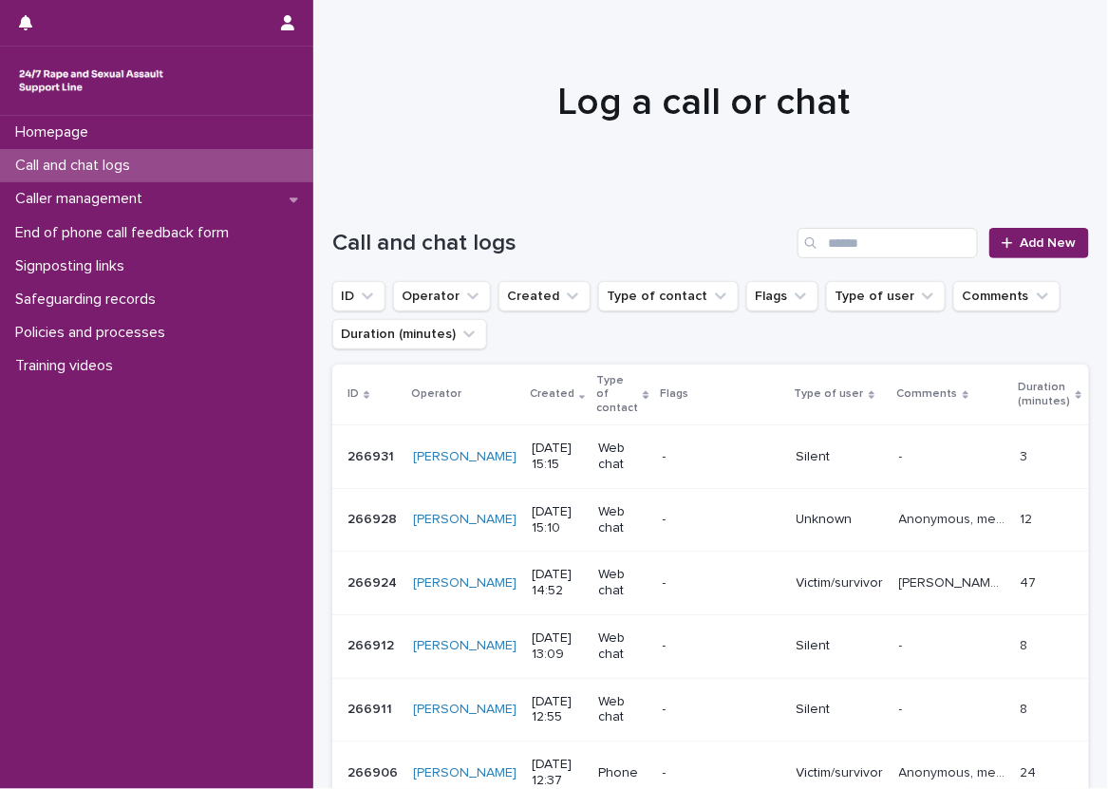
click at [639, 196] on div "Call and chat logs Add New" at bounding box center [710, 235] width 757 height 91
click at [206, 160] on div "Call and chat logs" at bounding box center [156, 165] width 313 height 33
click at [990, 231] on link "Add New" at bounding box center [1040, 243] width 100 height 30
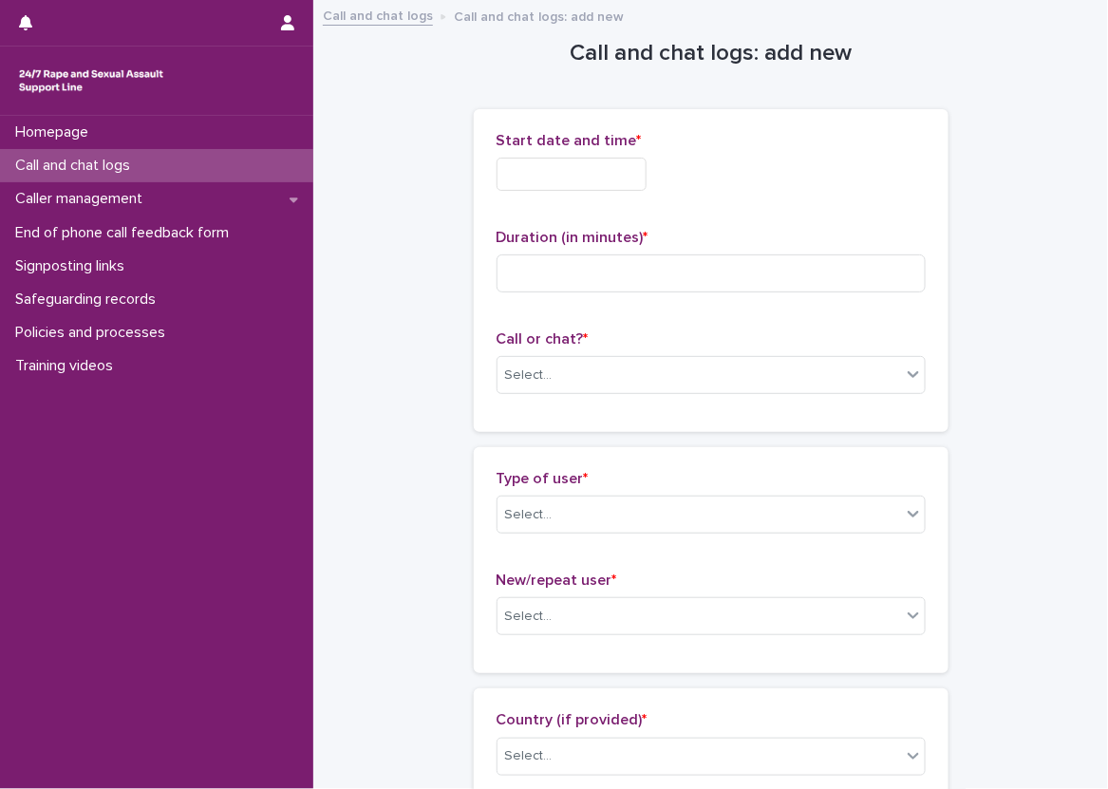
click at [534, 185] on input "text" at bounding box center [572, 174] width 150 height 33
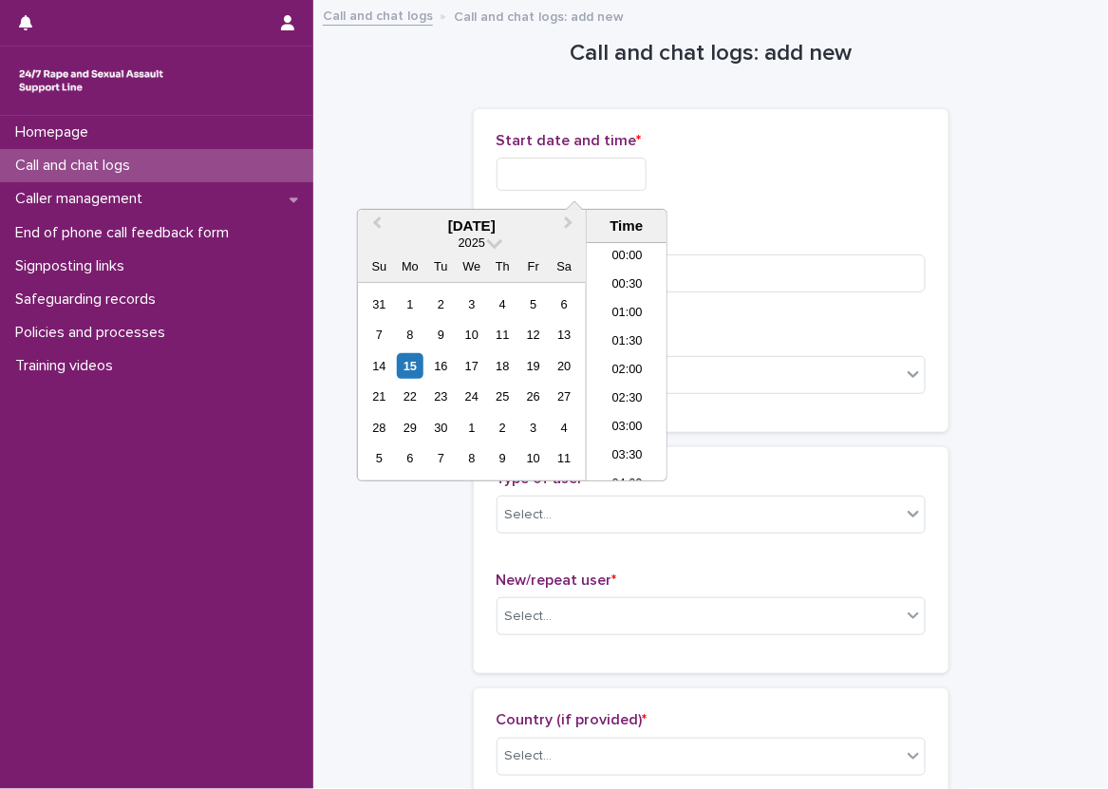
scroll to position [779, 0]
click at [625, 330] on li "15:00" at bounding box center [627, 333] width 81 height 28
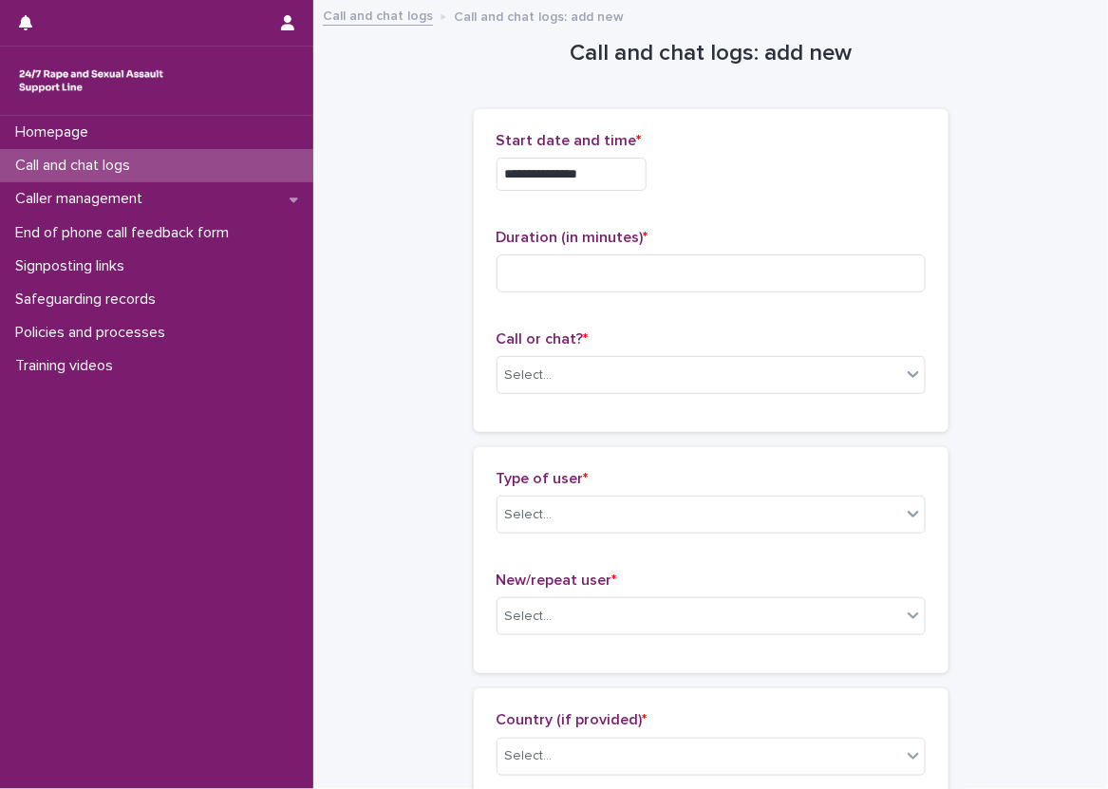
click at [586, 174] on input "**********" at bounding box center [572, 174] width 150 height 33
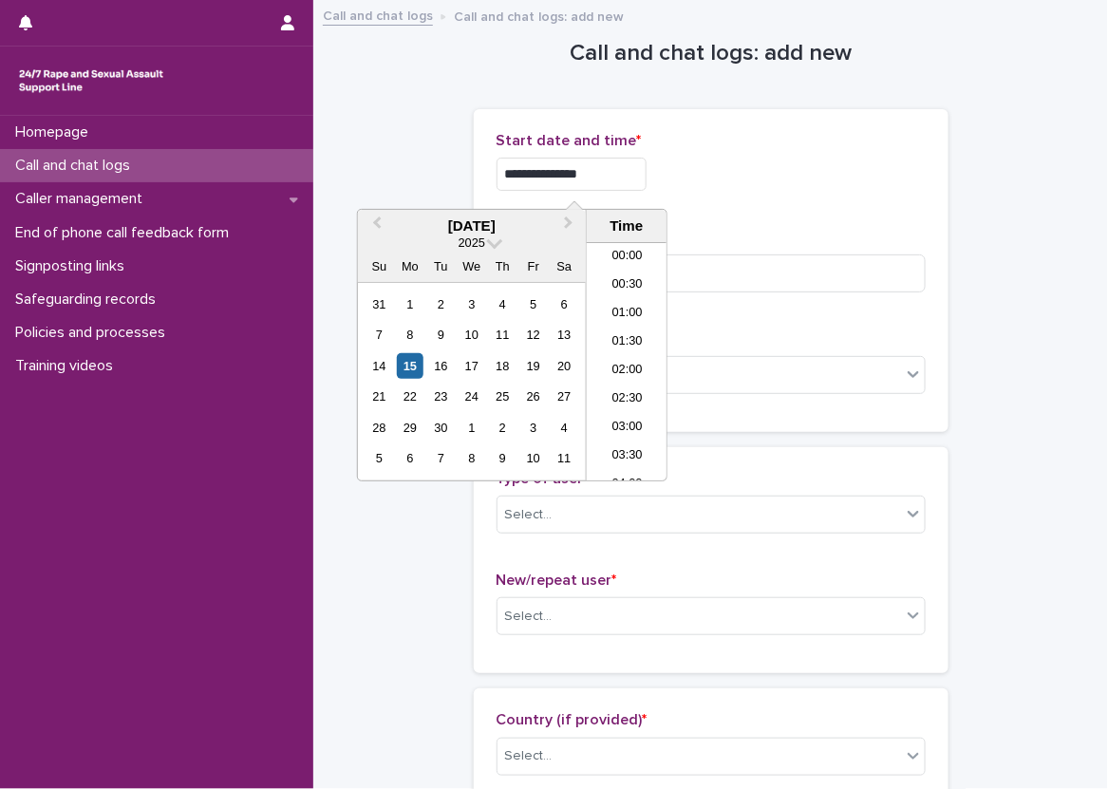
scroll to position [750, 0]
type input "**********"
click at [659, 134] on p "Start date and time *" at bounding box center [711, 141] width 429 height 18
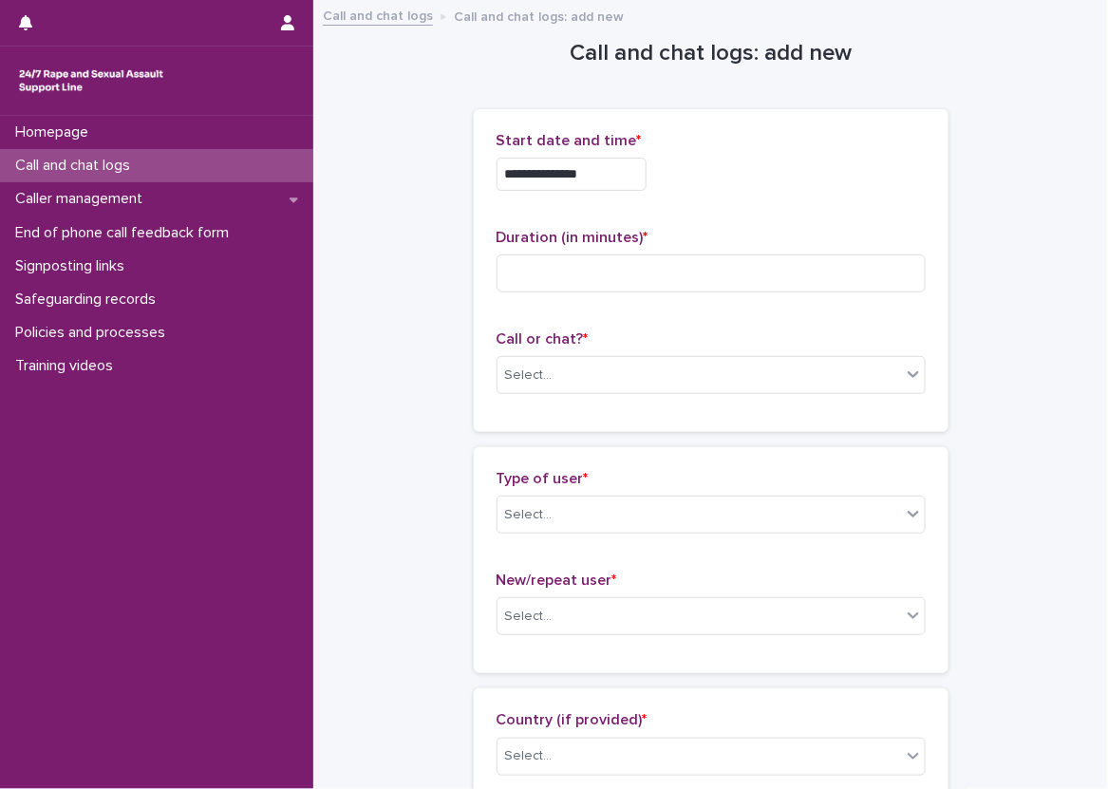
scroll to position [95, 0]
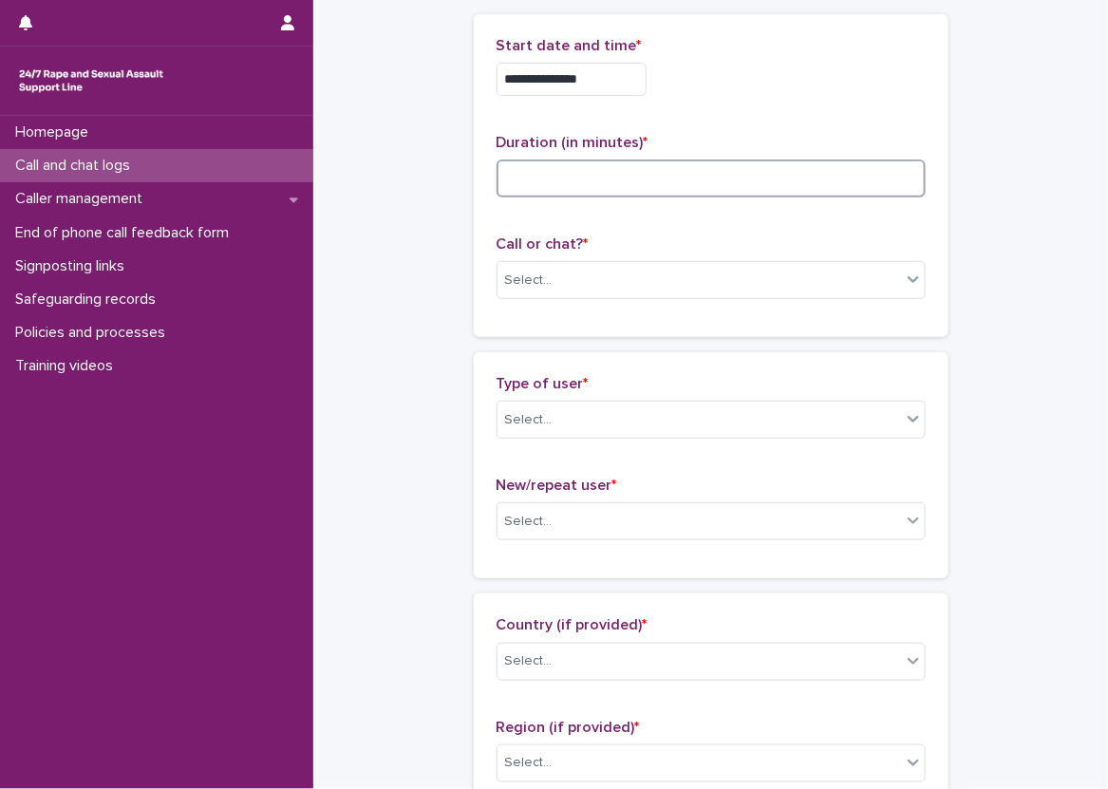
click at [653, 177] on input at bounding box center [711, 179] width 429 height 38
type input "**"
click at [585, 303] on div "Call or chat? * Select..." at bounding box center [711, 275] width 429 height 79
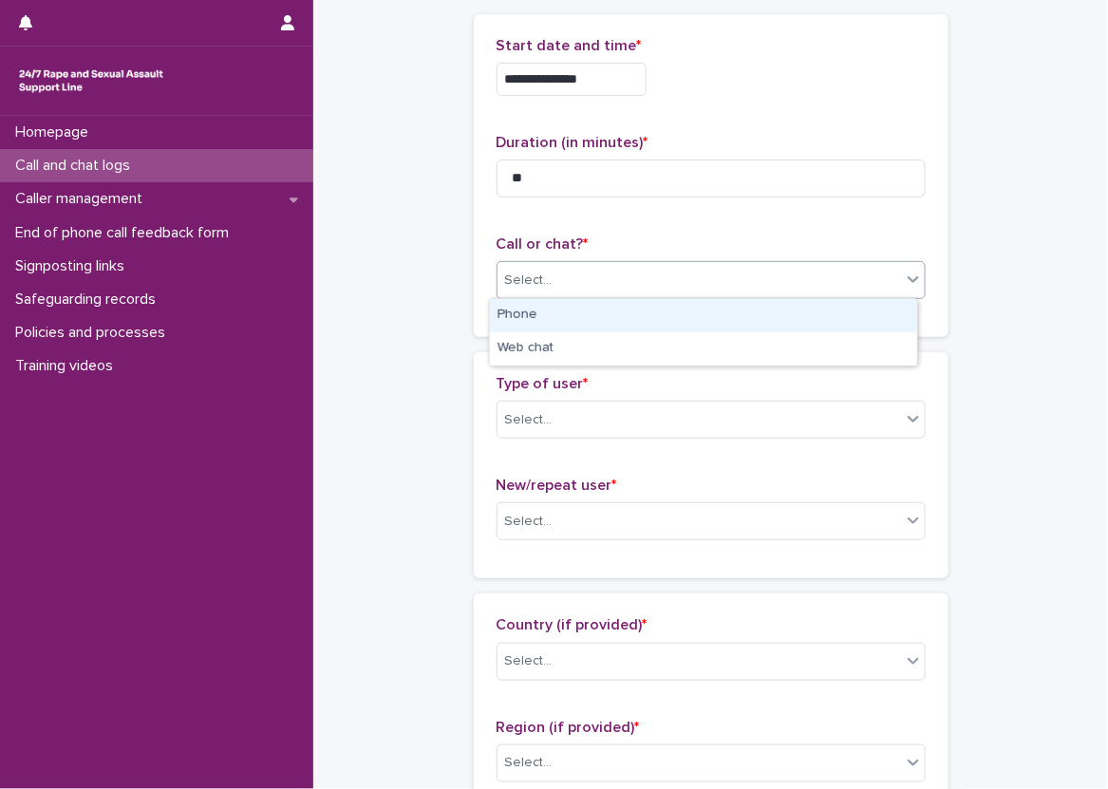
click at [570, 286] on div "Select..." at bounding box center [700, 280] width 404 height 31
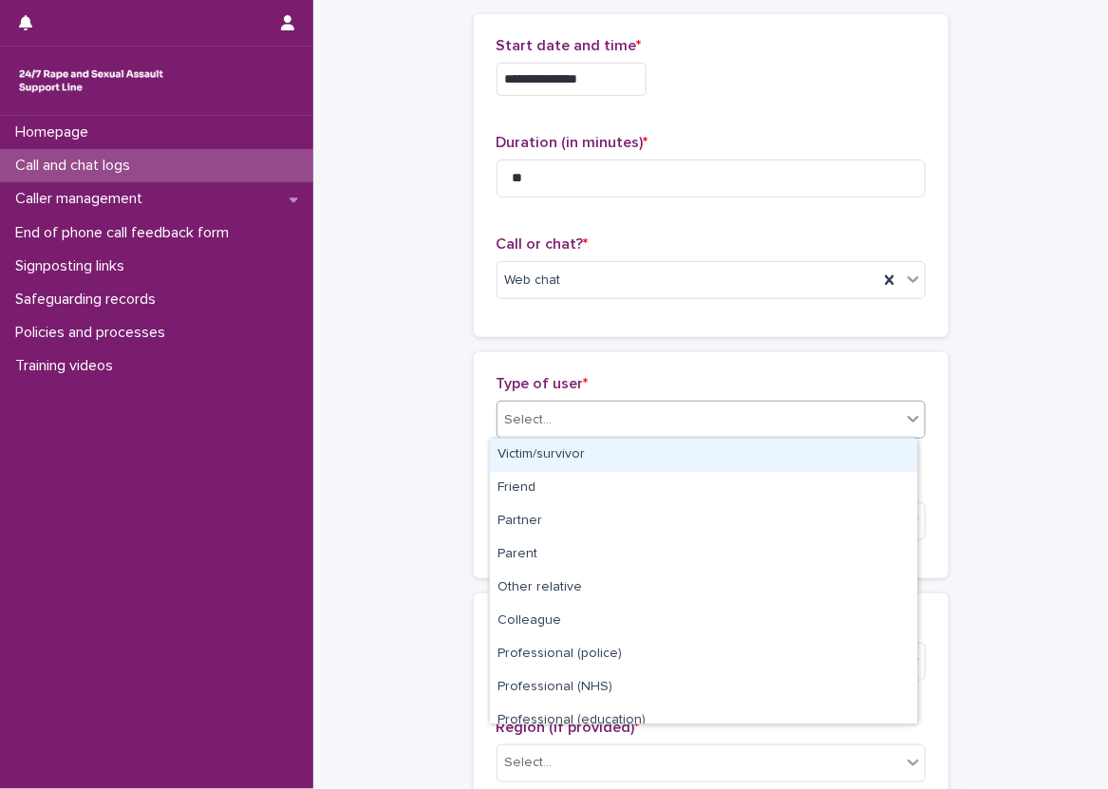
click at [554, 415] on div "Select..." at bounding box center [700, 420] width 404 height 31
click at [559, 451] on div "Victim/survivor" at bounding box center [703, 455] width 427 height 33
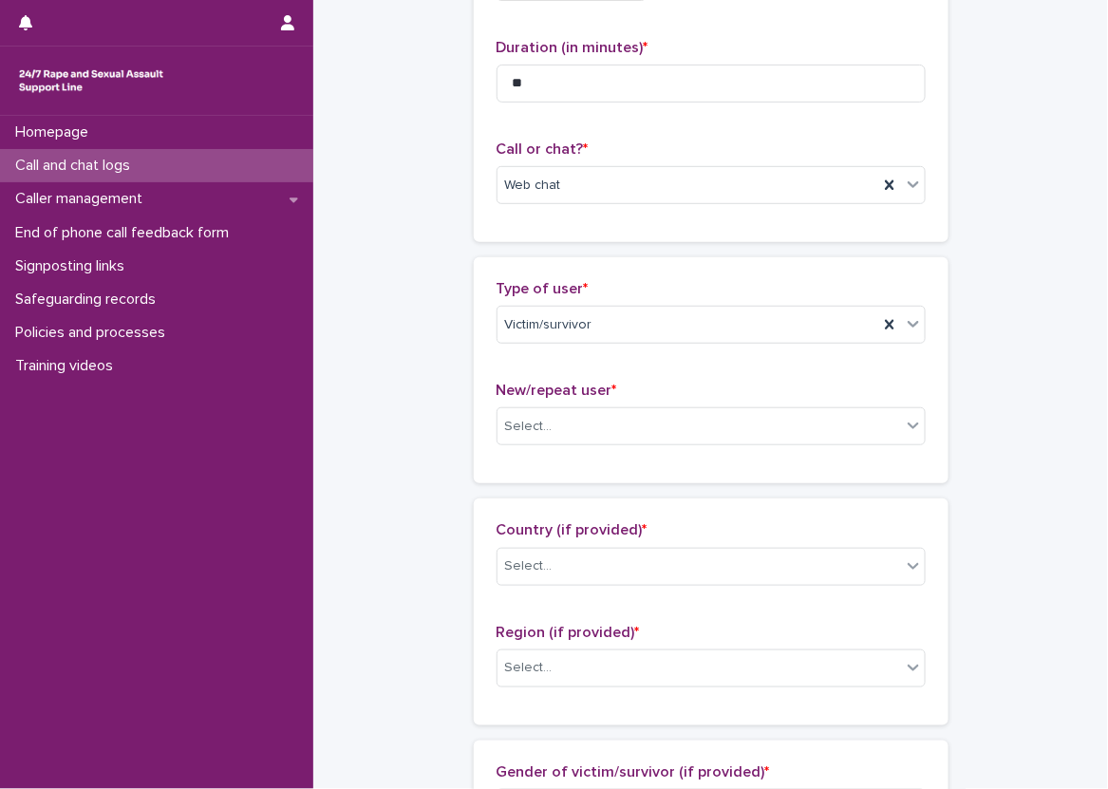
scroll to position [285, 0]
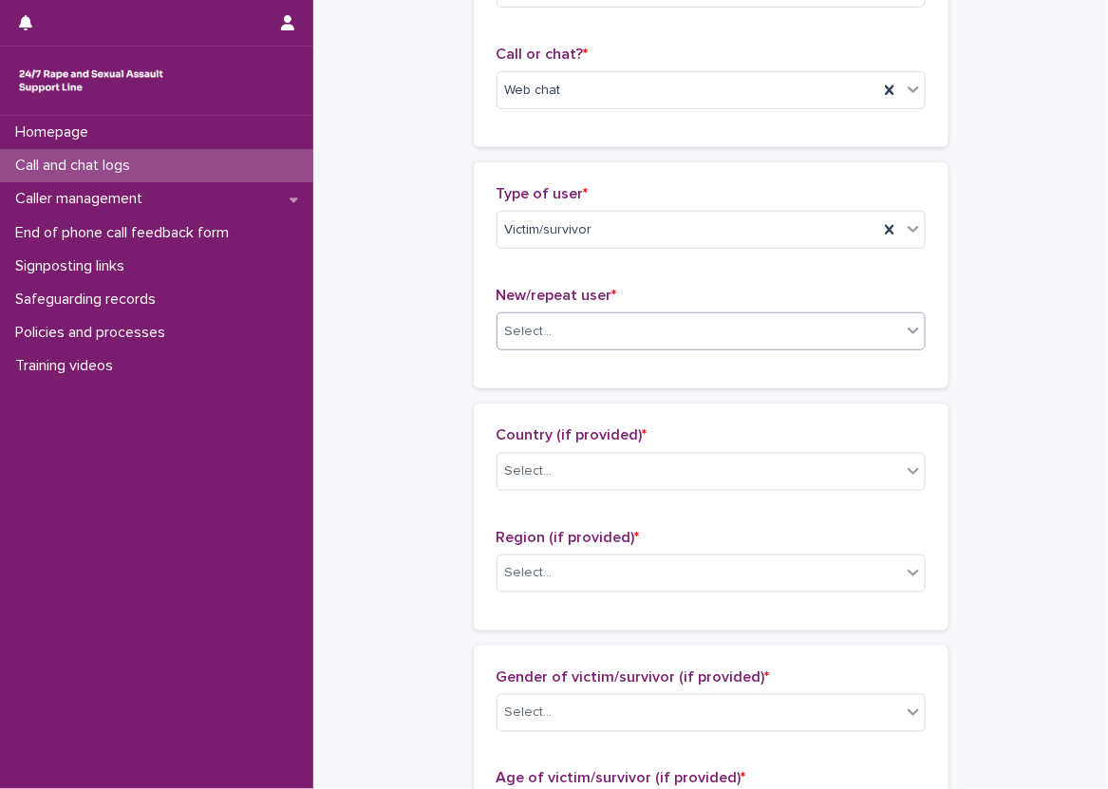
click at [569, 325] on div "Select..." at bounding box center [700, 331] width 404 height 31
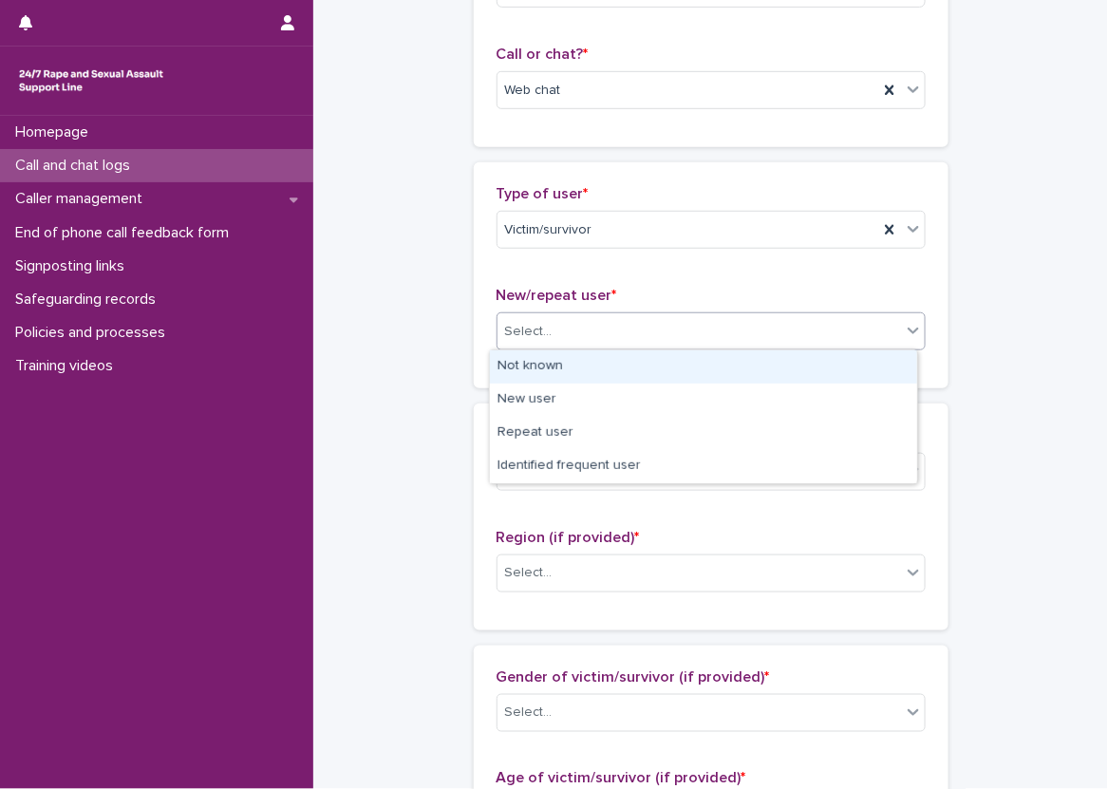
click at [573, 370] on div "Not known" at bounding box center [703, 366] width 427 height 33
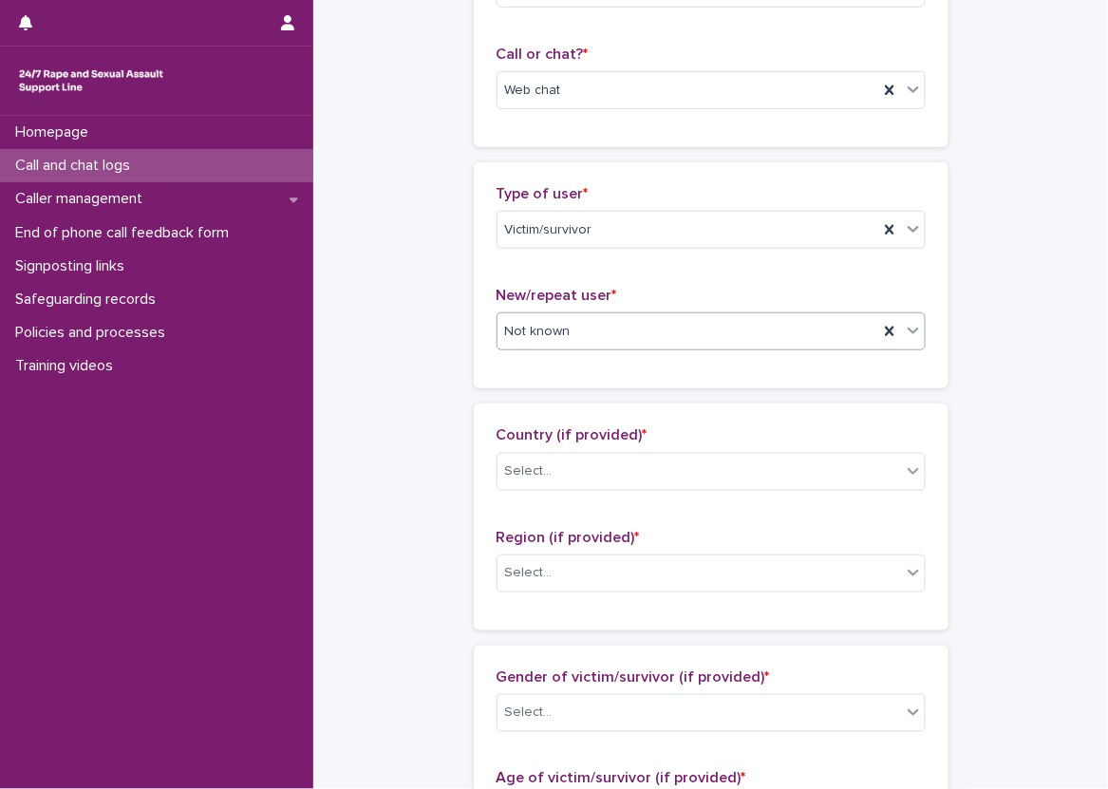
scroll to position [380, 0]
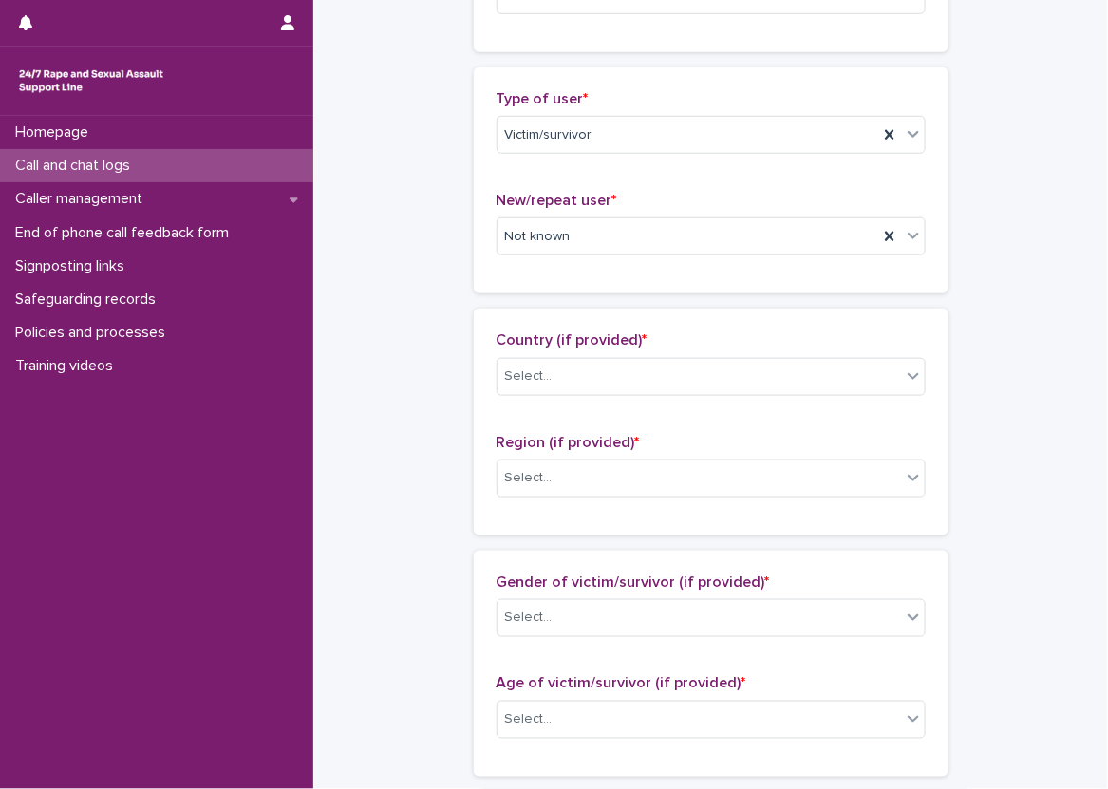
click at [648, 83] on div "Type of user * Victim/survivor New/repeat user * Not known" at bounding box center [711, 180] width 475 height 226
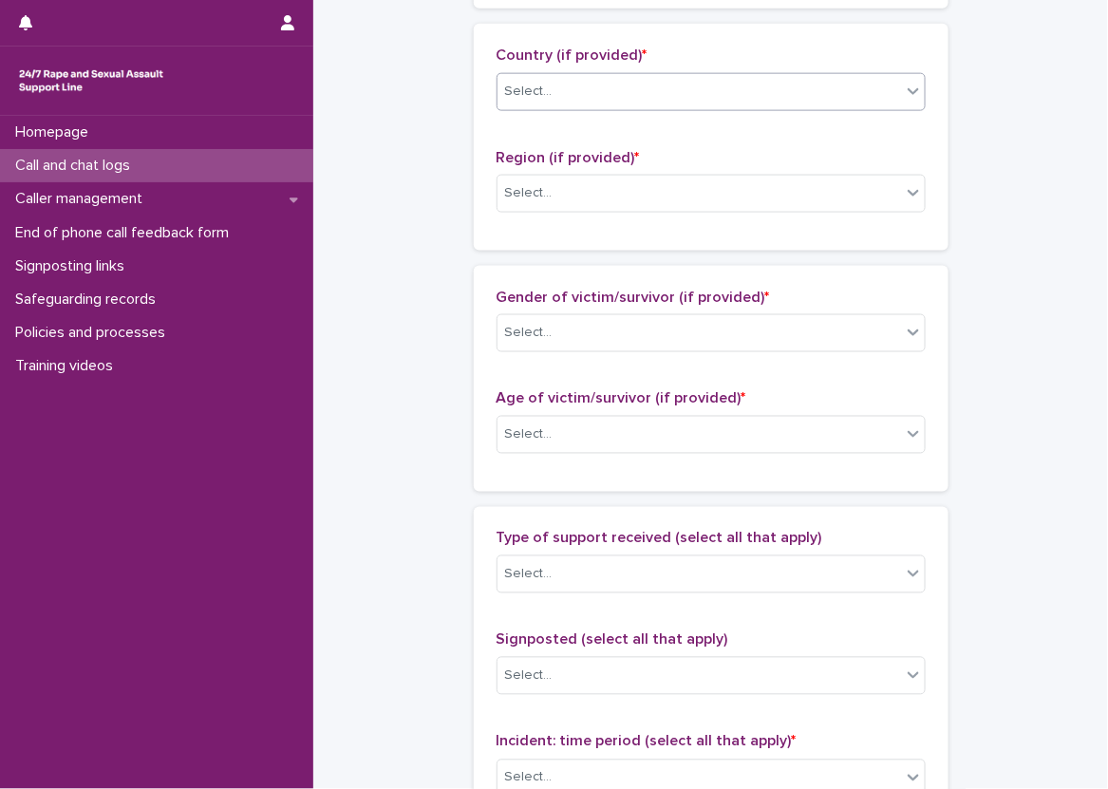
click at [583, 85] on div "Select..." at bounding box center [700, 91] width 404 height 31
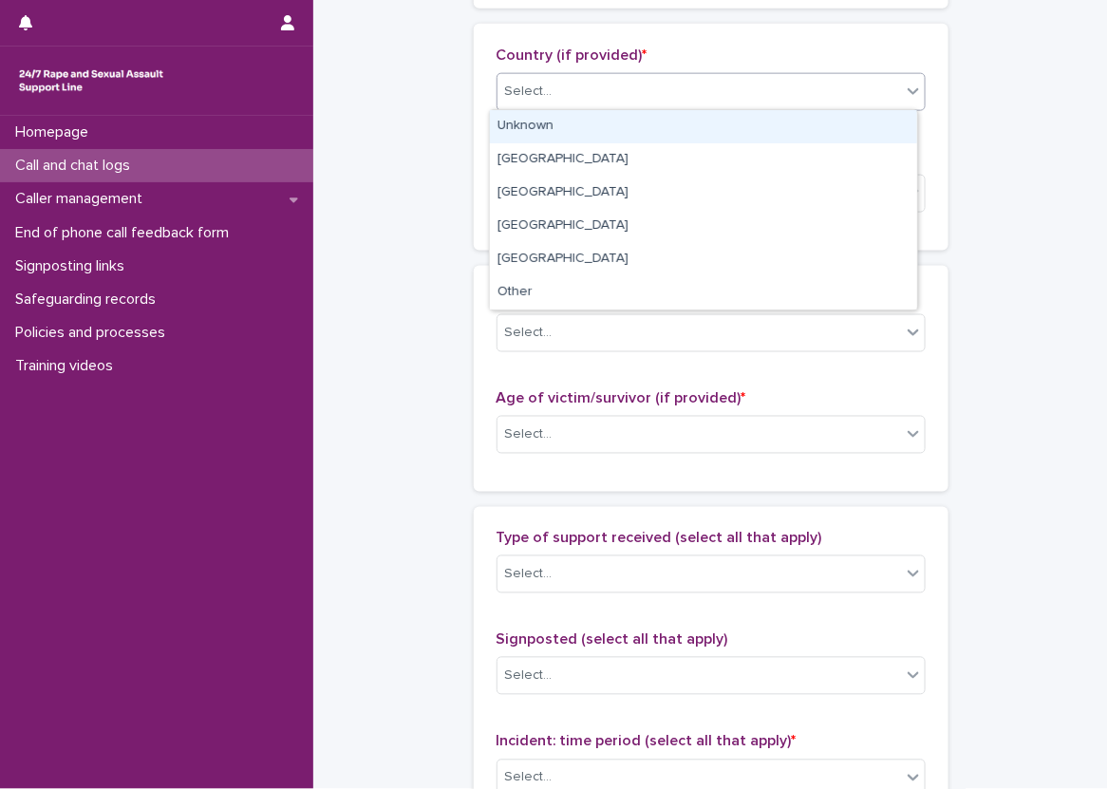
click at [561, 119] on div "Unknown" at bounding box center [703, 126] width 427 height 33
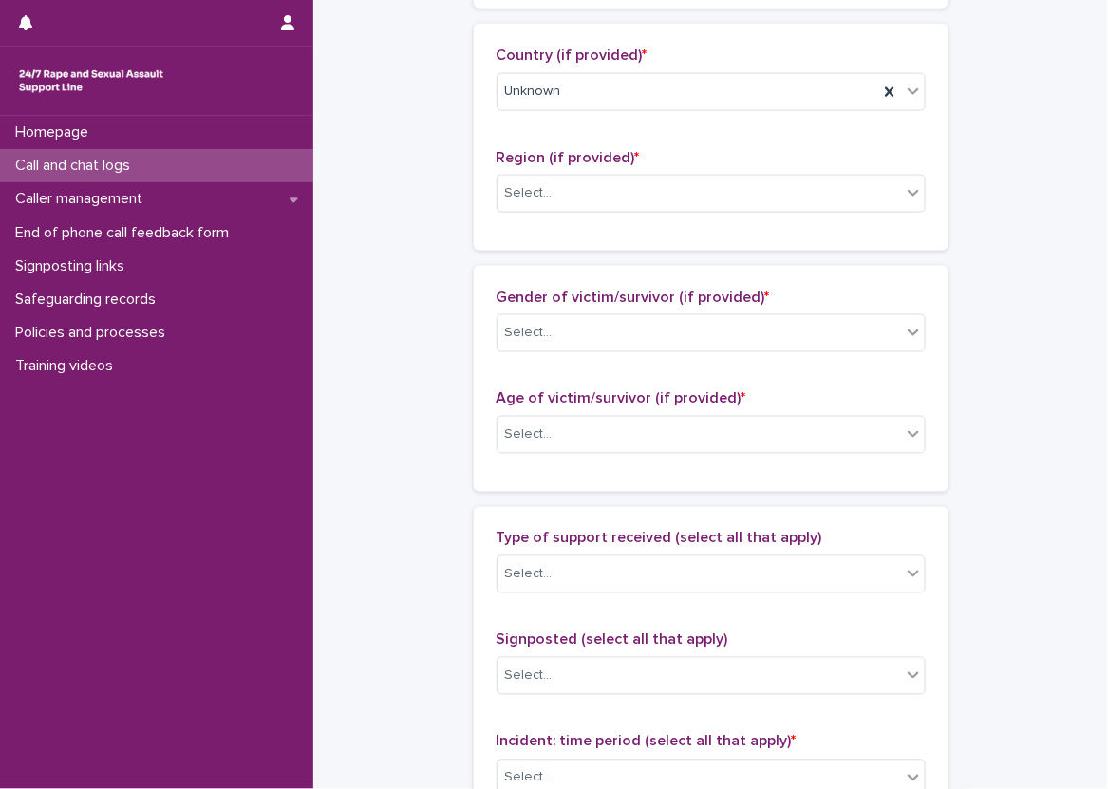
click at [568, 166] on div "Region (if provided) * Select..." at bounding box center [711, 188] width 429 height 79
click at [569, 197] on div "Select..." at bounding box center [700, 193] width 404 height 31
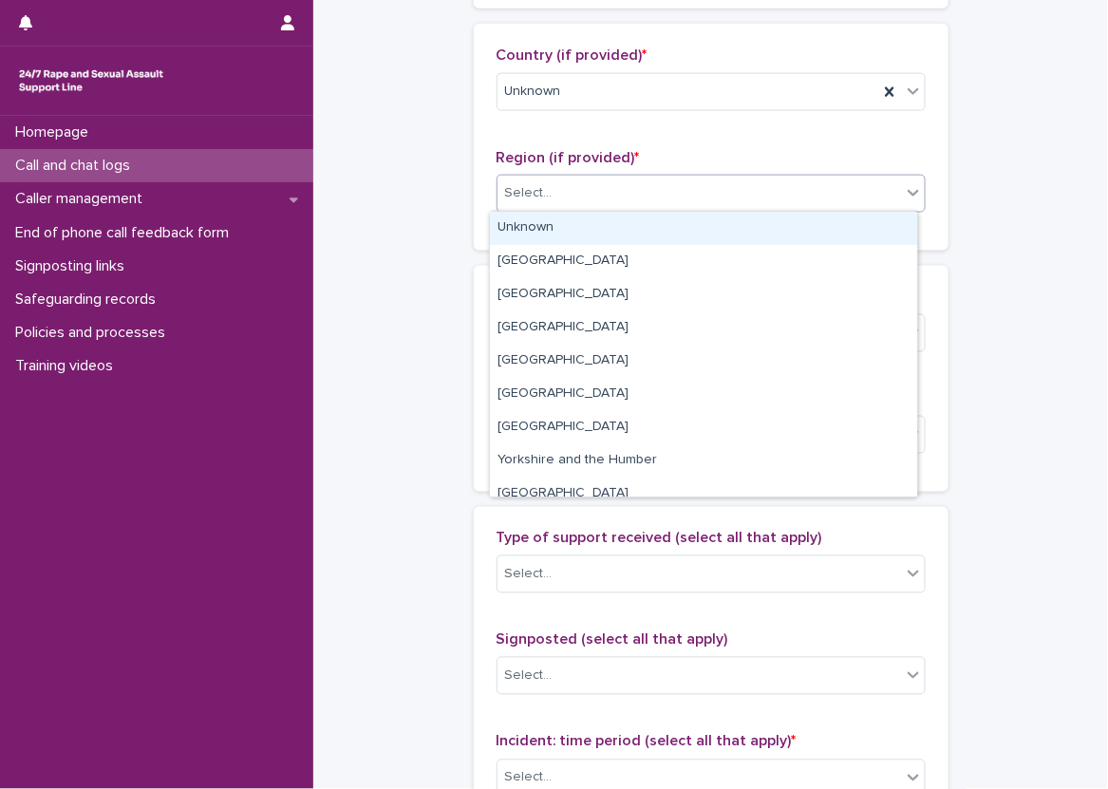
click at [562, 231] on div "Unknown" at bounding box center [703, 228] width 427 height 33
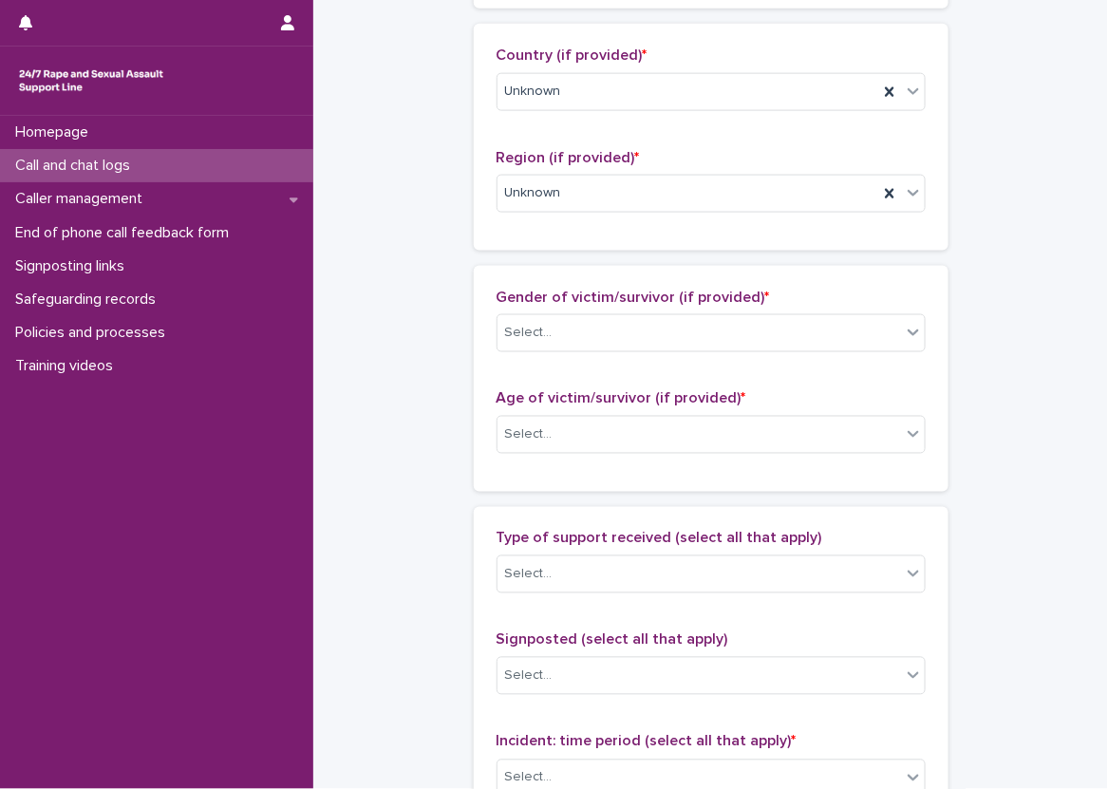
click at [440, 287] on div "**********" at bounding box center [710, 365] width 757 height 2056
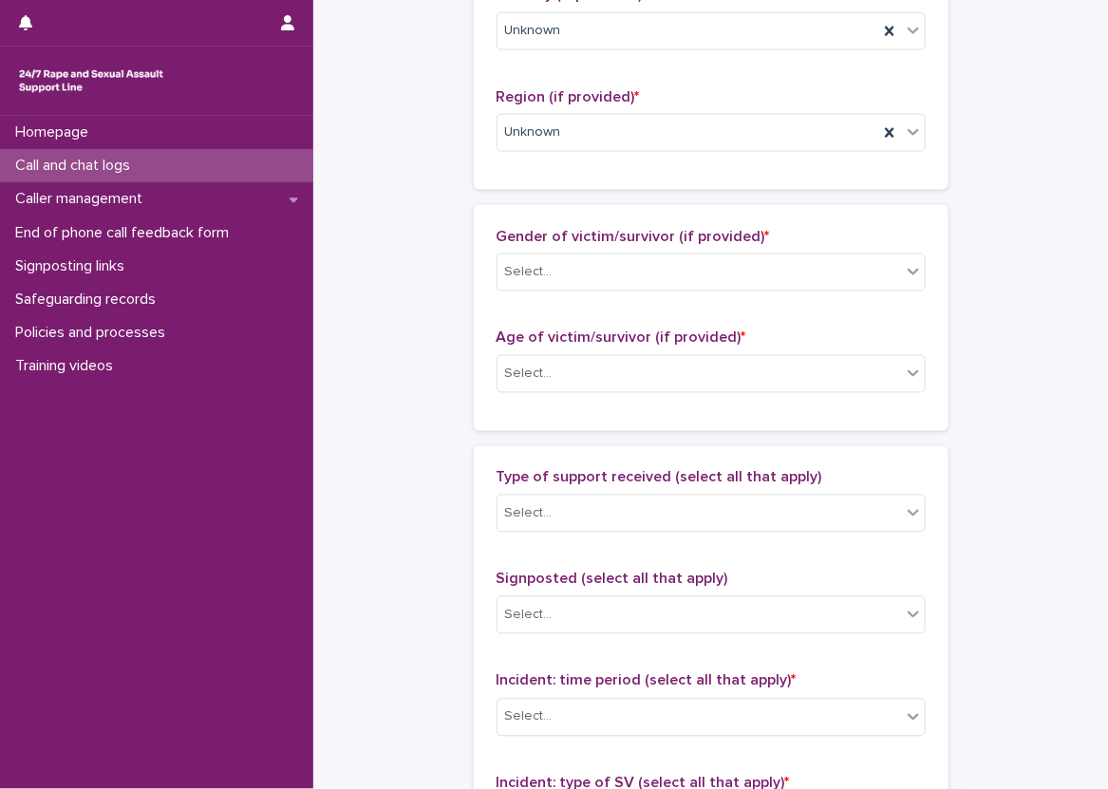
scroll to position [760, 0]
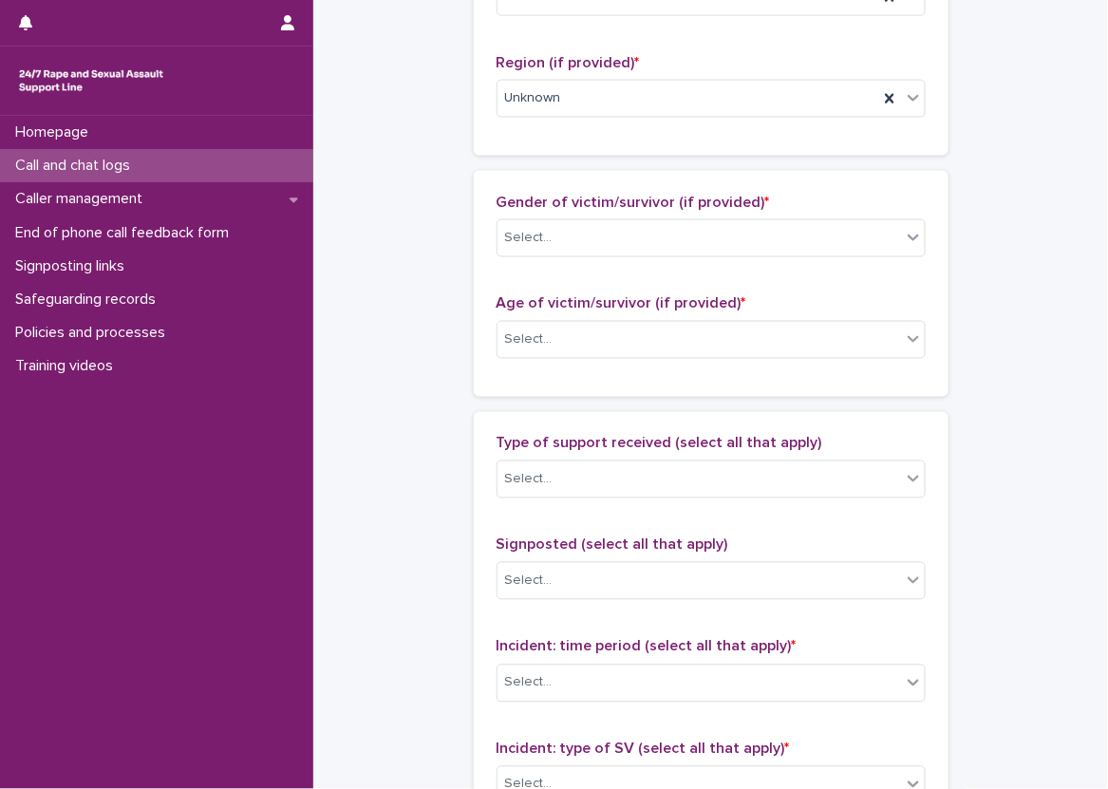
click at [531, 212] on div "Gender of victim/survivor (if provided) * Select..." at bounding box center [711, 233] width 429 height 79
click at [543, 249] on div "Select..." at bounding box center [700, 237] width 404 height 31
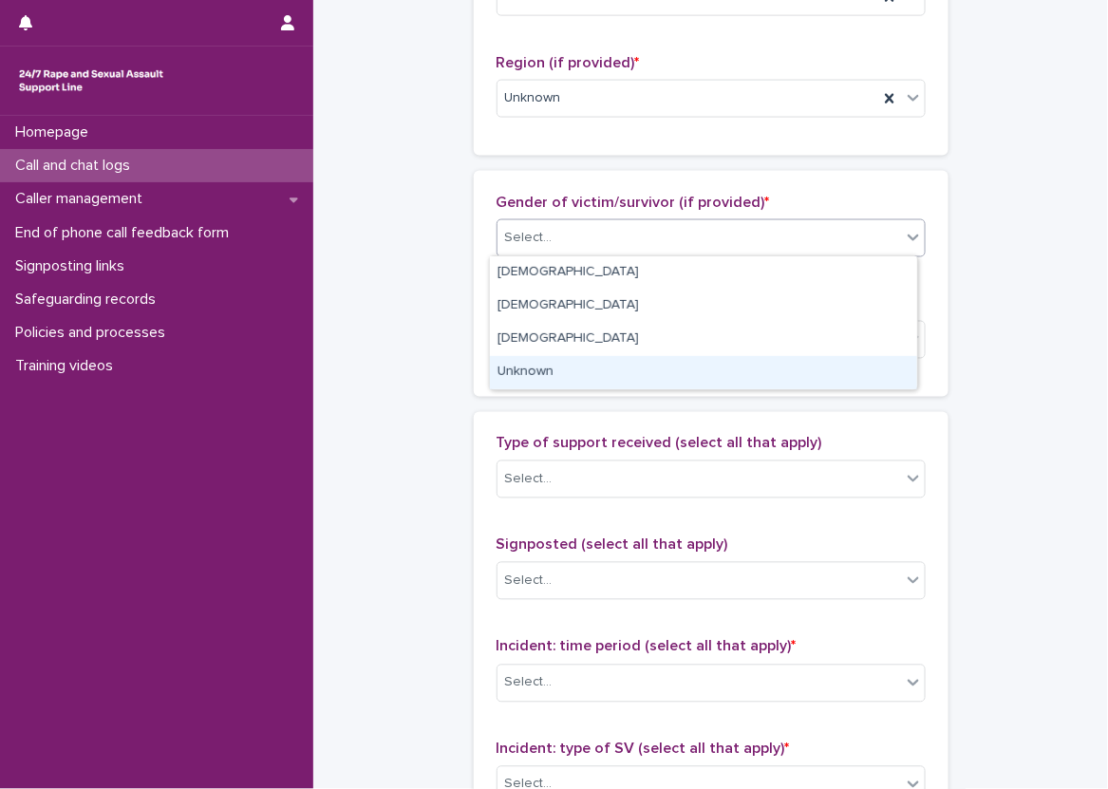
click at [547, 359] on div "Unknown" at bounding box center [703, 372] width 427 height 33
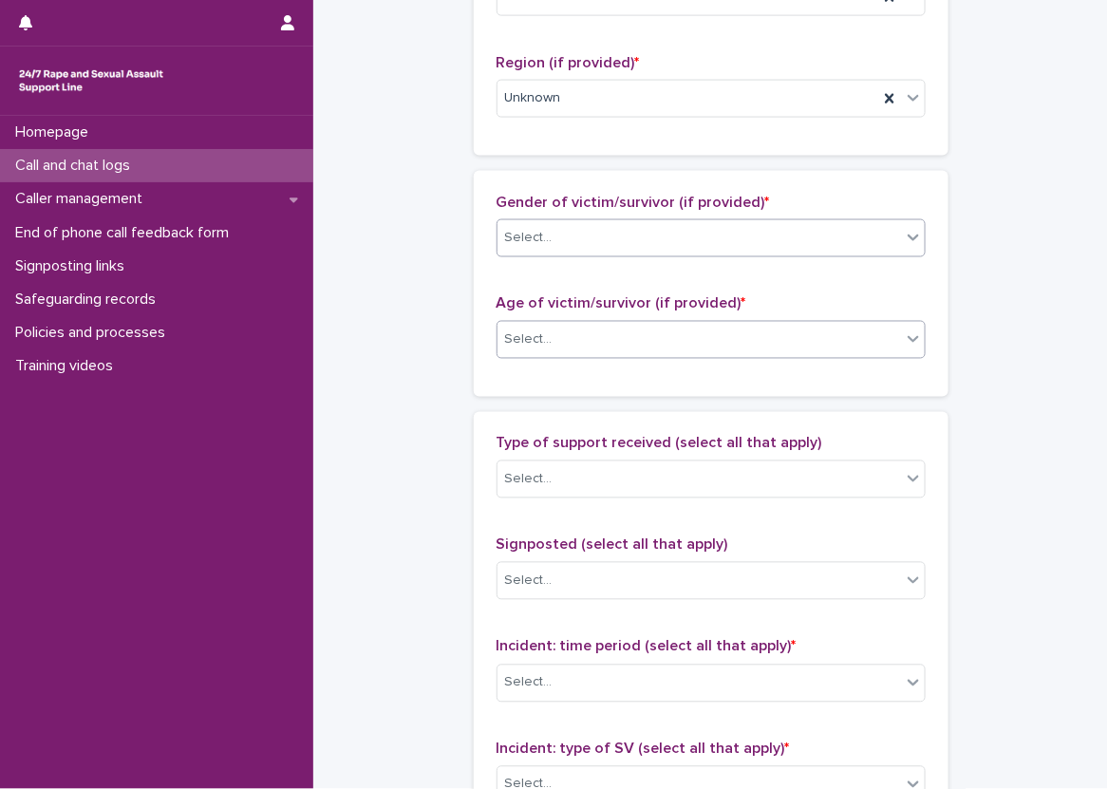
click at [531, 325] on div "Select..." at bounding box center [700, 340] width 404 height 31
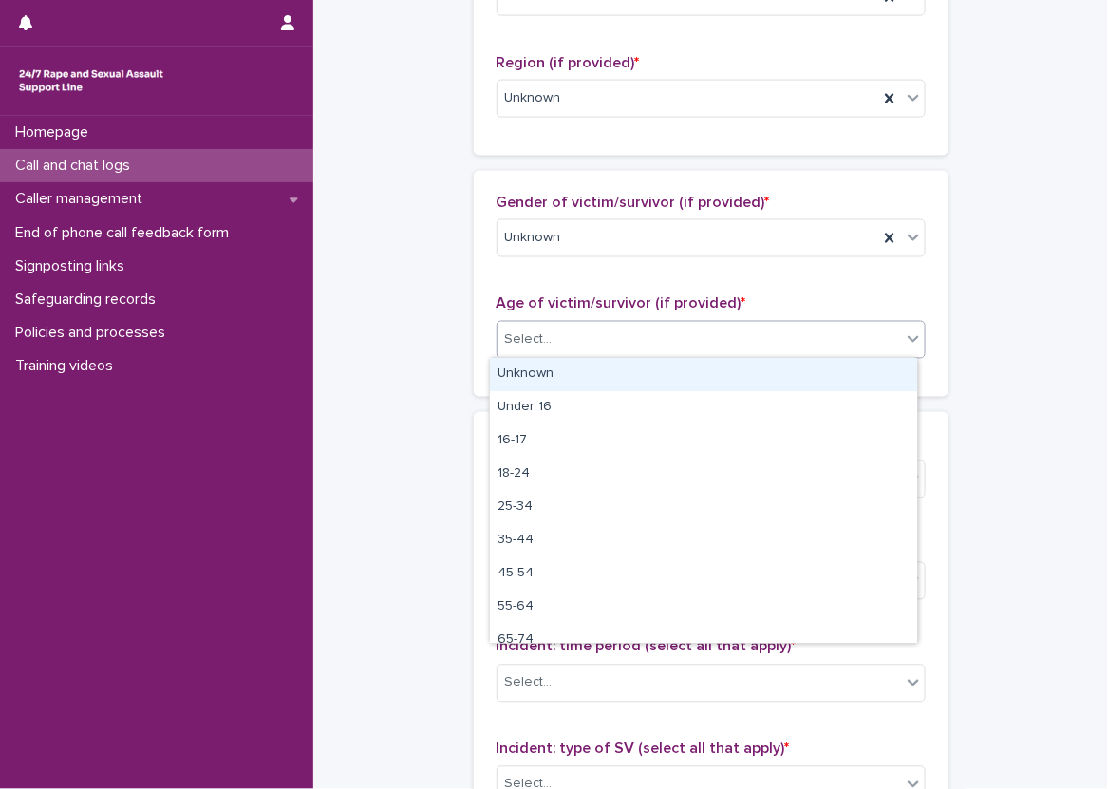
click at [528, 357] on div "Unknown Under [PHONE_NUMBER] [PHONE_NUMBER] [PHONE_NUMBER] 65-74 75+" at bounding box center [703, 500] width 429 height 287
click at [516, 363] on div "Unknown" at bounding box center [703, 374] width 427 height 33
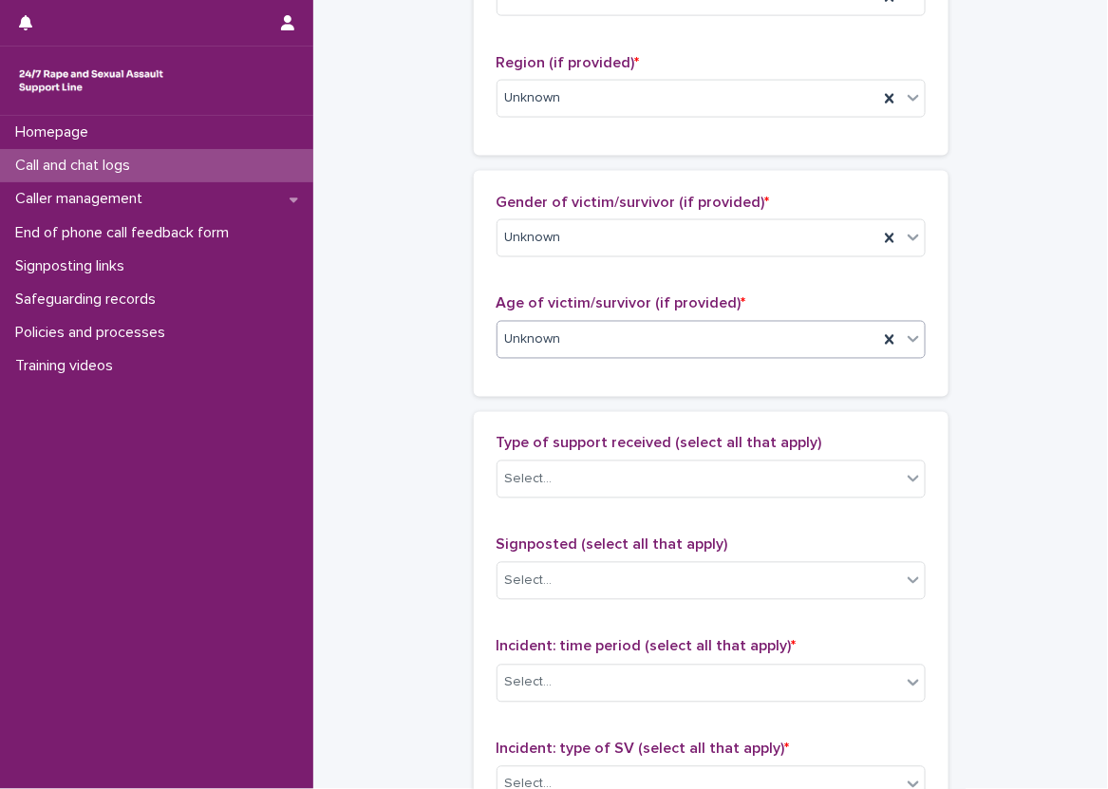
click at [474, 363] on div "Gender of victim/survivor (if provided) * Unknown Age of victim/survivor (if pr…" at bounding box center [711, 284] width 475 height 226
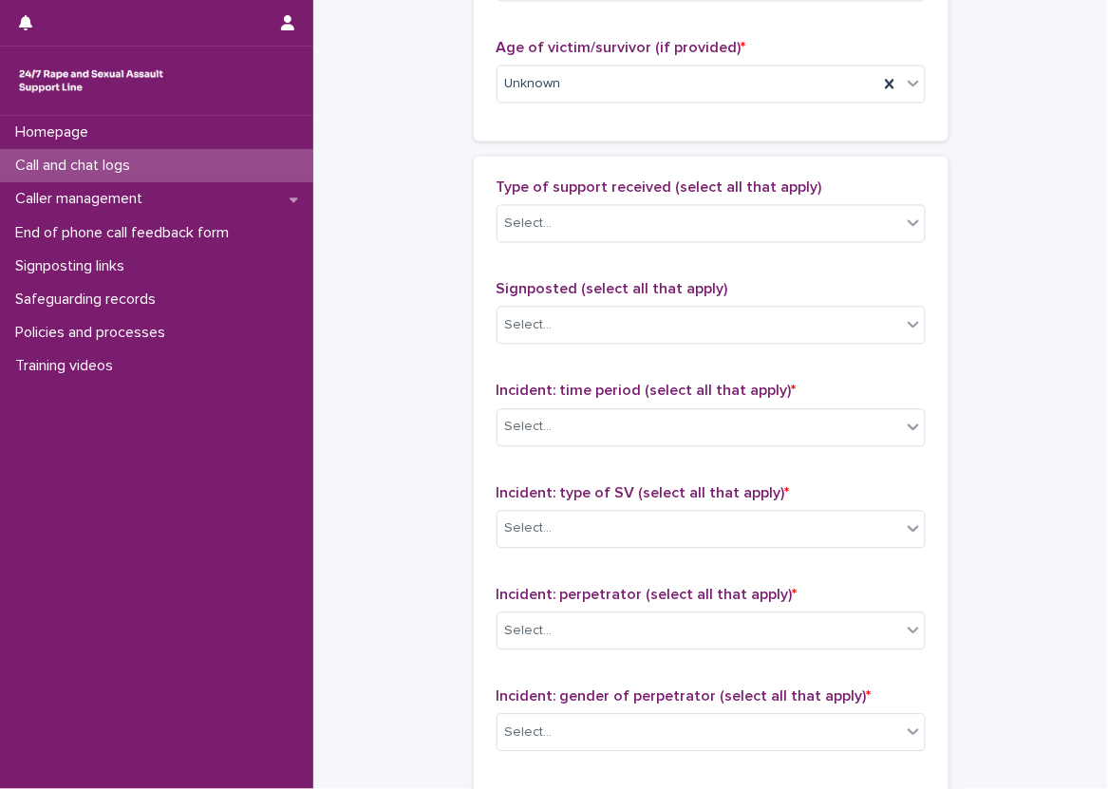
scroll to position [1045, 0]
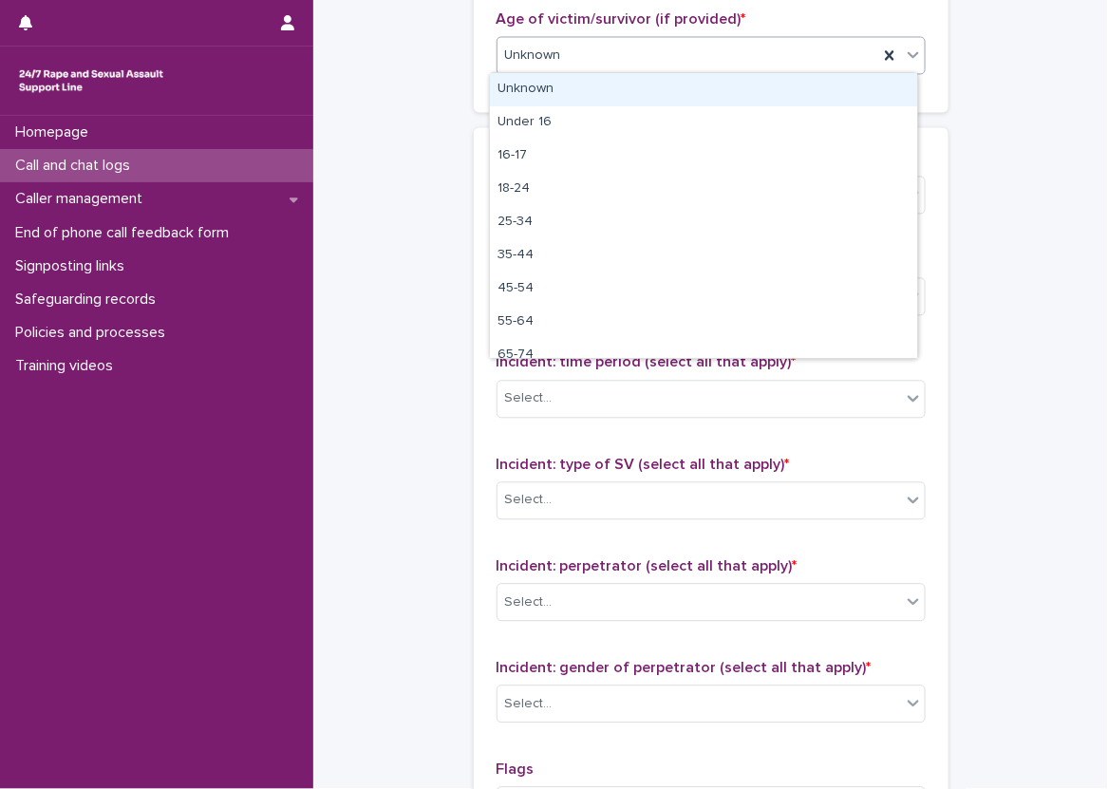
click at [576, 59] on div "Unknown" at bounding box center [688, 55] width 381 height 31
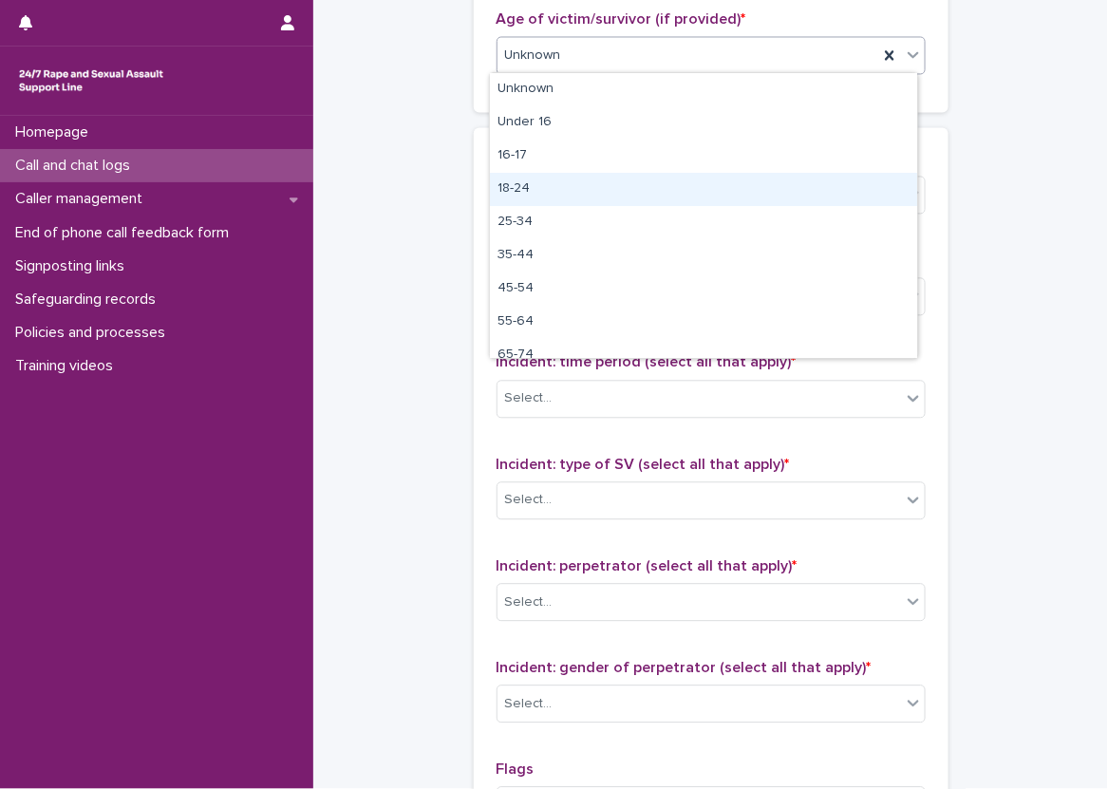
drag, startPoint x: 553, startPoint y: 169, endPoint x: 552, endPoint y: 181, distance: 12.4
click at [552, 181] on div "18-24" at bounding box center [703, 189] width 427 height 33
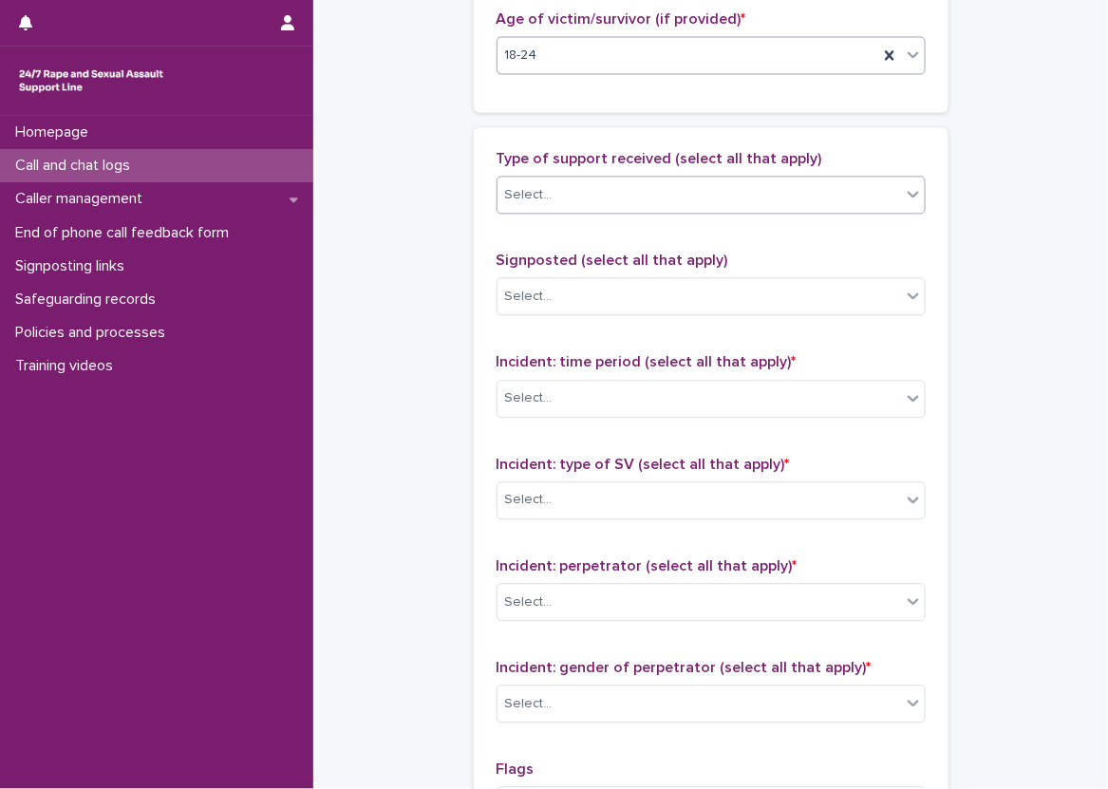
click at [539, 201] on div "Select..." at bounding box center [528, 195] width 47 height 20
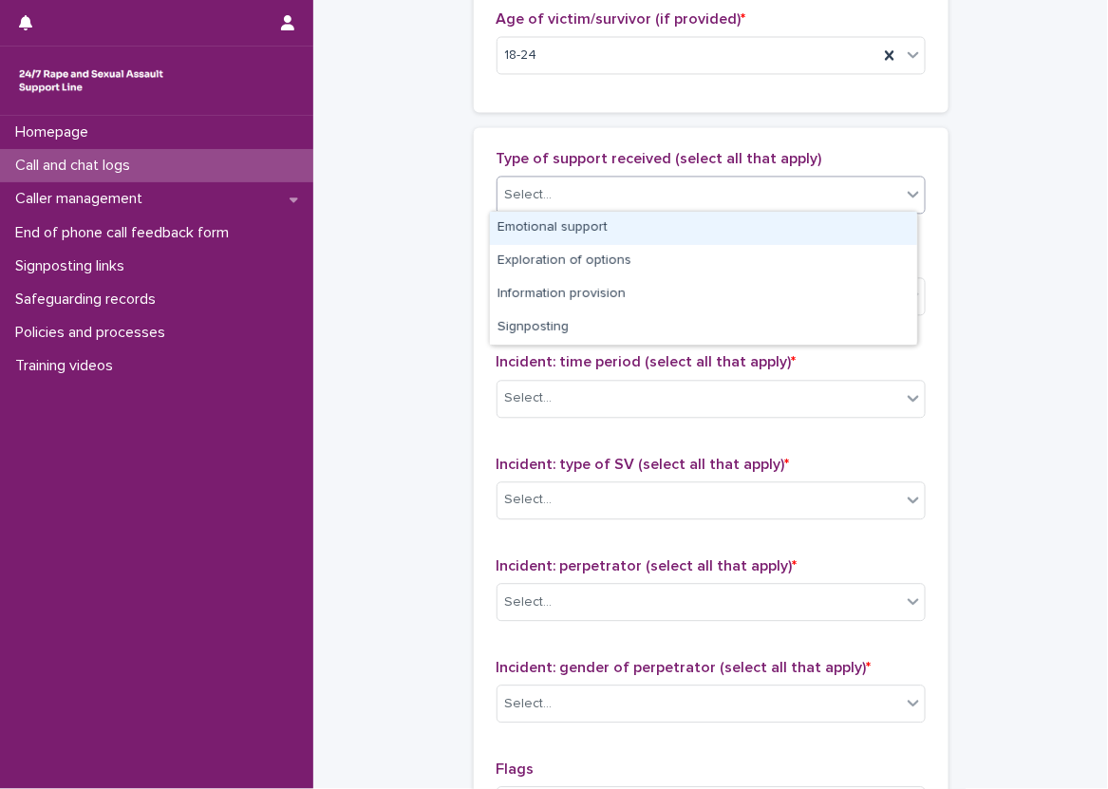
click at [552, 225] on div "Emotional support" at bounding box center [703, 228] width 427 height 33
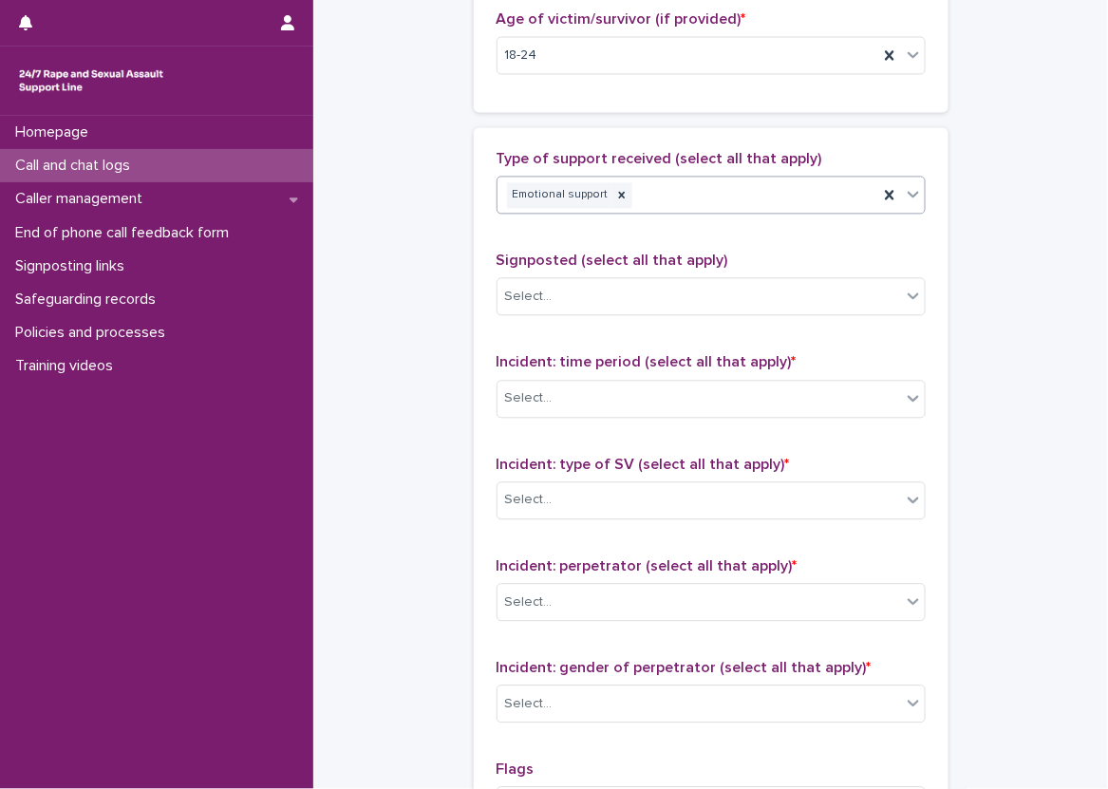
click at [633, 225] on div "Type of support received (select all that apply) option Emotional support, sele…" at bounding box center [711, 189] width 429 height 79
click at [737, 198] on div "Emotional support" at bounding box center [688, 195] width 381 height 33
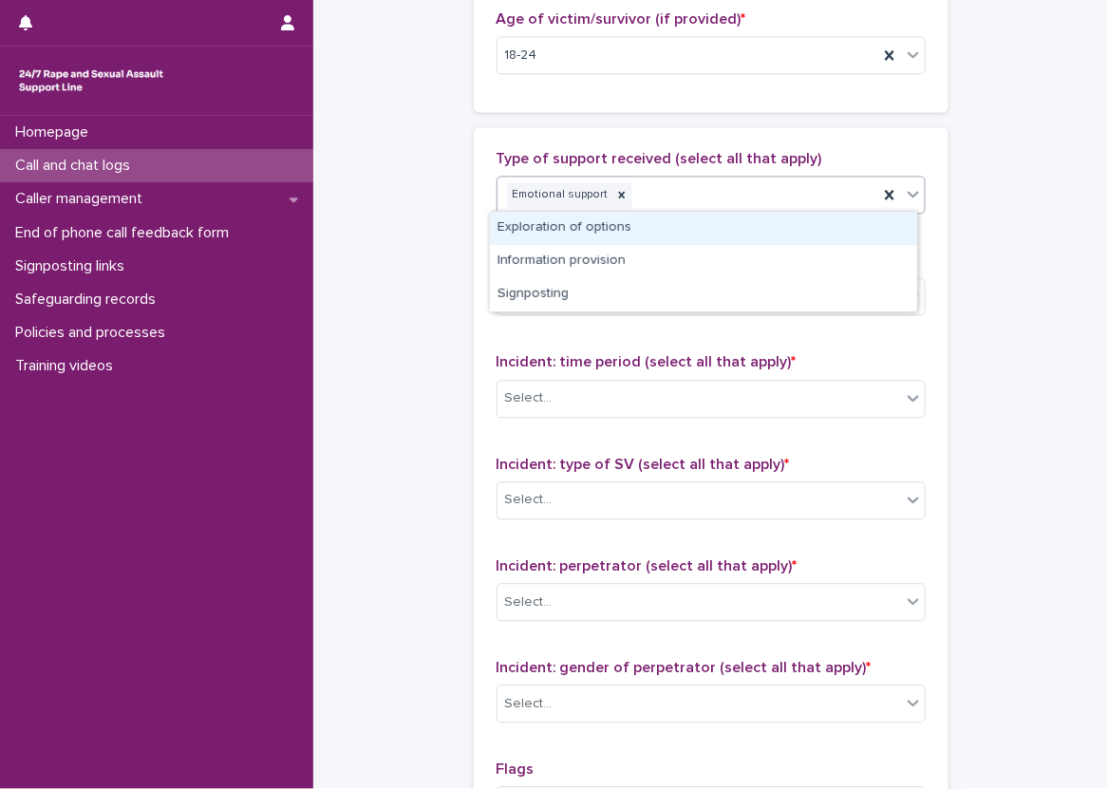
click at [546, 235] on div "Exploration of options" at bounding box center [703, 228] width 427 height 33
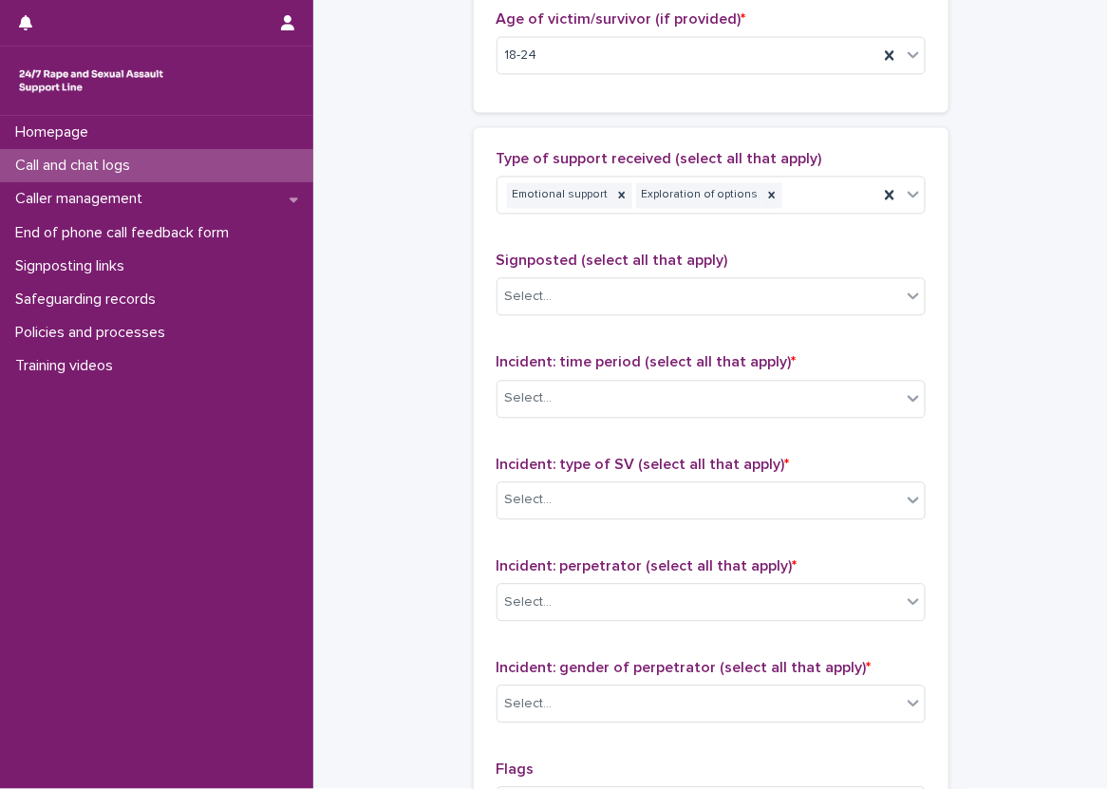
click at [474, 254] on div "Type of support received (select all that apply) Emotional support Exploration …" at bounding box center [711, 547] width 475 height 840
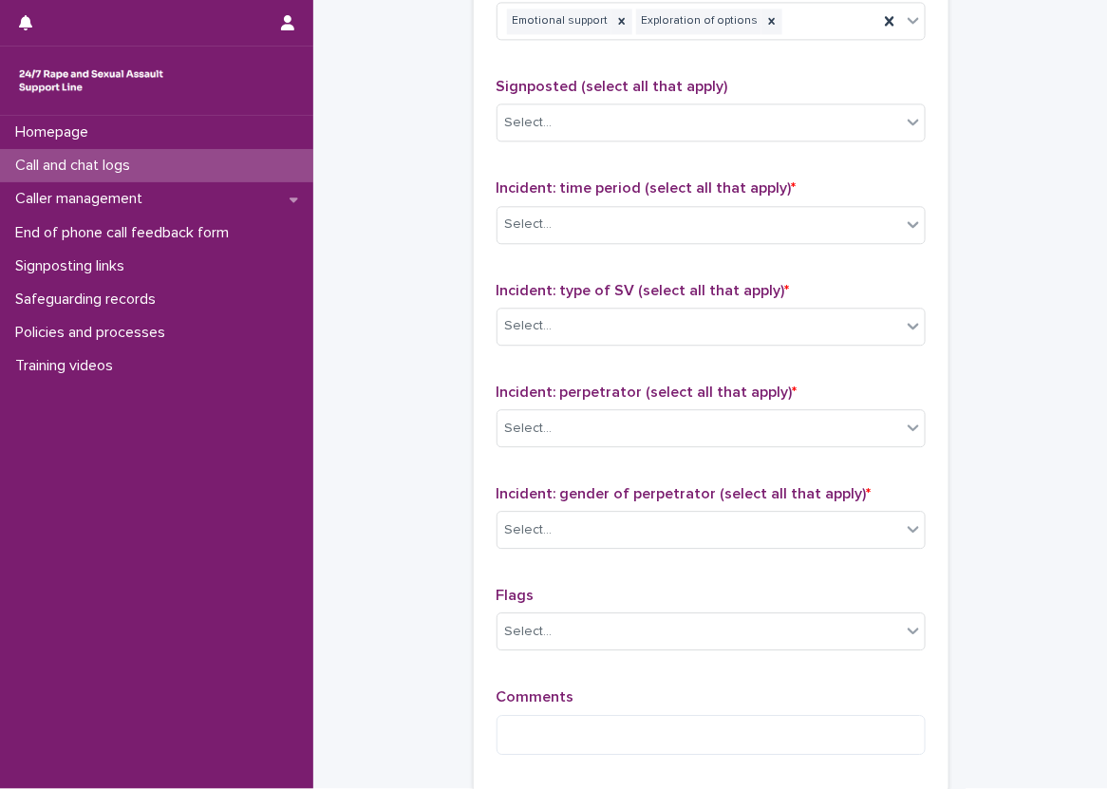
scroll to position [1235, 0]
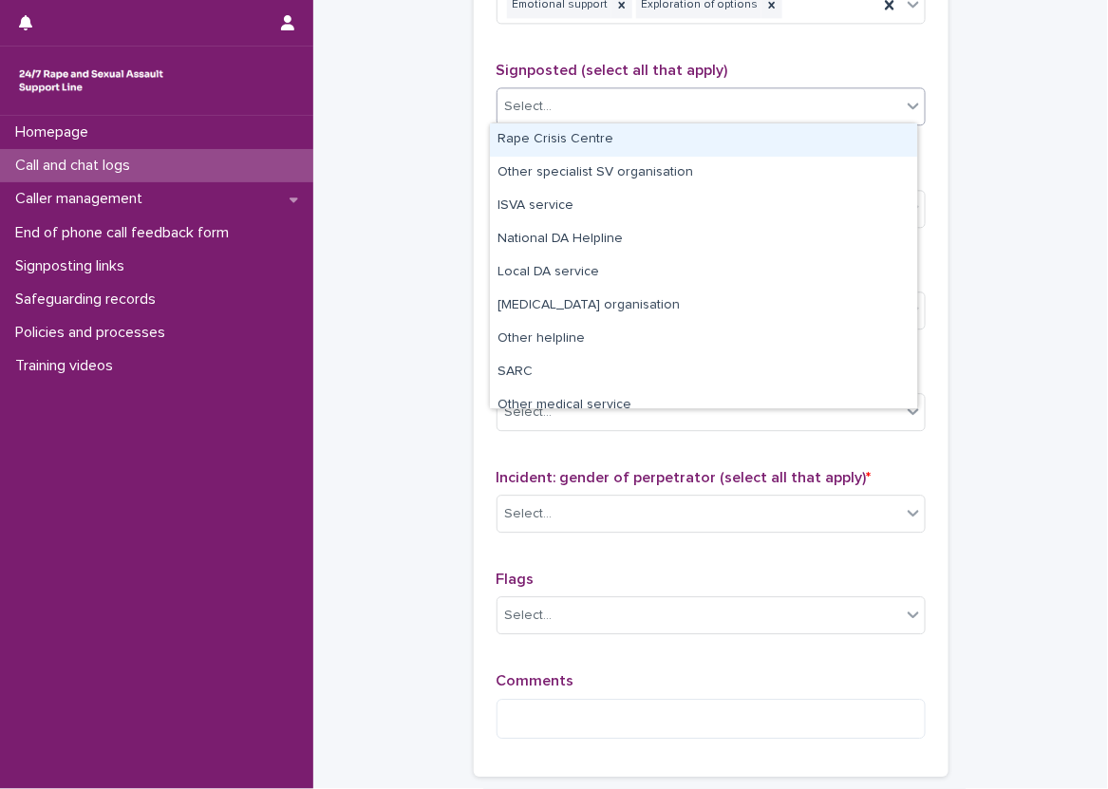
click at [583, 93] on div "Select..." at bounding box center [700, 106] width 404 height 31
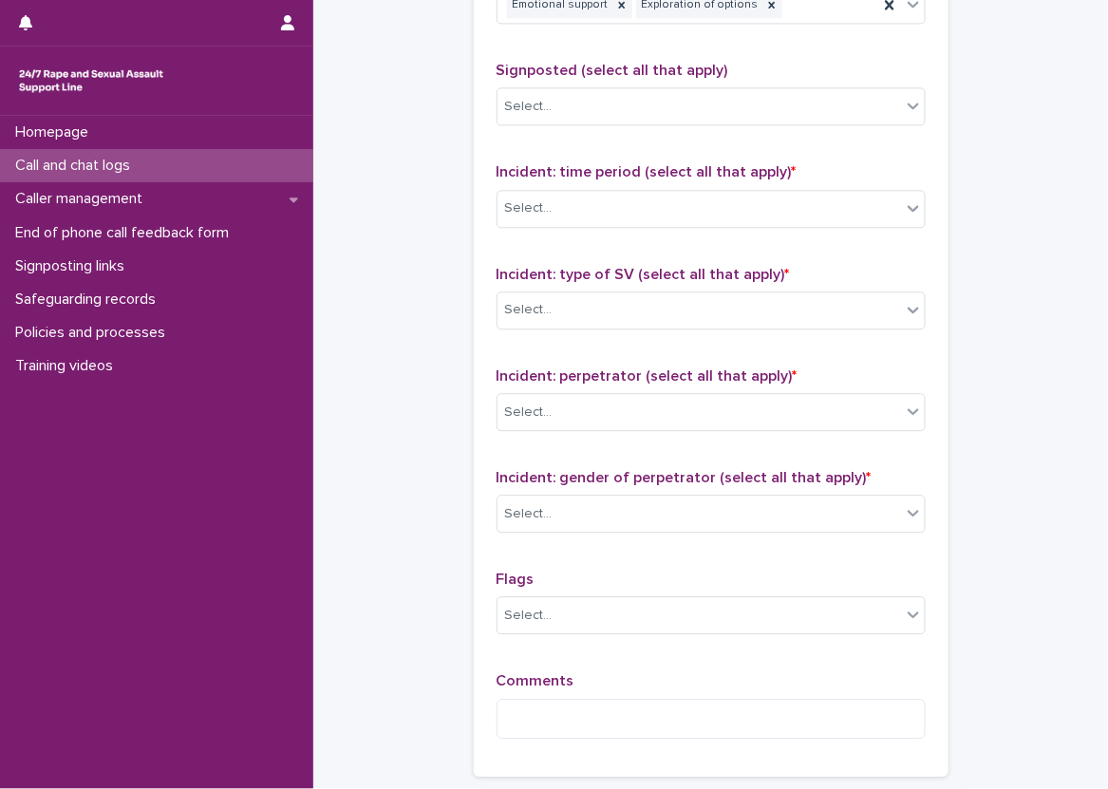
click at [478, 91] on div "Type of support received (select all that apply) Emotional support Exploration …" at bounding box center [711, 357] width 475 height 840
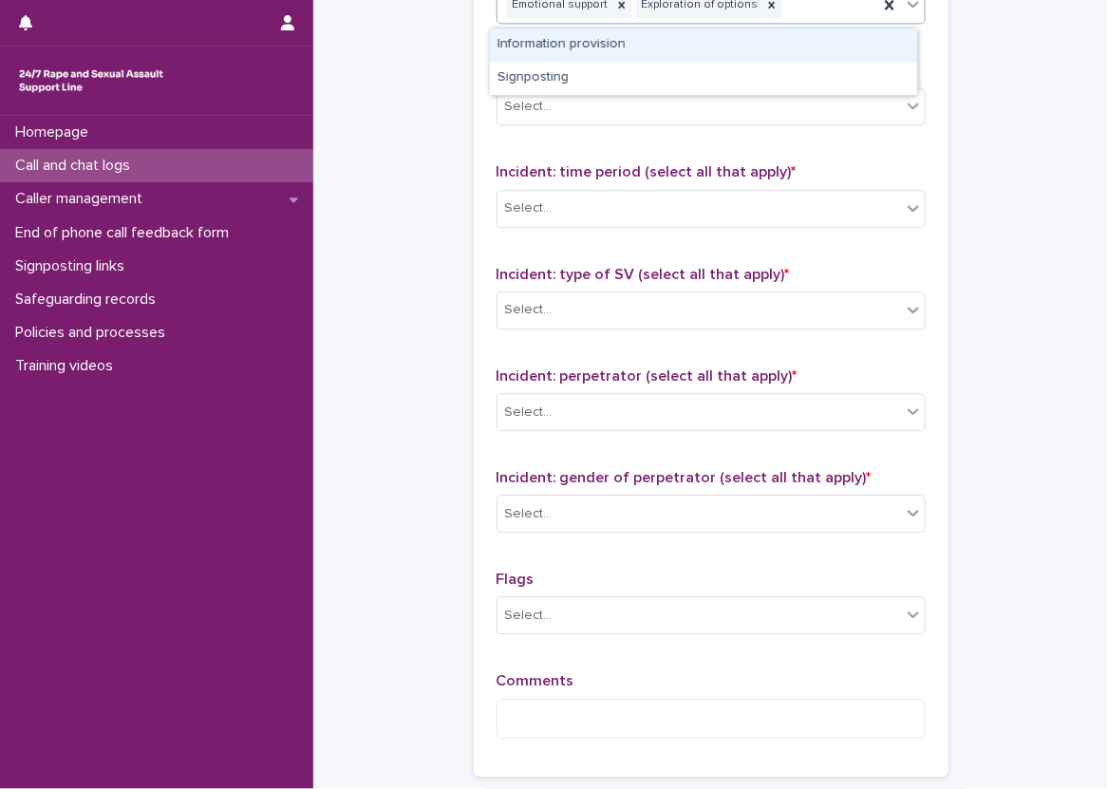
click at [816, 13] on div "Emotional support Exploration of options" at bounding box center [688, 5] width 381 height 33
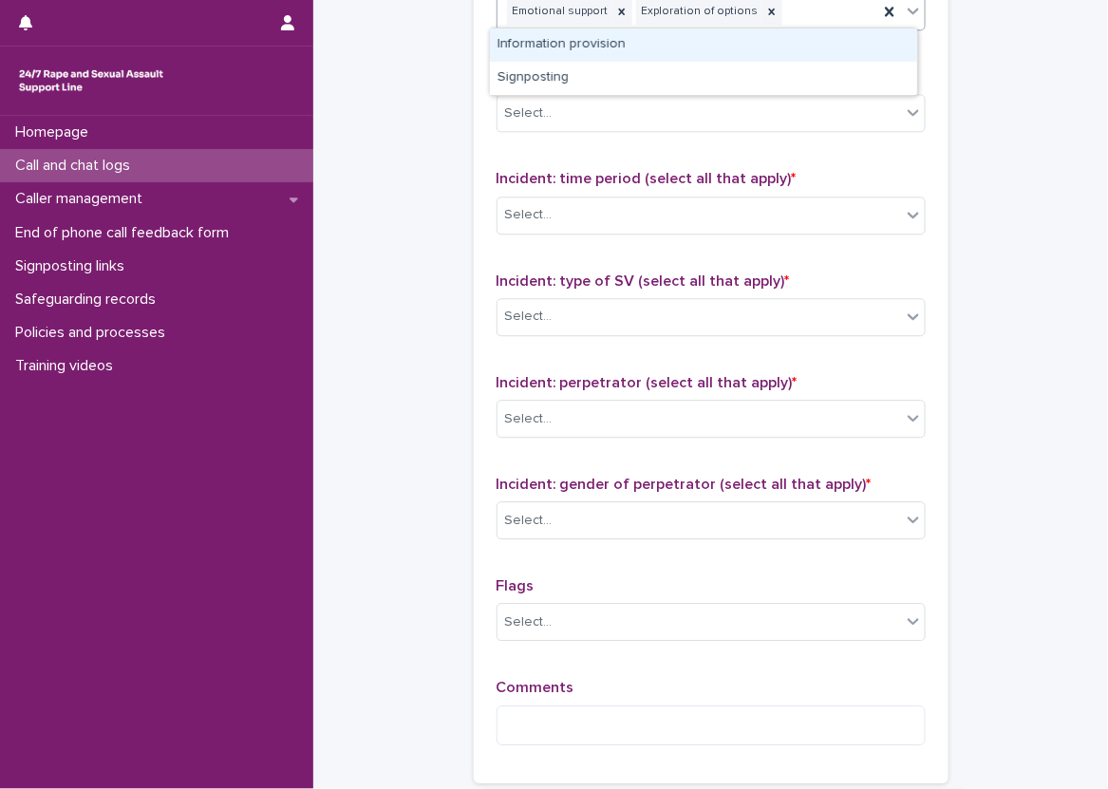
click at [767, 38] on div "Information provision" at bounding box center [703, 44] width 427 height 33
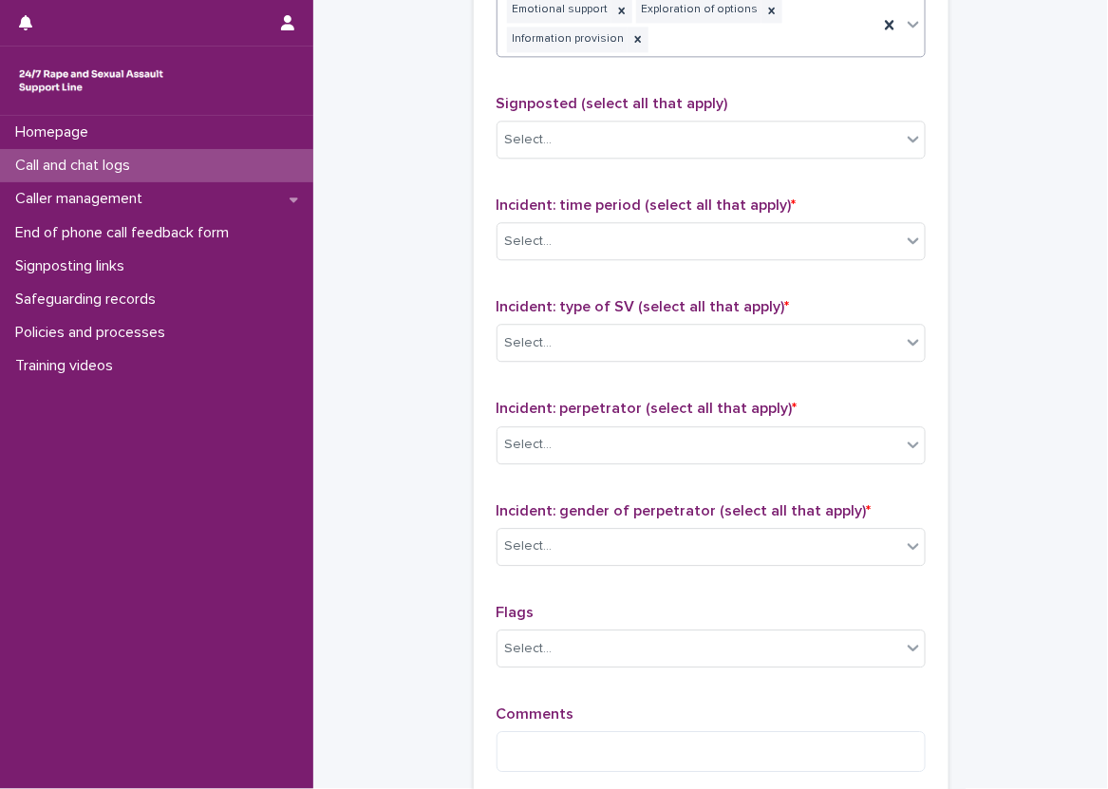
click at [474, 146] on div "Type of support received (select all that apply) option Information provision, …" at bounding box center [711, 377] width 475 height 866
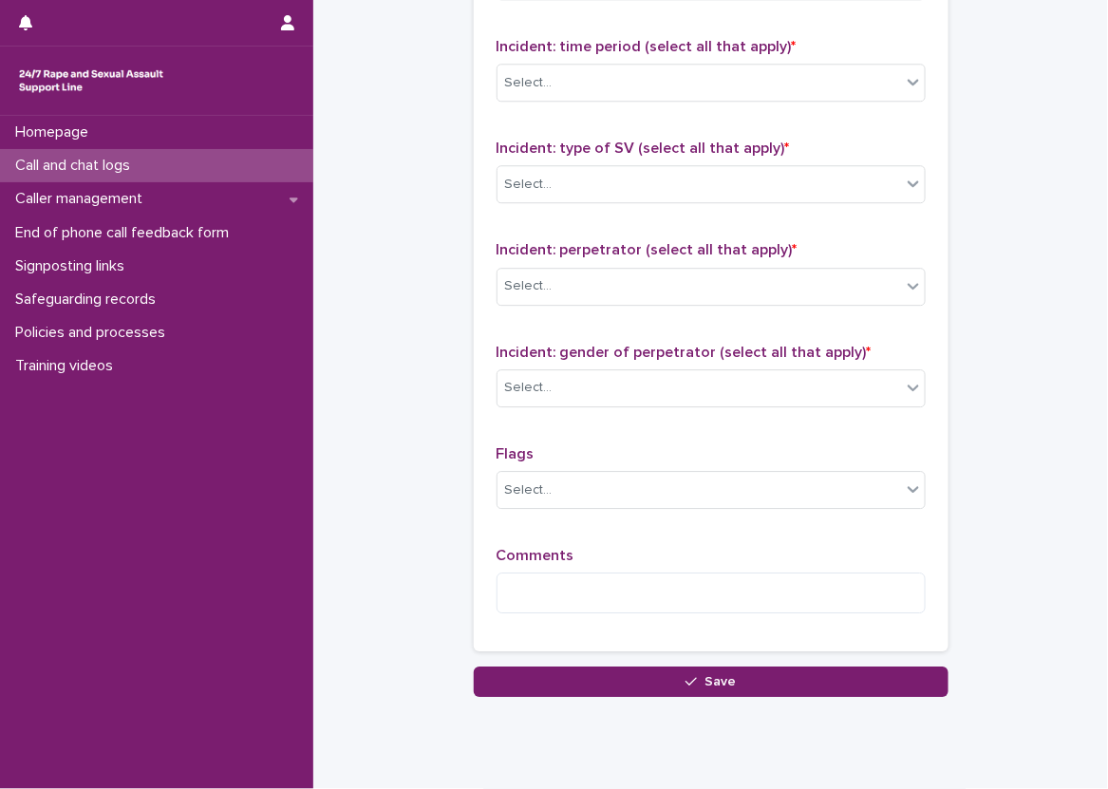
scroll to position [1394, 0]
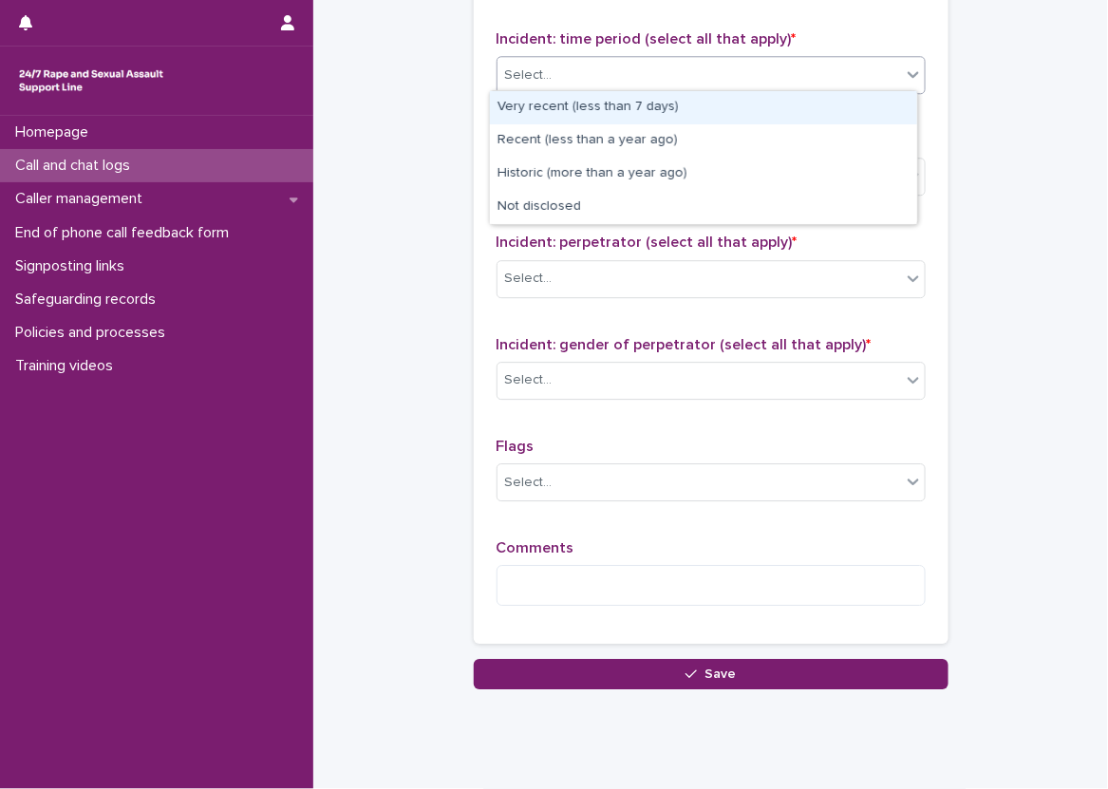
click at [635, 67] on div "Select..." at bounding box center [700, 75] width 404 height 31
click at [681, 112] on div "Very recent (less than 7 days)" at bounding box center [703, 107] width 427 height 33
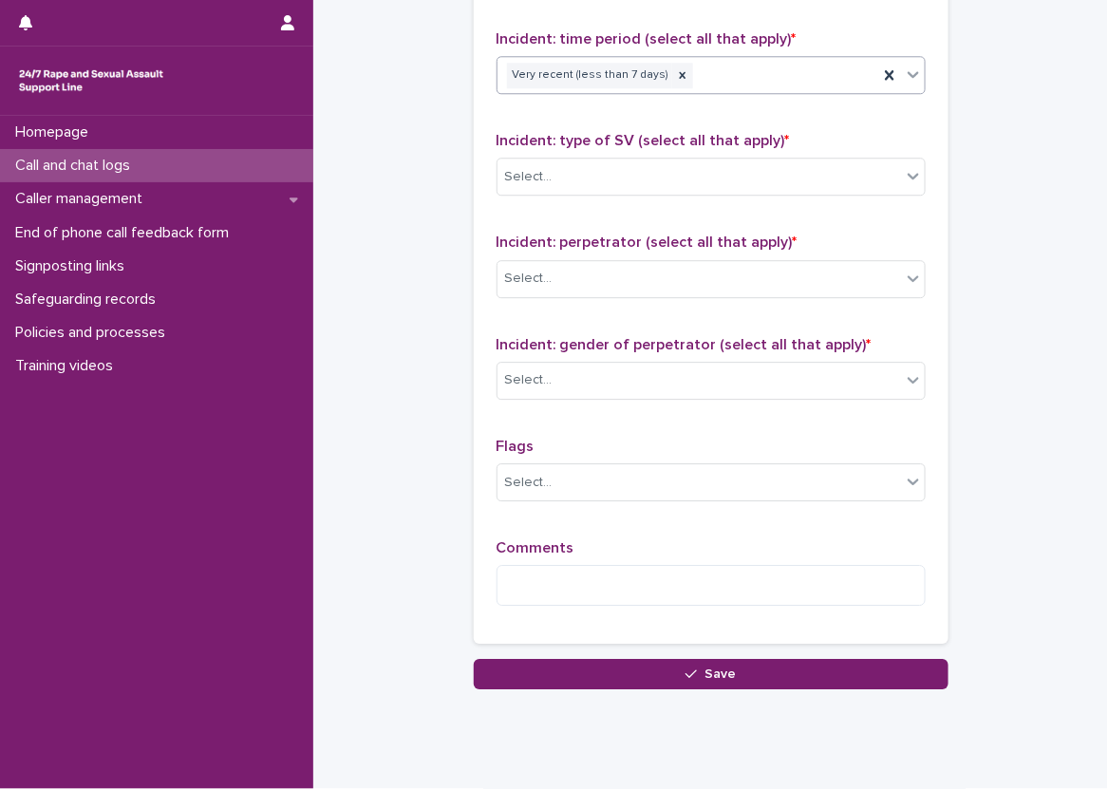
click at [792, 87] on div "Very recent (less than 7 days)" at bounding box center [688, 75] width 381 height 33
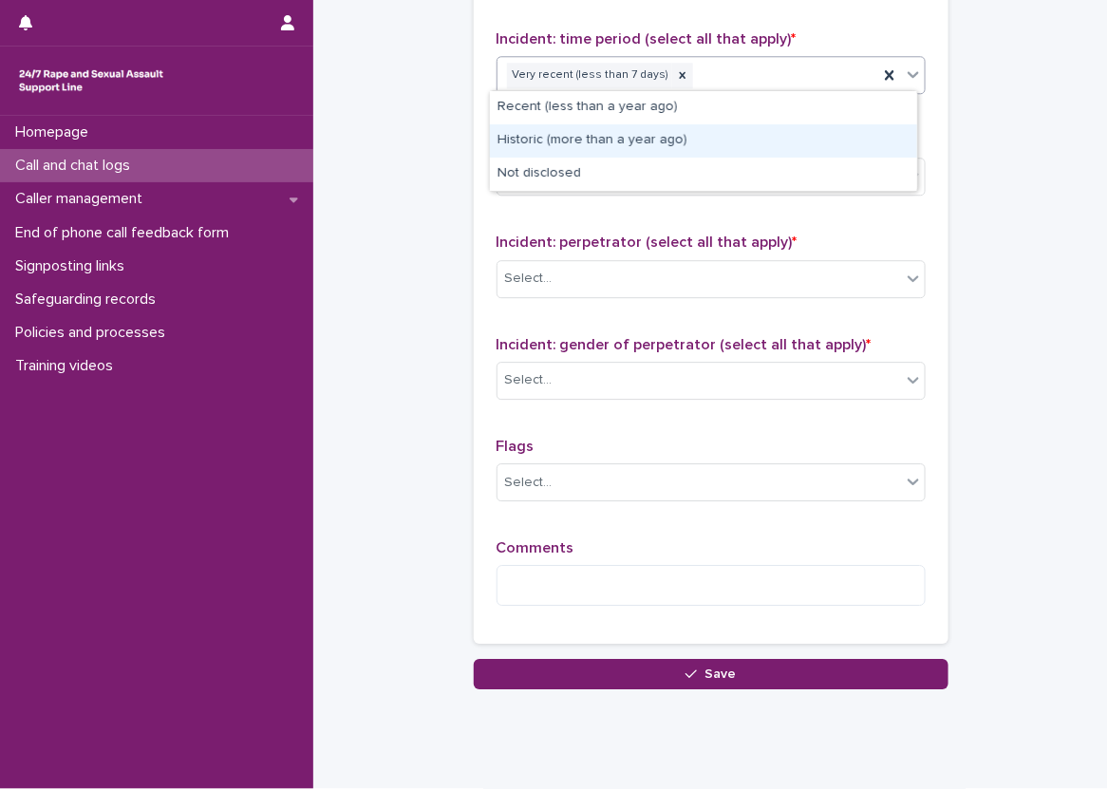
click at [730, 142] on div "Historic (more than a year ago)" at bounding box center [703, 140] width 427 height 33
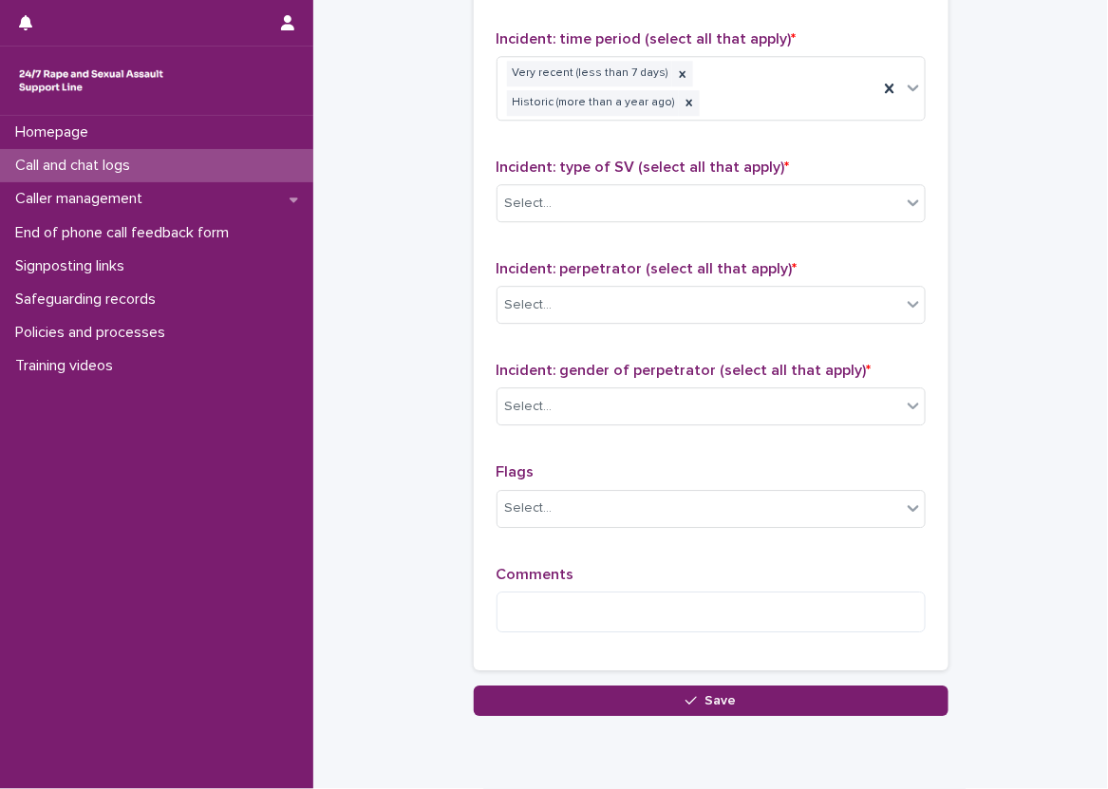
click at [574, 188] on div "Select..." at bounding box center [700, 203] width 404 height 31
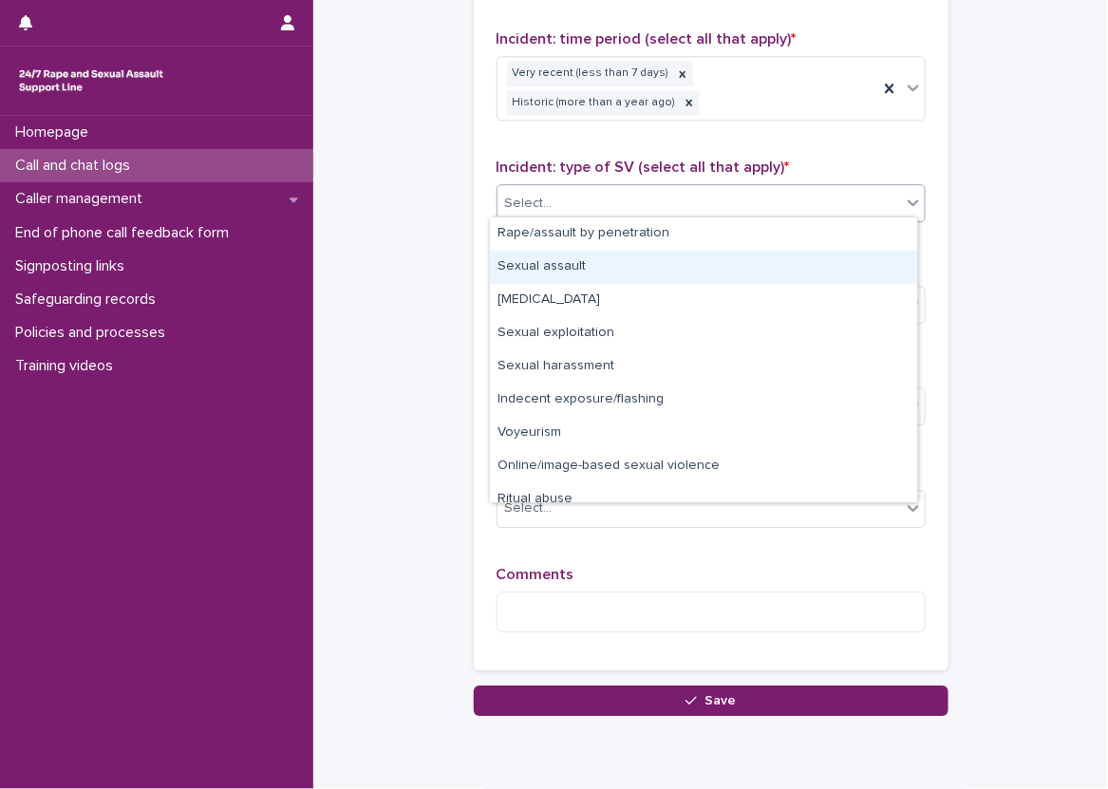
click at [735, 262] on div "Sexual assault" at bounding box center [703, 267] width 427 height 33
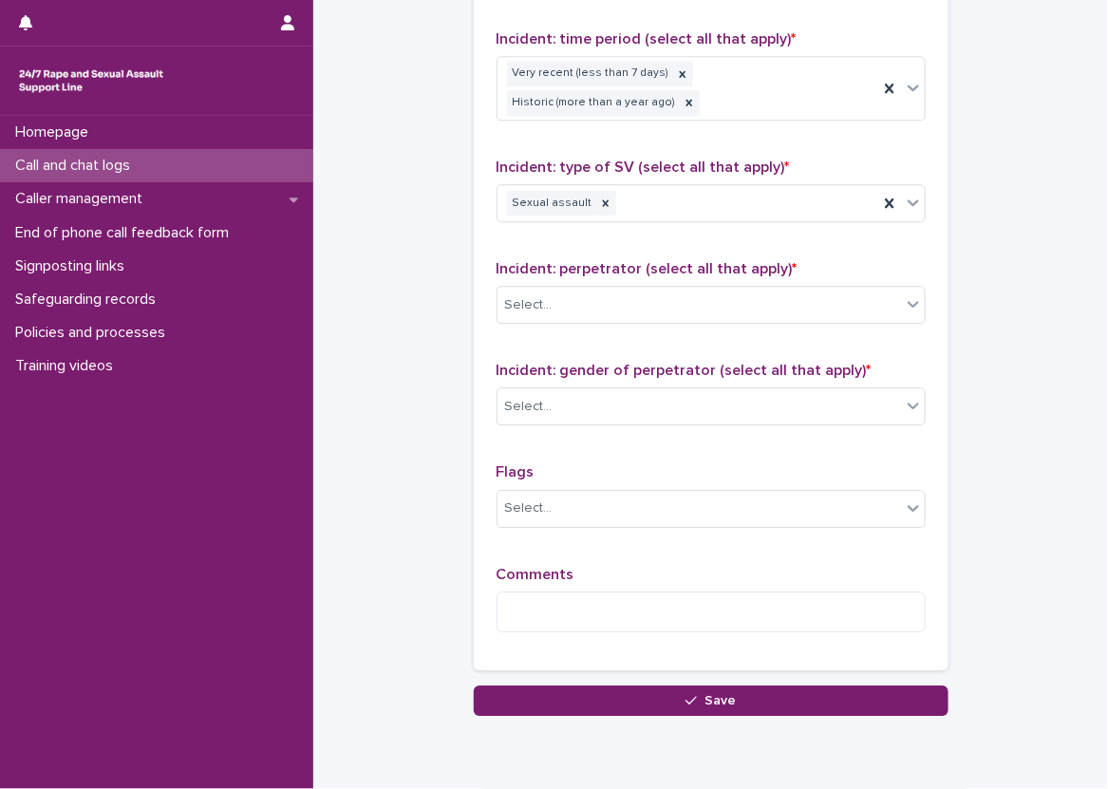
drag, startPoint x: 765, startPoint y: 233, endPoint x: 778, endPoint y: 210, distance: 26.4
click at [767, 225] on div "Type of support received (select all that apply) Emotional support Exploration …" at bounding box center [711, 224] width 429 height 846
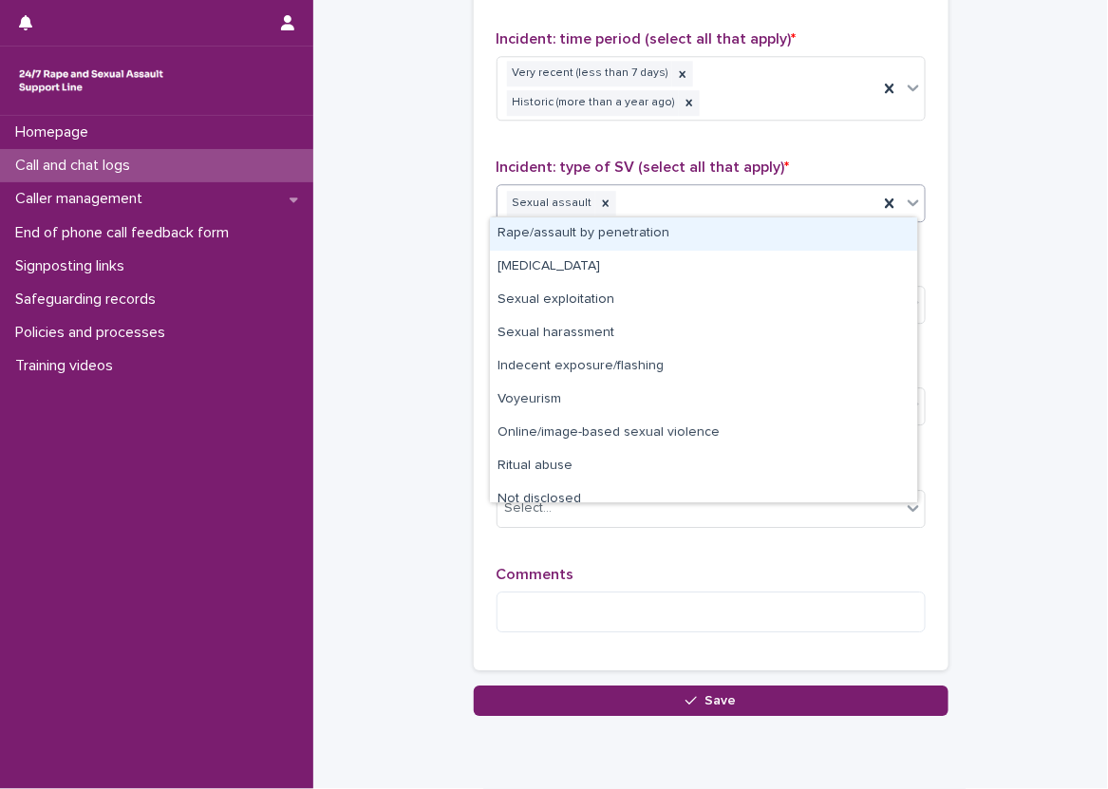
click at [786, 187] on div "Sexual assault" at bounding box center [688, 203] width 381 height 33
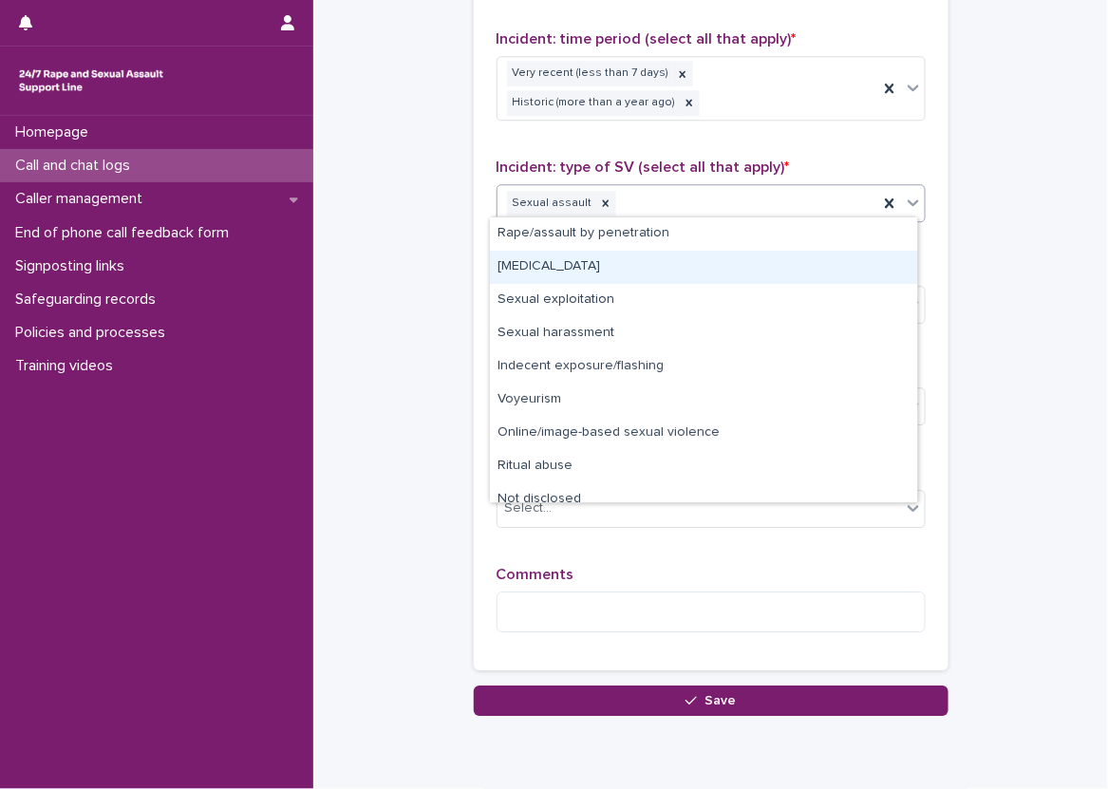
click at [781, 267] on div "[MEDICAL_DATA]" at bounding box center [703, 267] width 427 height 33
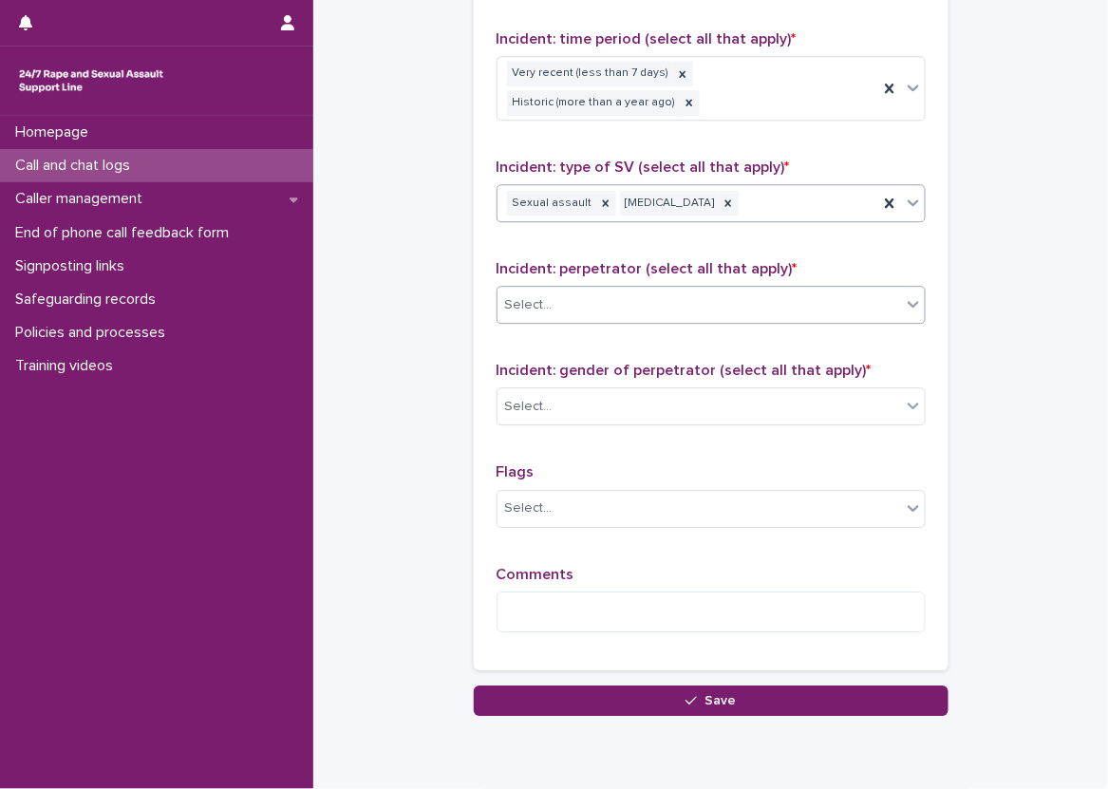
click at [498, 290] on div "Select..." at bounding box center [700, 305] width 404 height 31
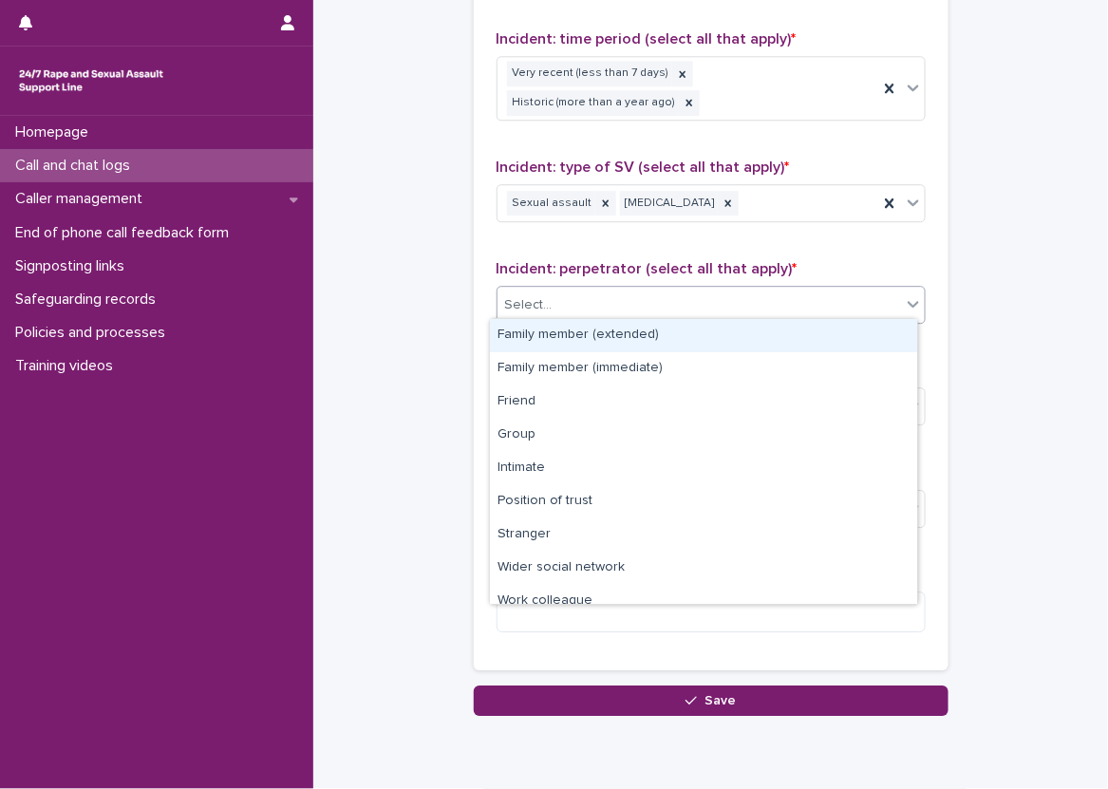
click at [474, 275] on div "Type of support received (select all that apply) Emotional support Exploration …" at bounding box center [711, 224] width 475 height 892
click at [505, 295] on div "Select..." at bounding box center [528, 305] width 47 height 20
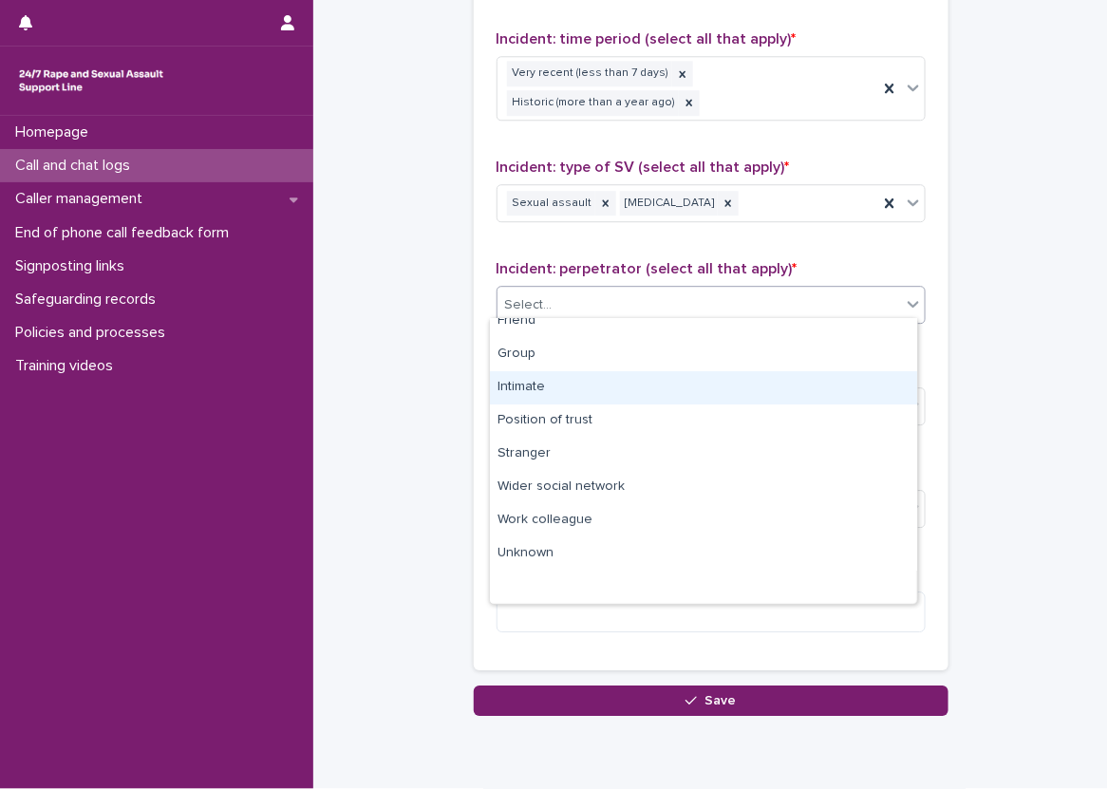
scroll to position [0, 0]
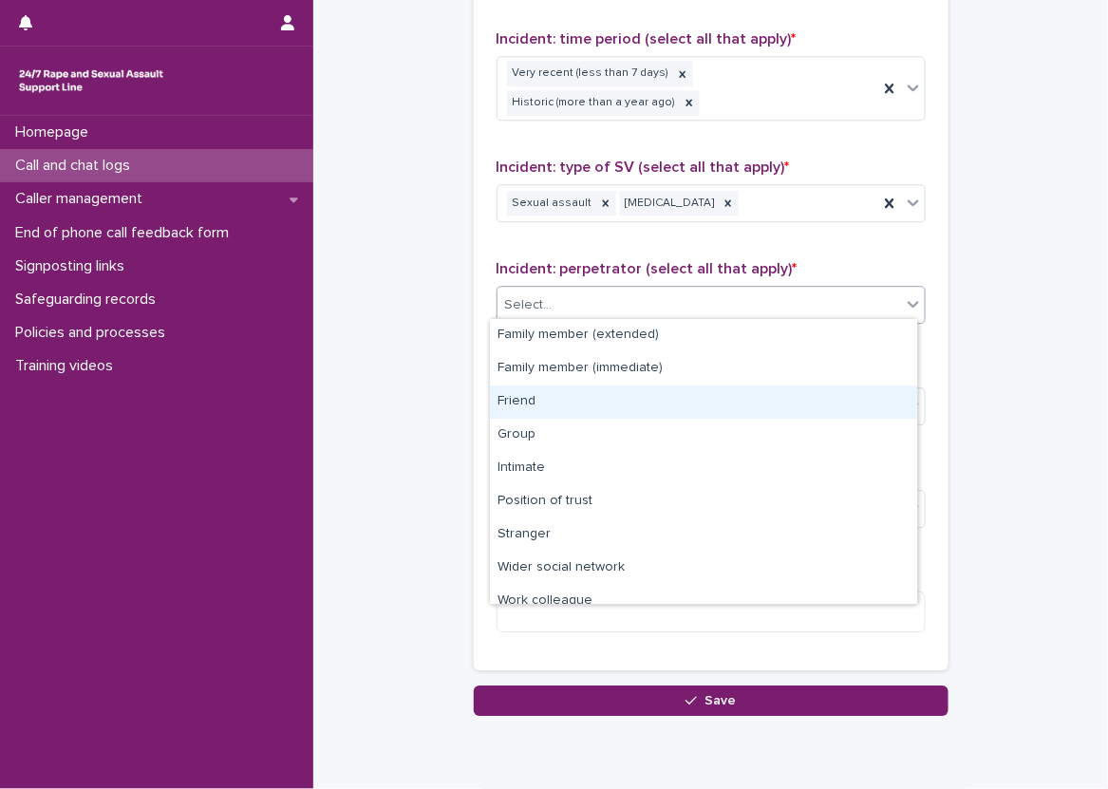
click at [637, 405] on div "Friend" at bounding box center [703, 402] width 427 height 33
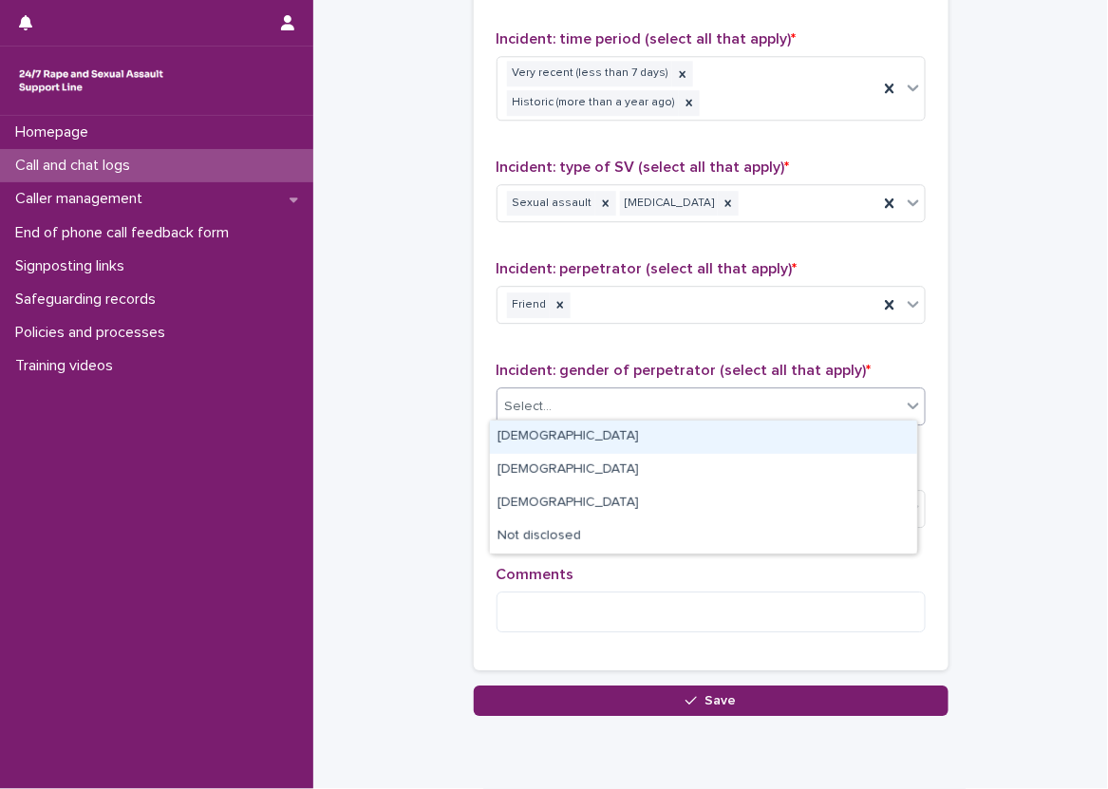
click at [637, 406] on div "Select..." at bounding box center [700, 406] width 404 height 31
click at [630, 440] on div "[DEMOGRAPHIC_DATA]" at bounding box center [703, 437] width 427 height 33
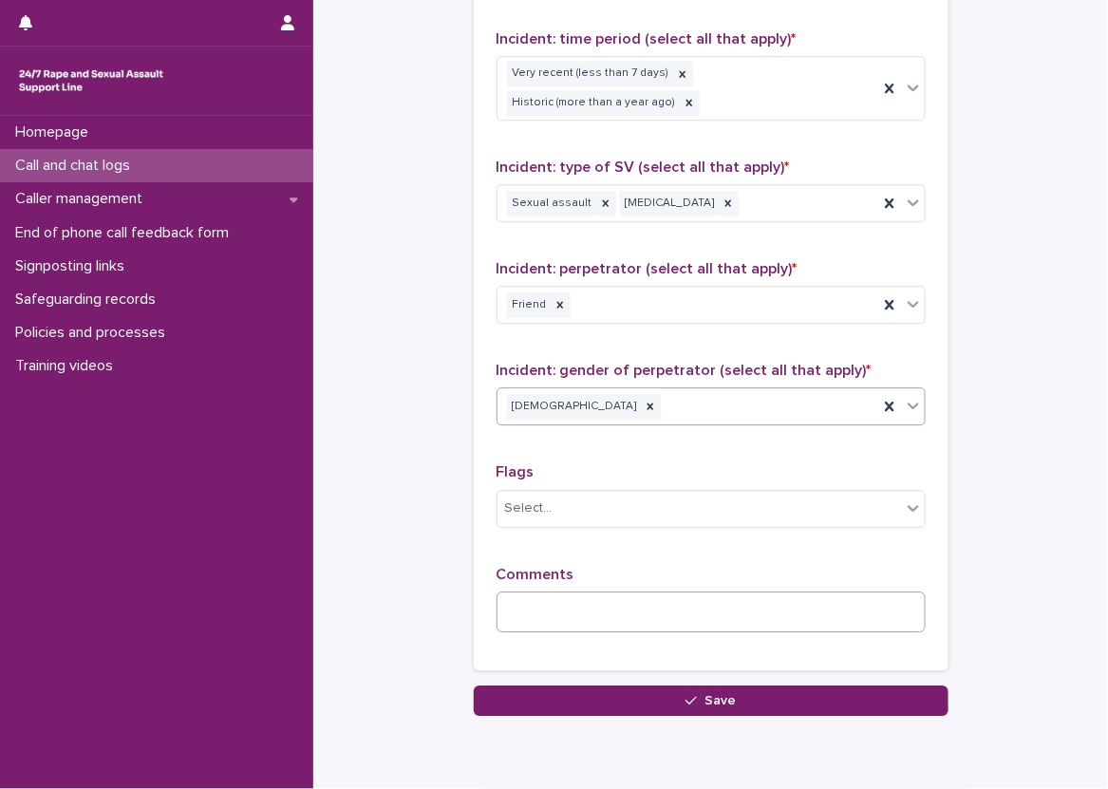
drag, startPoint x: 585, startPoint y: 583, endPoint x: 594, endPoint y: 607, distance: 25.2
click at [586, 591] on div "Comments" at bounding box center [711, 607] width 429 height 82
click at [594, 607] on textarea at bounding box center [711, 612] width 429 height 41
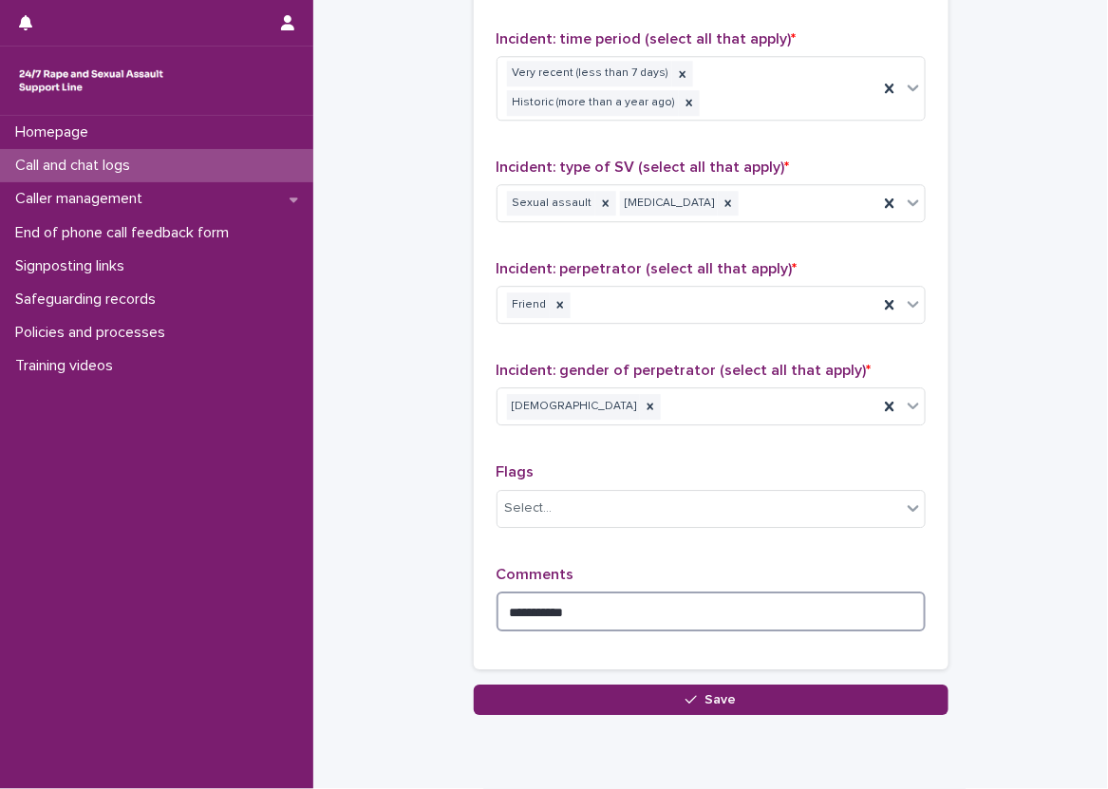
click at [734, 610] on textarea "**********" at bounding box center [711, 612] width 429 height 41
click at [554, 298] on icon at bounding box center [560, 304] width 13 height 13
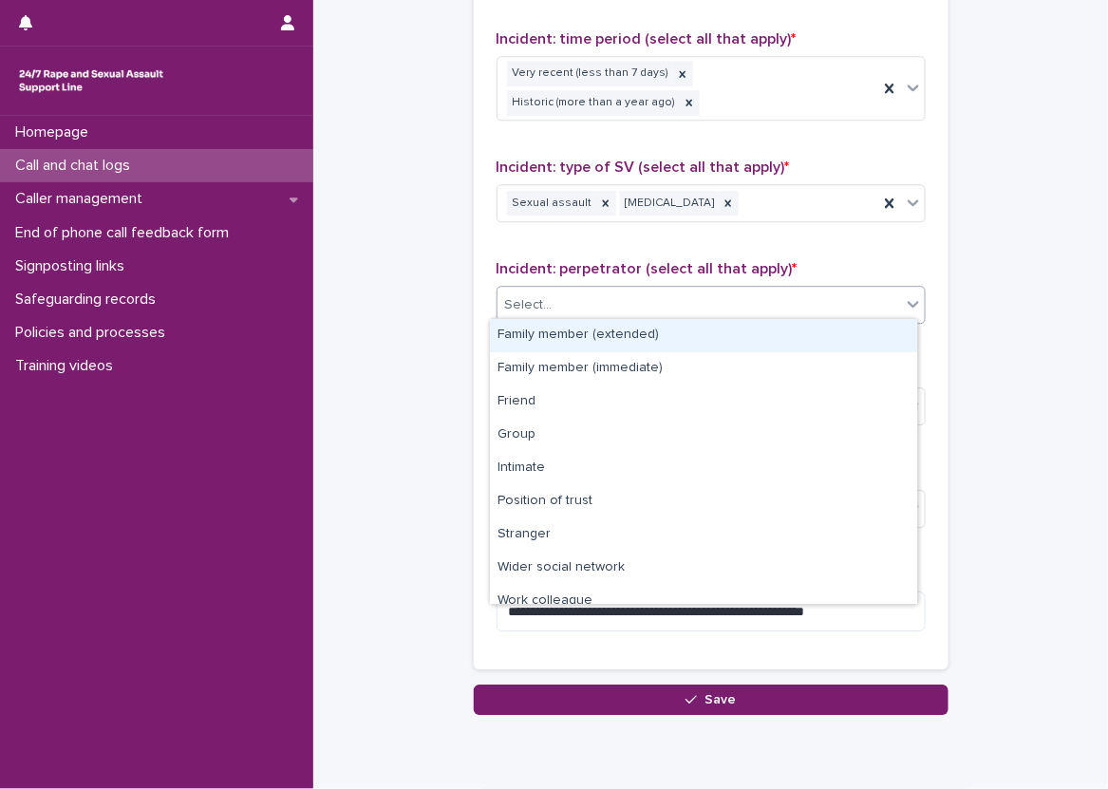
click at [624, 290] on div "Select..." at bounding box center [700, 305] width 404 height 31
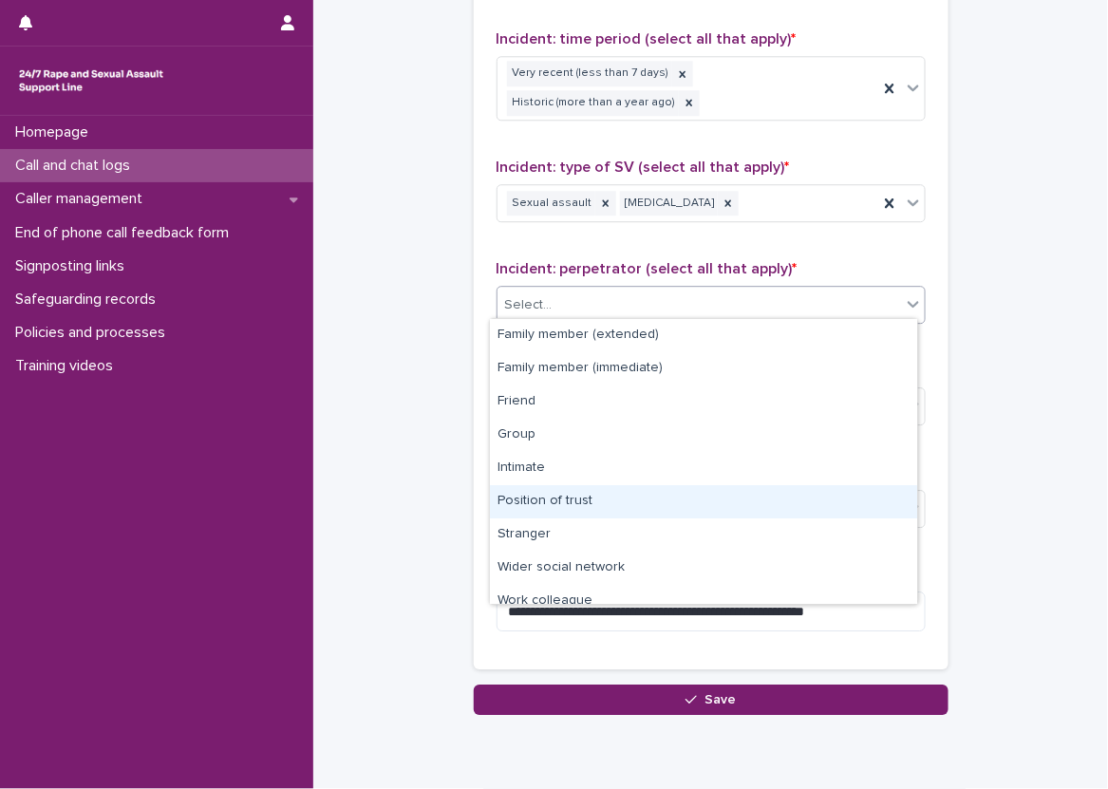
click at [635, 494] on div "Position of trust" at bounding box center [703, 501] width 427 height 33
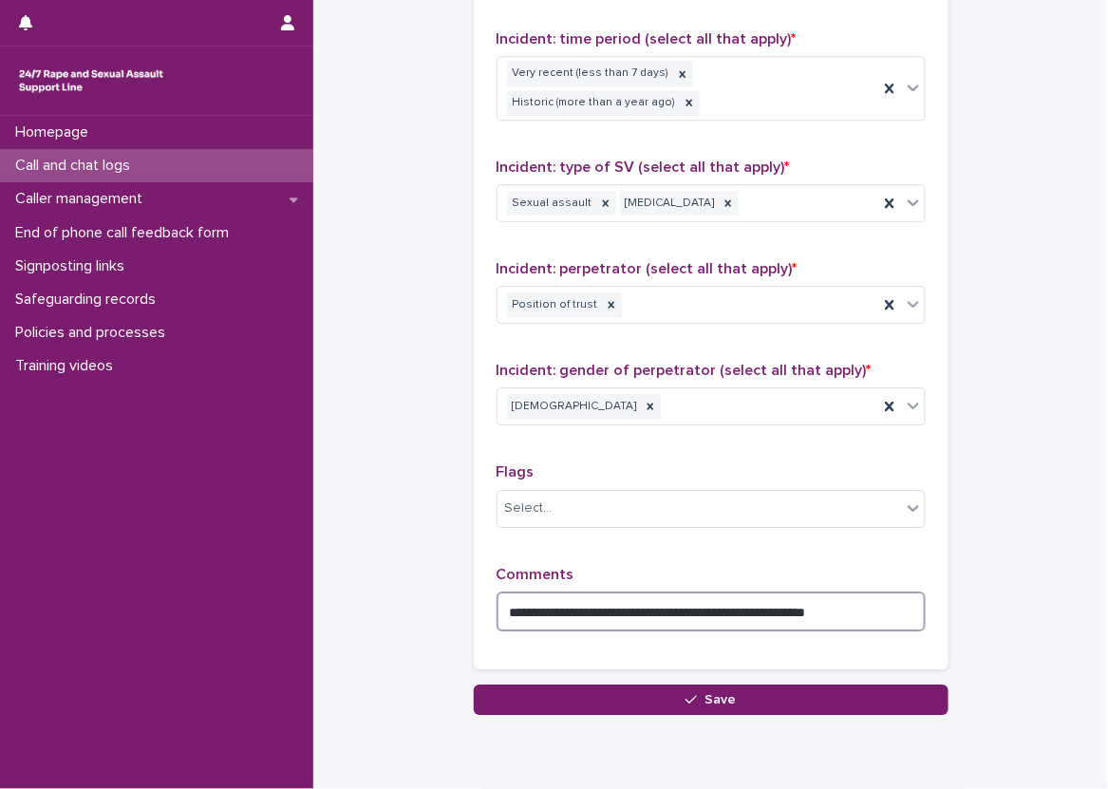
click at [884, 608] on textarea "**********" at bounding box center [711, 612] width 429 height 41
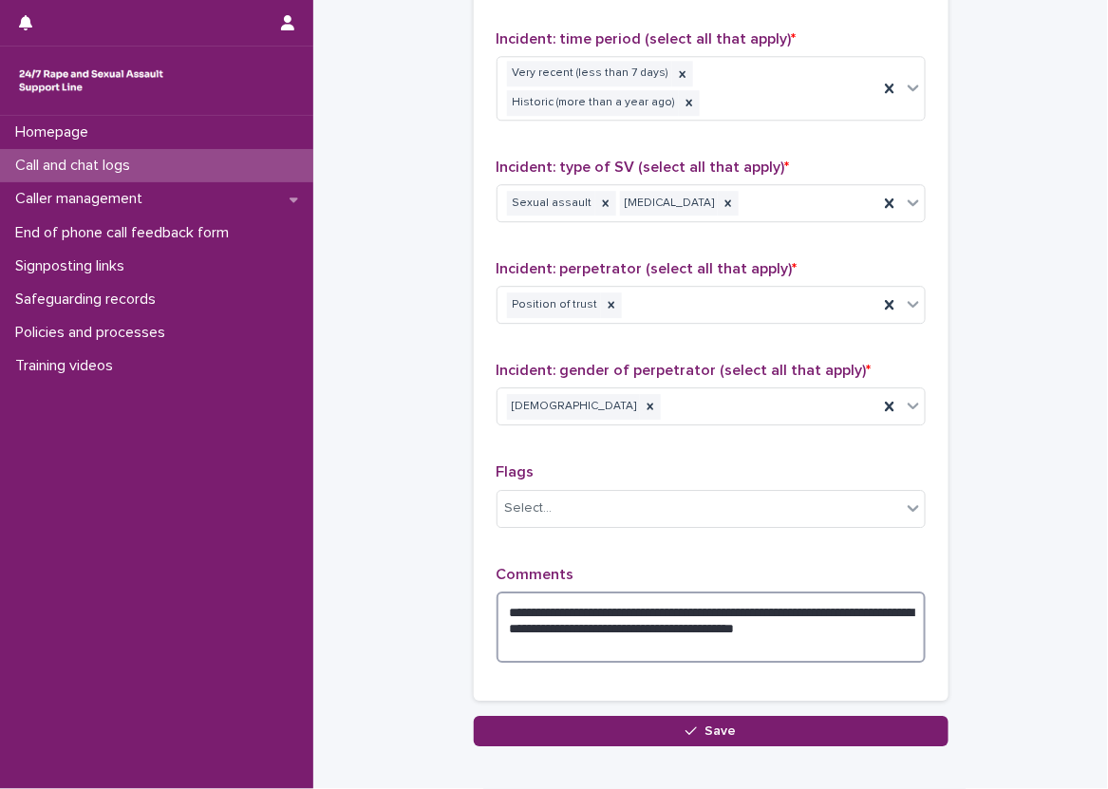
click at [804, 604] on textarea "**********" at bounding box center [711, 628] width 429 height 72
click at [808, 605] on textarea "**********" at bounding box center [711, 628] width 429 height 72
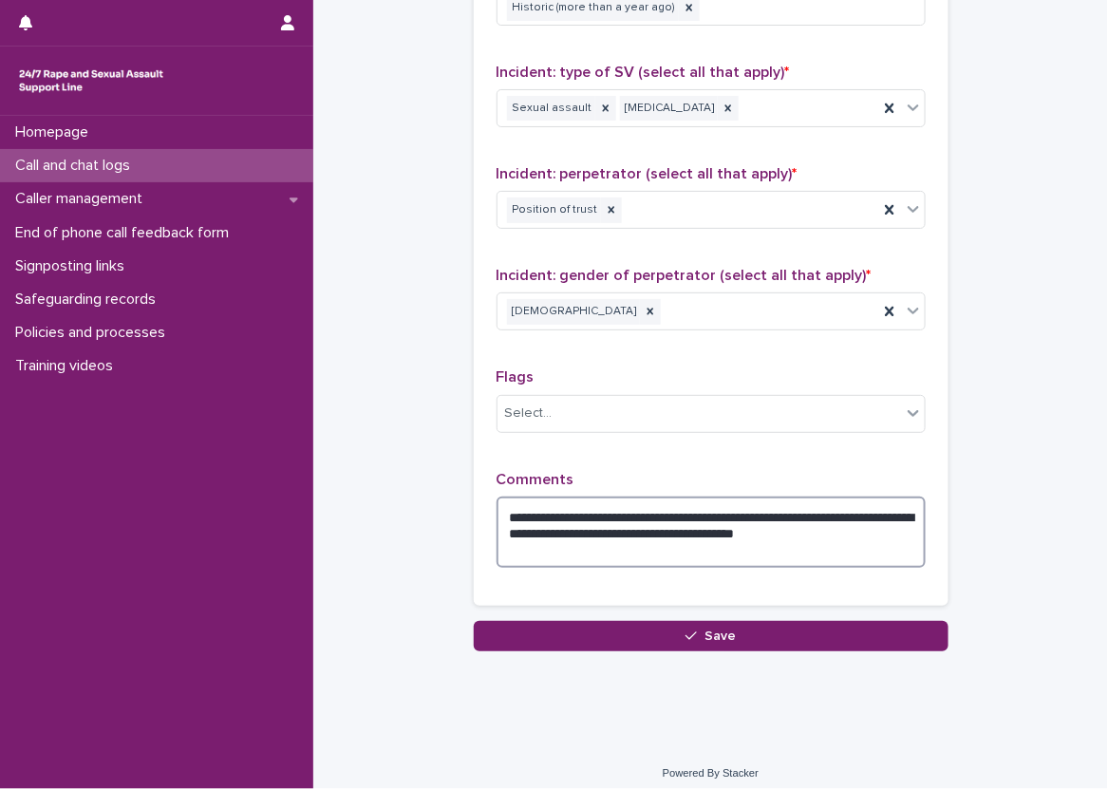
click at [602, 542] on textarea "**********" at bounding box center [711, 533] width 429 height 72
type textarea "**********"
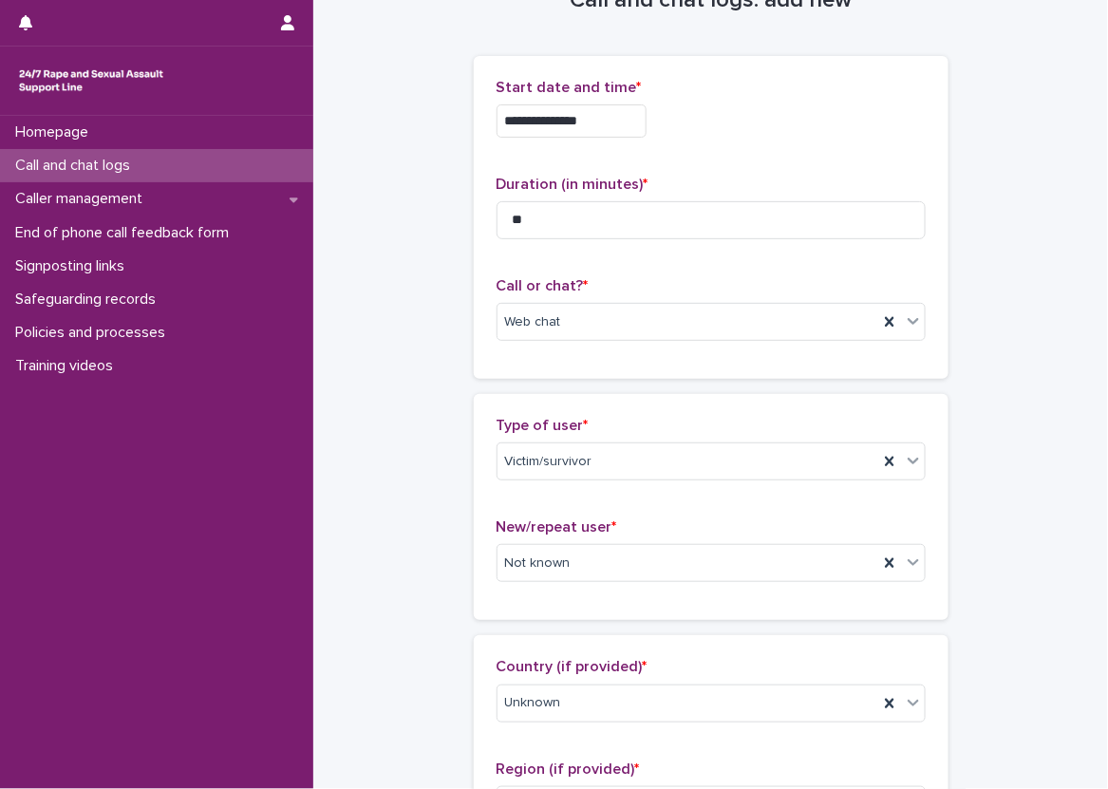
scroll to position [95, 0]
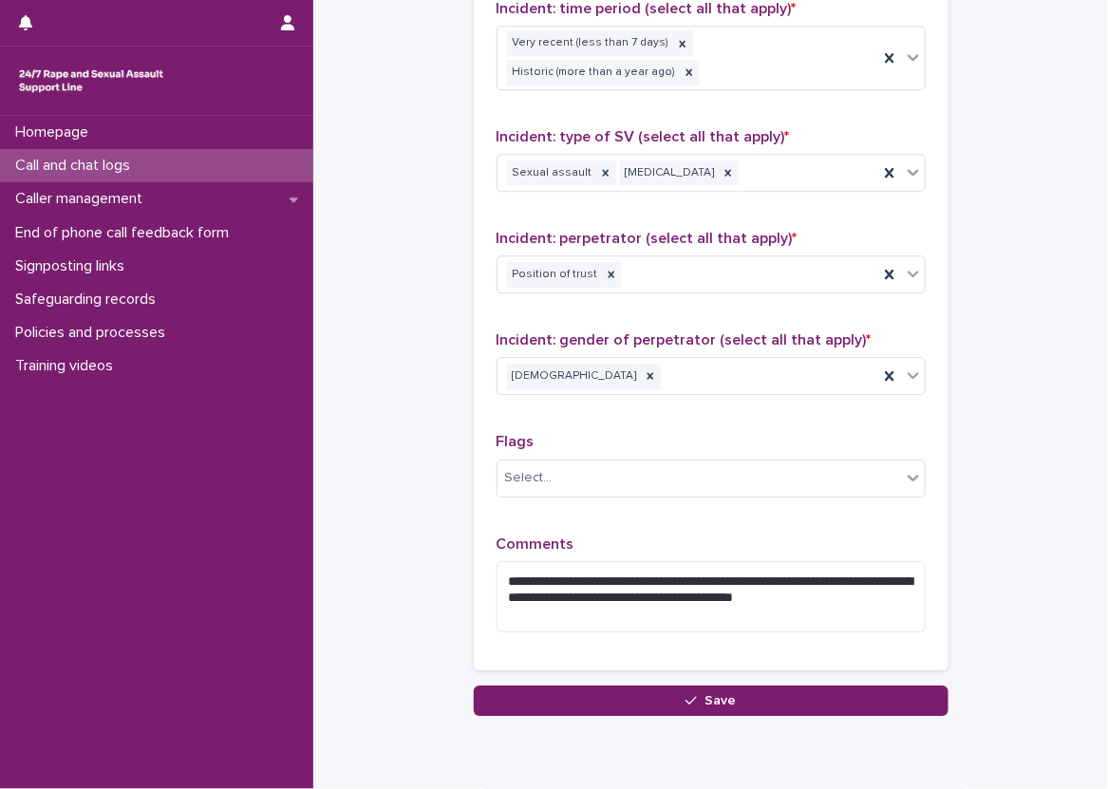
scroll to position [1415, 0]
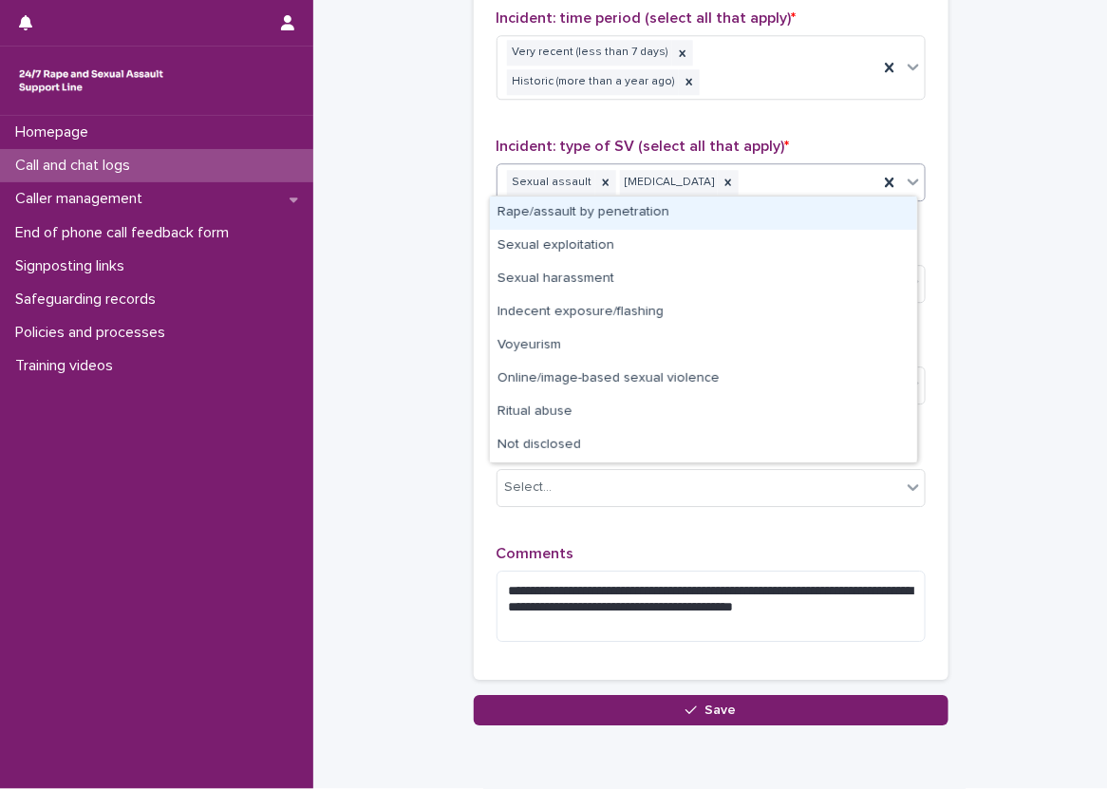
click at [803, 171] on div "Sexual assault [MEDICAL_DATA]" at bounding box center [688, 182] width 381 height 33
click at [737, 197] on div "Rape/assault by penetration" at bounding box center [703, 213] width 427 height 33
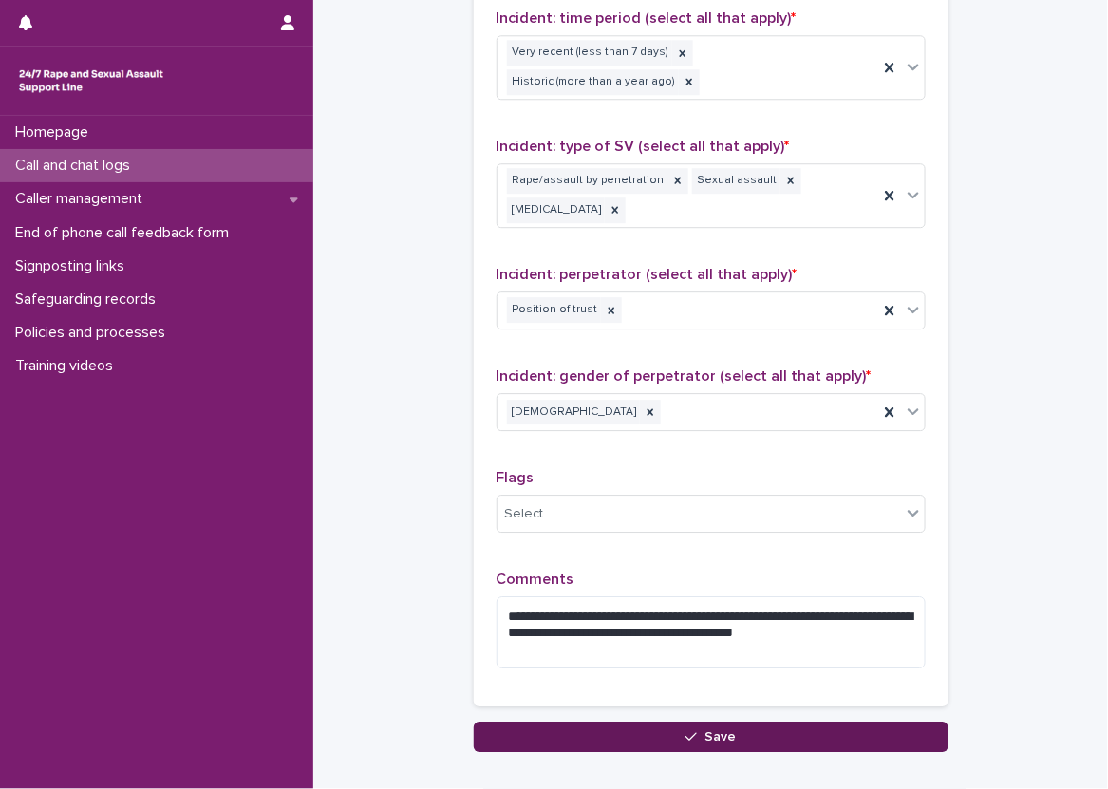
click at [825, 722] on button "Save" at bounding box center [711, 737] width 475 height 30
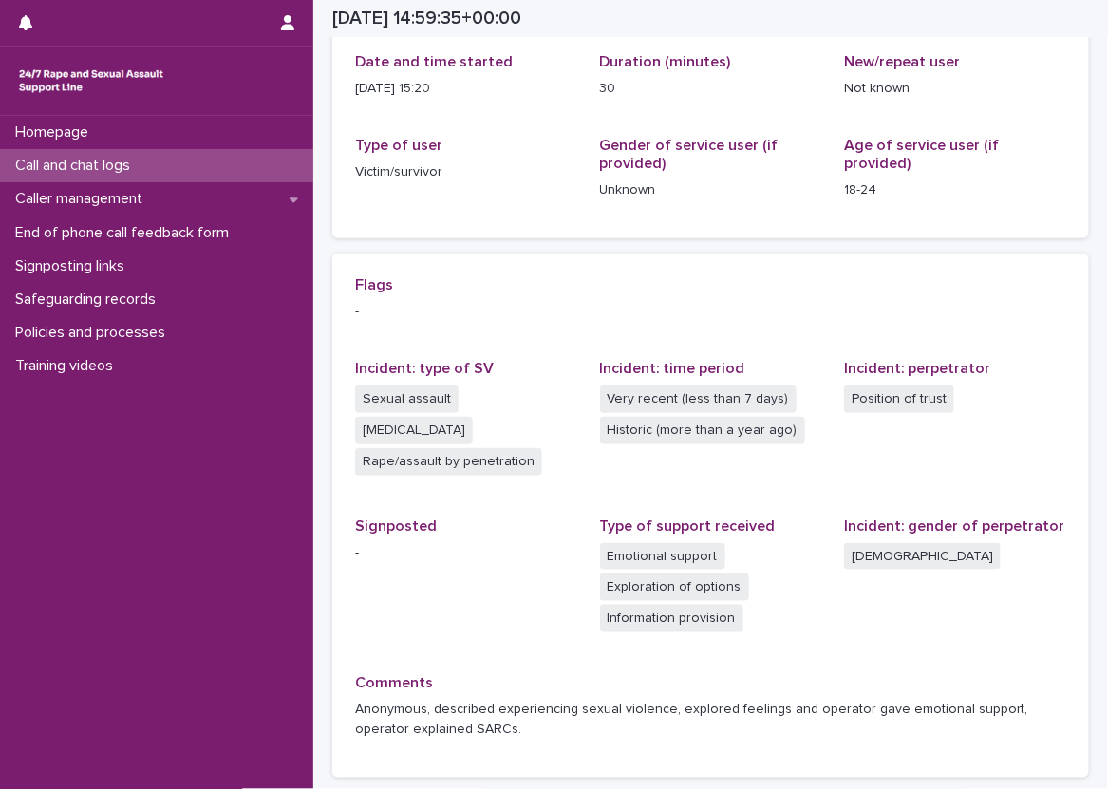
scroll to position [228, 0]
click at [553, 86] on p "[DATE] 15:20" at bounding box center [466, 91] width 222 height 20
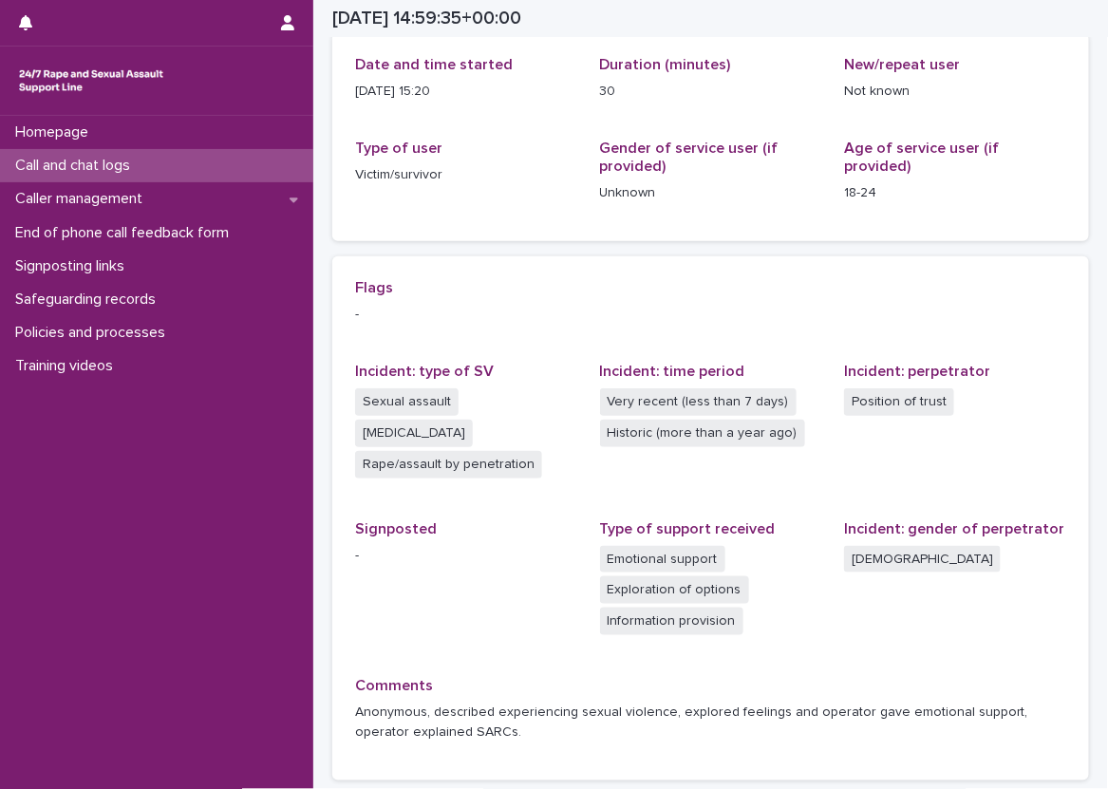
click at [529, 501] on div "Flags - Incident: type of SV Sexual assault [MEDICAL_DATA] Rape/assault by pene…" at bounding box center [710, 518] width 711 height 479
click at [161, 161] on div "Call and chat logs" at bounding box center [156, 165] width 313 height 33
